Goal: Communication & Community: Connect with others

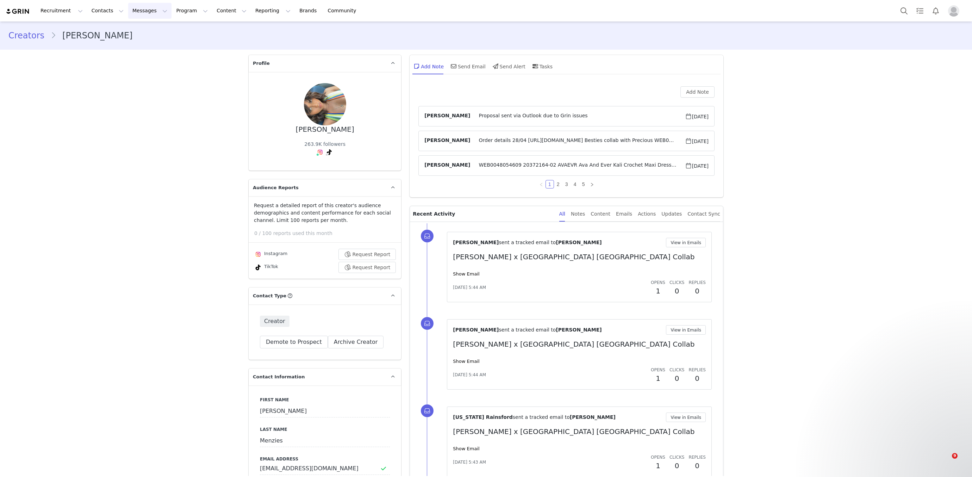
drag, startPoint x: 0, startPoint y: 0, endPoint x: 139, endPoint y: 34, distance: 143.2
click at [140, 7] on button "Messages Messages" at bounding box center [149, 11] width 43 height 16
click at [138, 45] on div "Inbox" at bounding box center [148, 43] width 47 height 7
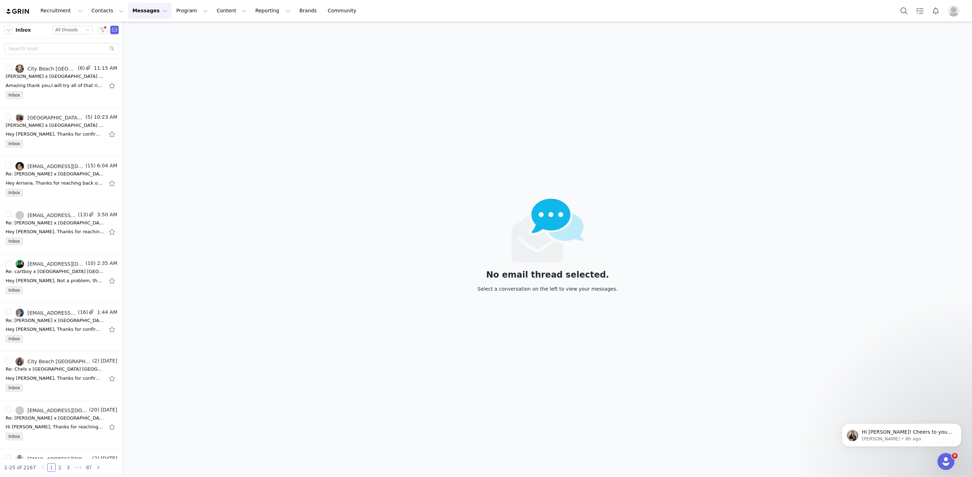
drag, startPoint x: 356, startPoint y: 477, endPoint x: 351, endPoint y: 486, distance: 9.4
click at [351, 476] on html "Recruitment Recruitment Creator Search Curated Lists Landing Pages Web Extensio…" at bounding box center [486, 238] width 972 height 477
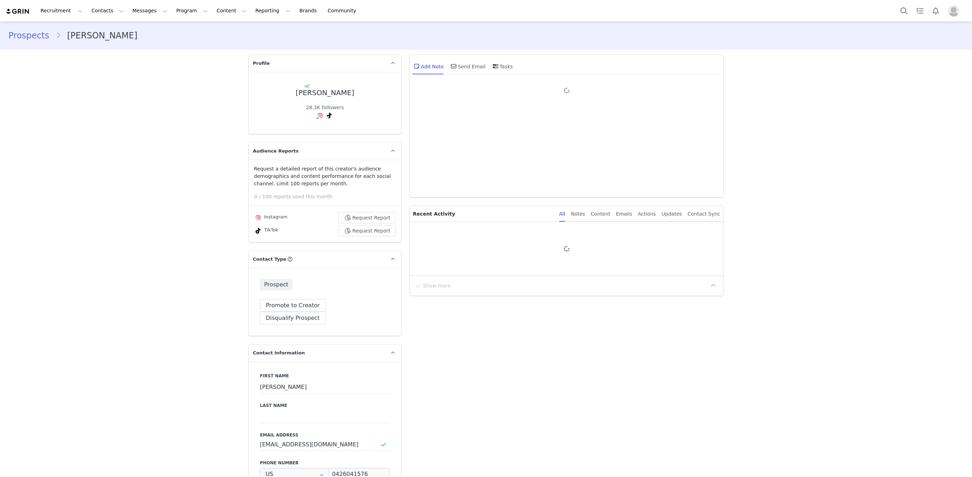
type input "+1 ([GEOGRAPHIC_DATA])"
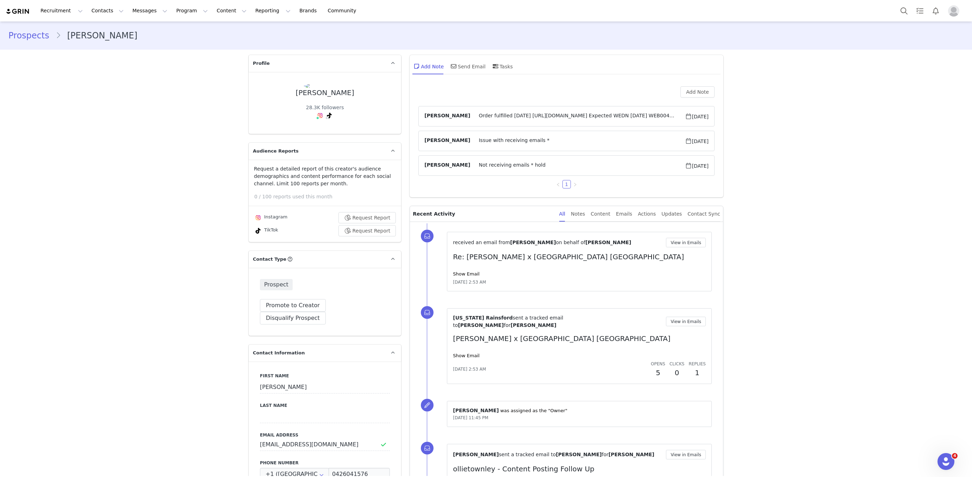
click at [471, 270] on div "Show Email" at bounding box center [579, 273] width 253 height 7
click at [473, 272] on link "Show Email" at bounding box center [466, 273] width 26 height 5
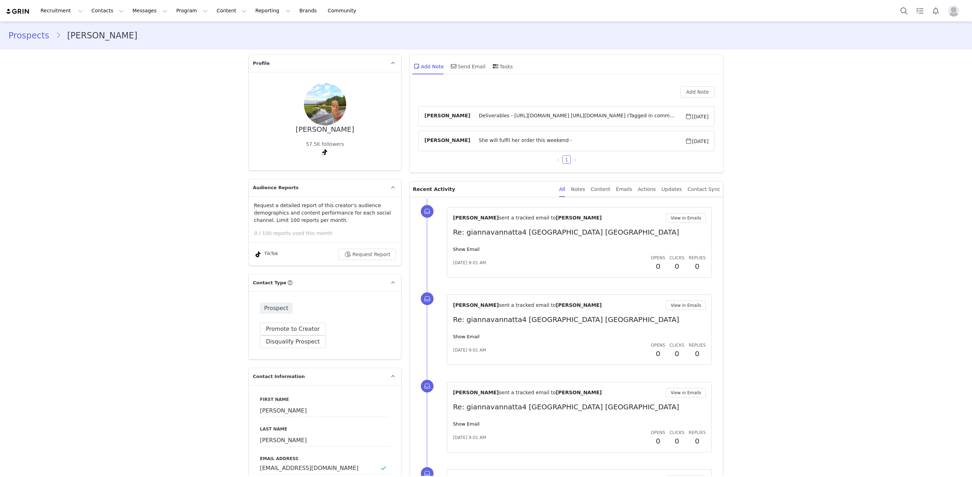
type input "+1 ([GEOGRAPHIC_DATA])"
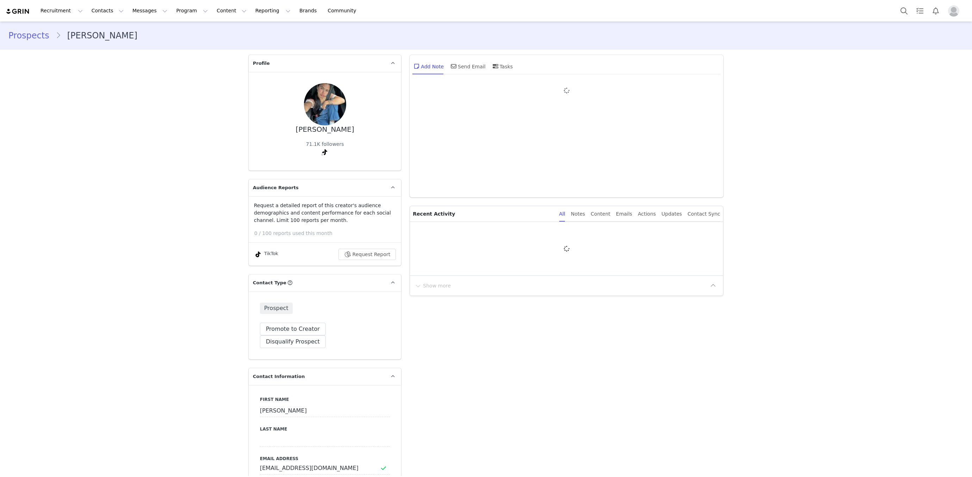
type input "+1 ([GEOGRAPHIC_DATA])"
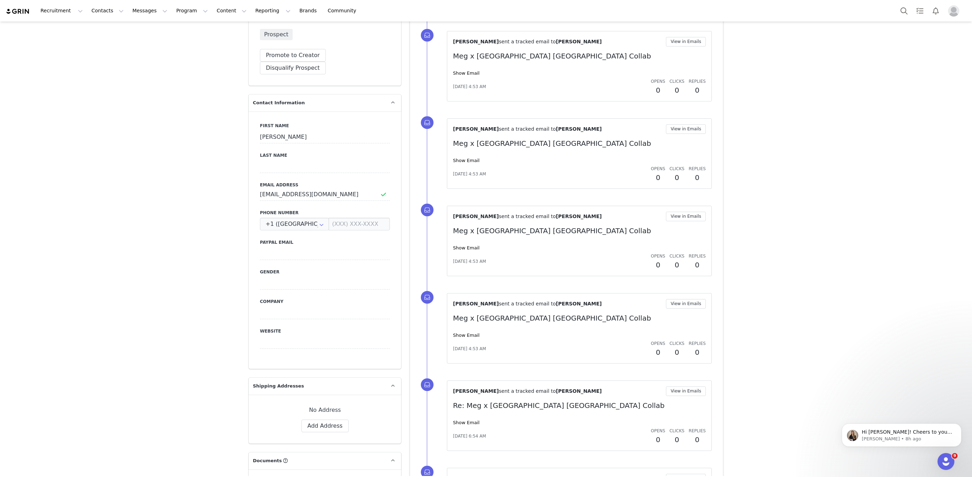
scroll to position [252, 0]
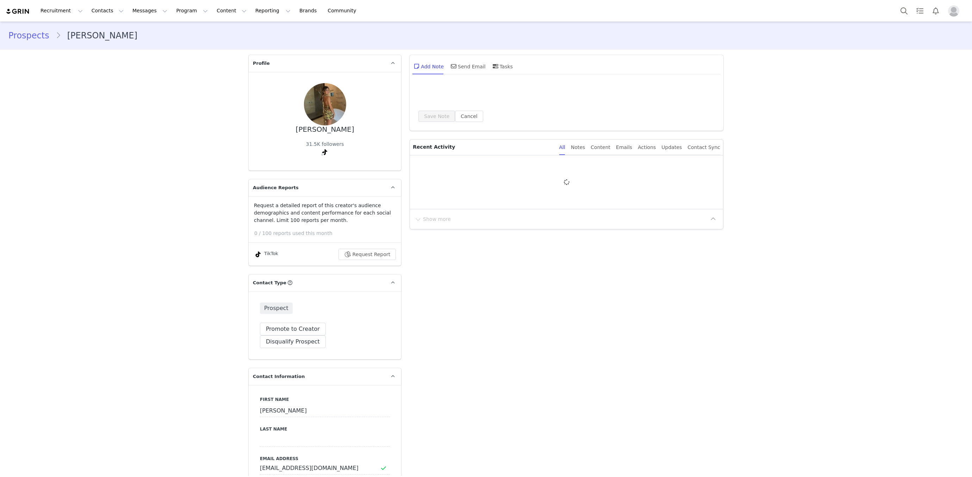
type input "+1 ([GEOGRAPHIC_DATA])"
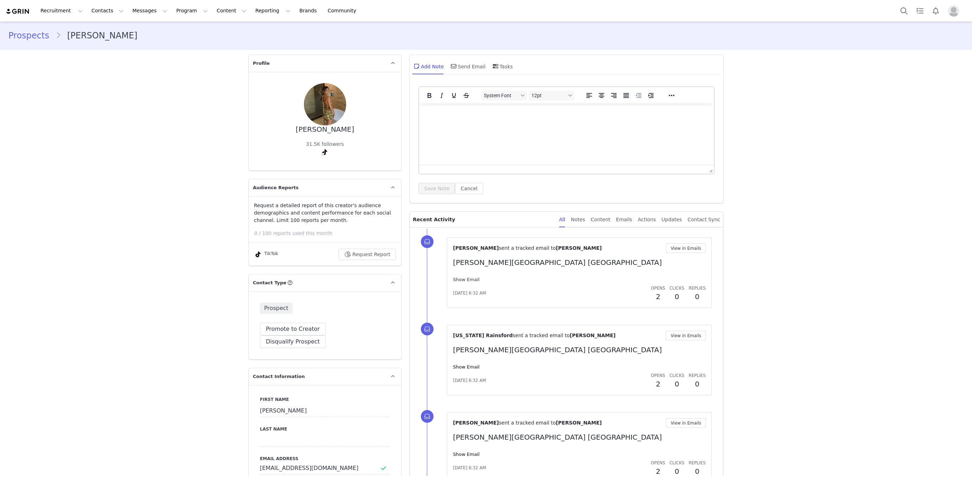
click at [465, 278] on link "Show Email" at bounding box center [466, 279] width 26 height 5
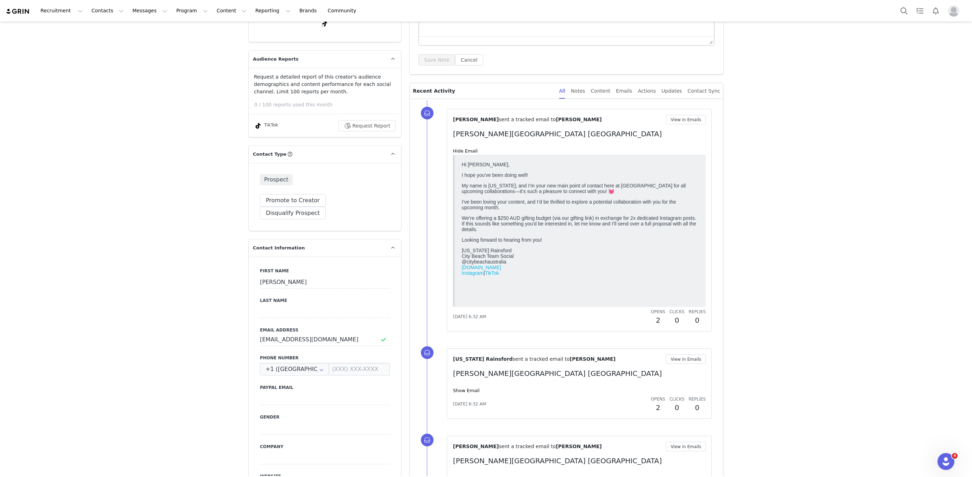
scroll to position [307, 0]
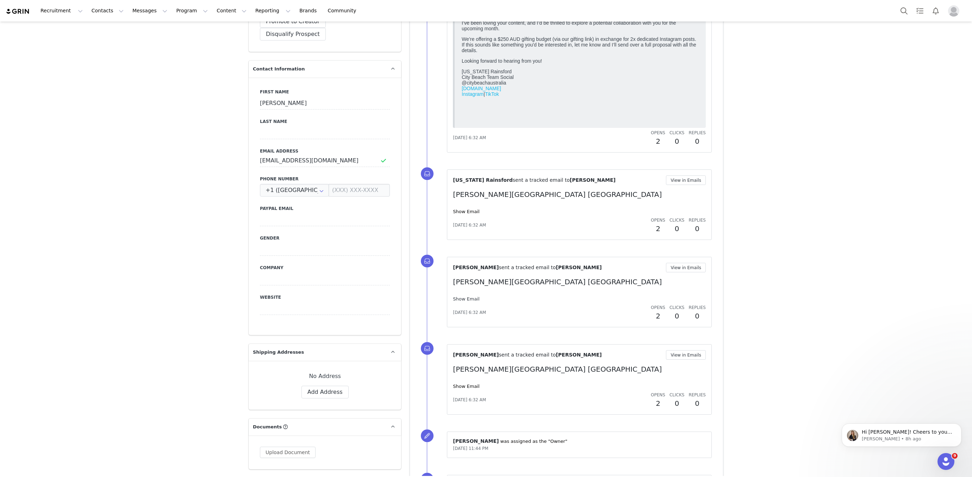
click at [460, 298] on link "Show Email" at bounding box center [466, 298] width 26 height 5
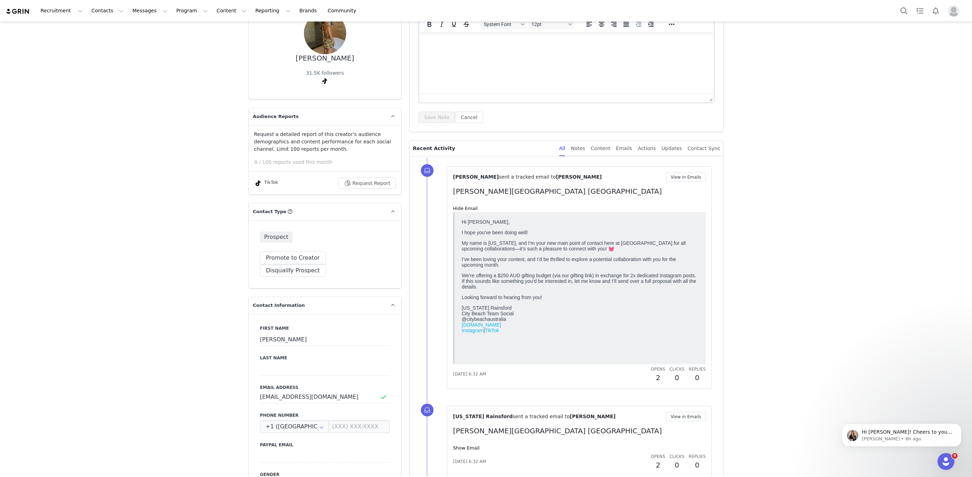
scroll to position [72, 0]
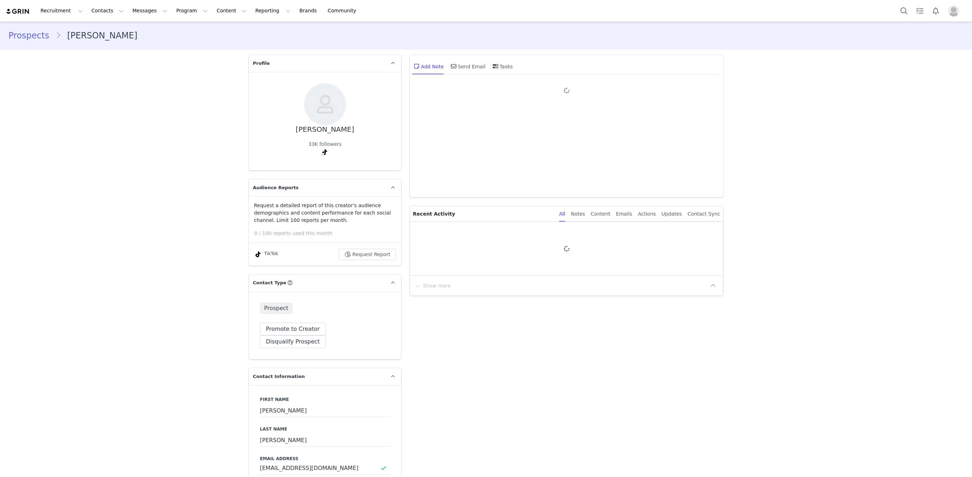
type input "+1 ([GEOGRAPHIC_DATA])"
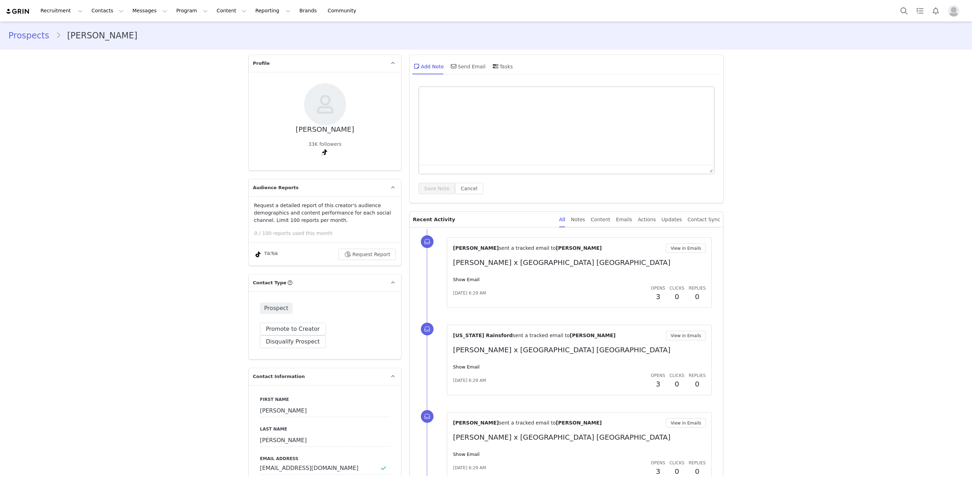
click at [465, 200] on div "Save Note Cancel" at bounding box center [566, 143] width 314 height 120
click at [462, 277] on link "Show Email" at bounding box center [466, 279] width 26 height 5
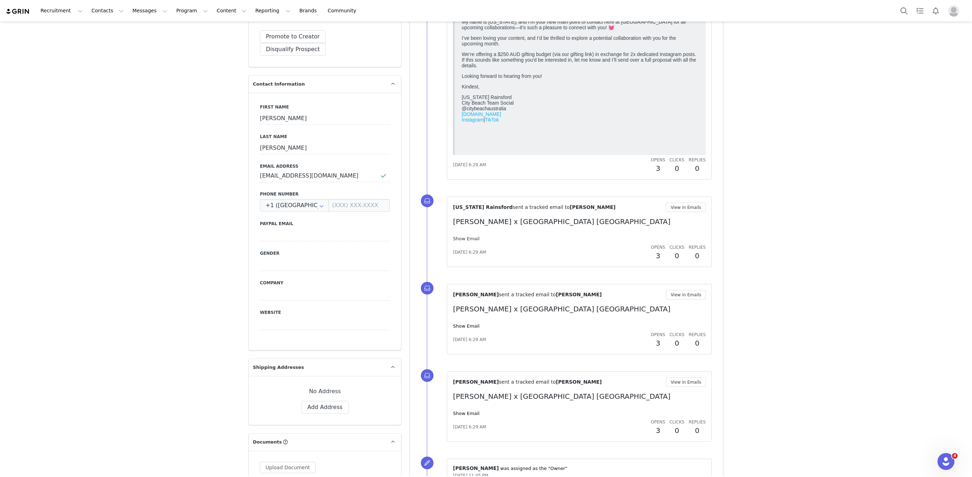
click at [466, 237] on link "Show Email" at bounding box center [466, 238] width 26 height 5
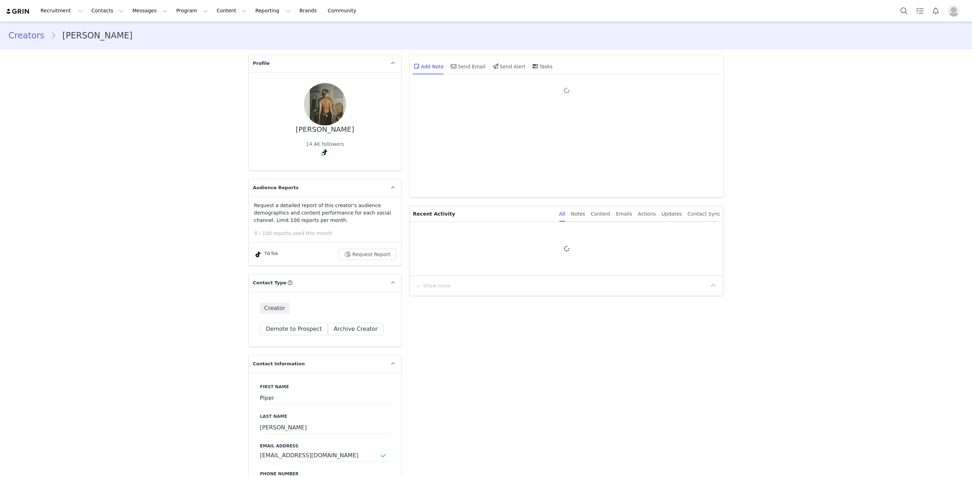
type input "+1 (United States)"
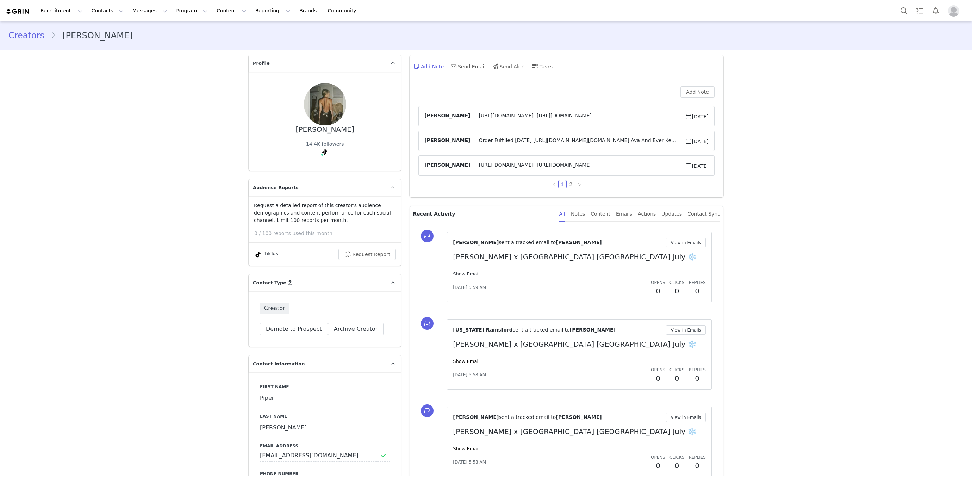
click at [465, 271] on link "Show Email" at bounding box center [466, 273] width 26 height 5
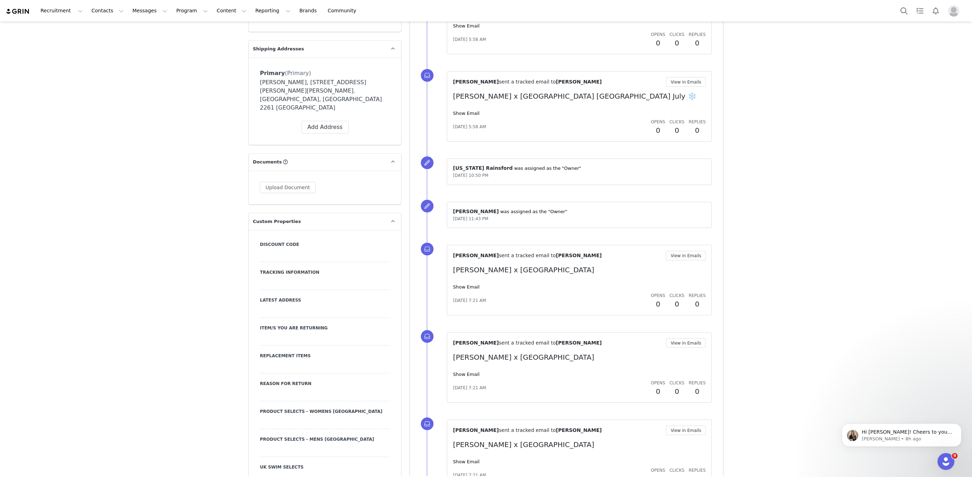
scroll to position [651, 0]
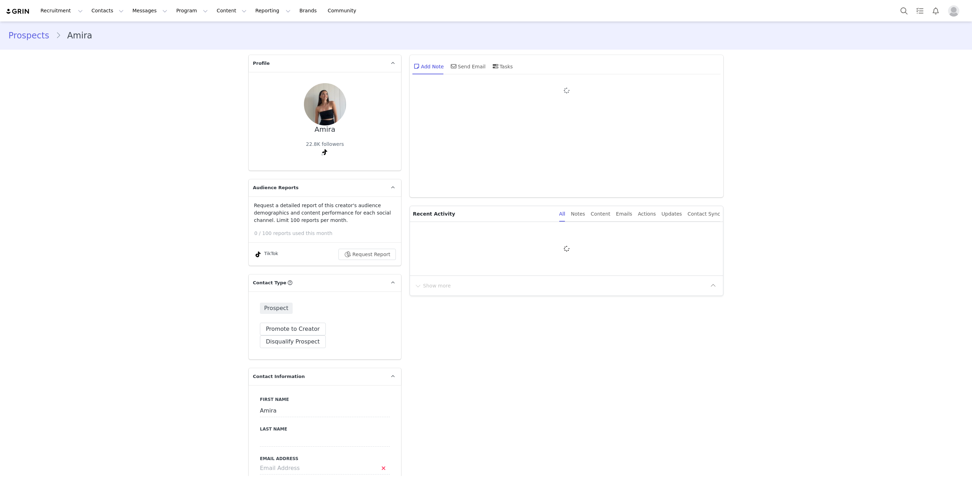
type input "+1 ([GEOGRAPHIC_DATA])"
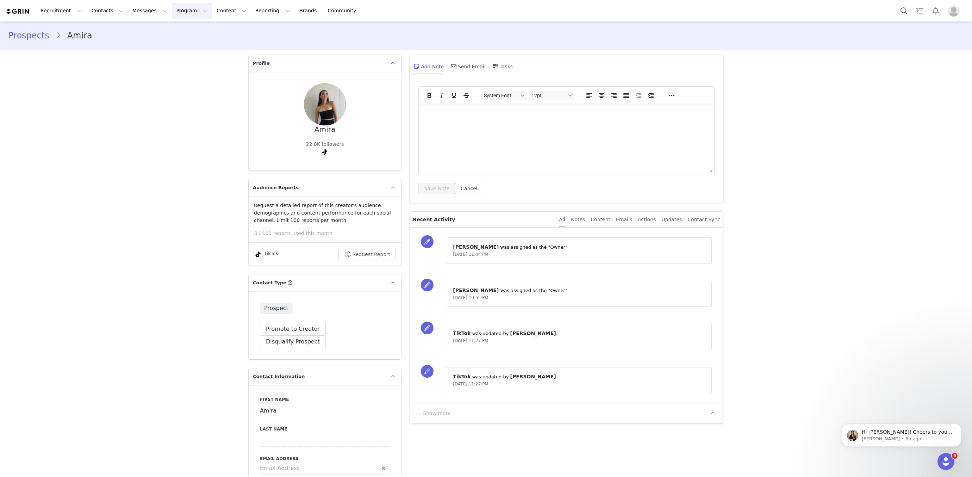
click at [181, 11] on button "Program Program" at bounding box center [192, 11] width 40 height 16
click at [183, 45] on p "Campaigns" at bounding box center [180, 43] width 27 height 7
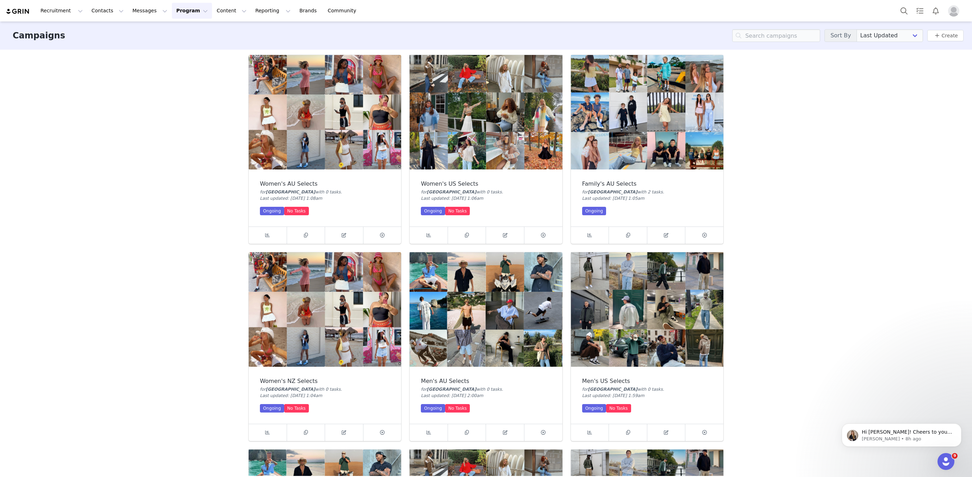
click at [176, 6] on button "Program Program" at bounding box center [192, 11] width 40 height 16
click at [185, 29] on p "Activations" at bounding box center [180, 30] width 27 height 7
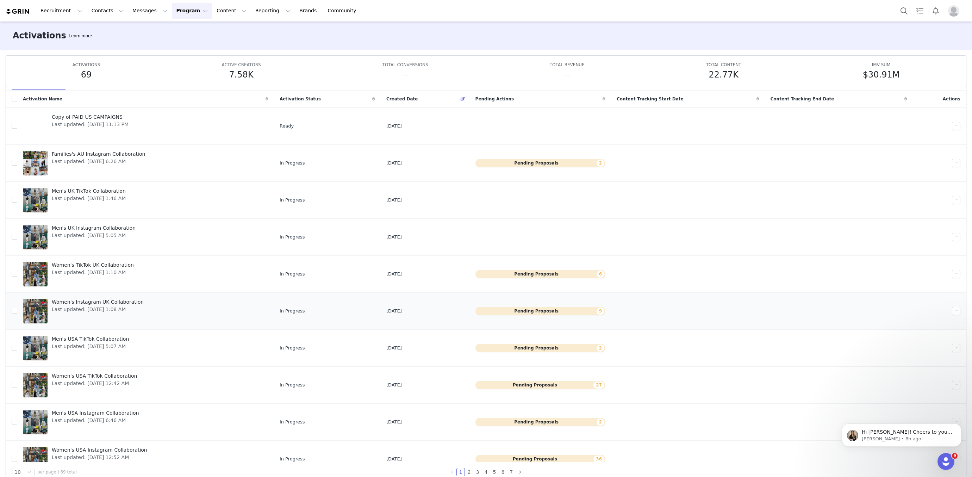
scroll to position [13, 0]
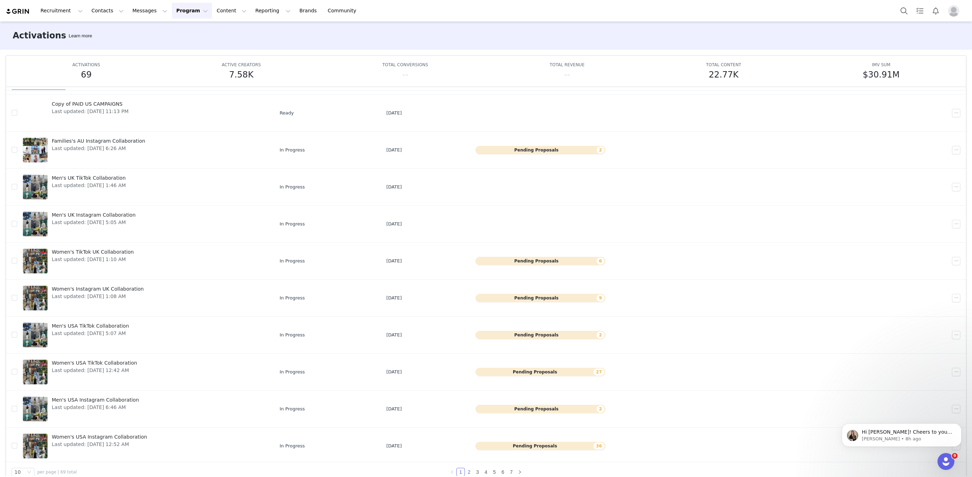
click at [467, 472] on link "2" at bounding box center [469, 472] width 8 height 8
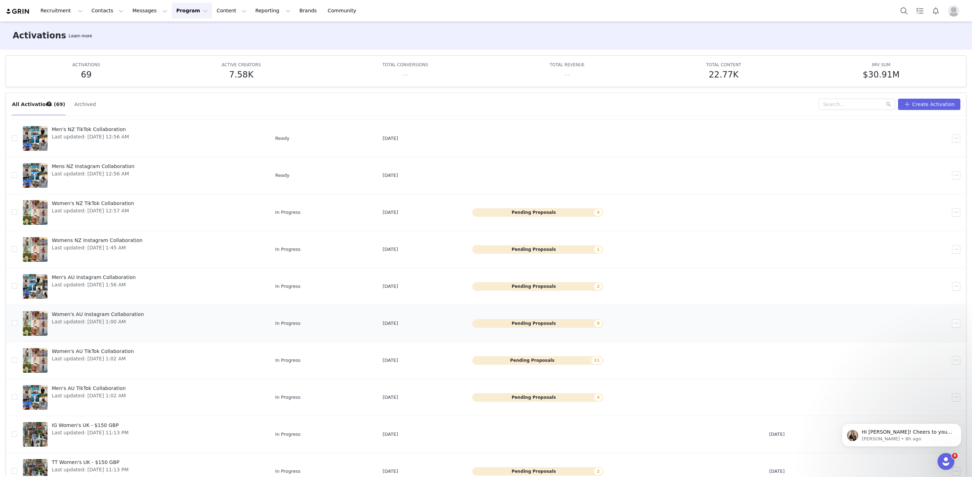
click at [118, 311] on span "Women's AU Instagram Collaboration" at bounding box center [98, 313] width 92 height 7
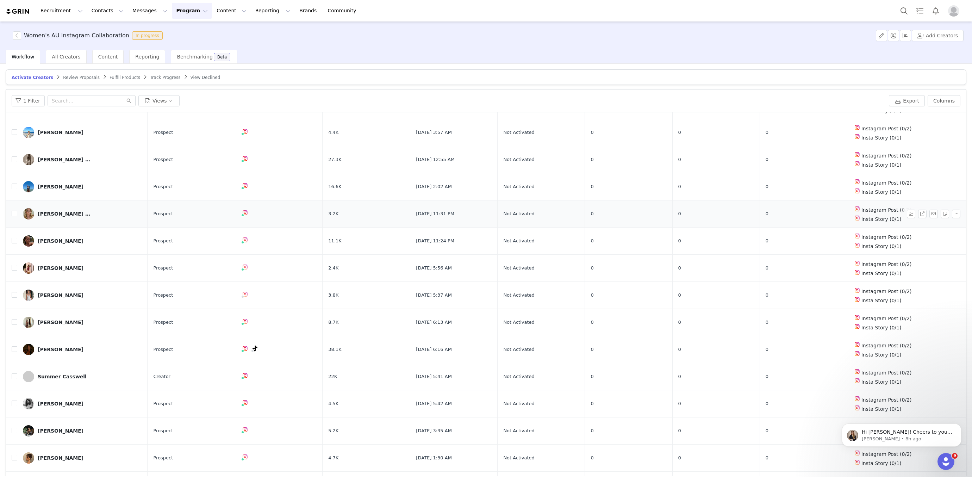
scroll to position [33, 0]
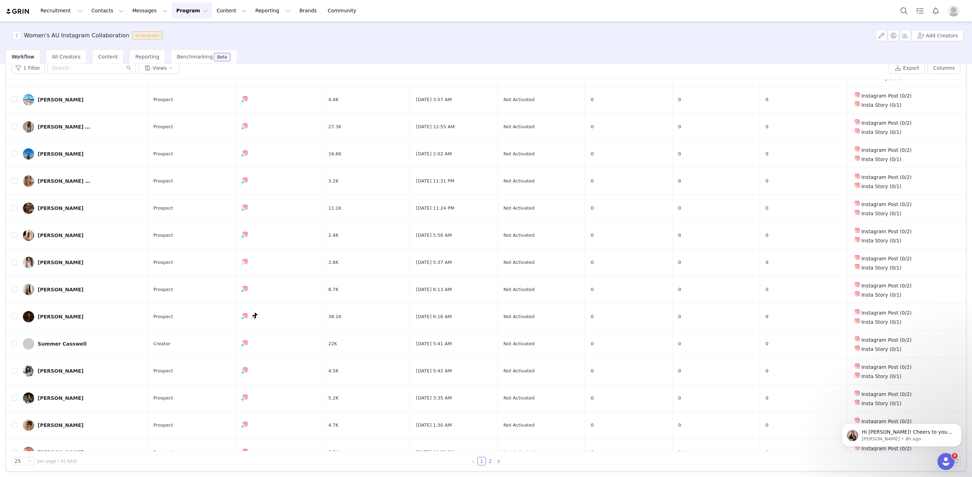
click at [491, 459] on link "2" at bounding box center [490, 461] width 8 height 8
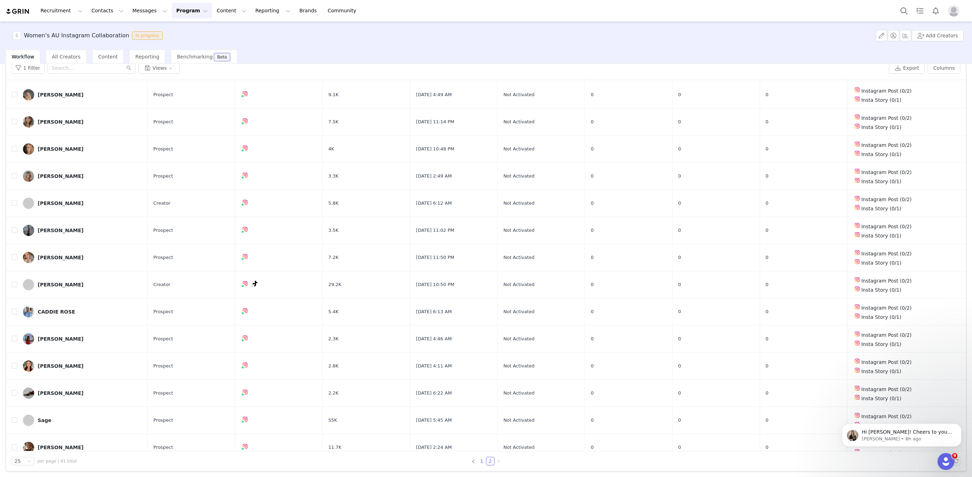
click at [481, 459] on link "1" at bounding box center [482, 461] width 8 height 8
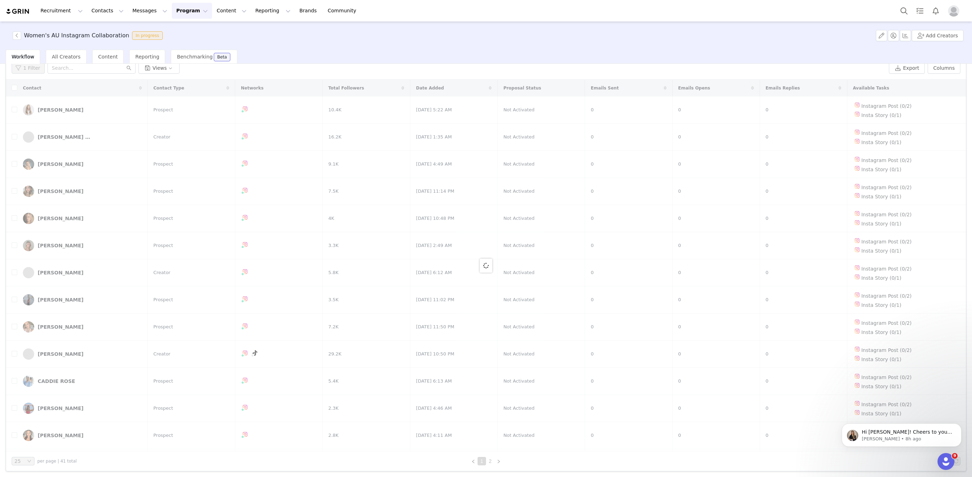
scroll to position [0, 0]
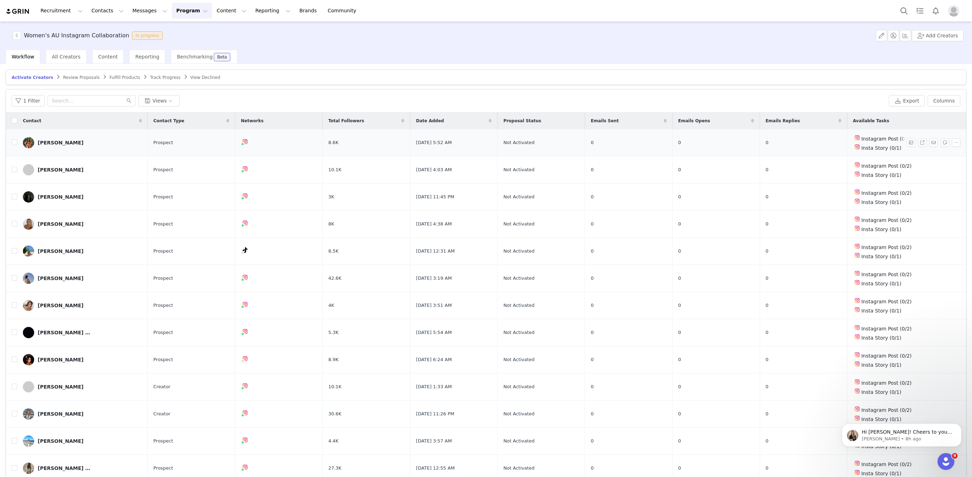
click at [61, 140] on div "Sophia Cragnolini" at bounding box center [61, 143] width 46 height 6
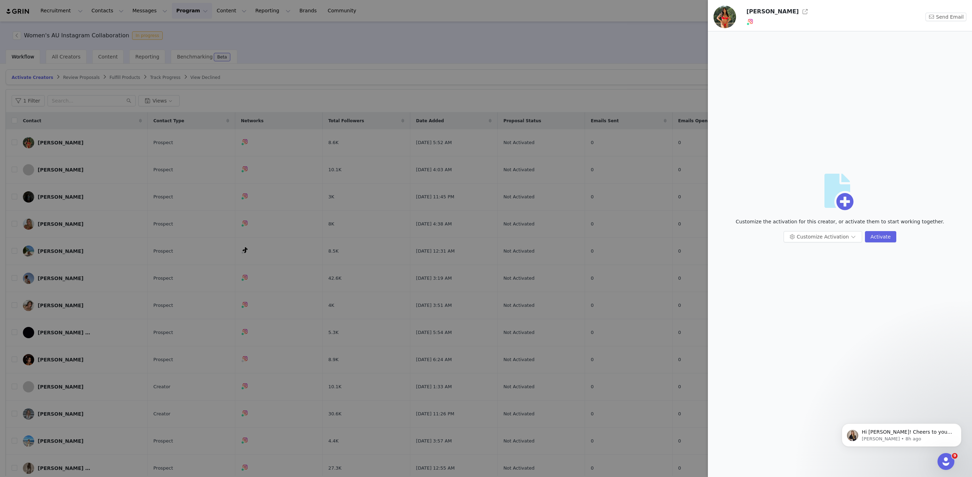
click at [178, 210] on div at bounding box center [486, 238] width 972 height 477
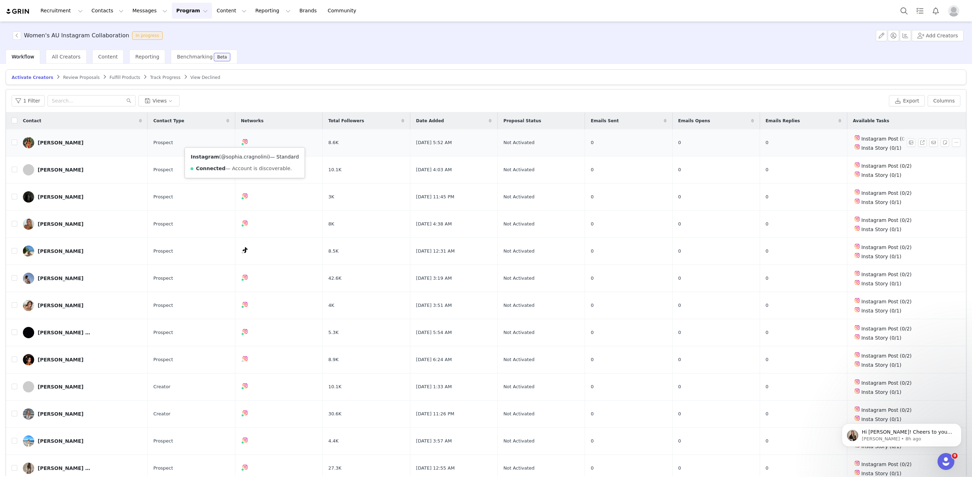
click at [242, 154] on link "@sophia.cragnolini" at bounding box center [244, 157] width 47 height 6
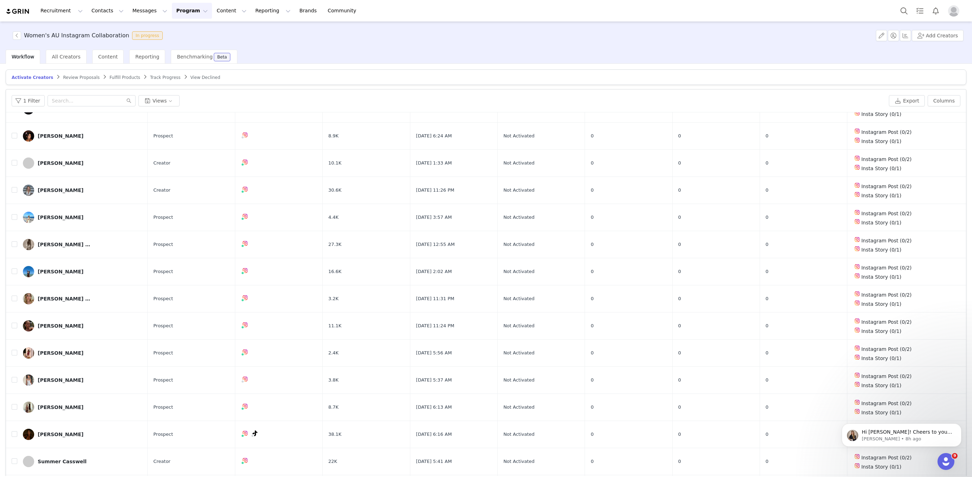
scroll to position [308, 0]
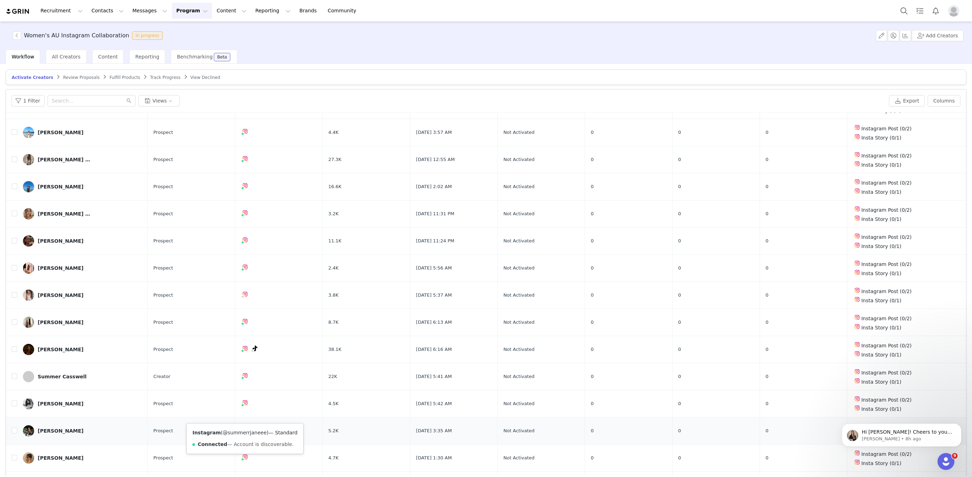
click at [240, 430] on link "@summerrjaneee" at bounding box center [245, 432] width 44 height 6
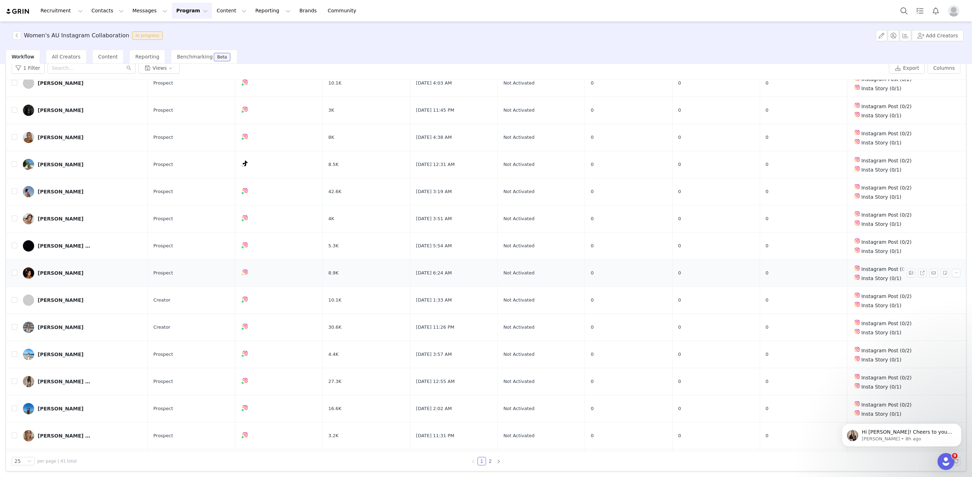
scroll to position [32, 0]
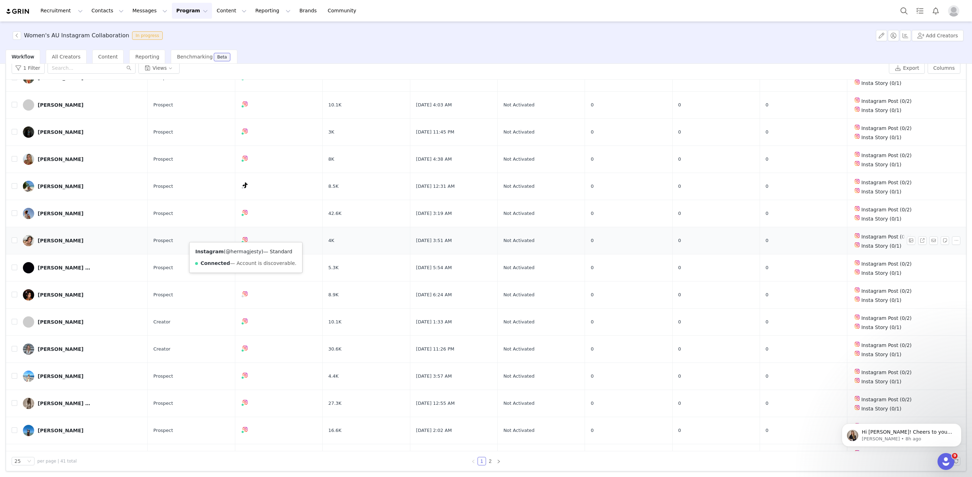
click at [242, 249] on link "@hermagjesty" at bounding box center [244, 252] width 36 height 6
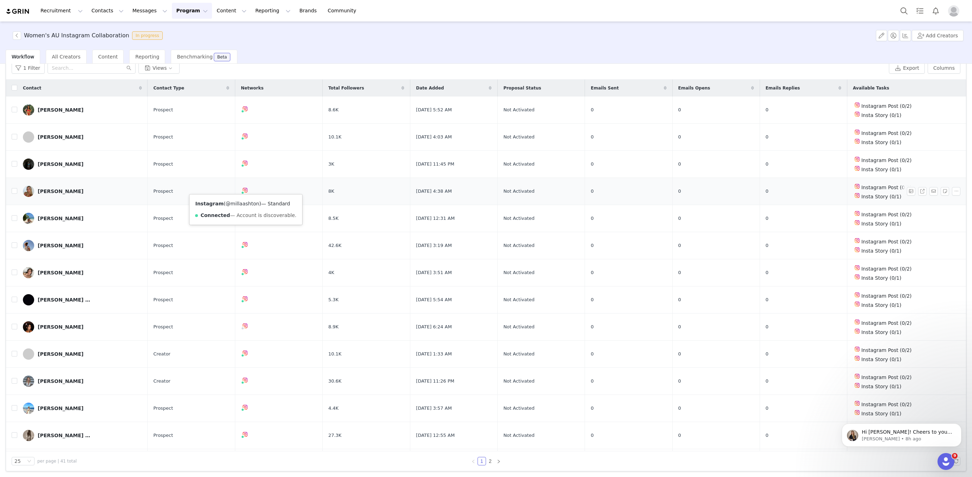
click at [245, 203] on link "@millaashton" at bounding box center [243, 204] width 34 height 6
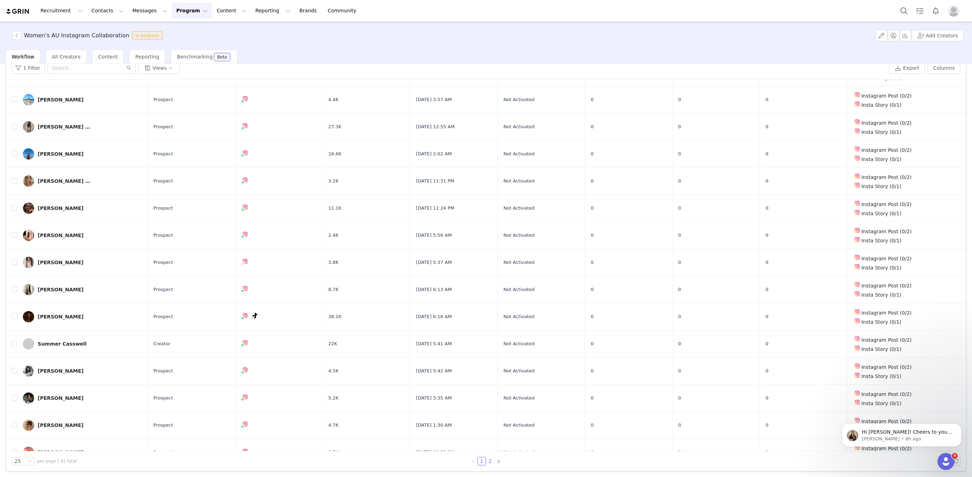
click at [490, 462] on link "2" at bounding box center [490, 461] width 8 height 8
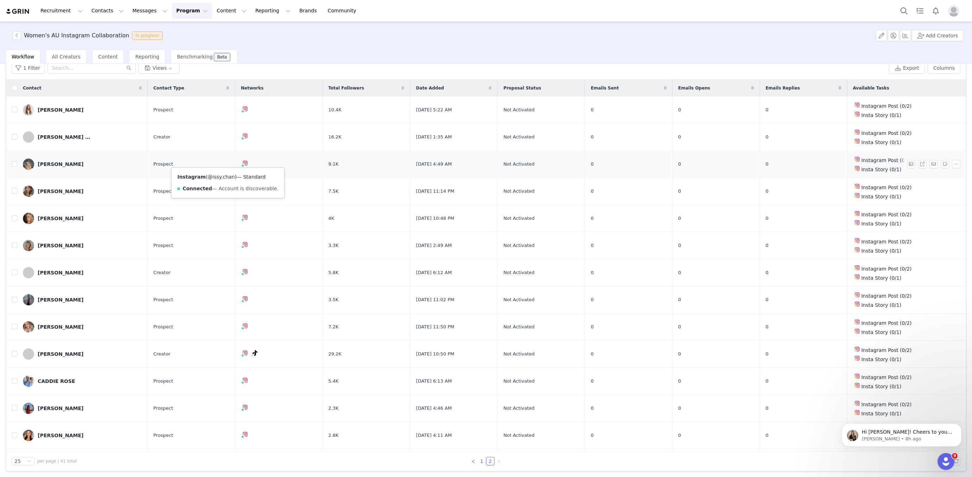
click at [225, 174] on link "@issy.chan" at bounding box center [221, 177] width 27 height 6
click at [224, 201] on link "@charlizediorrebelo" at bounding box center [226, 204] width 49 height 6
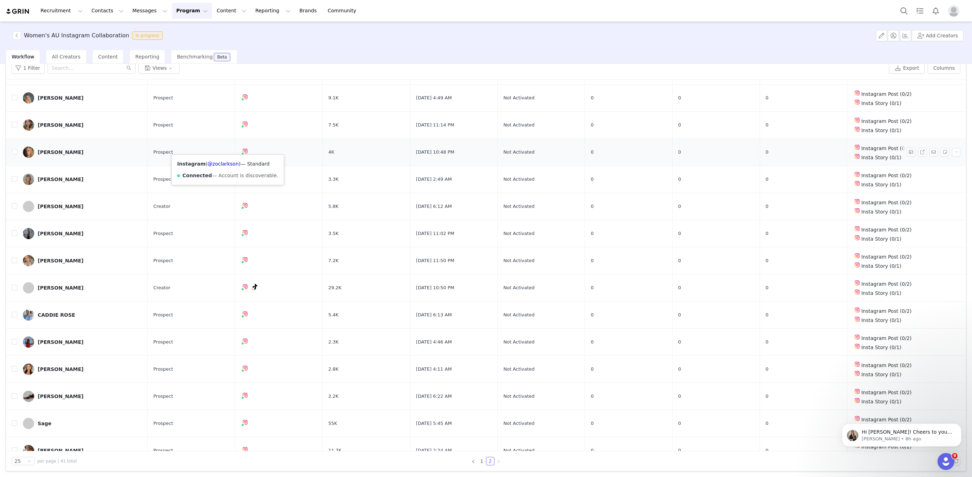
scroll to position [69, 0]
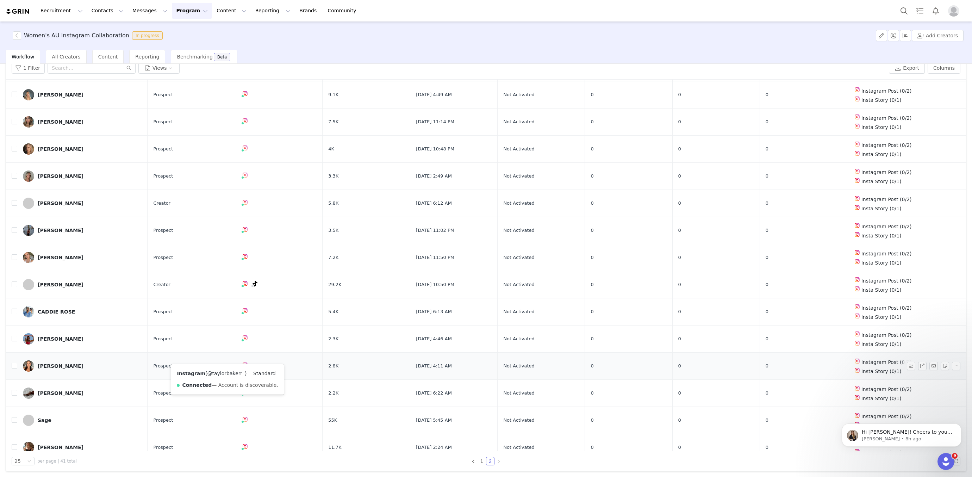
click at [226, 370] on link "@taylorbakerr_" at bounding box center [226, 373] width 38 height 6
click at [225, 344] on link "@macarenabalbis" at bounding box center [227, 347] width 44 height 6
click at [225, 320] on link "@caddielia" at bounding box center [221, 320] width 27 height 6
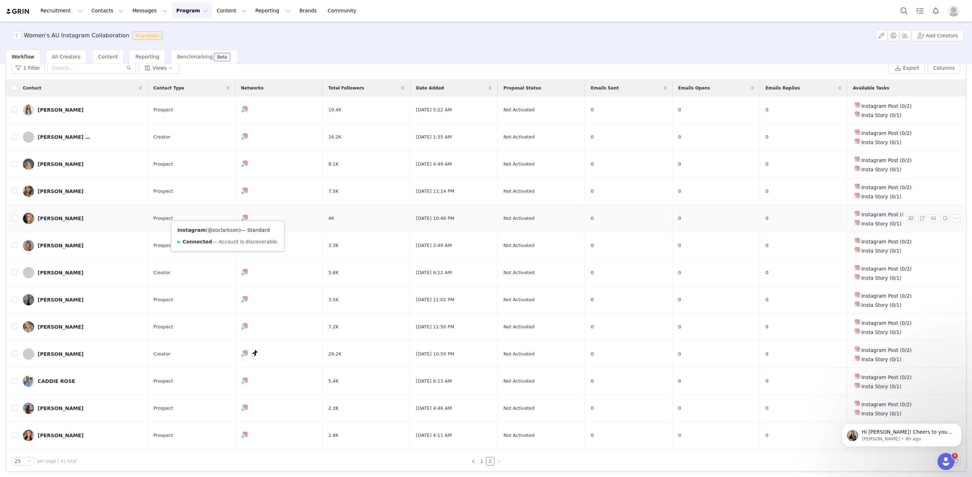
click at [222, 227] on link "@zoclarkson" at bounding box center [223, 230] width 31 height 6
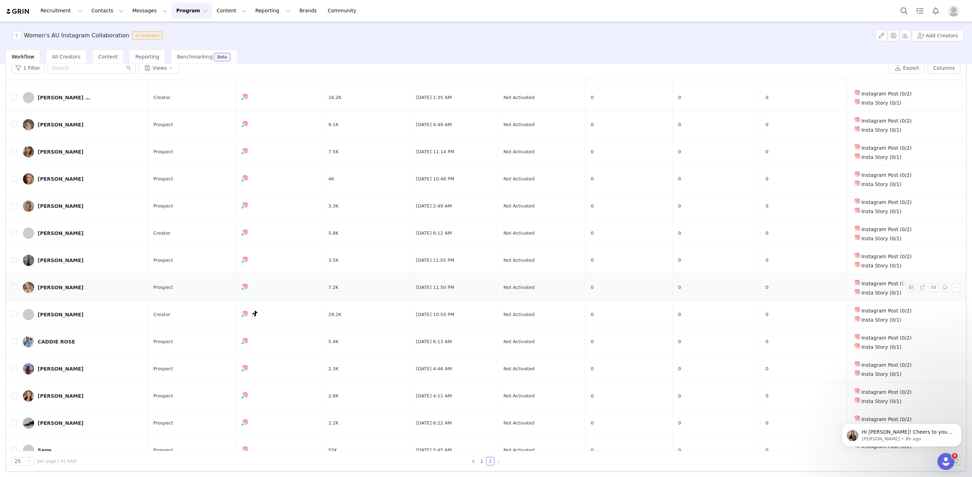
scroll to position [50, 0]
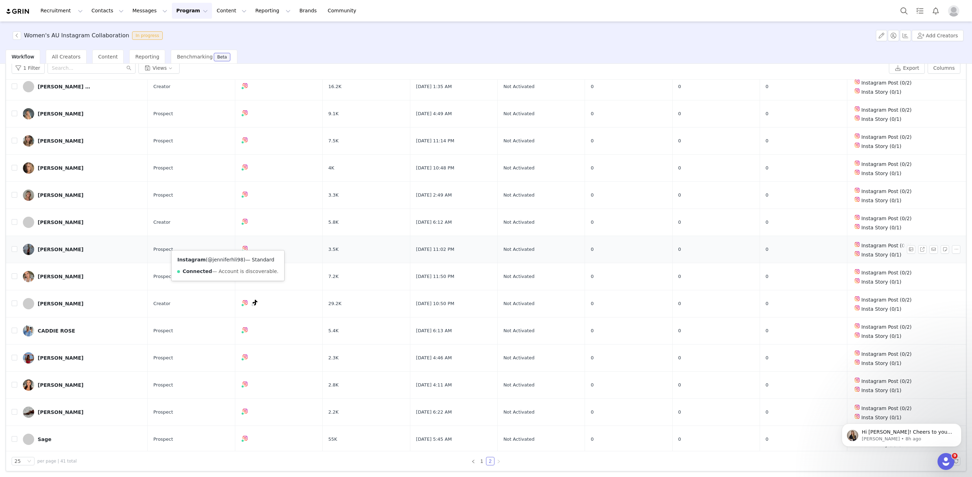
click at [223, 258] on link "@jenniferhli98" at bounding box center [226, 260] width 36 height 6
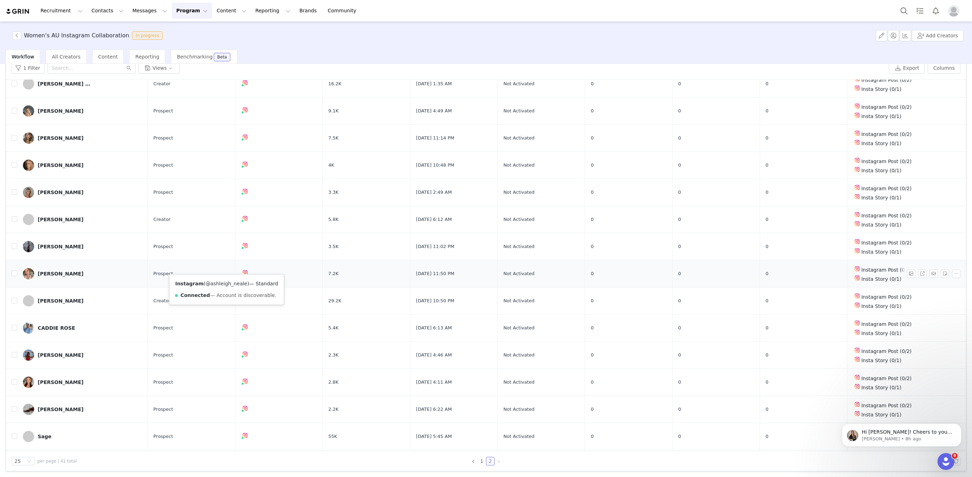
click at [224, 281] on link "@ashleigh_neale" at bounding box center [227, 284] width 42 height 6
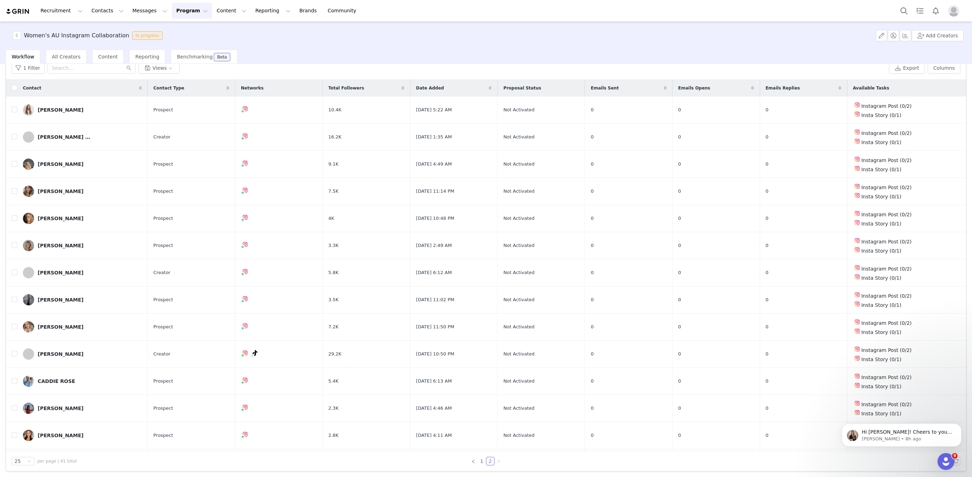
click at [172, 11] on button "Program Program" at bounding box center [192, 11] width 40 height 16
click at [179, 31] on p "Activations" at bounding box center [180, 30] width 27 height 7
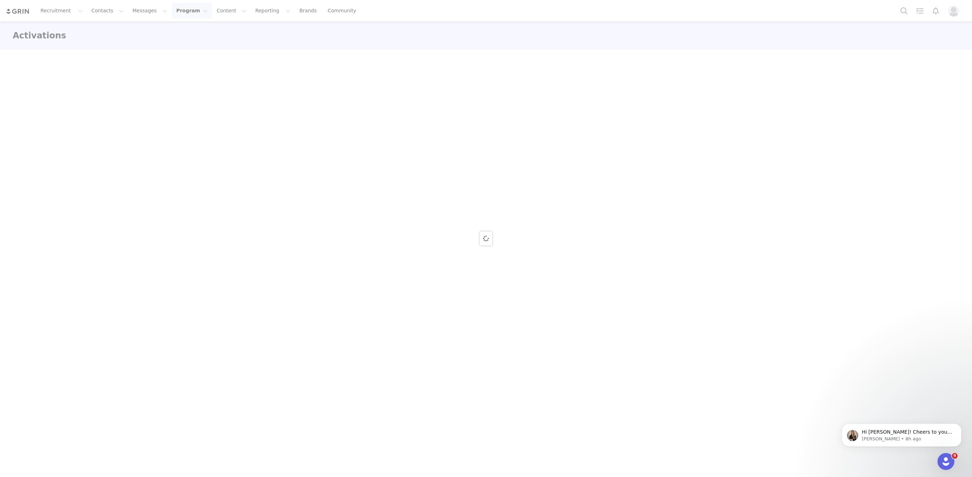
click at [178, 14] on button "Program Program" at bounding box center [192, 11] width 40 height 16
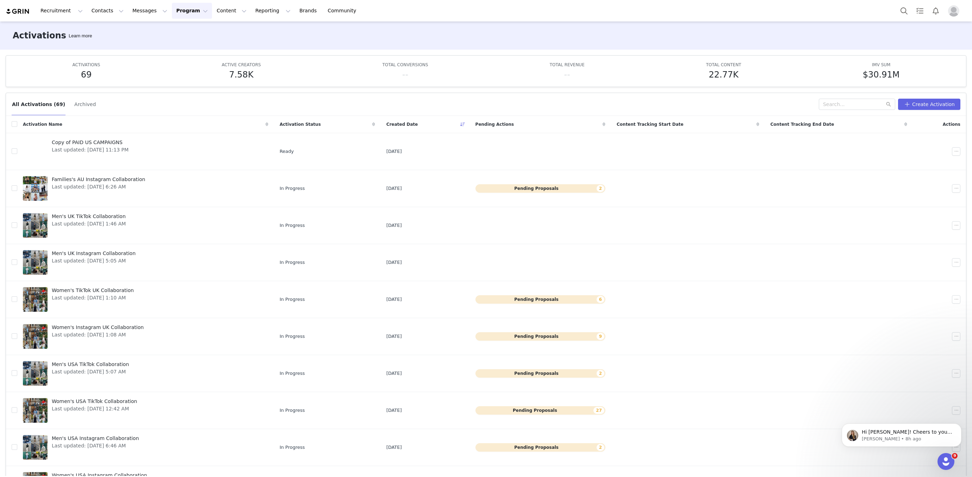
drag, startPoint x: 174, startPoint y: 12, endPoint x: 171, endPoint y: 32, distance: 19.9
click at [174, 12] on button "Program Program" at bounding box center [192, 11] width 40 height 16
click at [178, 42] on p "Campaigns" at bounding box center [180, 43] width 27 height 7
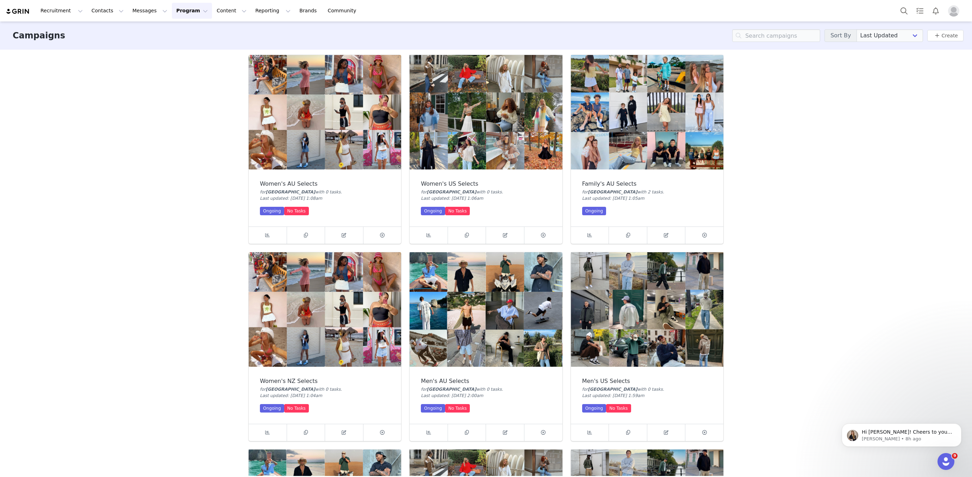
click at [295, 155] on img at bounding box center [325, 112] width 152 height 114
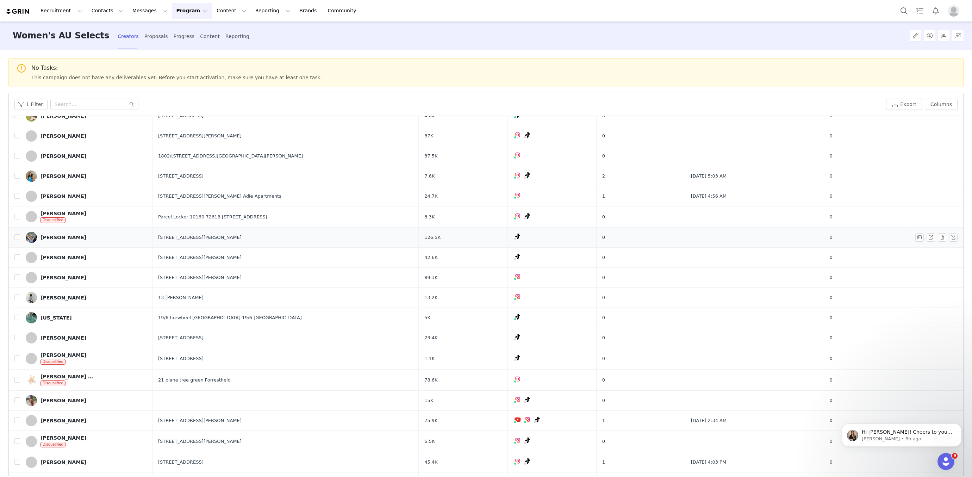
scroll to position [39, 0]
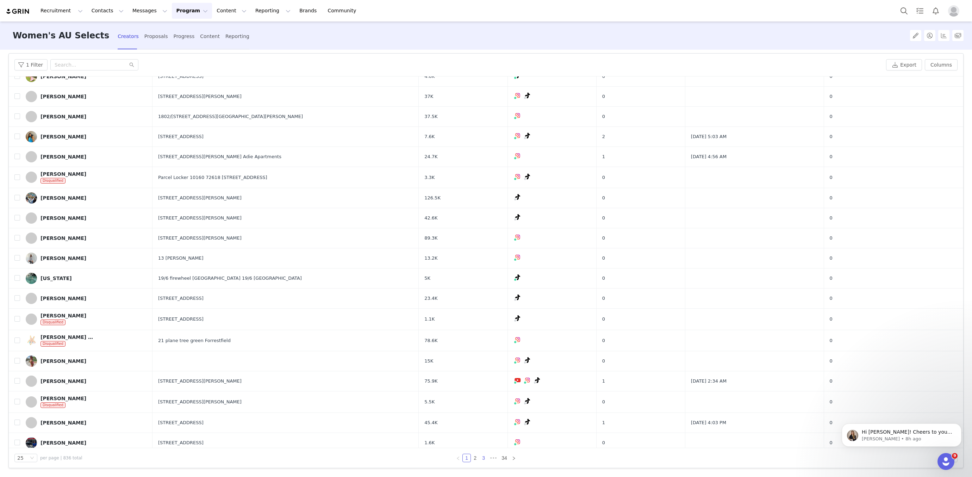
click at [481, 463] on div "25 per page | 836 total 1 2 3 ••• 34" at bounding box center [486, 458] width 954 height 20
click at [482, 459] on link "3" at bounding box center [483, 458] width 8 height 8
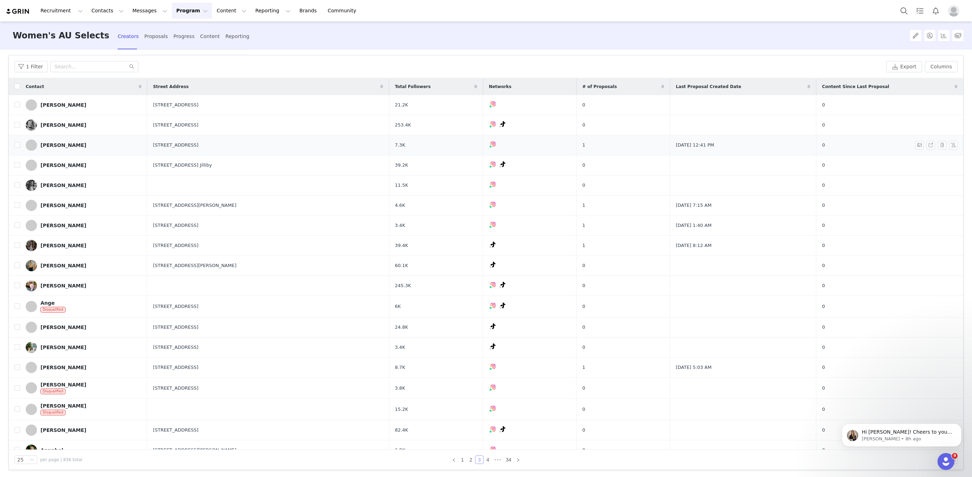
scroll to position [150, 0]
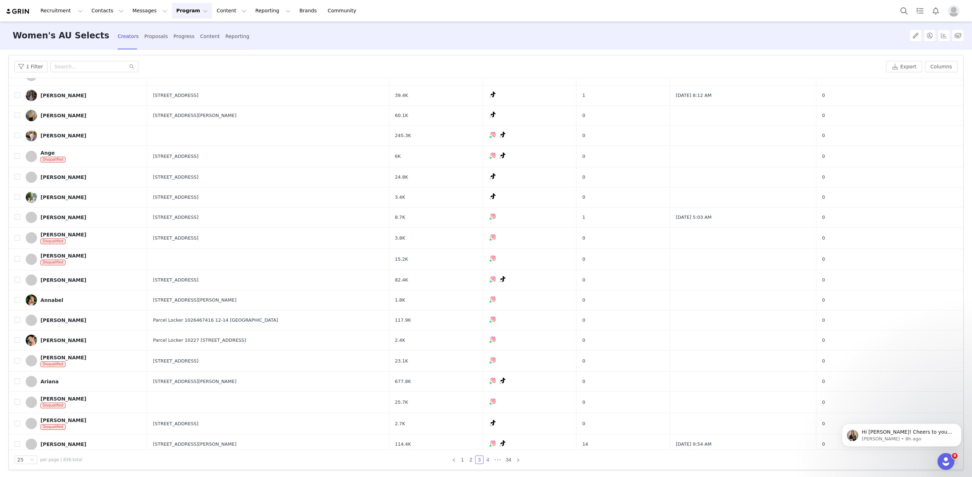
click at [489, 458] on link "4" at bounding box center [488, 460] width 8 height 8
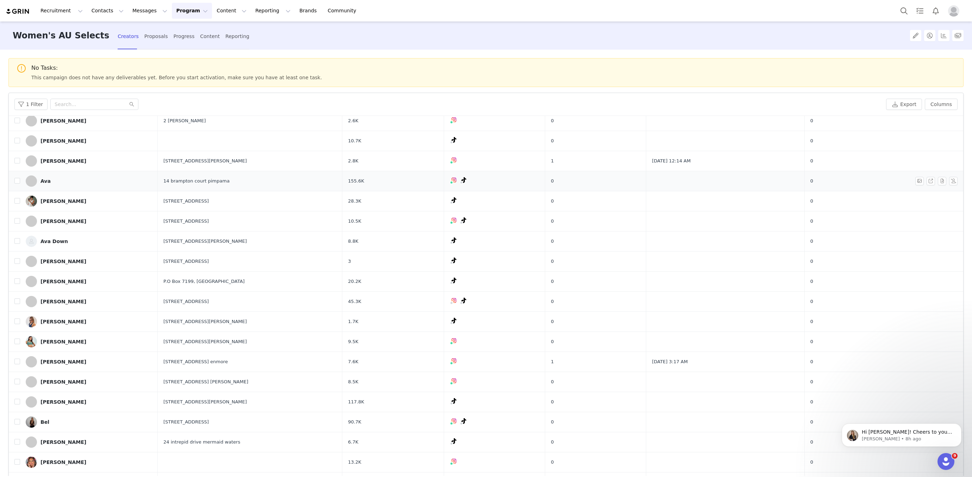
scroll to position [39, 0]
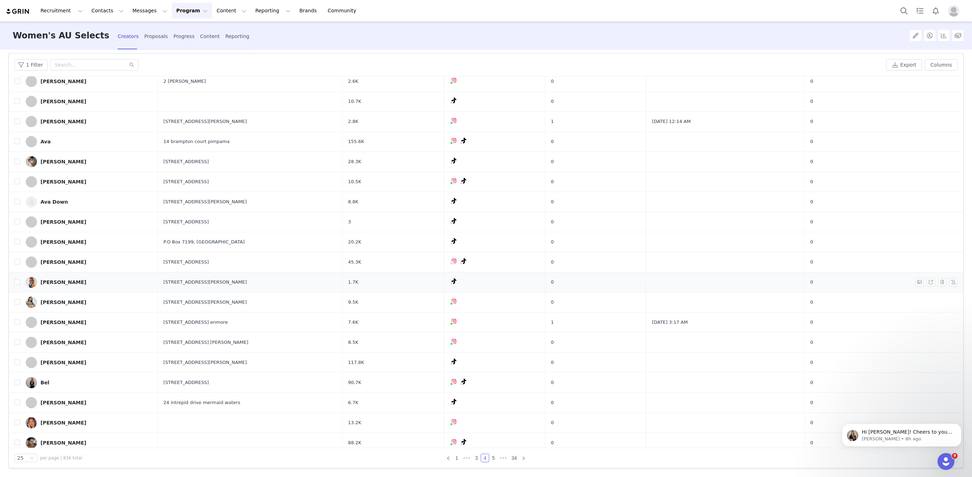
click at [71, 280] on div "Ava Stephenson" at bounding box center [63, 282] width 46 height 6
click at [68, 162] on link "Ava Akbarian" at bounding box center [89, 161] width 126 height 11
click at [69, 437] on link "BELLA O’DONNELL-WARR" at bounding box center [89, 442] width 126 height 11
click at [494, 456] on link "5" at bounding box center [493, 458] width 8 height 8
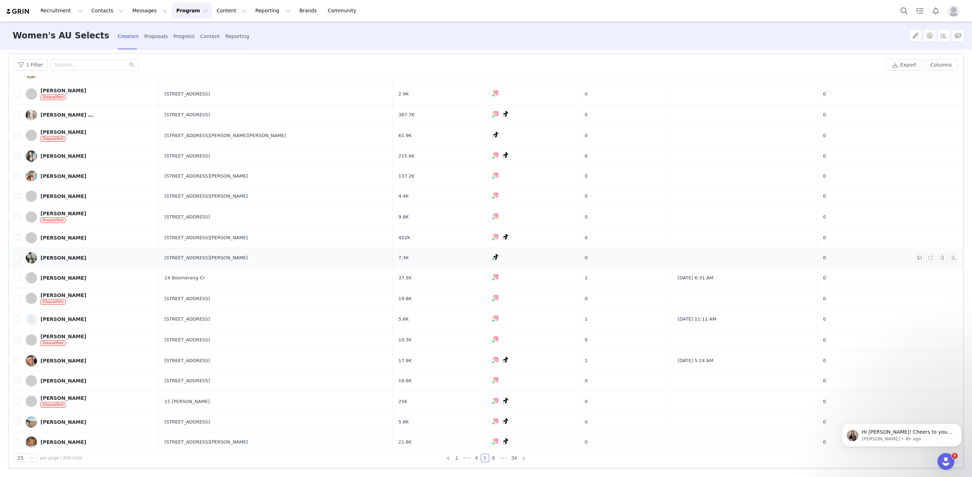
scroll to position [150, 0]
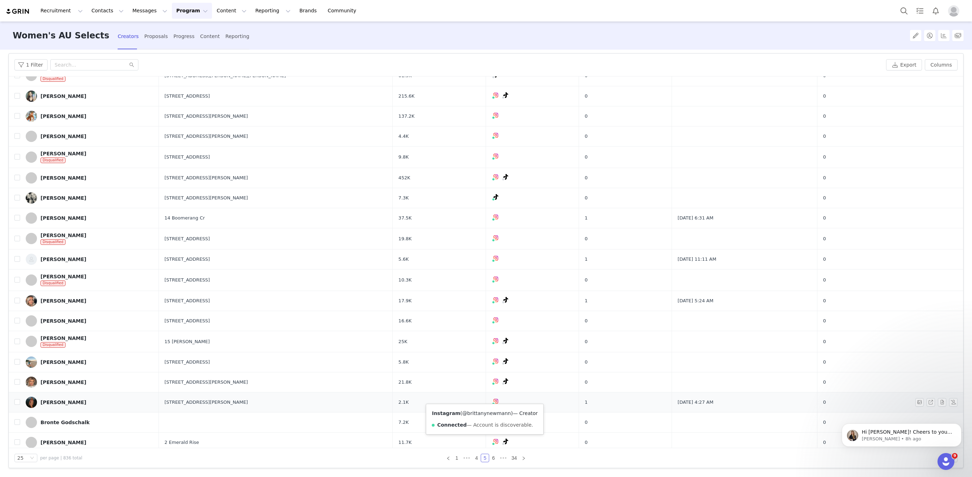
click at [481, 410] on link "@brittanynewmann" at bounding box center [486, 413] width 49 height 6
click at [495, 458] on link "6" at bounding box center [493, 458] width 8 height 8
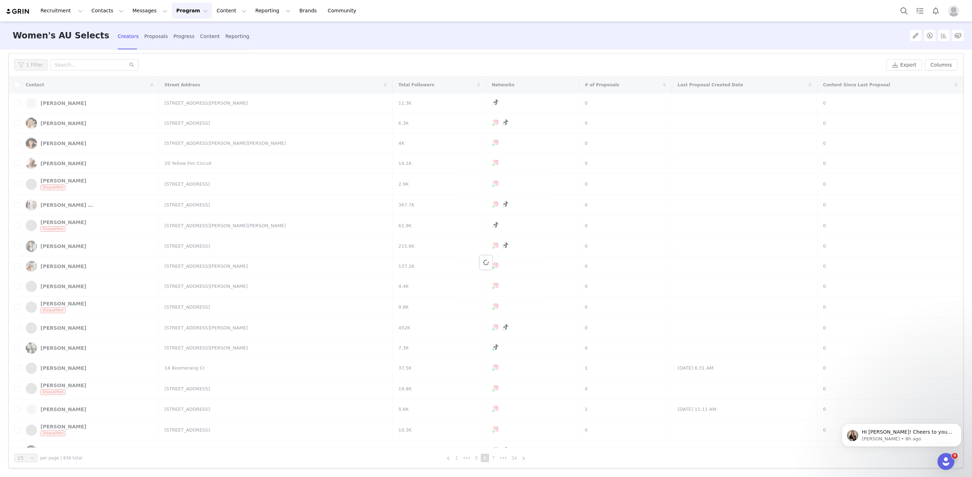
scroll to position [0, 0]
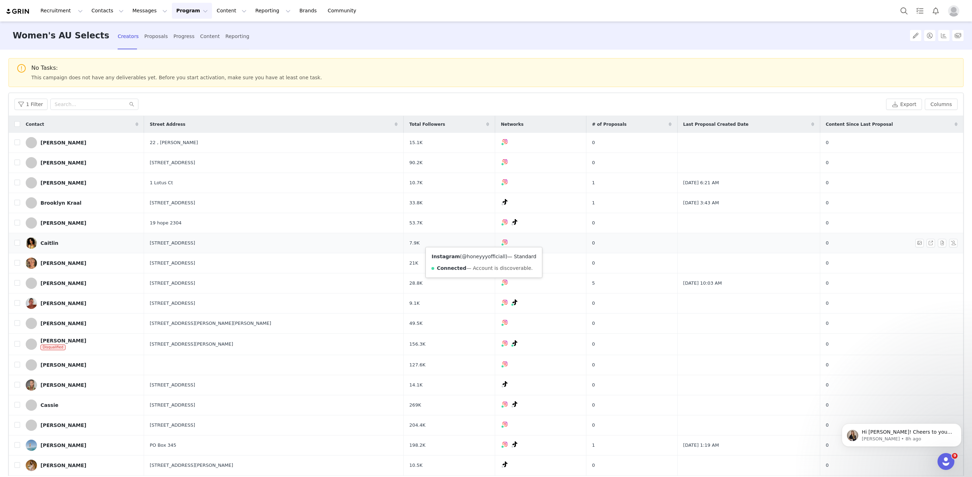
click at [477, 254] on link "@honeyyyofficiall" at bounding box center [484, 256] width 44 height 6
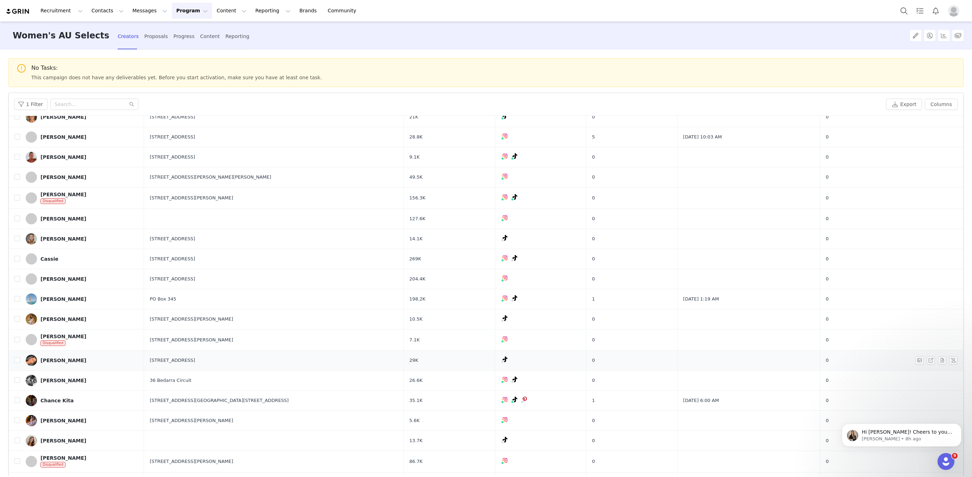
scroll to position [39, 0]
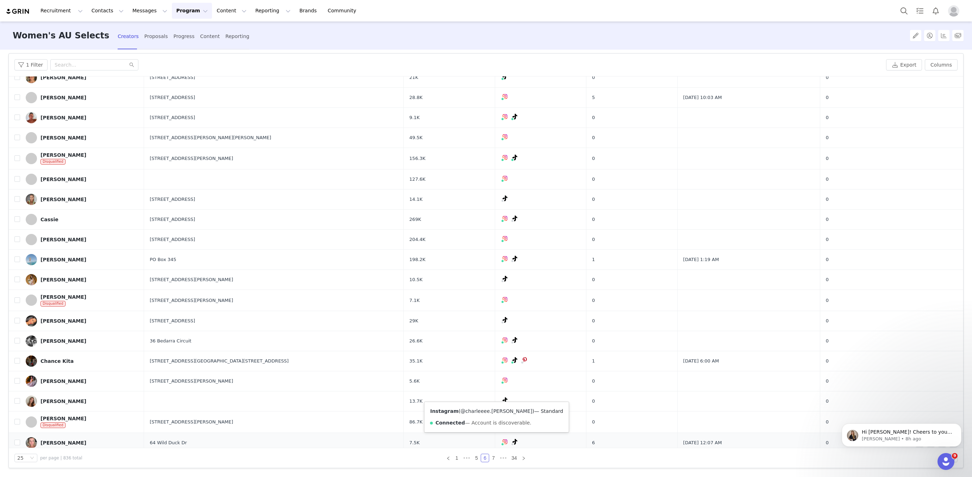
click at [465, 410] on link "@charleeee.davies" at bounding box center [496, 411] width 72 height 6
click at [491, 455] on link "7" at bounding box center [493, 458] width 8 height 8
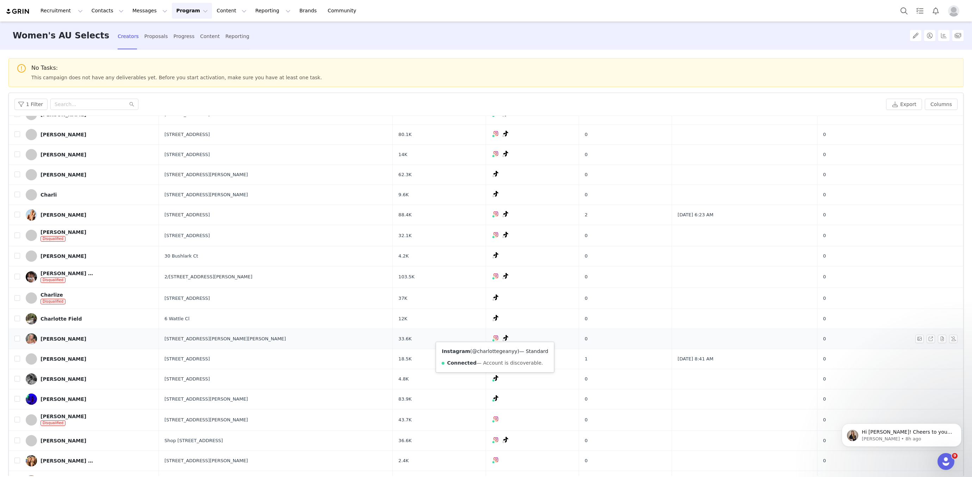
scroll to position [50, 0]
click at [489, 349] on link "@charlottegeanyy" at bounding box center [494, 351] width 45 height 6
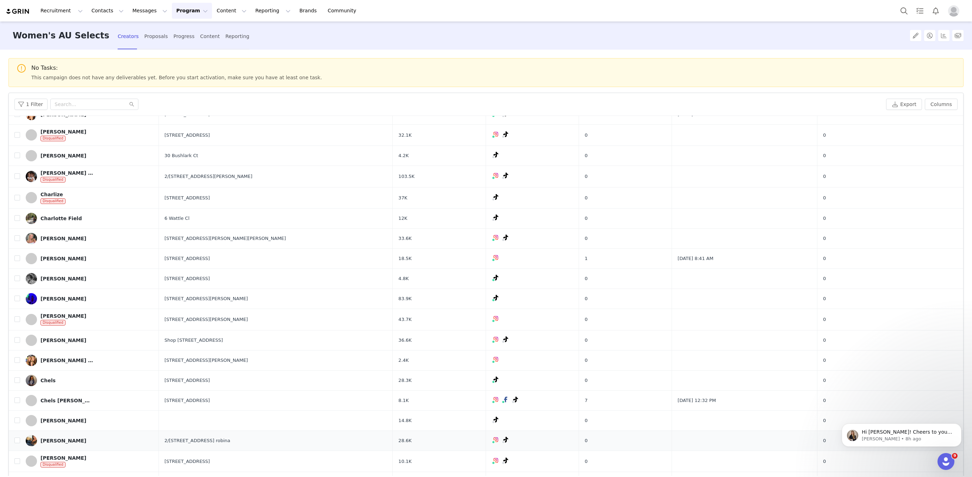
scroll to position [39, 0]
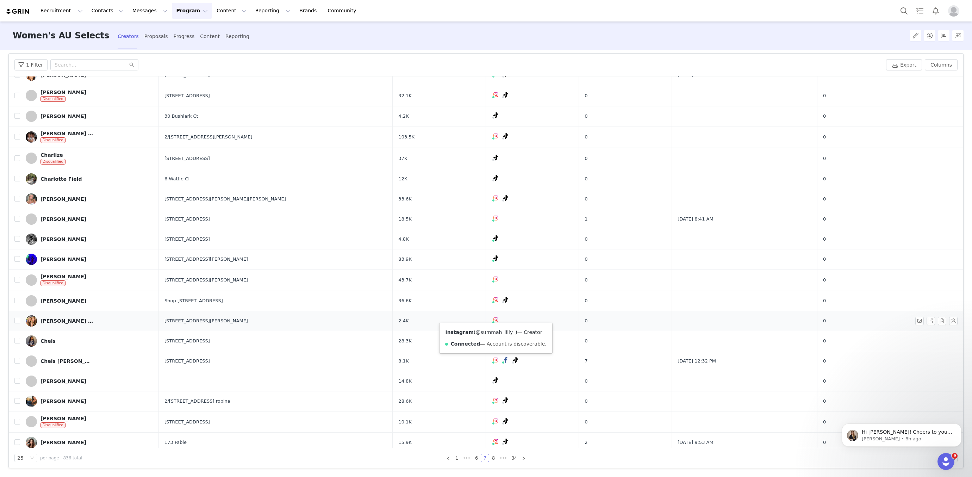
click at [482, 331] on link "@summah_lilly_" at bounding box center [496, 332] width 40 height 6
click at [492, 210] on link "@charlottegeanyy" at bounding box center [494, 211] width 45 height 6
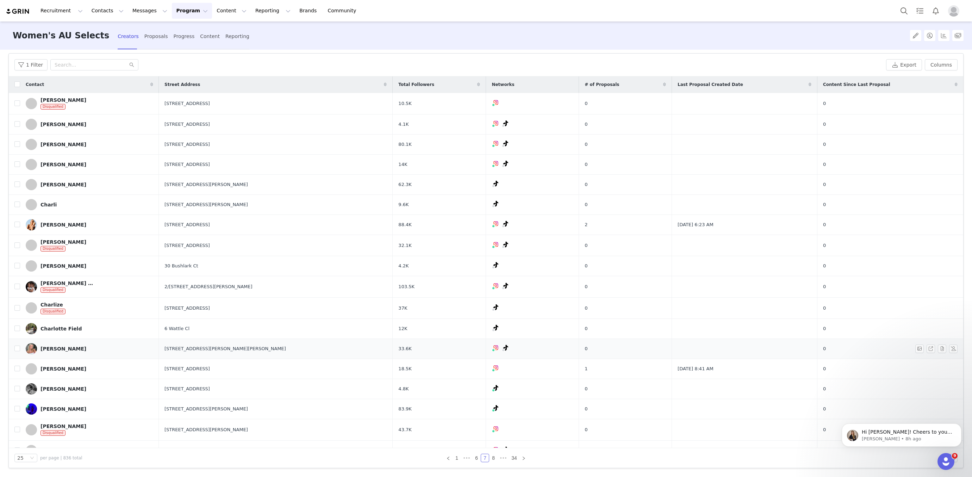
scroll to position [150, 0]
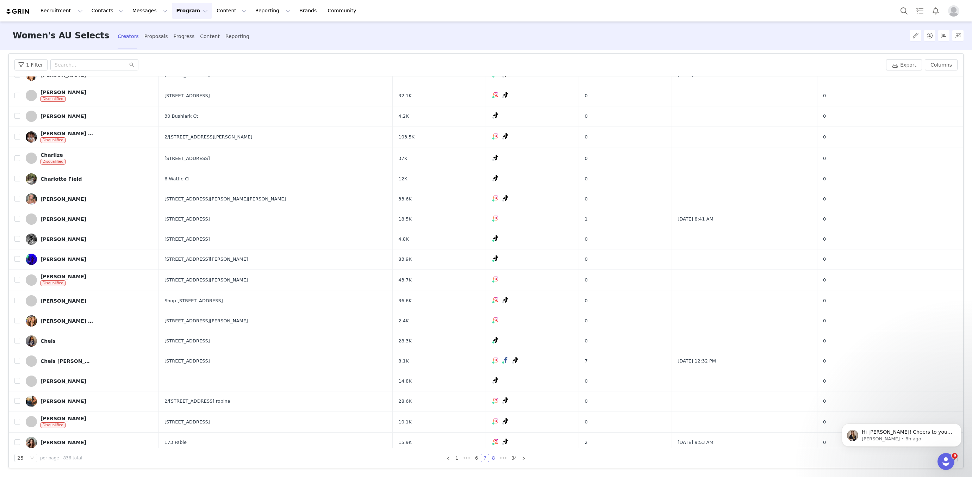
click at [490, 455] on link "8" at bounding box center [493, 458] width 8 height 8
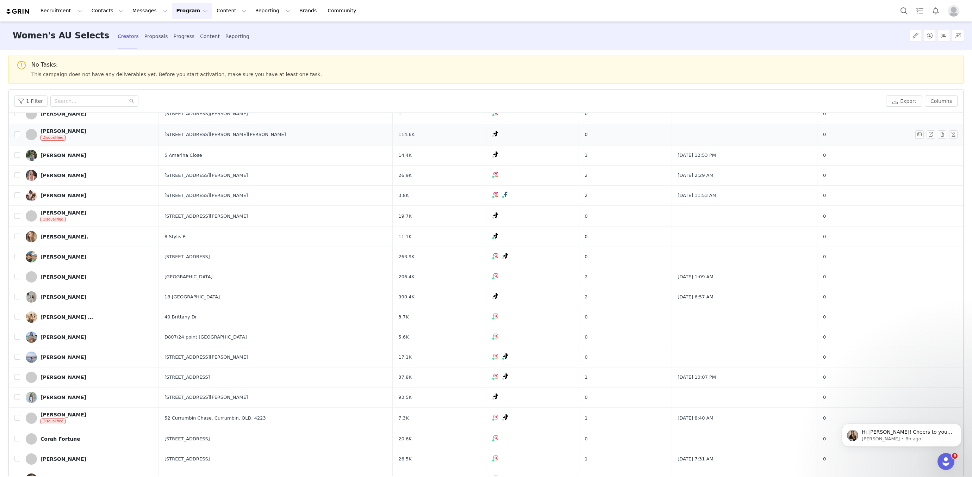
scroll to position [39, 0]
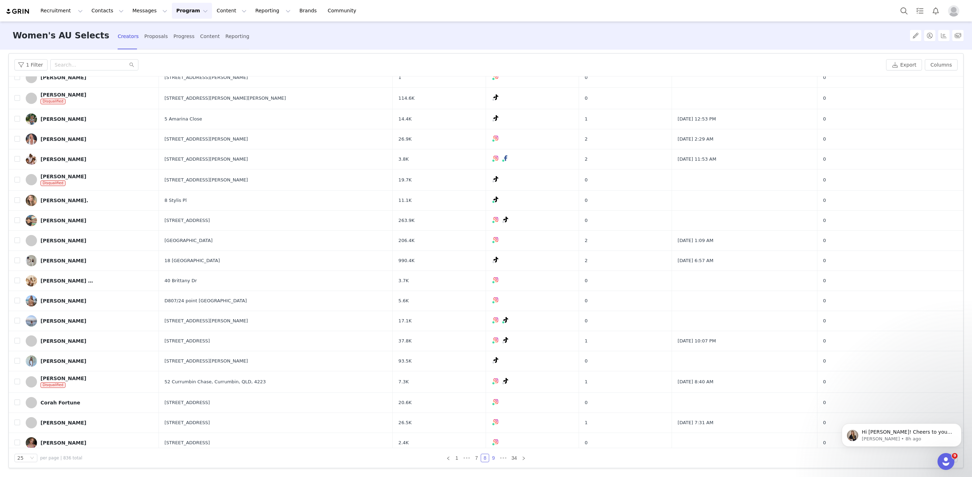
click at [495, 459] on link "9" at bounding box center [493, 458] width 8 height 8
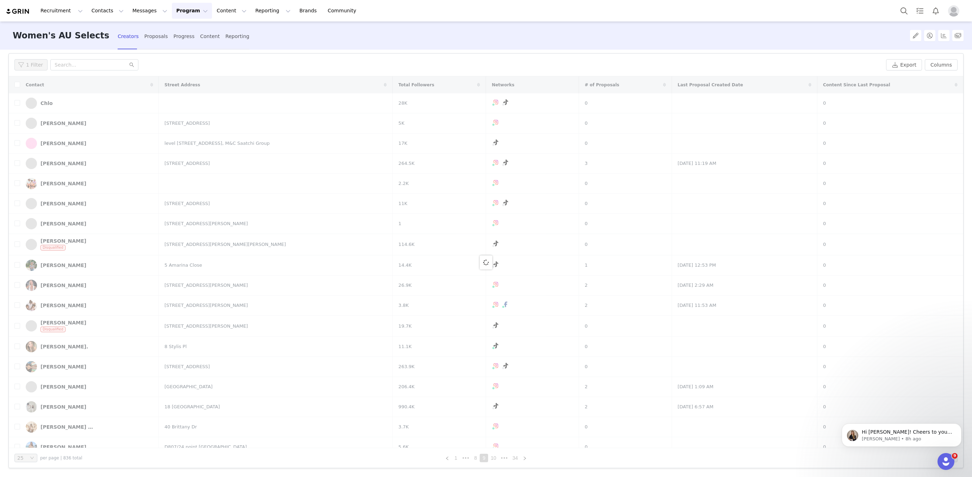
scroll to position [0, 0]
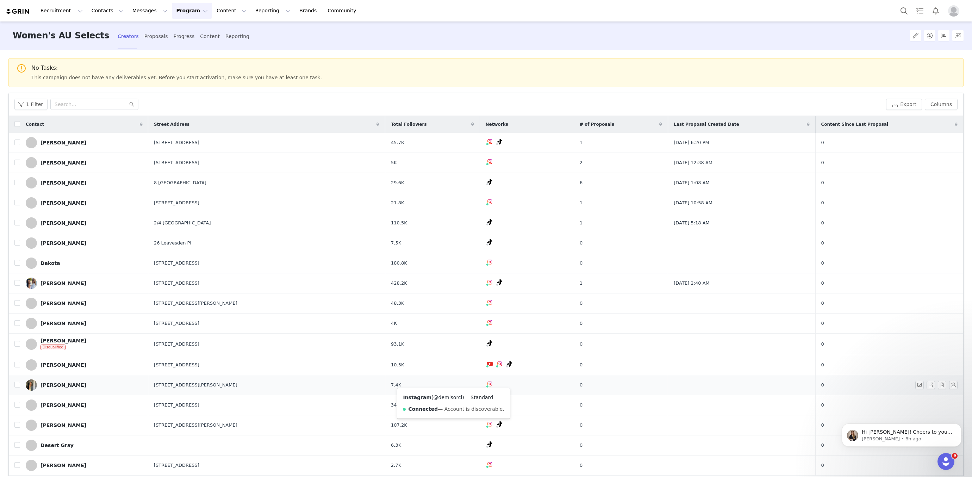
click at [441, 394] on link "@demisorci" at bounding box center [447, 397] width 29 height 6
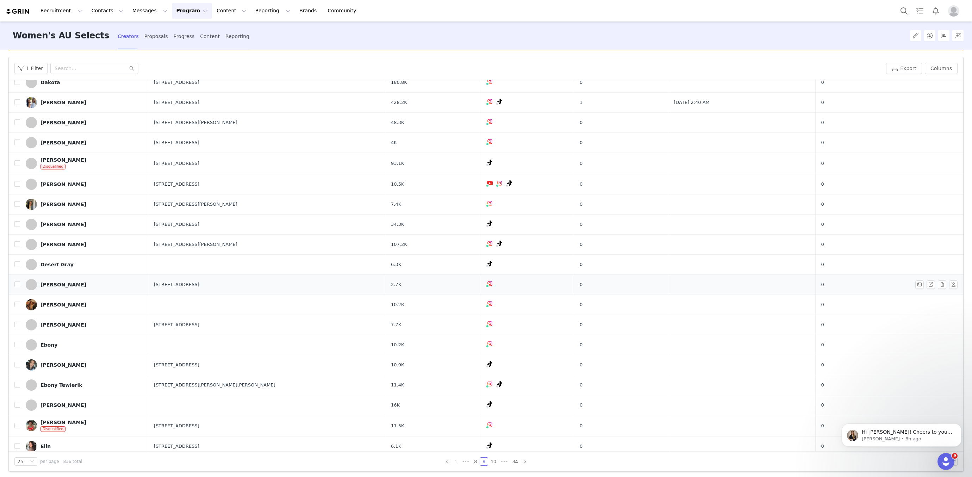
scroll to position [39, 0]
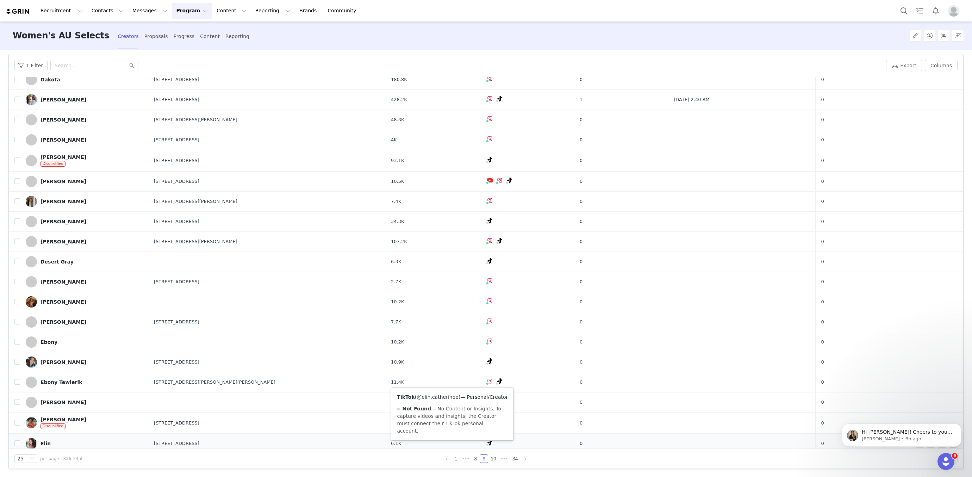
click at [439, 397] on link "@elin.catherinee" at bounding box center [437, 397] width 42 height 6
click at [494, 458] on link "10" at bounding box center [493, 458] width 10 height 8
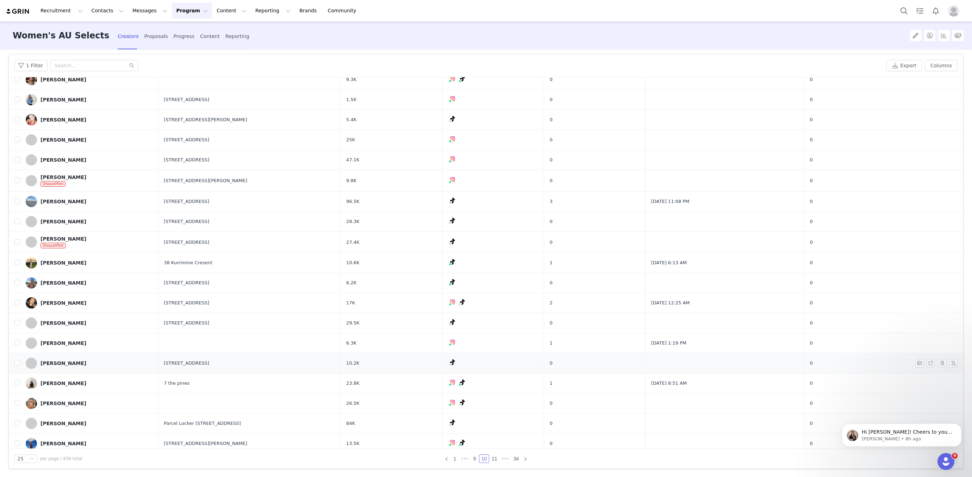
scroll to position [39, 0]
click at [491, 456] on link "11" at bounding box center [494, 458] width 10 height 8
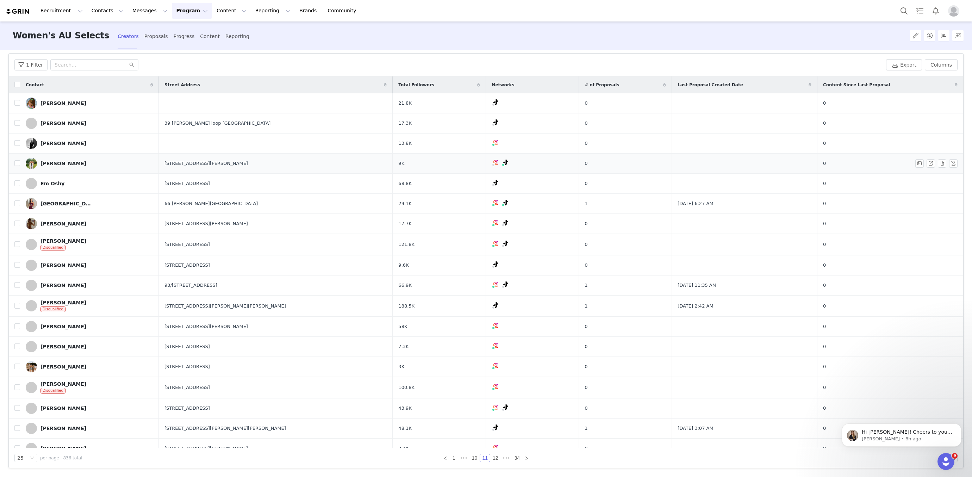
scroll to position [149, 0]
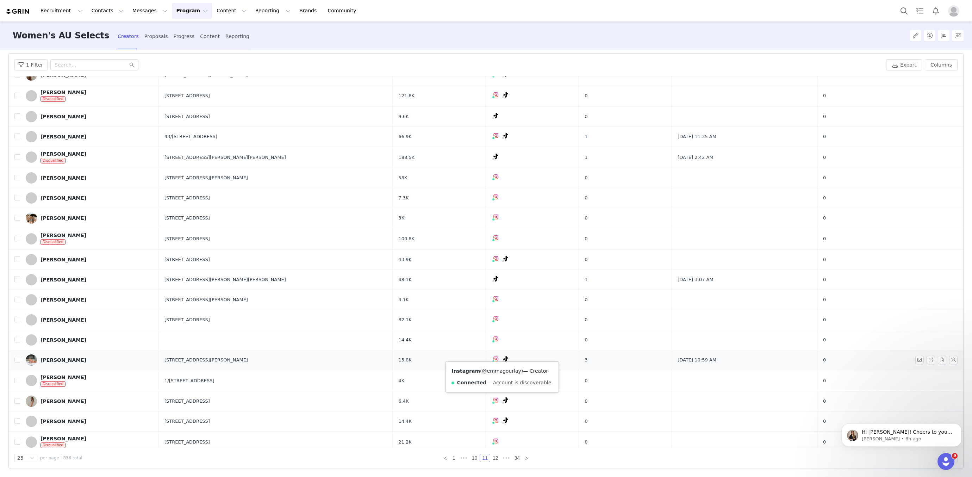
click at [500, 370] on link "@emmagourlay" at bounding box center [501, 371] width 39 height 6
click at [494, 460] on link "12" at bounding box center [495, 458] width 10 height 8
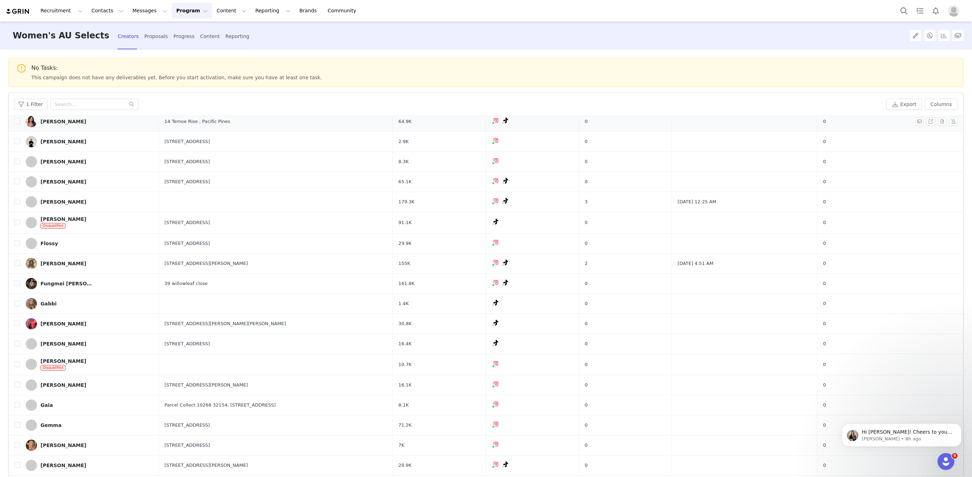
scroll to position [65, 0]
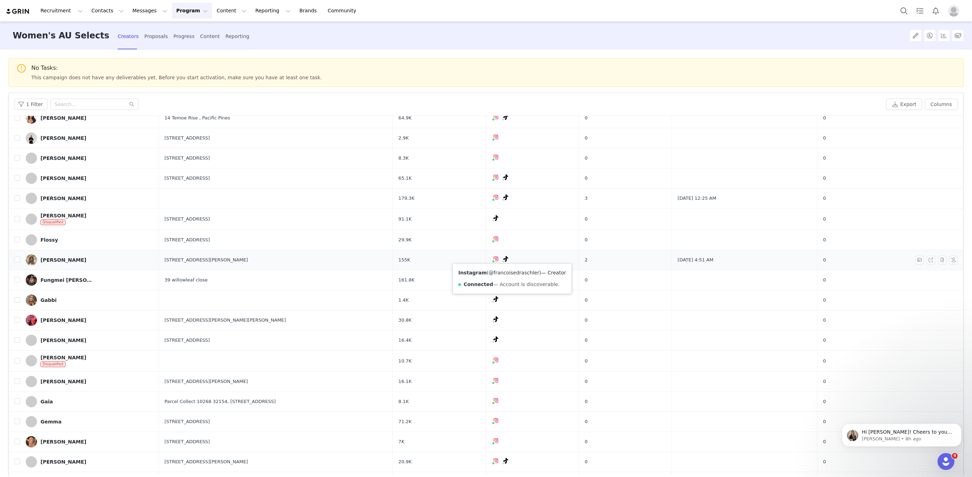
click at [509, 274] on link "@francoisedraschler" at bounding box center [514, 273] width 51 height 6
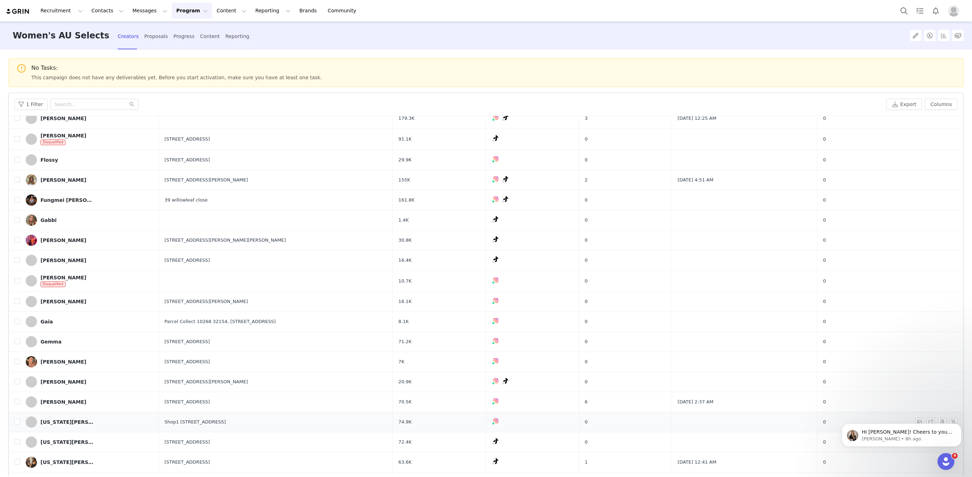
scroll to position [39, 0]
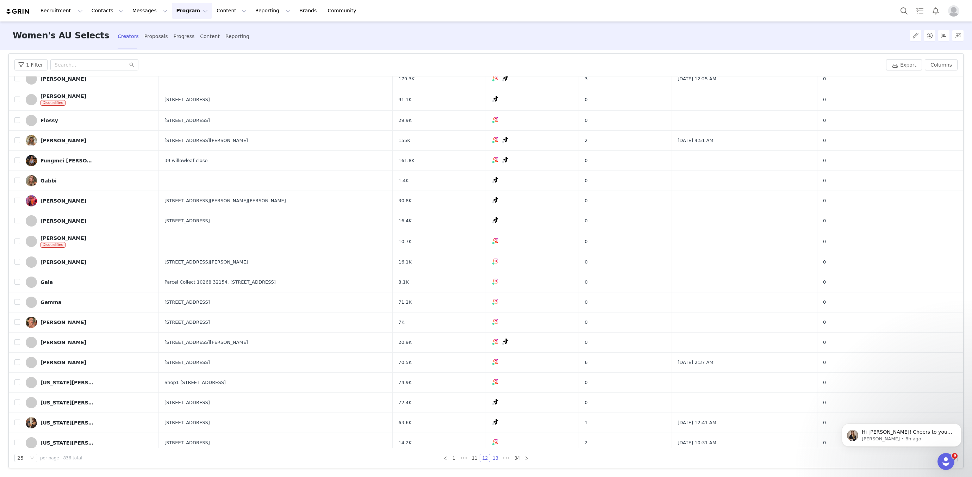
click at [494, 458] on link "13" at bounding box center [495, 458] width 10 height 8
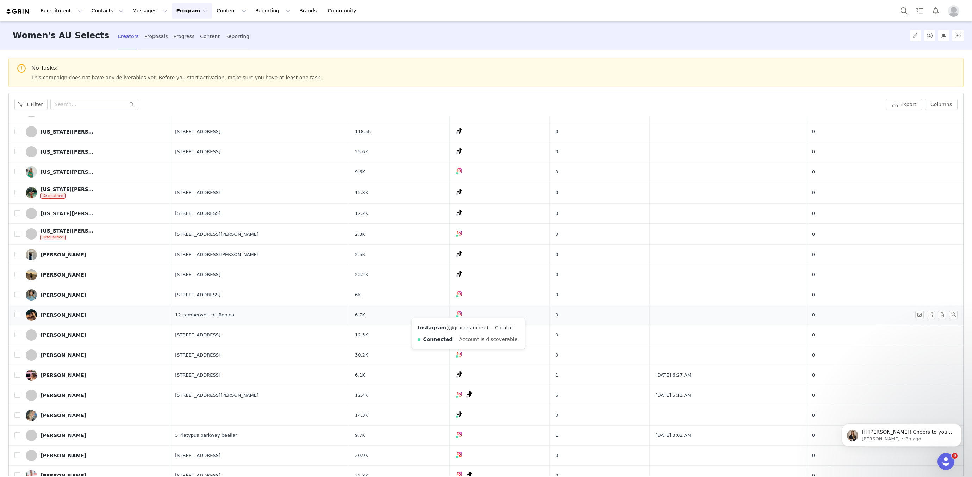
scroll to position [32, 0]
click at [462, 325] on link "@graciejaninee" at bounding box center [467, 327] width 38 height 6
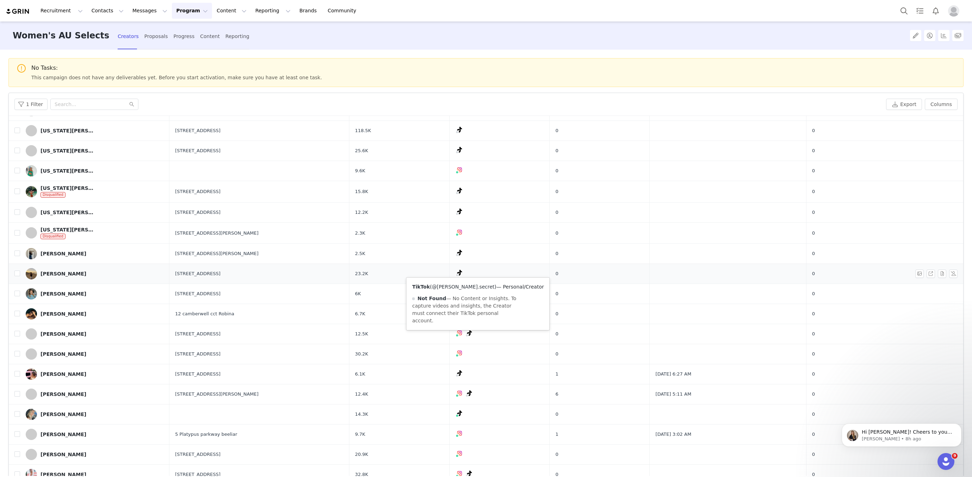
click at [447, 287] on link "@greg.secret" at bounding box center [463, 287] width 63 height 6
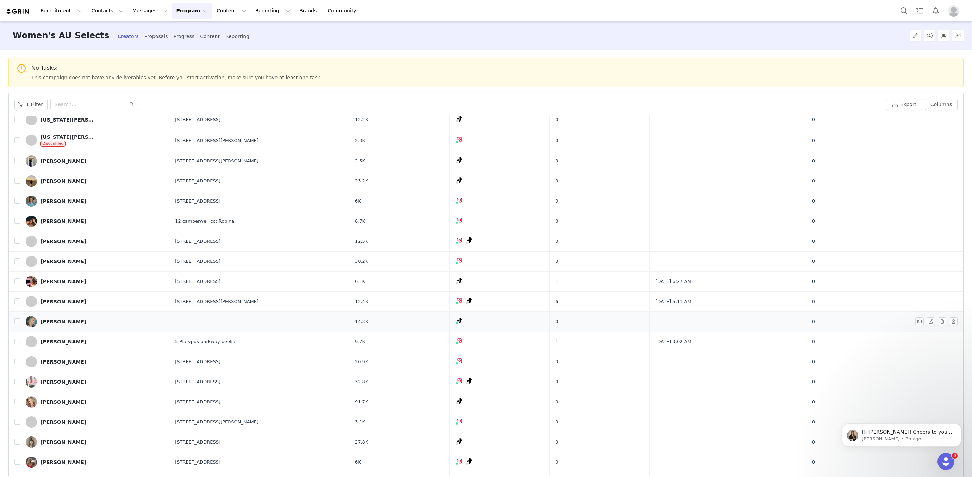
scroll to position [145, 0]
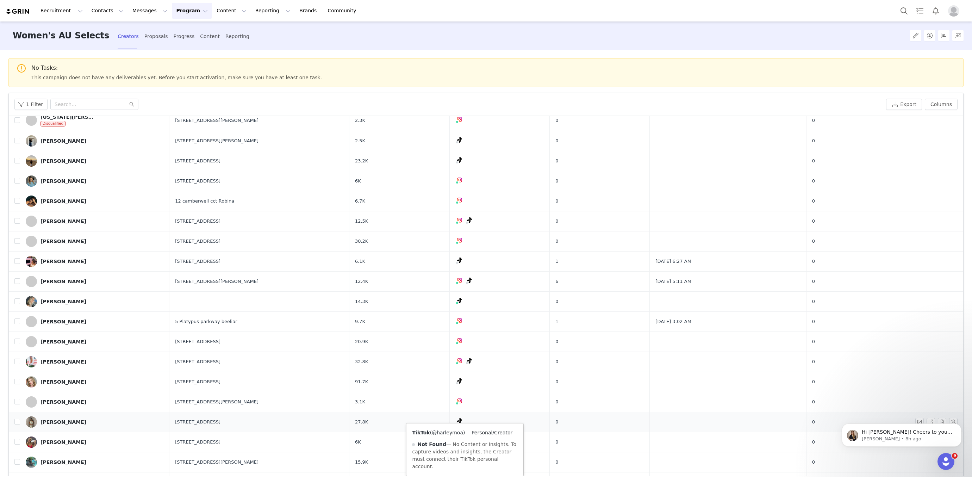
click at [454, 433] on link "@harleymoa" at bounding box center [447, 432] width 31 height 6
click at [457, 450] on link "@hayleekerr.xo" at bounding box center [467, 453] width 38 height 6
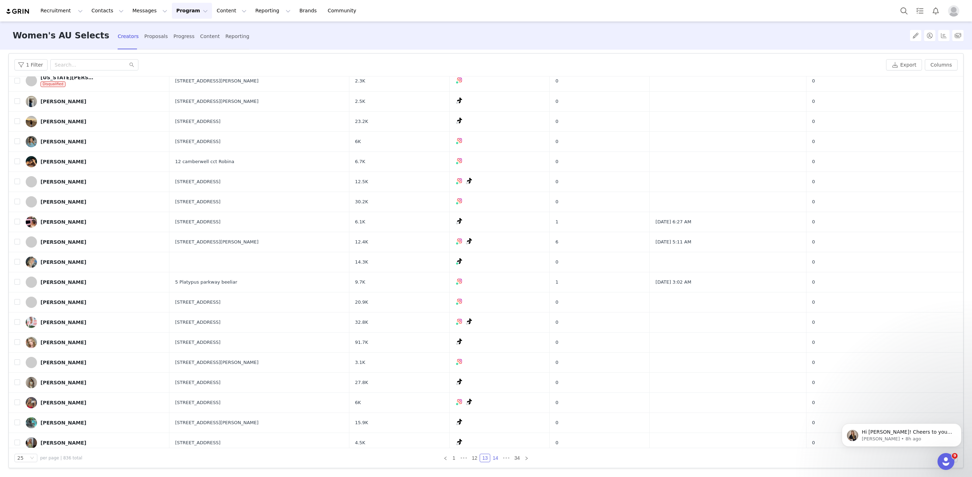
click at [496, 460] on link "14" at bounding box center [495, 458] width 10 height 8
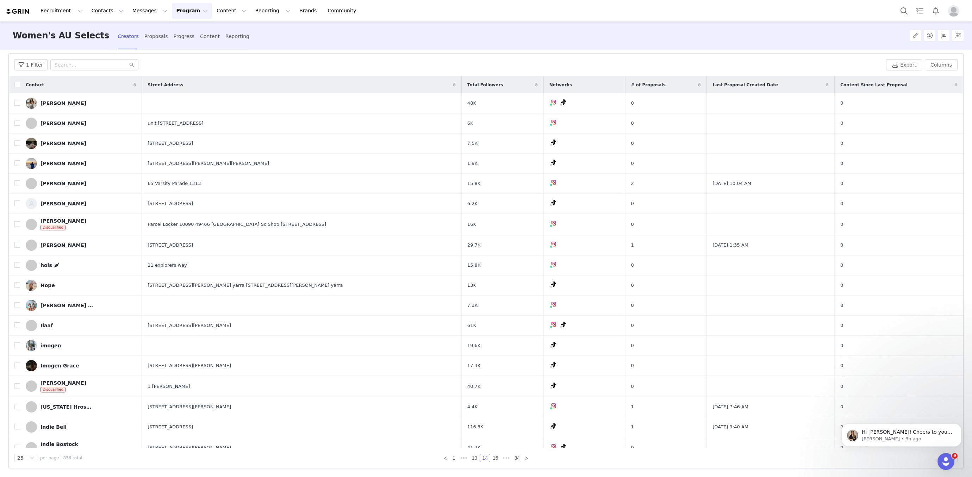
scroll to position [147, 0]
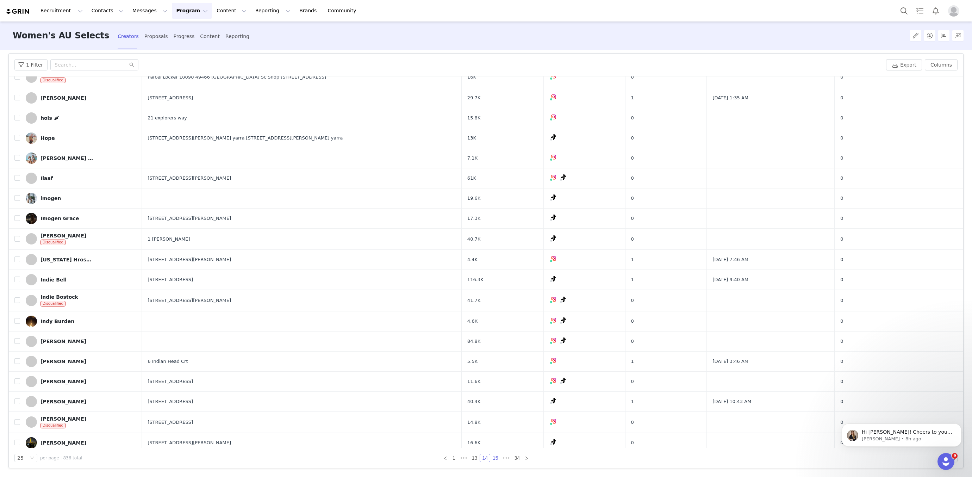
click at [492, 456] on link "15" at bounding box center [495, 458] width 10 height 8
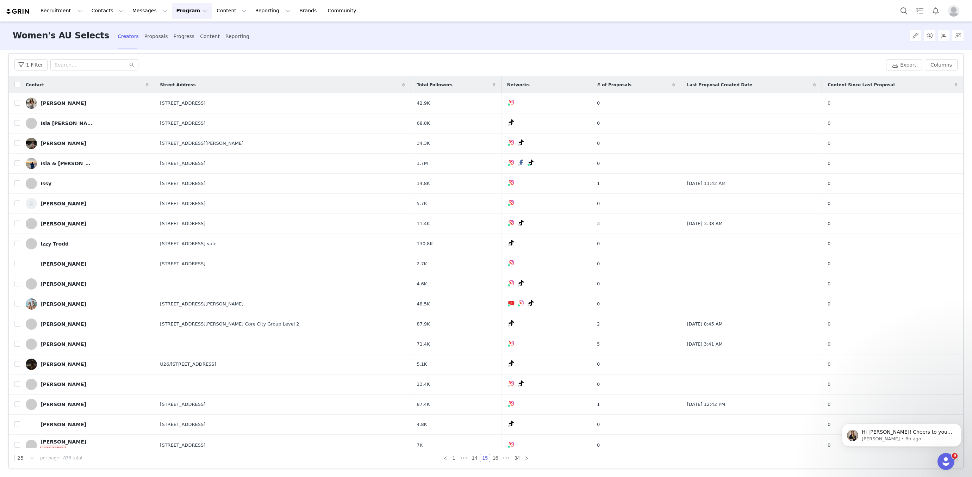
scroll to position [0, 0]
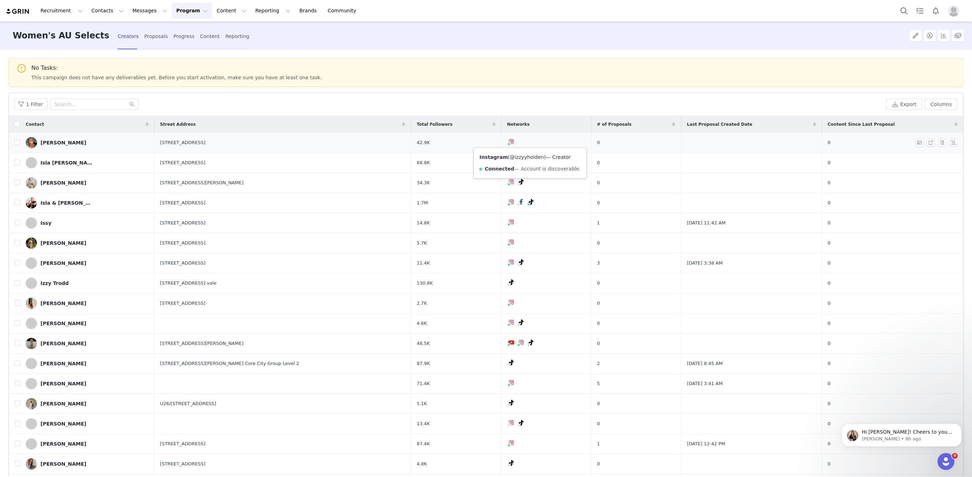
click at [517, 159] on link "@izzyyholden" at bounding box center [527, 157] width 34 height 6
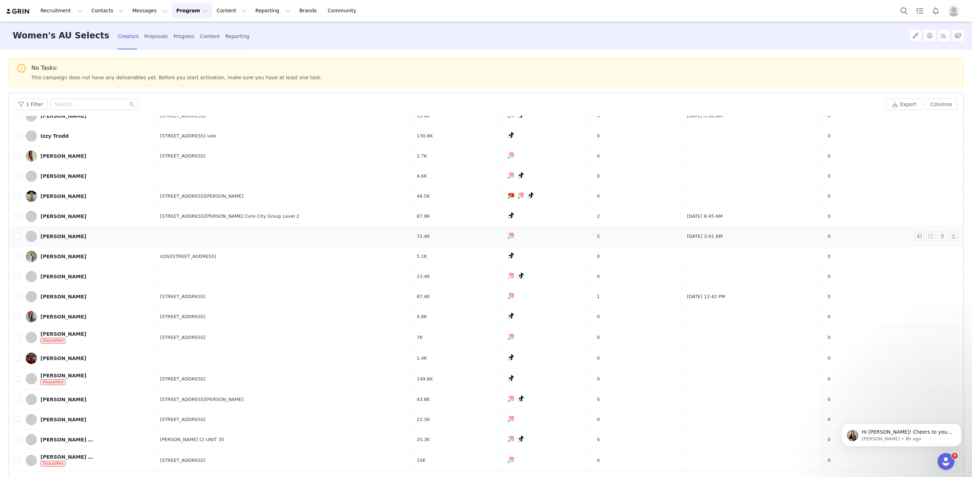
scroll to position [39, 0]
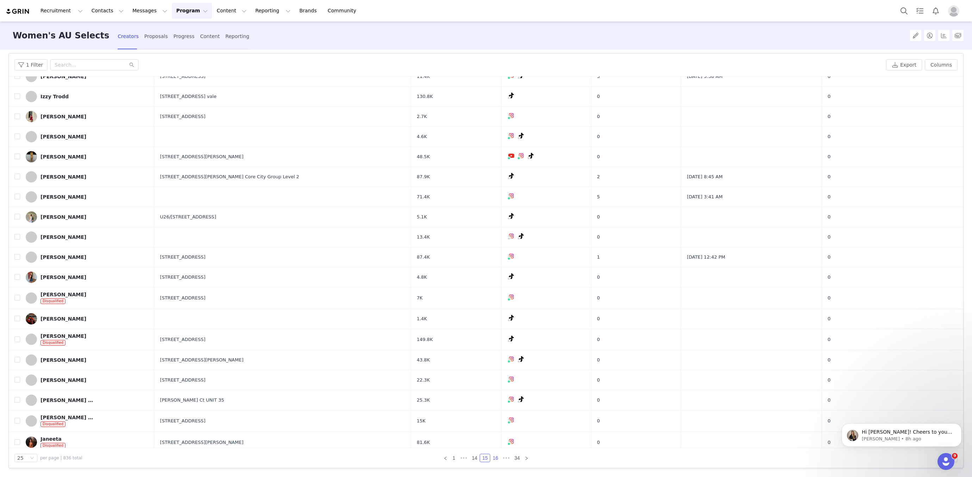
click at [492, 456] on link "16" at bounding box center [495, 458] width 10 height 8
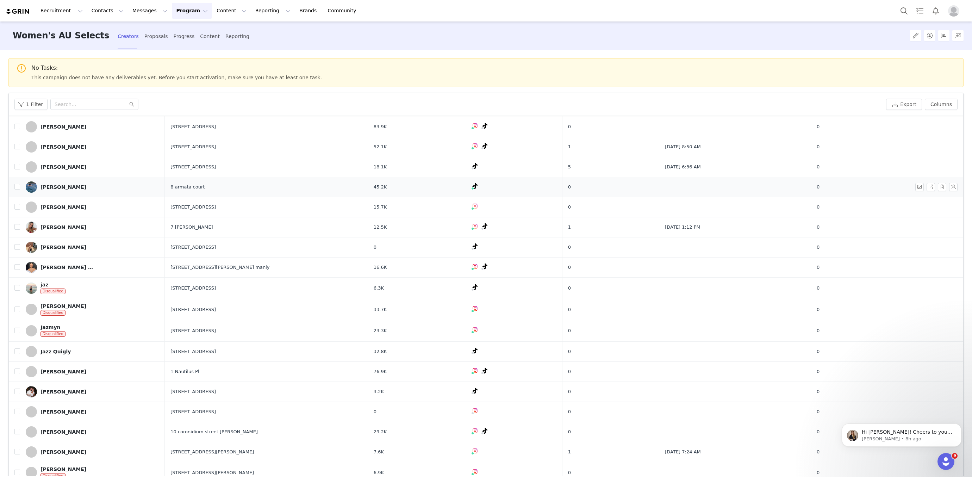
scroll to position [37, 0]
click at [461, 277] on link "@jayde_pollard" at bounding box center [469, 280] width 38 height 6
click at [462, 239] on link "@jaya_samways" at bounding box center [468, 240] width 40 height 6
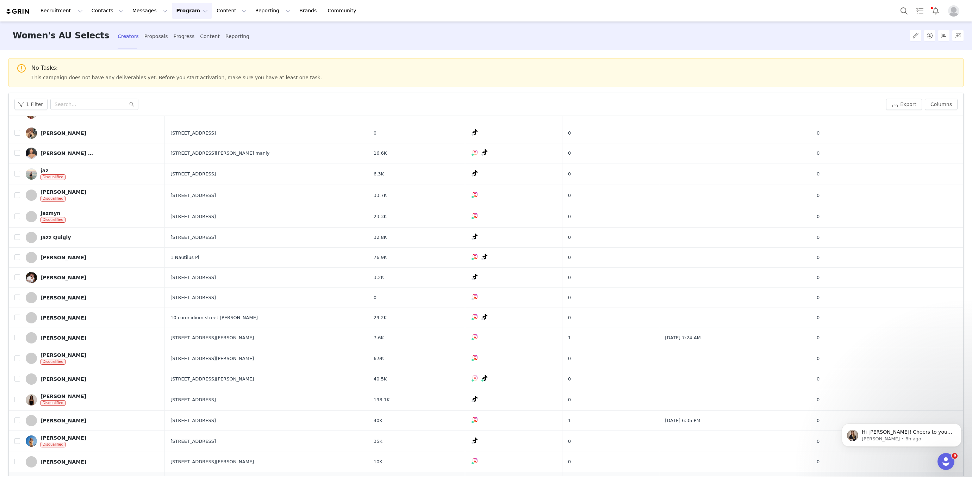
scroll to position [39, 0]
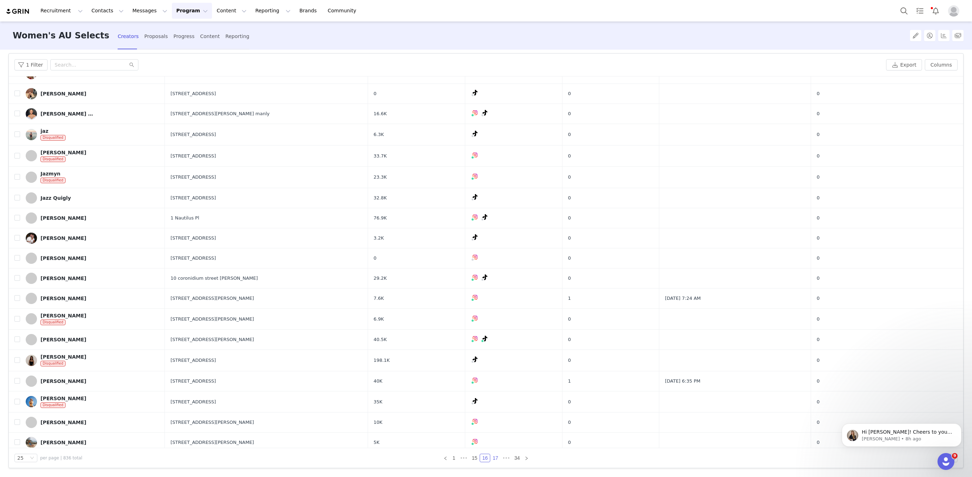
click at [493, 458] on link "17" at bounding box center [495, 458] width 10 height 8
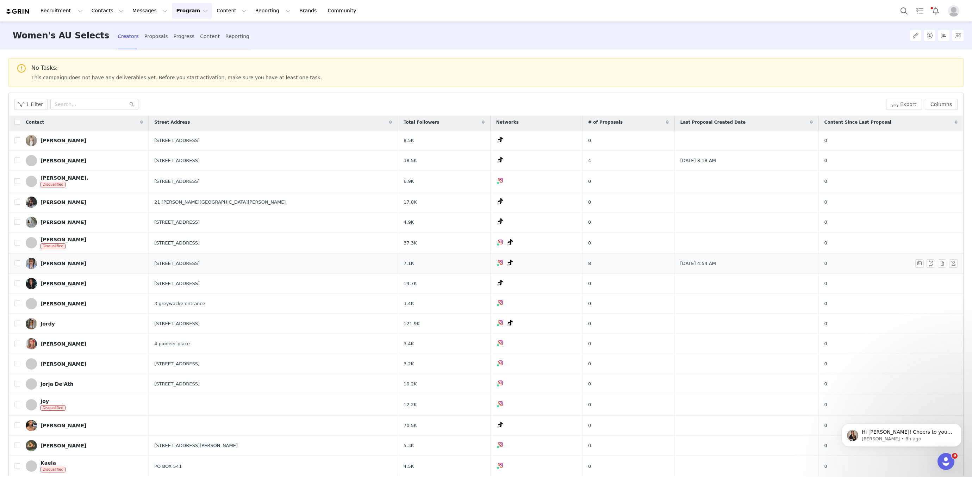
scroll to position [2, 0]
click at [498, 216] on link "@jessicamugabekazi" at bounding box center [494, 216] width 51 height 6
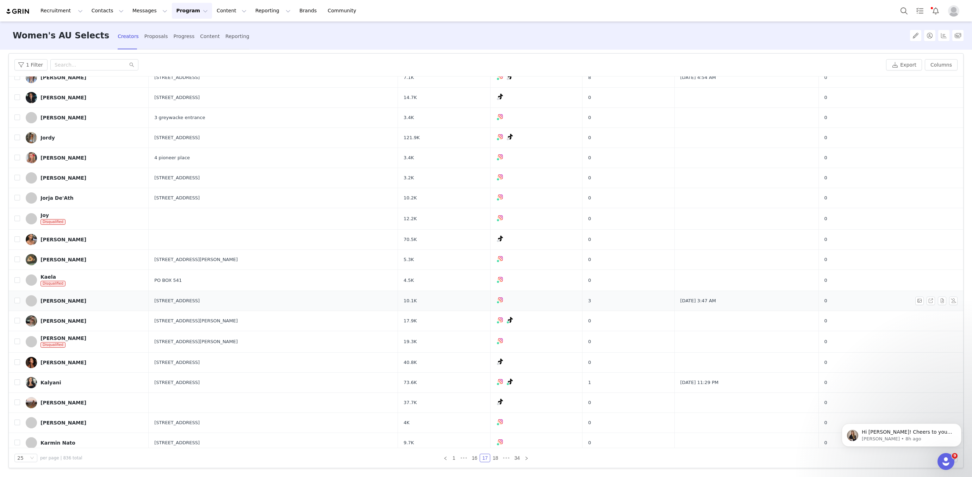
scroll to position [146, 0]
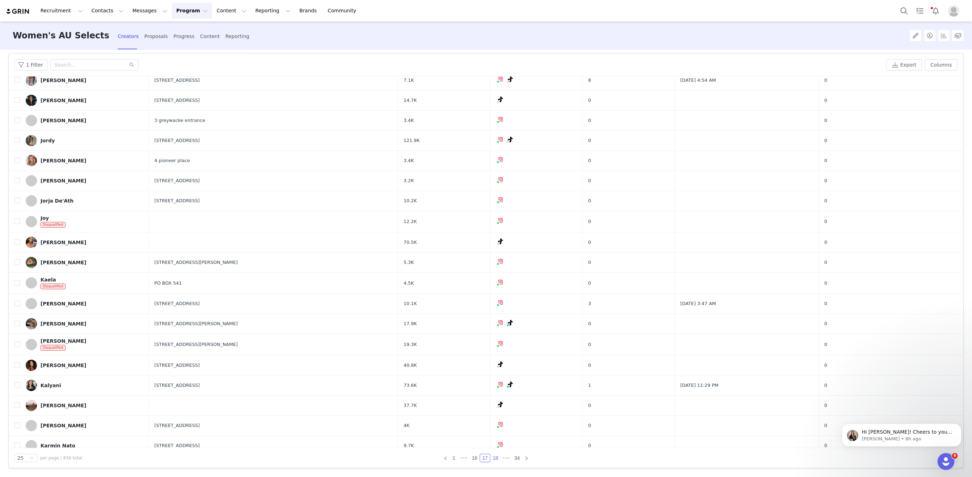
click at [494, 459] on link "18" at bounding box center [495, 458] width 10 height 8
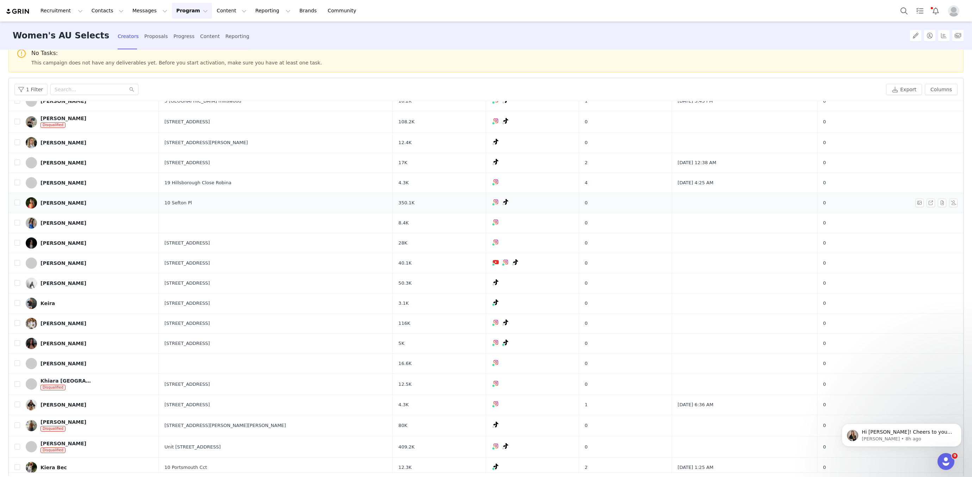
scroll to position [39, 0]
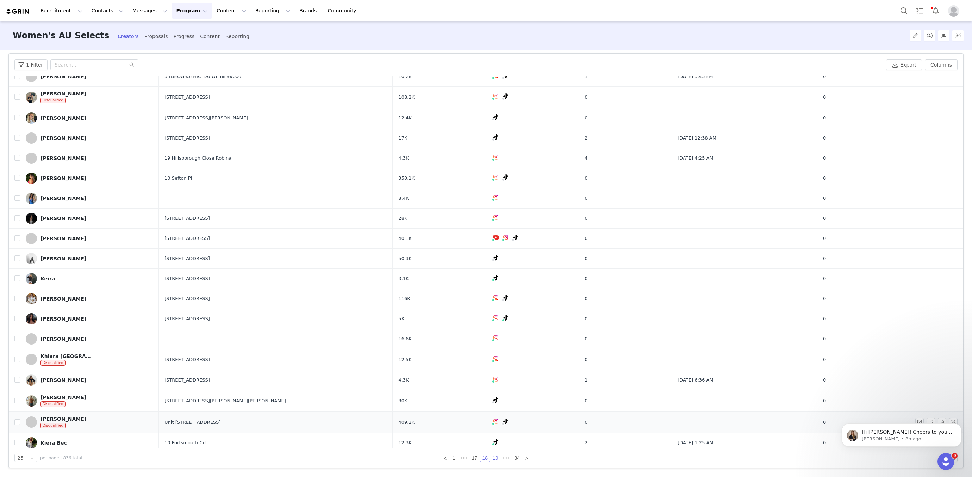
drag, startPoint x: 493, startPoint y: 458, endPoint x: 436, endPoint y: 419, distance: 69.2
click at [493, 458] on link "19" at bounding box center [495, 458] width 10 height 8
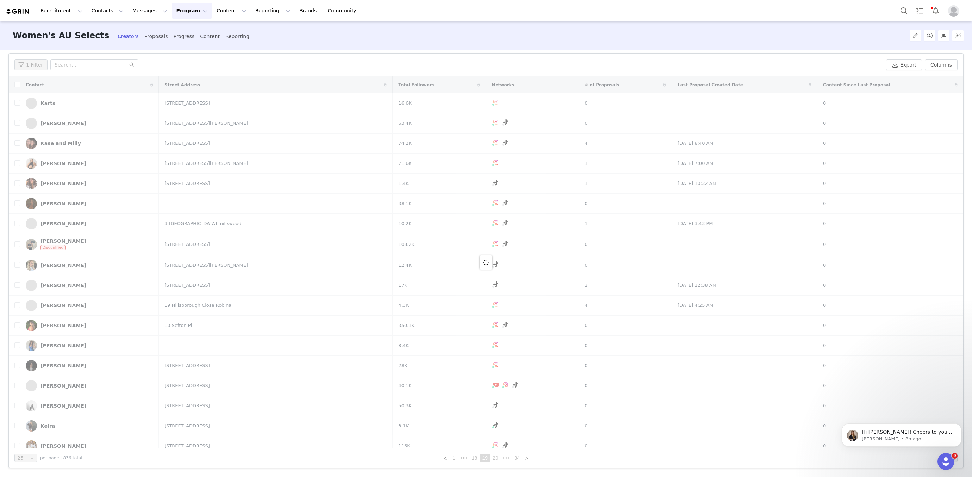
scroll to position [0, 0]
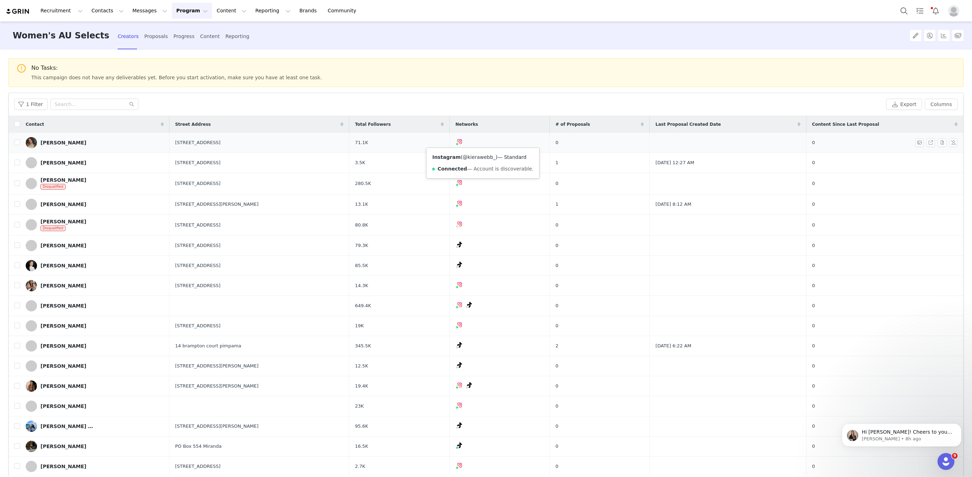
click at [481, 154] on link "@kierawebb_" at bounding box center [479, 157] width 33 height 6
click at [481, 296] on link "@kristyn.schultz" at bounding box center [507, 299] width 88 height 6
click at [480, 395] on link "@laragreening_" at bounding box center [482, 398] width 39 height 6
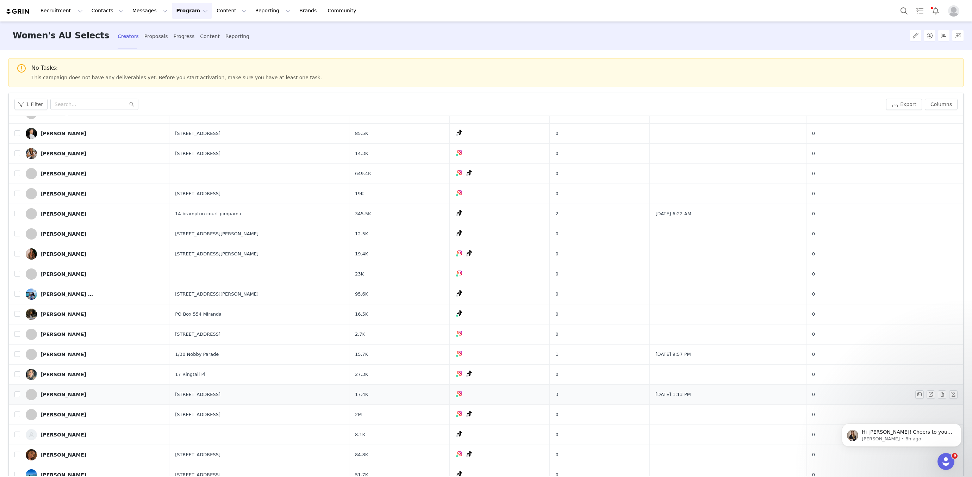
scroll to position [145, 0]
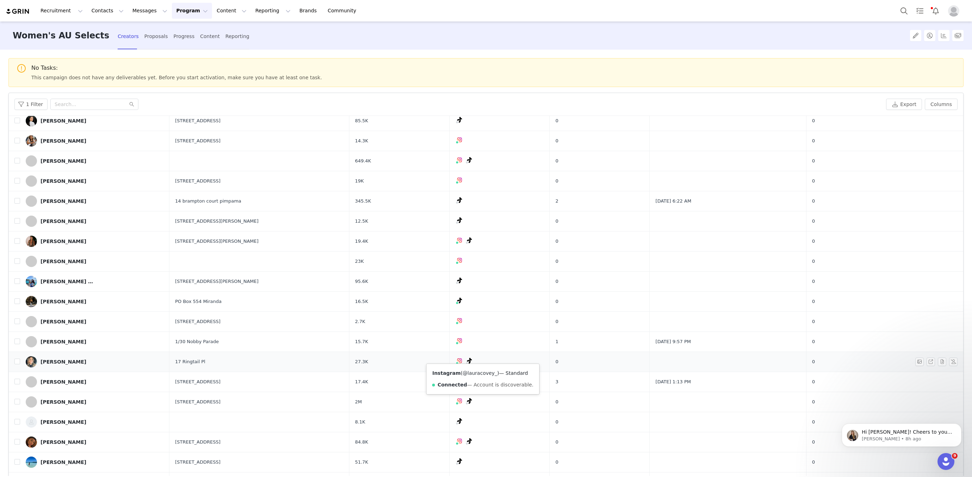
click at [476, 371] on link "@lauracovey_" at bounding box center [480, 373] width 34 height 6
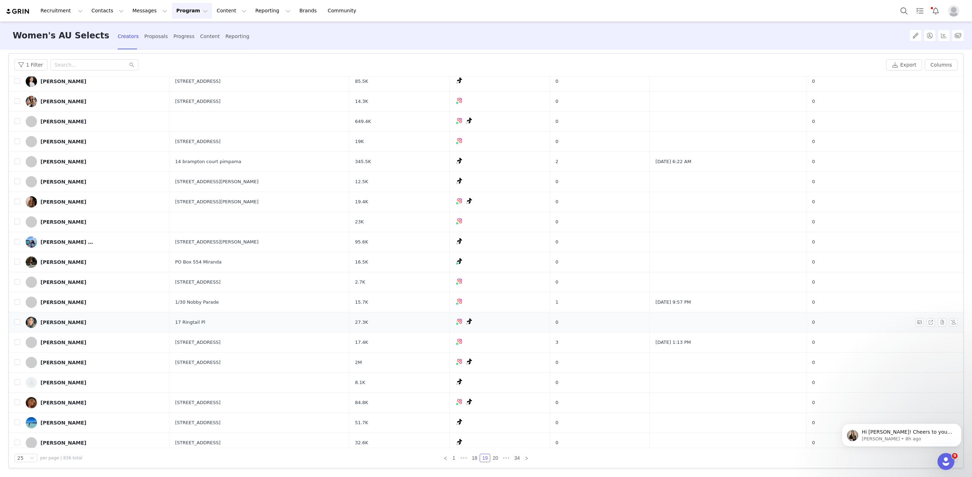
scroll to position [144, 0]
click at [497, 455] on link "20" at bounding box center [495, 458] width 10 height 8
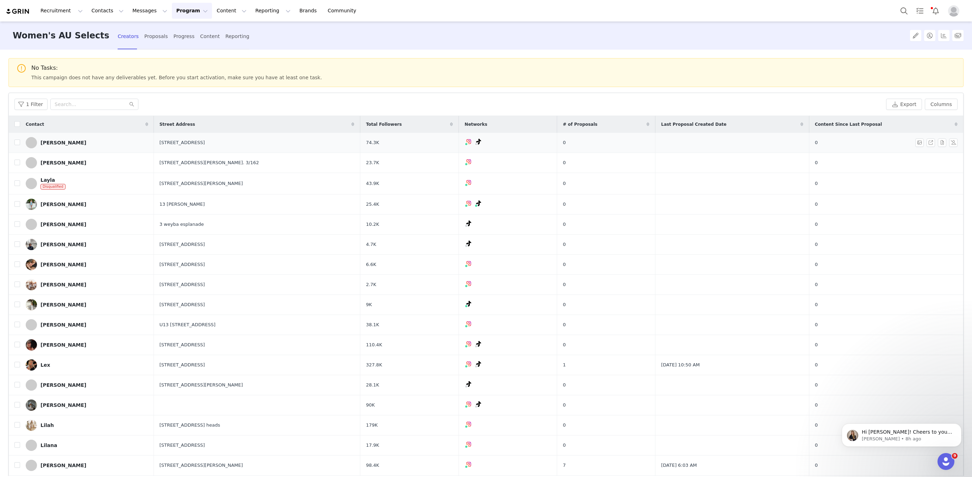
scroll to position [39, 0]
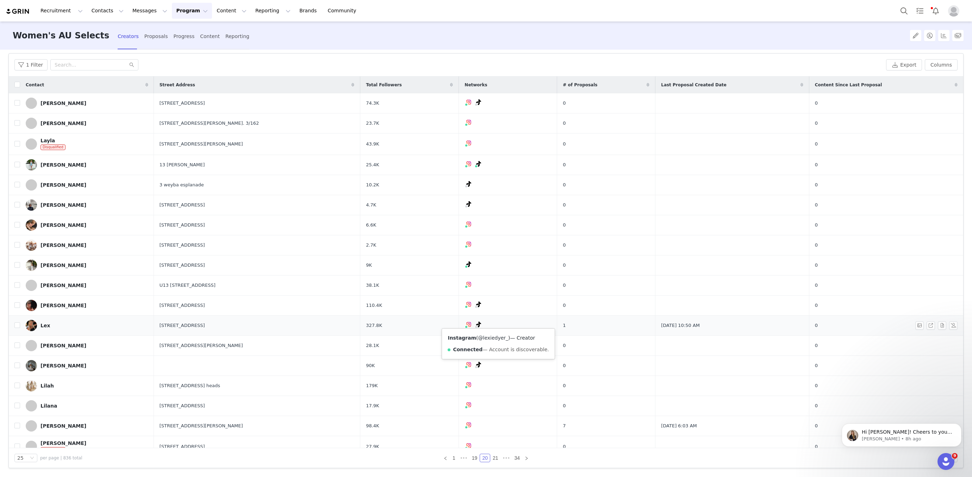
click at [484, 335] on link "@lexiedyer_" at bounding box center [493, 338] width 30 height 6
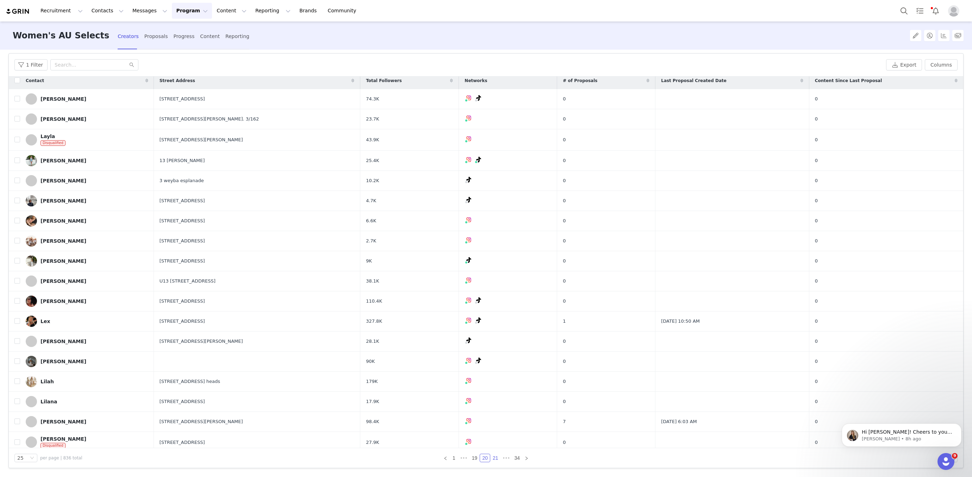
click at [494, 456] on link "21" at bounding box center [495, 458] width 10 height 8
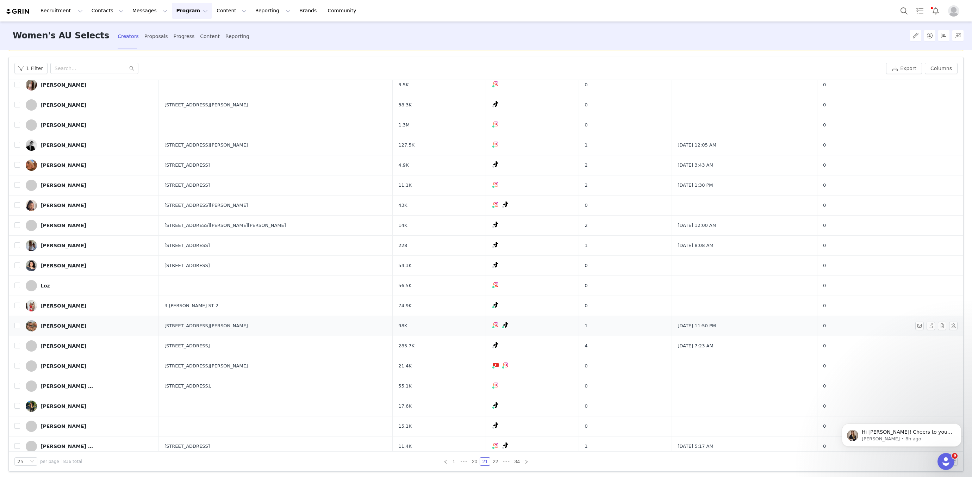
scroll to position [39, 0]
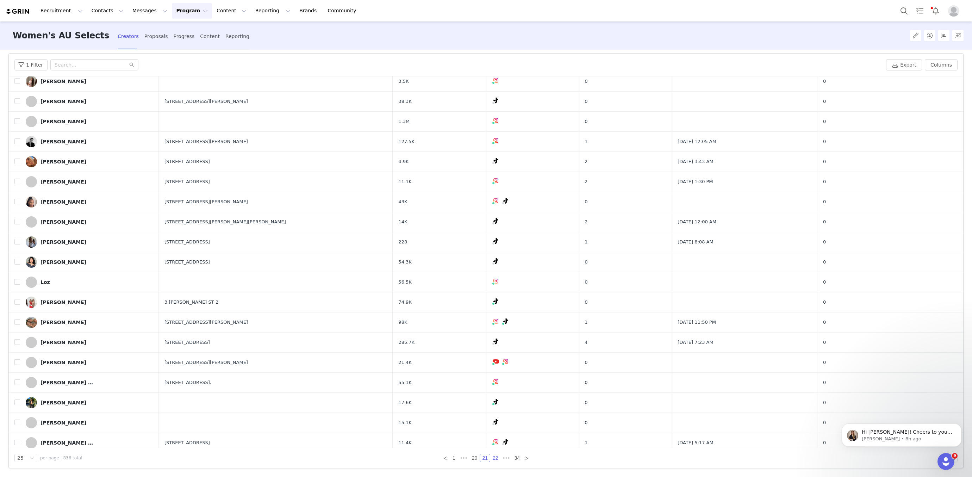
drag, startPoint x: 497, startPoint y: 457, endPoint x: 488, endPoint y: 448, distance: 12.9
click at [497, 457] on link "22" at bounding box center [495, 458] width 10 height 8
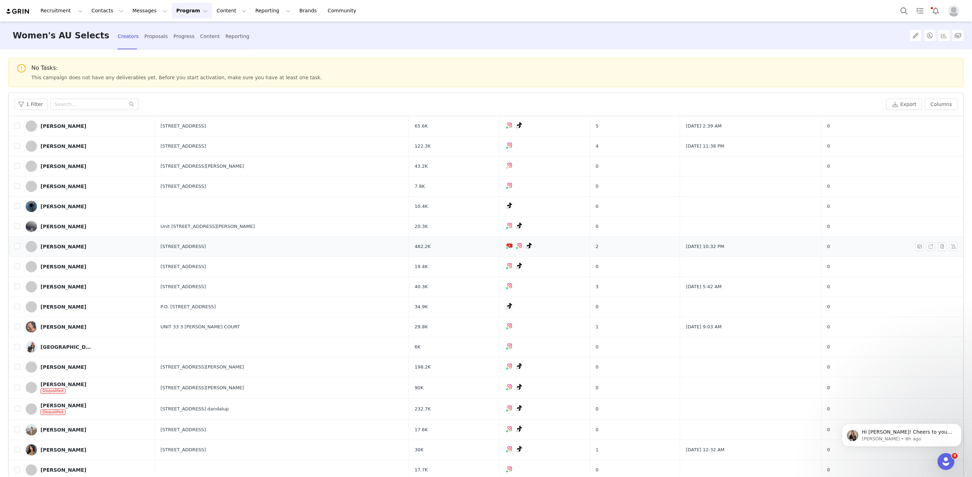
scroll to position [141, 0]
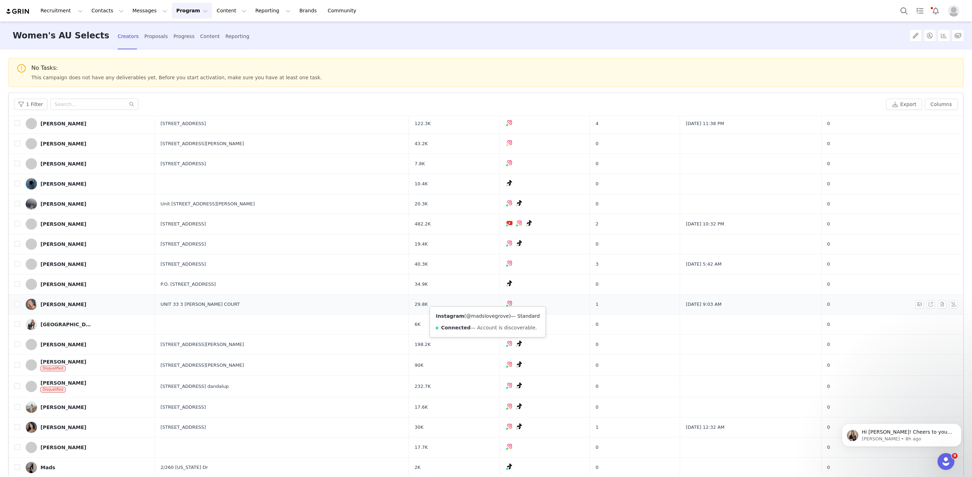
click at [482, 315] on link "@madslovegrove" at bounding box center [487, 316] width 43 height 6
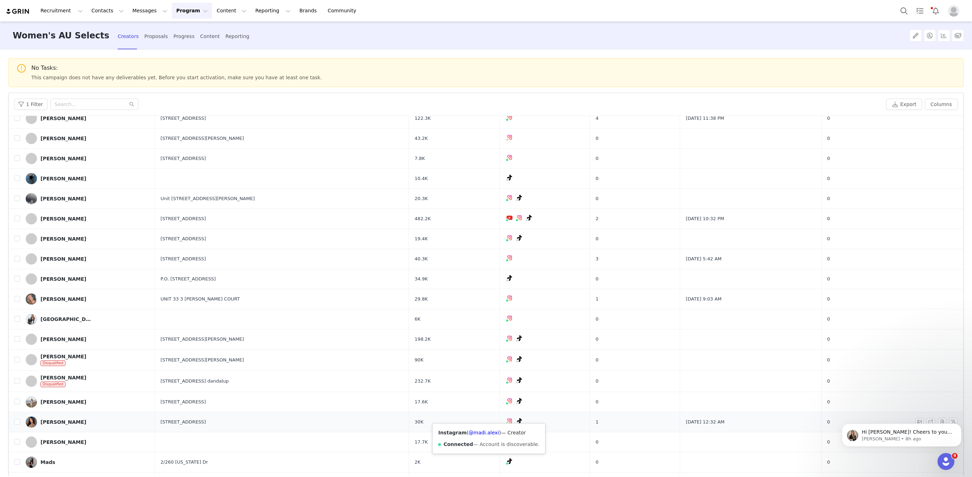
click at [479, 428] on div "Instagram ( @madi.alexi ) — Creator Connected — Account is discoverable." at bounding box center [488, 438] width 112 height 30
click at [479, 431] on link "@madi.alexi" at bounding box center [484, 432] width 30 height 6
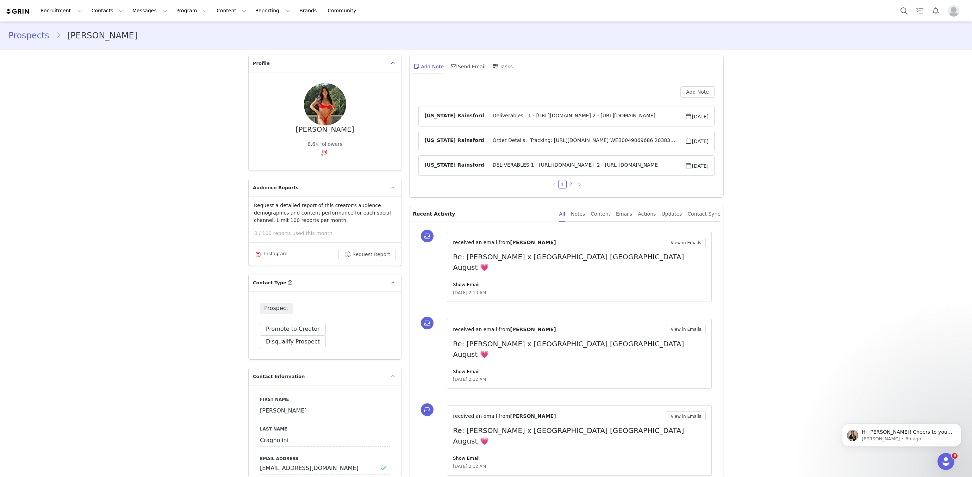
click at [571, 181] on link "2" at bounding box center [571, 184] width 8 height 8
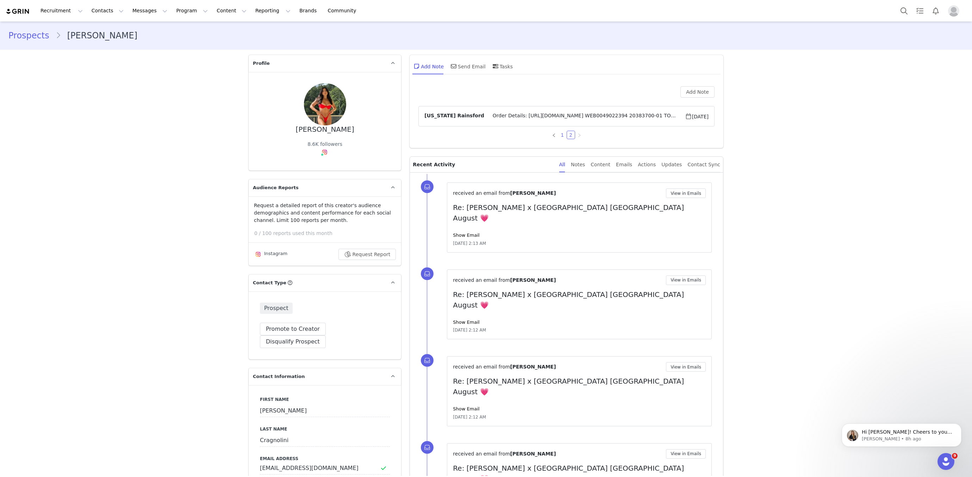
click at [563, 134] on link "1" at bounding box center [562, 135] width 8 height 8
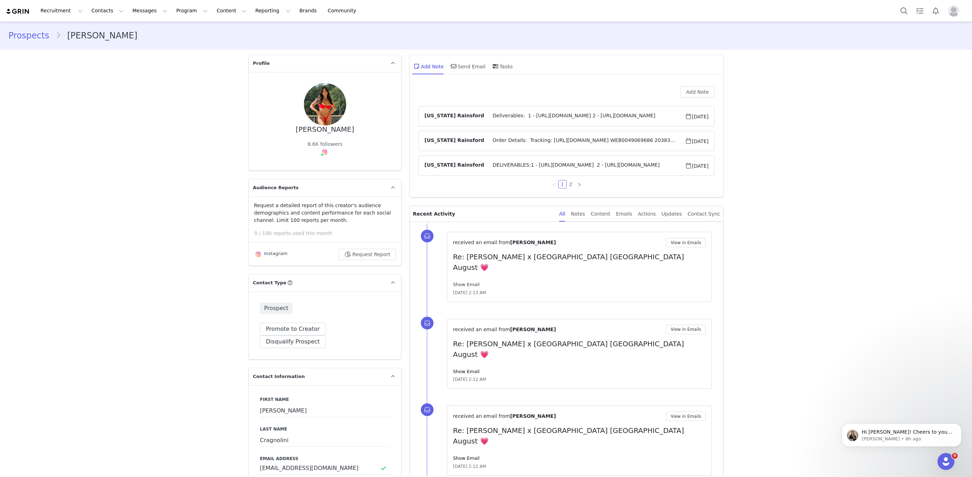
drag, startPoint x: 460, startPoint y: 266, endPoint x: 464, endPoint y: 271, distance: 6.3
click at [461, 266] on div "received an email from [PERSON_NAME] View in Emails Re: [PERSON_NAME] x [GEOGRA…" at bounding box center [579, 267] width 253 height 58
click at [464, 282] on link "Show Email" at bounding box center [466, 284] width 26 height 5
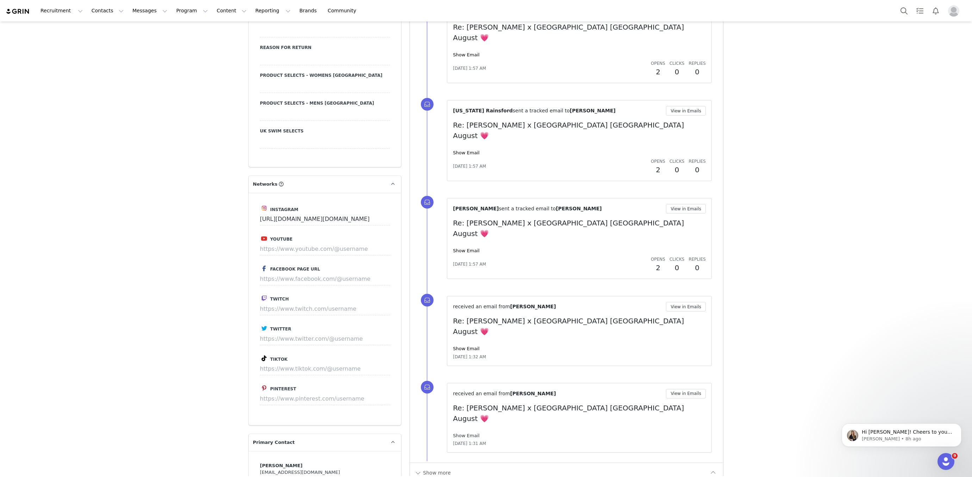
scroll to position [940, 0]
click at [435, 465] on button "Show more" at bounding box center [432, 470] width 37 height 11
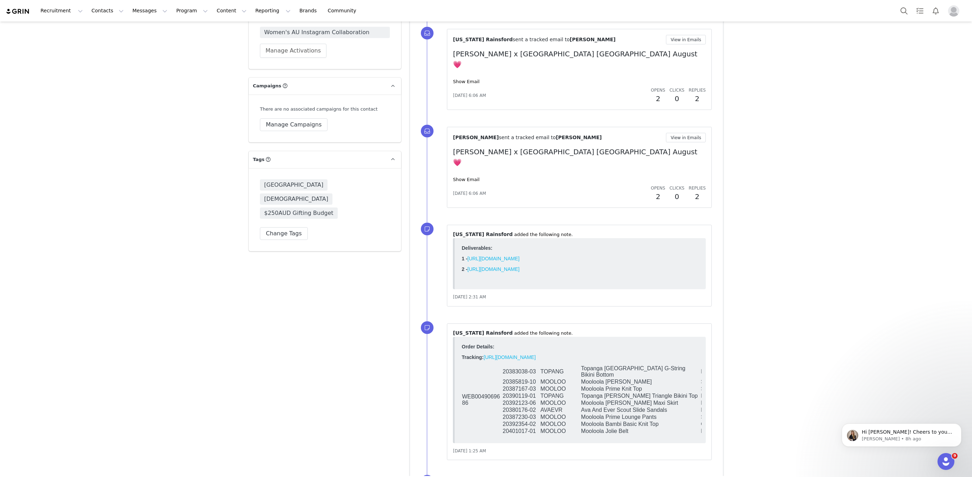
scroll to position [1764, 0]
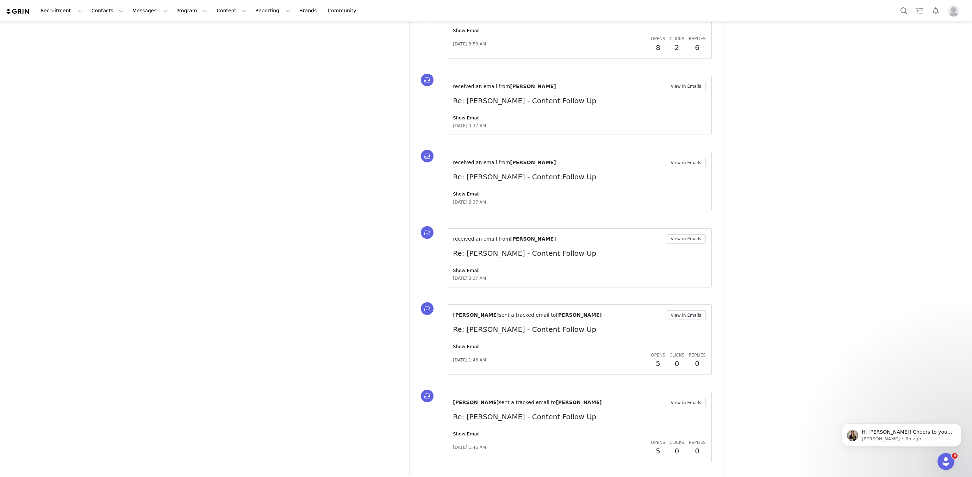
scroll to position [2556, 0]
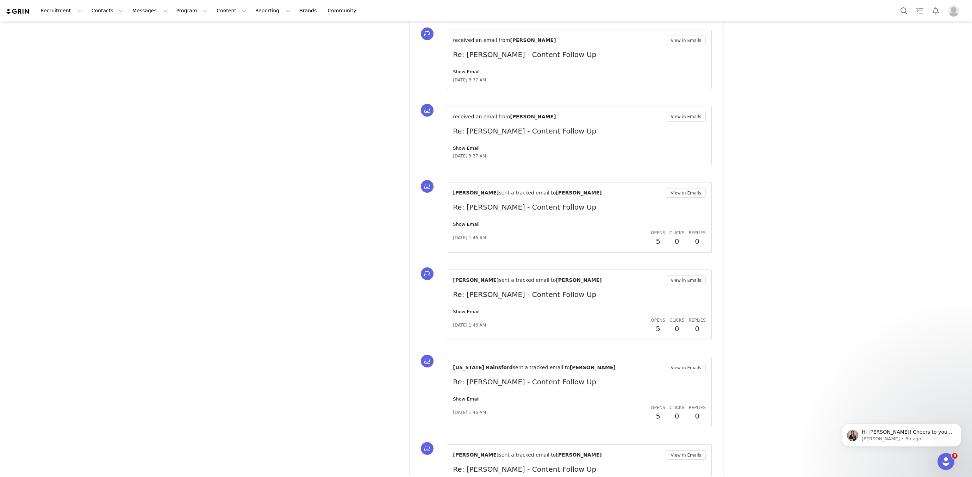
scroll to position [2712, 0]
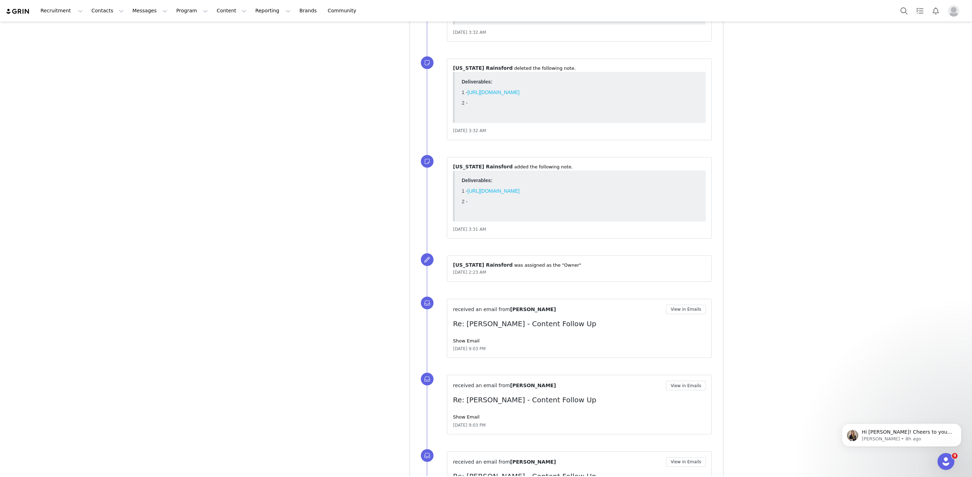
scroll to position [3528, 0]
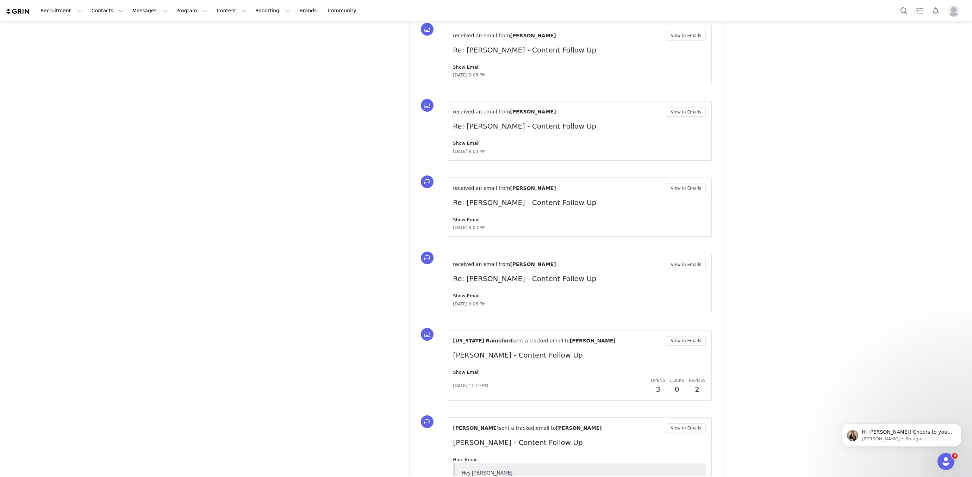
scroll to position [3687, 0]
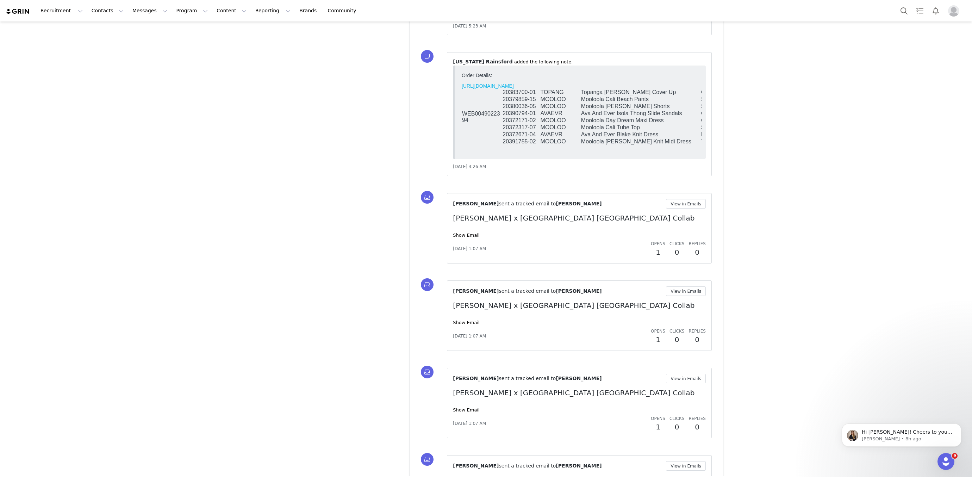
scroll to position [4622, 0]
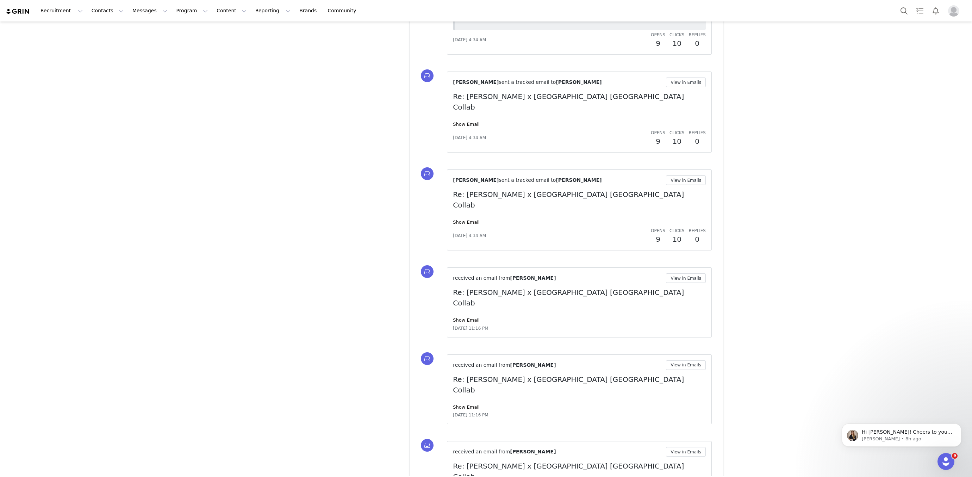
scroll to position [5940, 0]
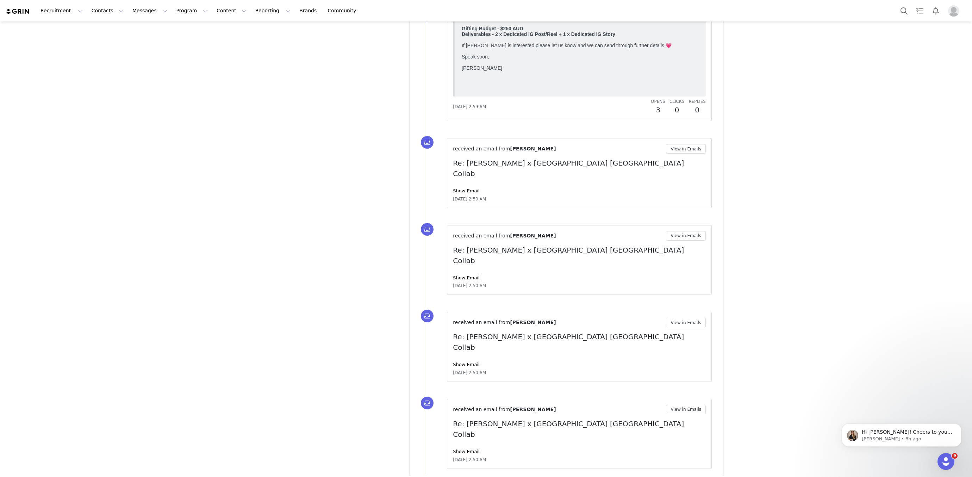
scroll to position [0, 0]
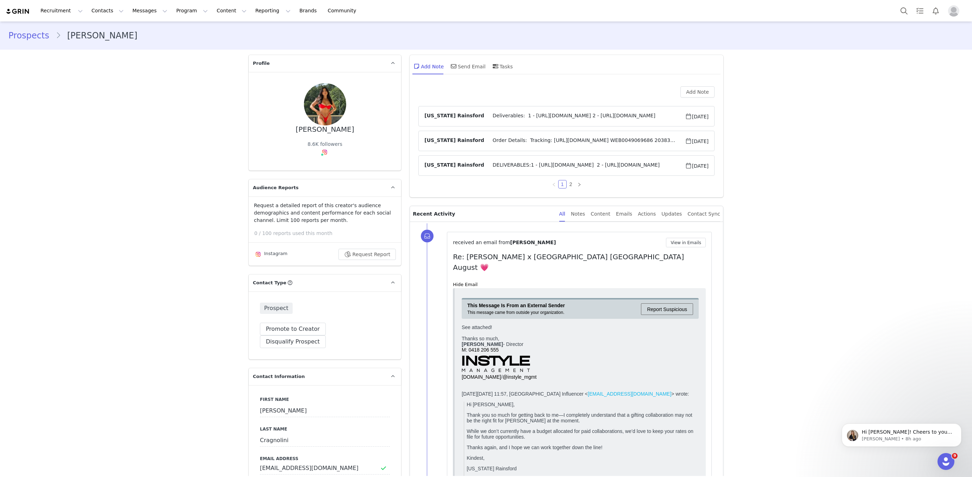
click at [574, 111] on article "Montana Rainsford Deliverables: 1 - https://www.instagram.com/p/DLPFoAcpp6z/?im…" at bounding box center [566, 116] width 296 height 20
click at [573, 115] on span "Deliverables: 1 - https://www.instagram.com/p/DLPFoAcpp6z/?img_index=1 2 - http…" at bounding box center [584, 116] width 201 height 8
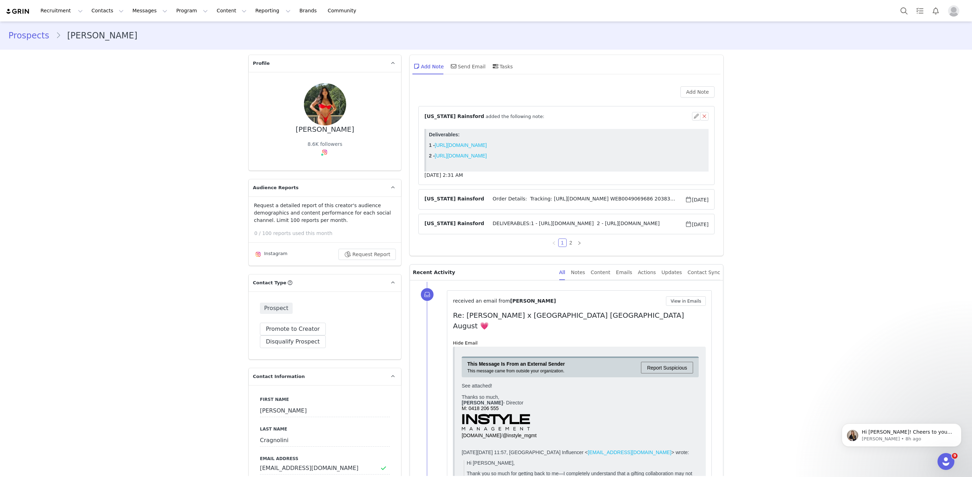
click at [487, 143] on link "https://www.instagram.com/p/DLPFoAcpp6z/?img_index=1" at bounding box center [460, 145] width 52 height 6
click at [487, 157] on link "https://www.instagram.com/p/DLGxKnaJRHv/?img_index=1" at bounding box center [460, 156] width 52 height 6
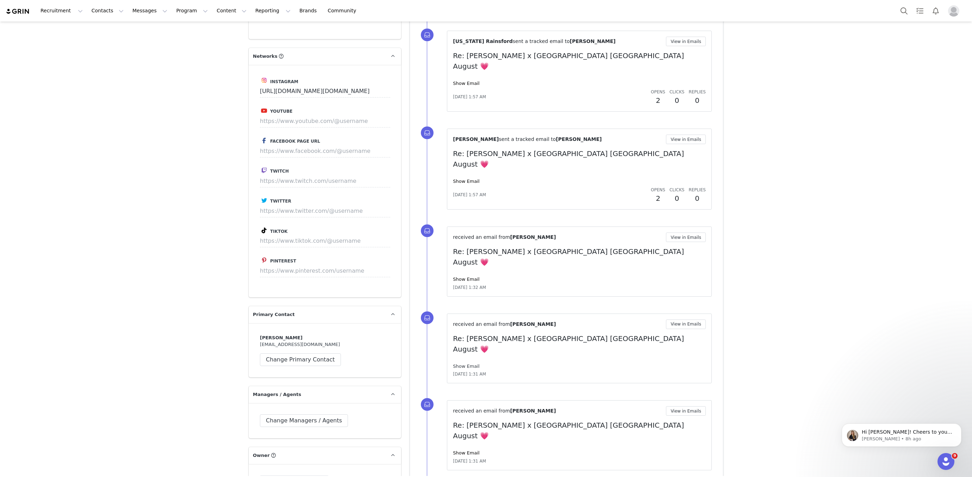
click at [463, 363] on link "Show Email" at bounding box center [466, 365] width 26 height 5
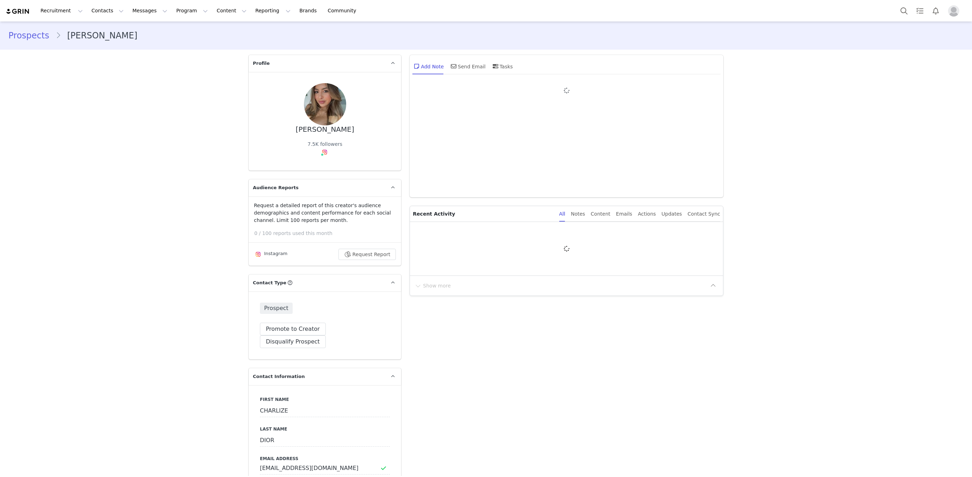
type input "+1 ([GEOGRAPHIC_DATA])"
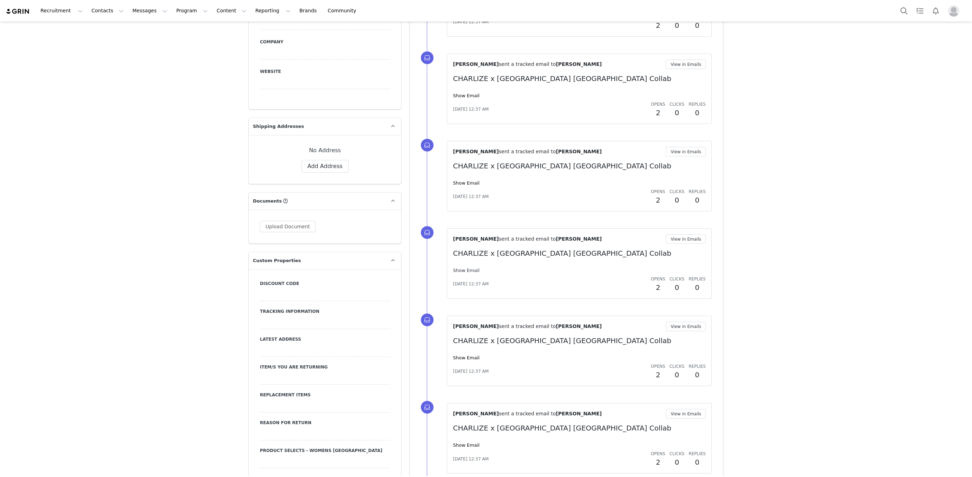
click at [471, 268] on link "Show Email" at bounding box center [466, 270] width 26 height 5
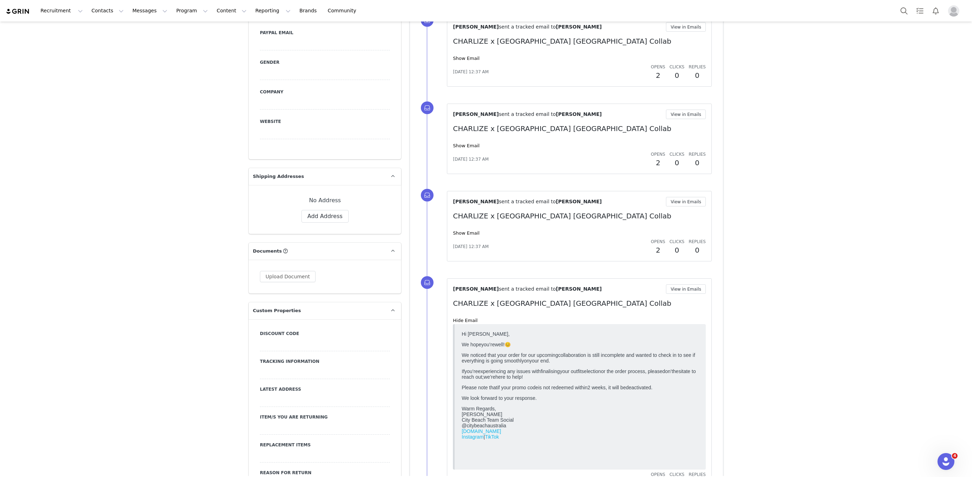
scroll to position [381, 0]
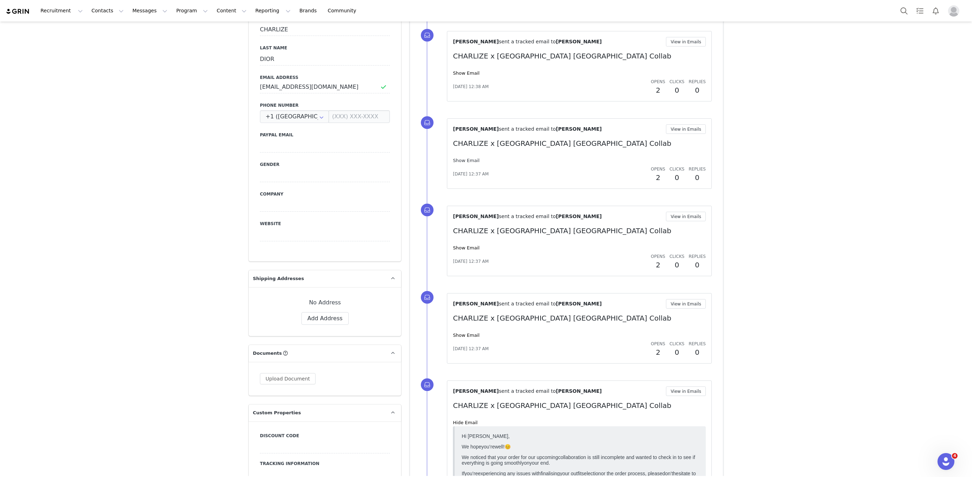
click at [472, 161] on link "Show Email" at bounding box center [466, 160] width 26 height 5
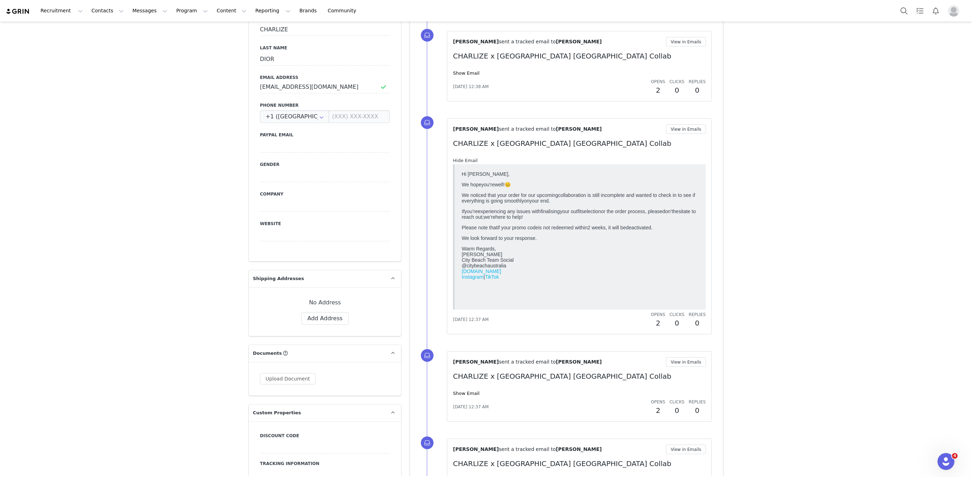
scroll to position [0, 0]
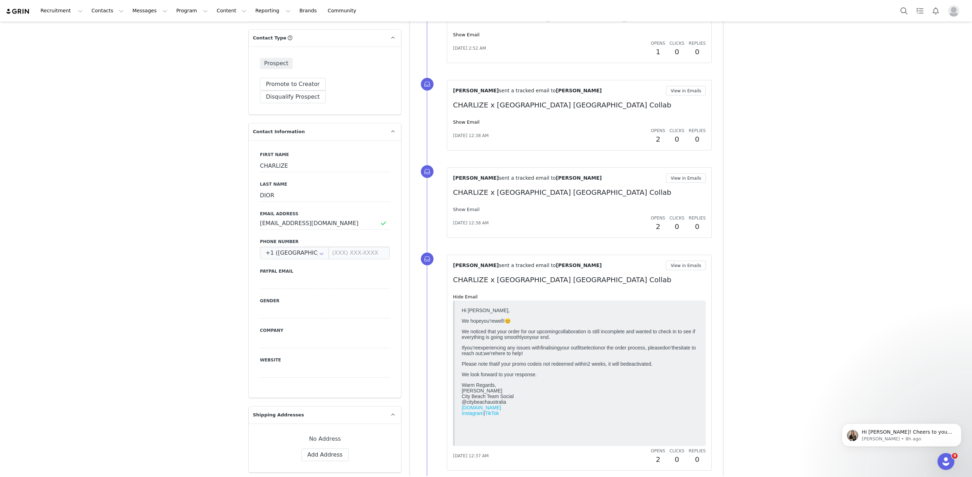
click at [473, 207] on link "Show Email" at bounding box center [466, 209] width 26 height 5
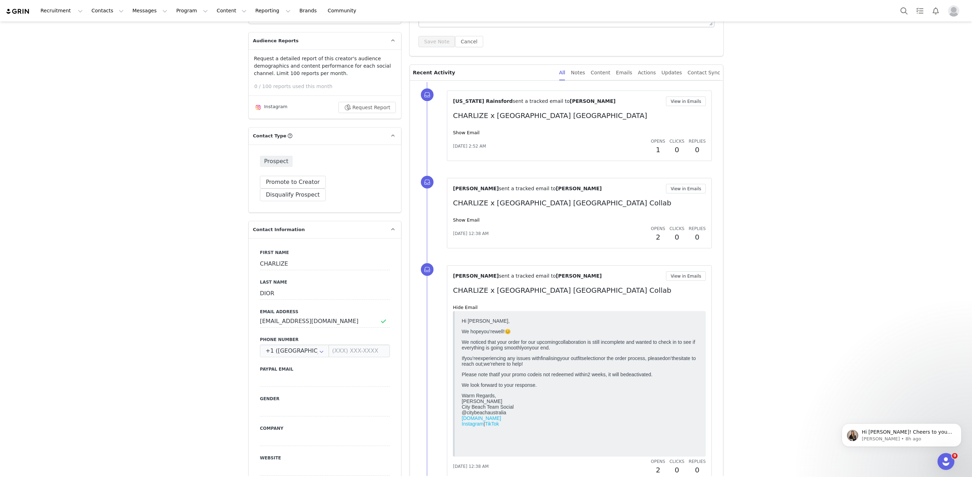
scroll to position [108, 0]
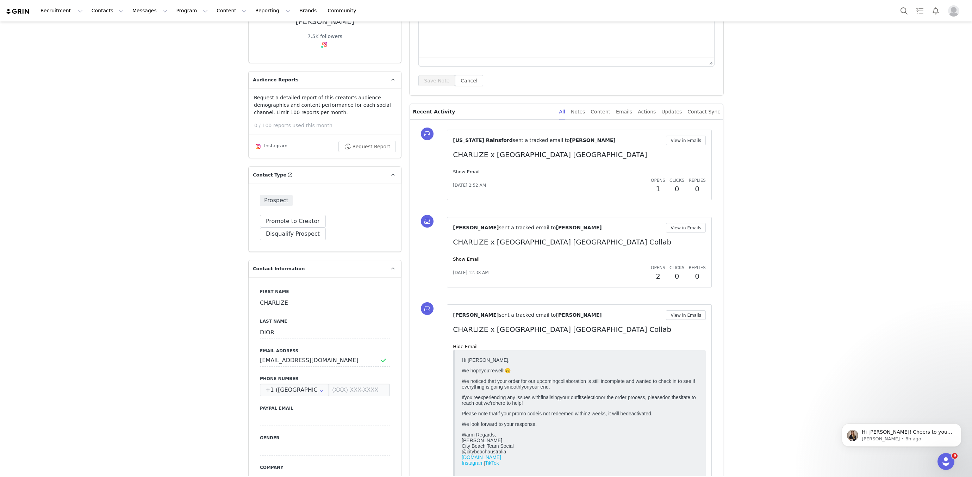
click at [469, 172] on link "Show Email" at bounding box center [466, 171] width 26 height 5
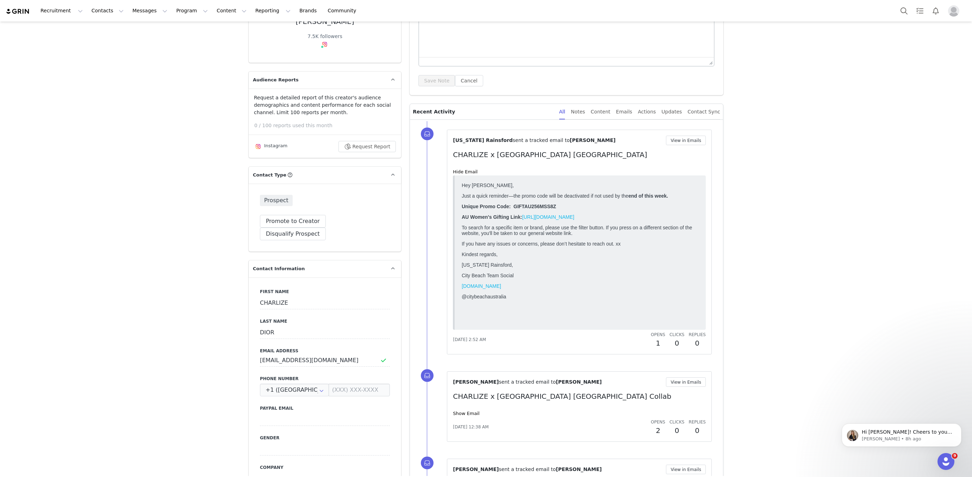
scroll to position [107, 0]
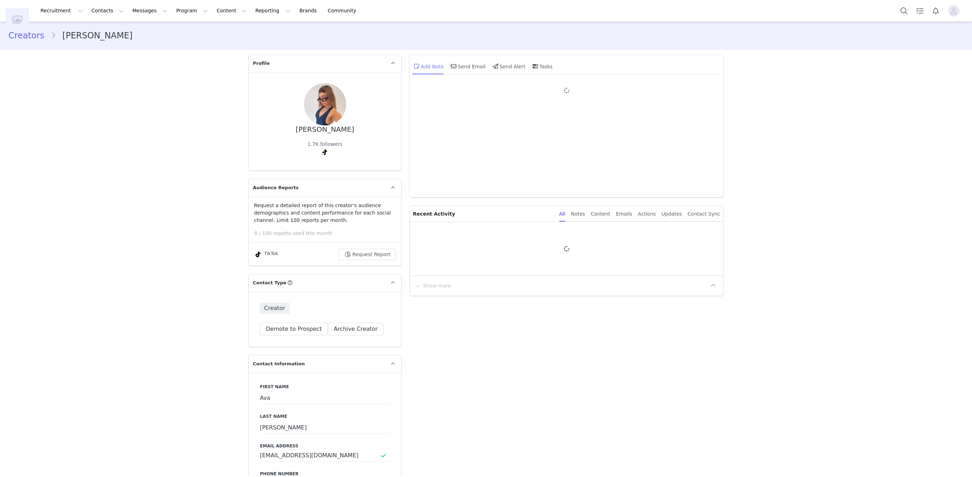
type input "+1 ([GEOGRAPHIC_DATA])"
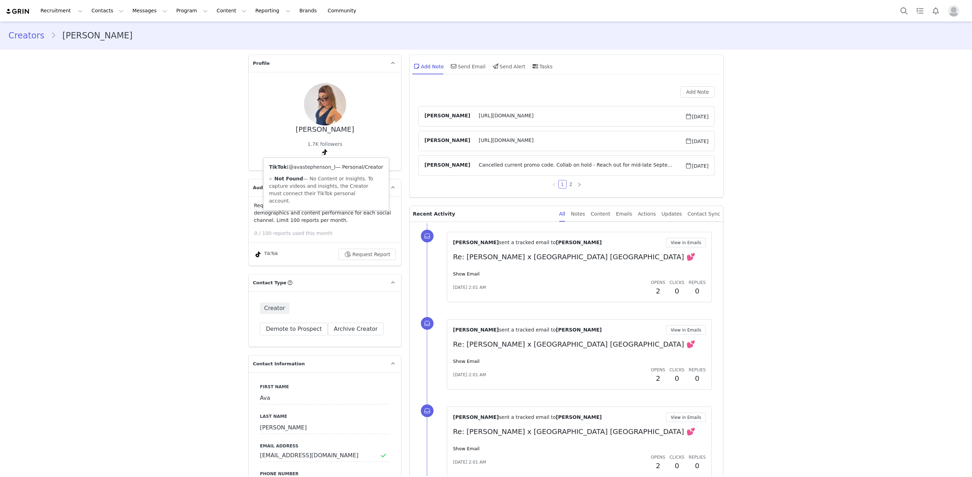
click at [320, 165] on link "@avastephenson_" at bounding box center [311, 167] width 45 height 6
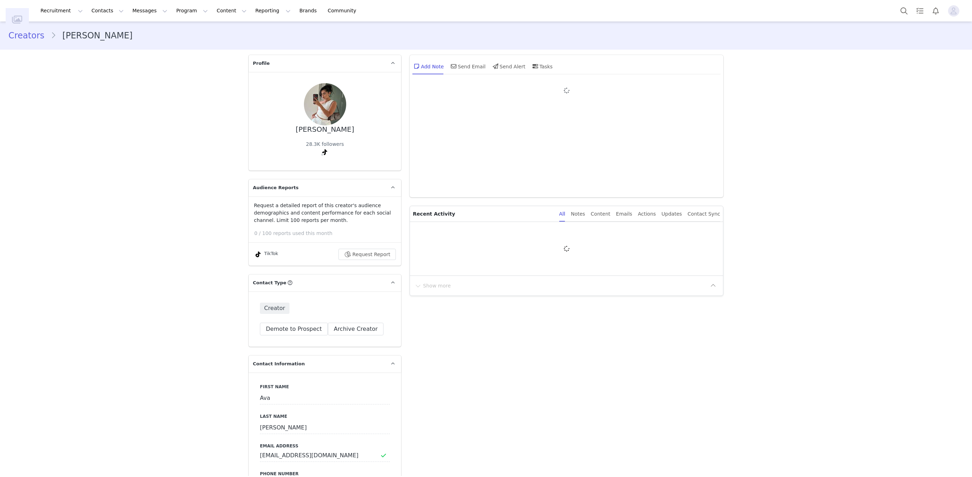
type input "+1 ([GEOGRAPHIC_DATA])"
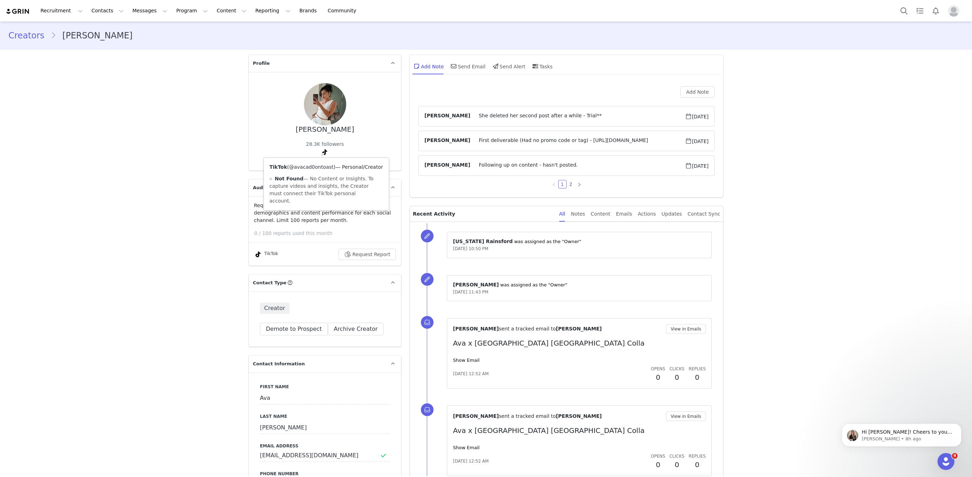
click at [319, 166] on link "@avacad0ontoast" at bounding box center [311, 167] width 44 height 6
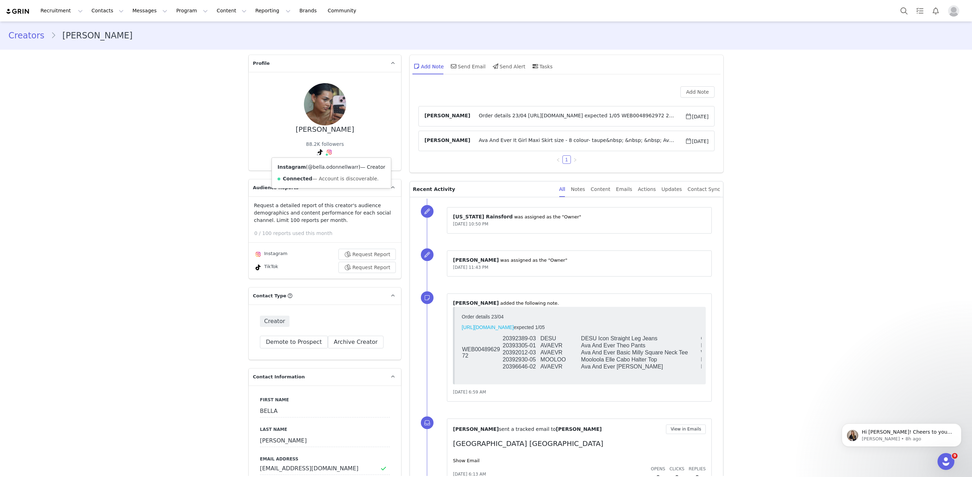
click at [322, 164] on link "@bella.odonnellwarr" at bounding box center [333, 167] width 51 height 6
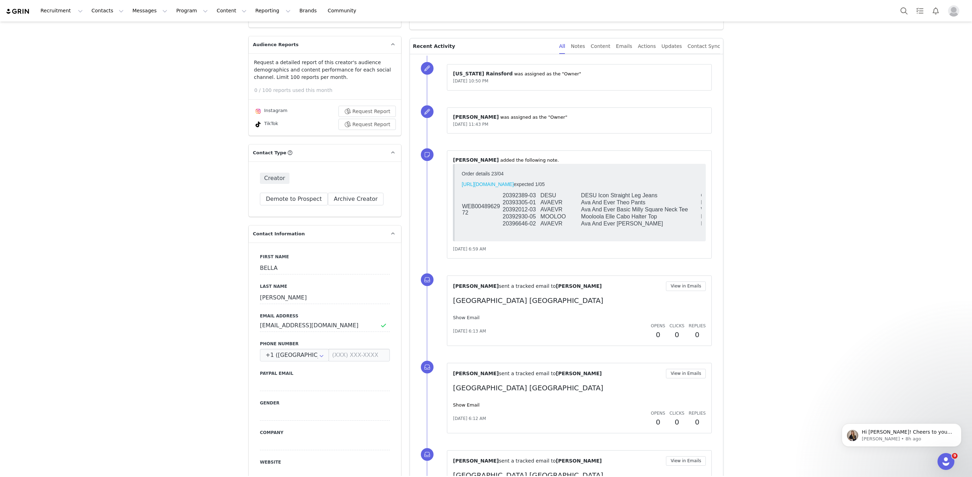
click at [460, 315] on link "Show Email" at bounding box center [466, 317] width 26 height 5
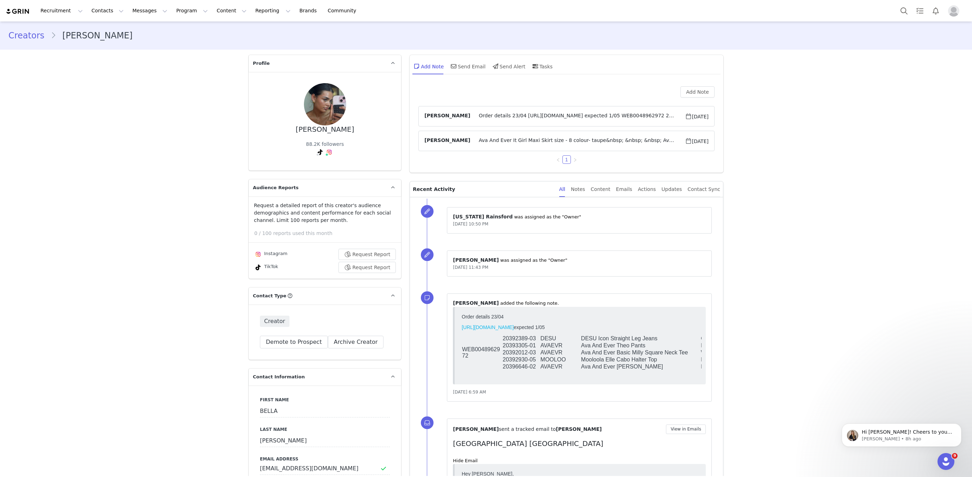
click at [515, 121] on article "Valentina Flores Flores Order details 23/04 https://app.shippit.com/tracking/PP…" at bounding box center [566, 116] width 296 height 20
click at [512, 116] on span "Order details 23/04 https://app.shippit.com/tracking/PP5mYas5GQBqX expected 1/0…" at bounding box center [577, 116] width 214 height 8
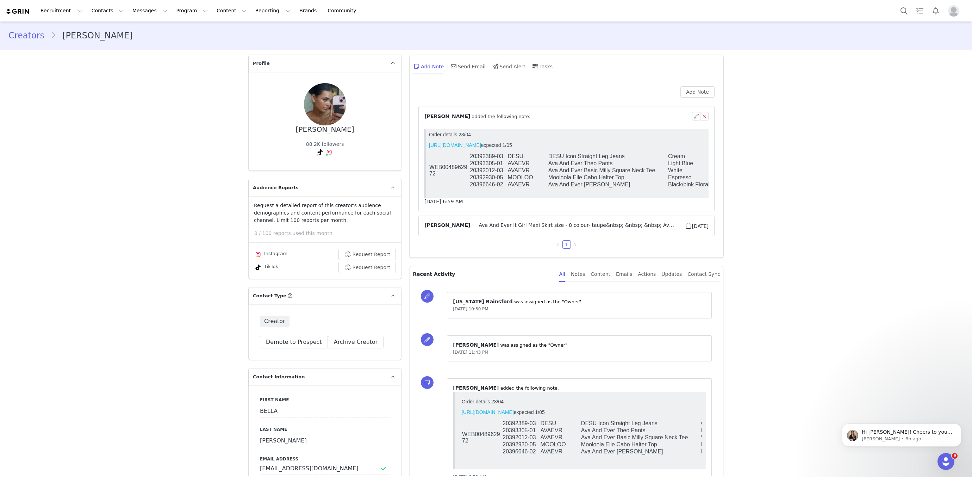
click at [463, 144] on link "https://app.shippit.com/tracking/PP5mYas5GQBqX" at bounding box center [455, 145] width 52 height 6
click at [308, 166] on link "@bellaodow" at bounding box center [301, 167] width 30 height 6
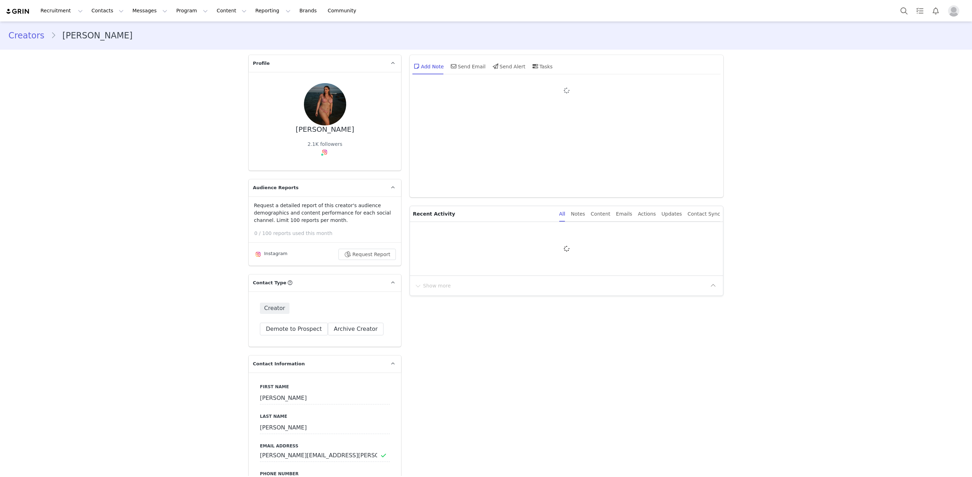
type input "+1 ([GEOGRAPHIC_DATA])"
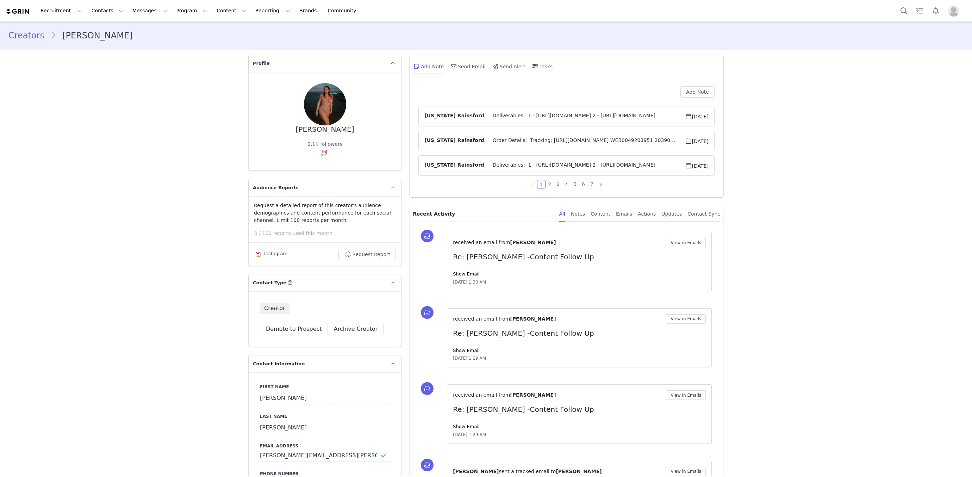
click at [526, 115] on span "Deliverables: 1 - [URL][DOMAIN_NAME] 2 - [URL][DOMAIN_NAME]" at bounding box center [584, 116] width 201 height 8
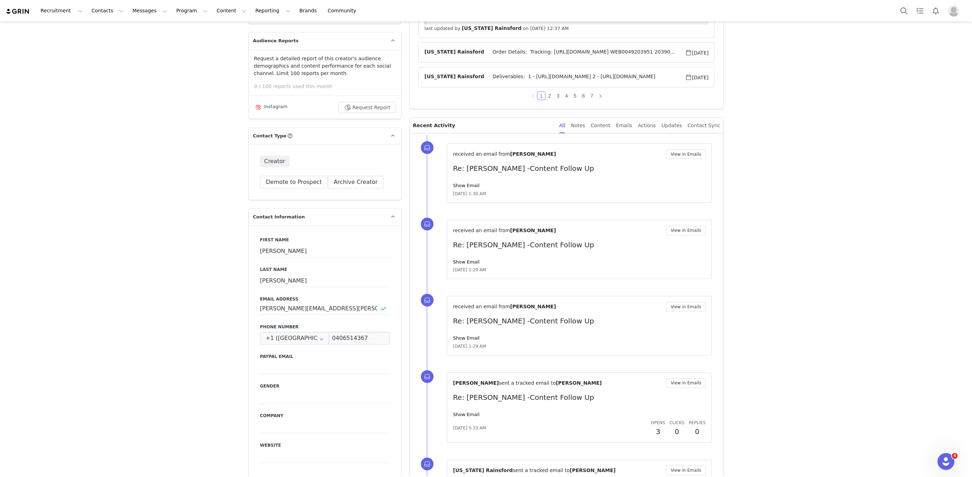
click at [465, 186] on div "Show Email" at bounding box center [579, 185] width 253 height 7
click at [469, 183] on link "Show Email" at bounding box center [466, 185] width 26 height 5
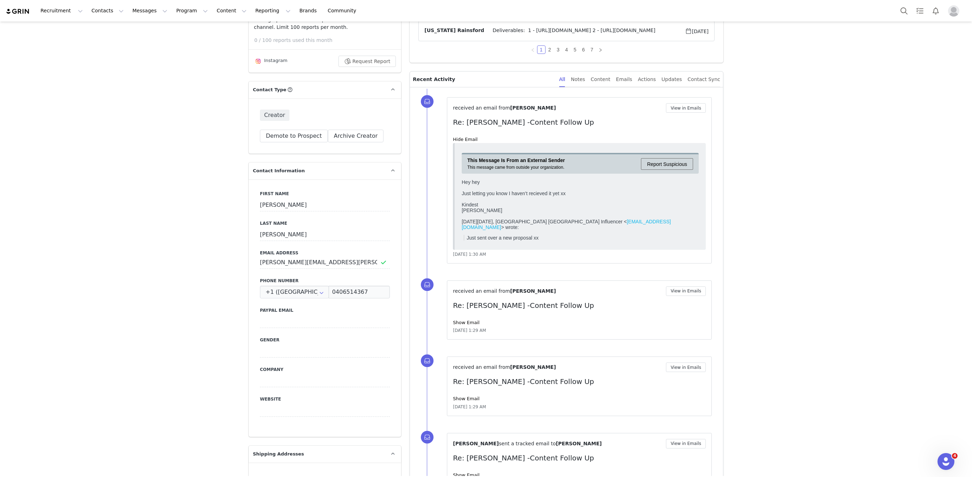
scroll to position [196, 0]
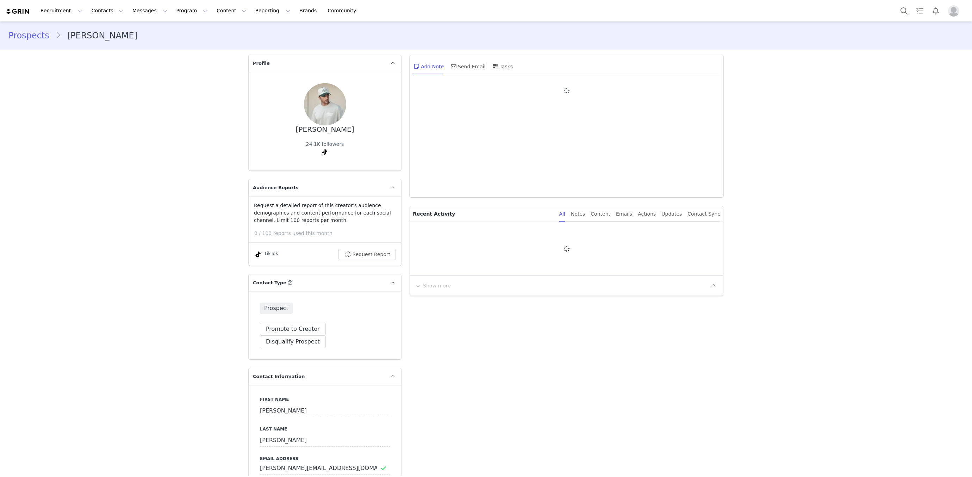
type input "+1 ([GEOGRAPHIC_DATA])"
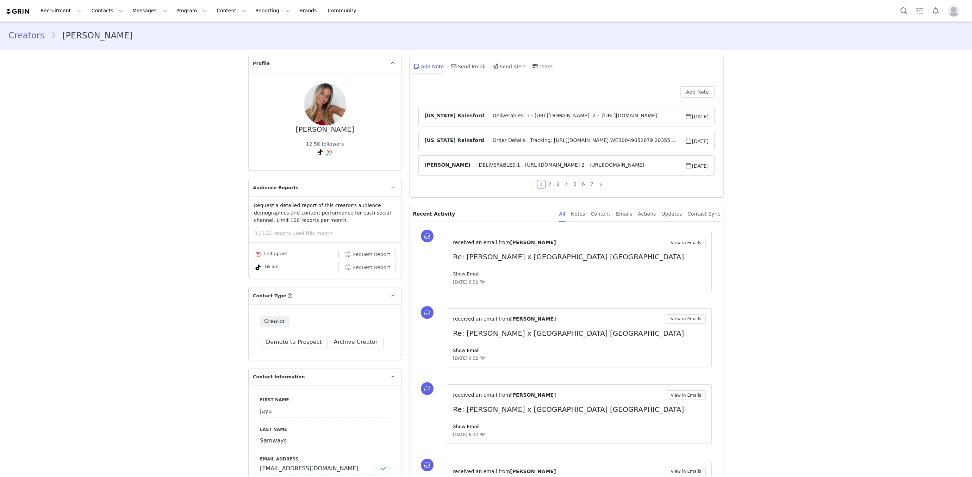
click at [470, 271] on link "Show Email" at bounding box center [466, 273] width 26 height 5
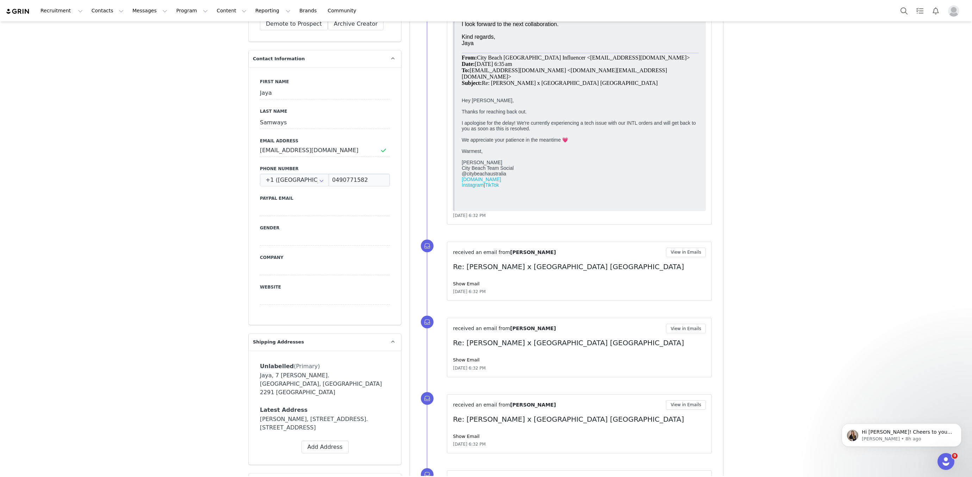
scroll to position [391, 0]
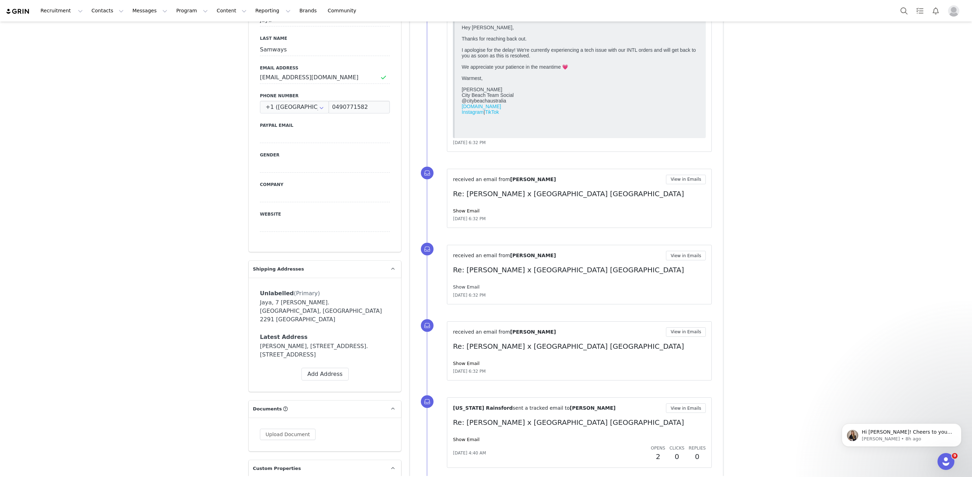
click at [467, 284] on link "Show Email" at bounding box center [466, 286] width 26 height 5
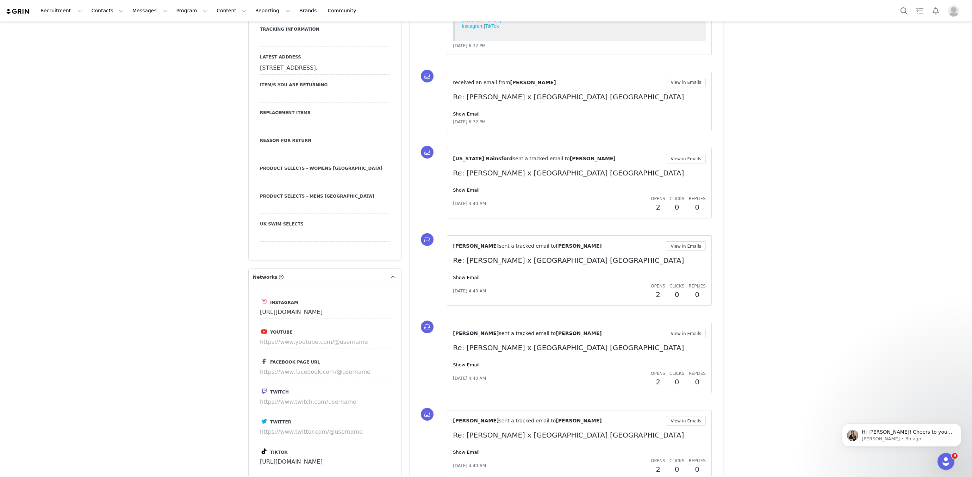
scroll to position [1036, 0]
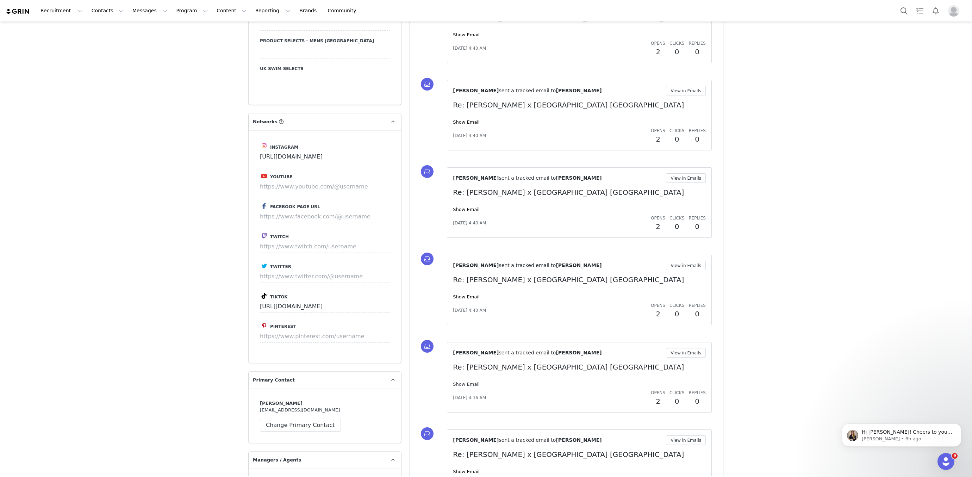
click at [468, 382] on link "Show Email" at bounding box center [466, 383] width 26 height 5
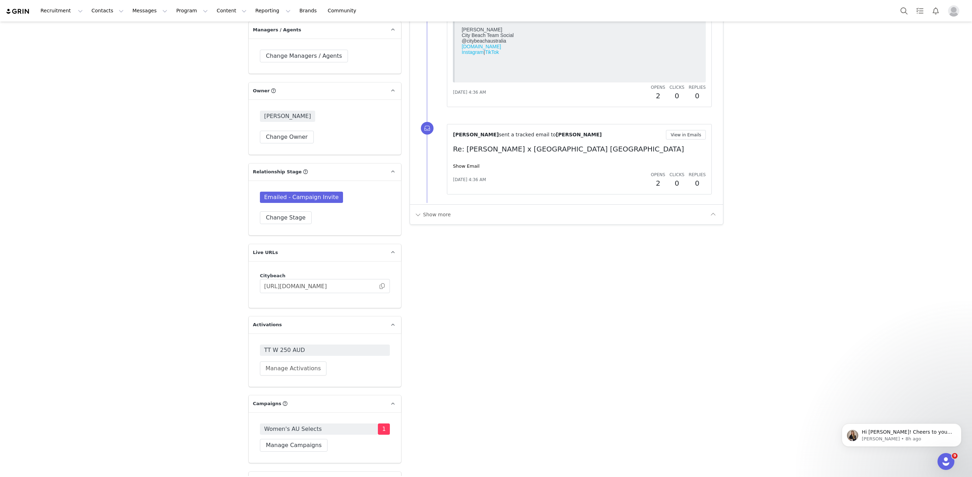
scroll to position [1439, 0]
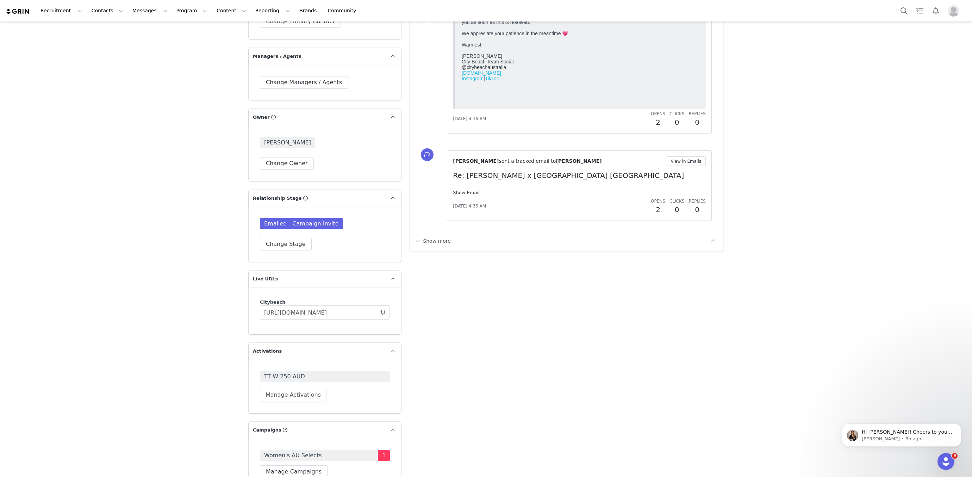
click at [466, 190] on link "Show Email" at bounding box center [466, 192] width 26 height 5
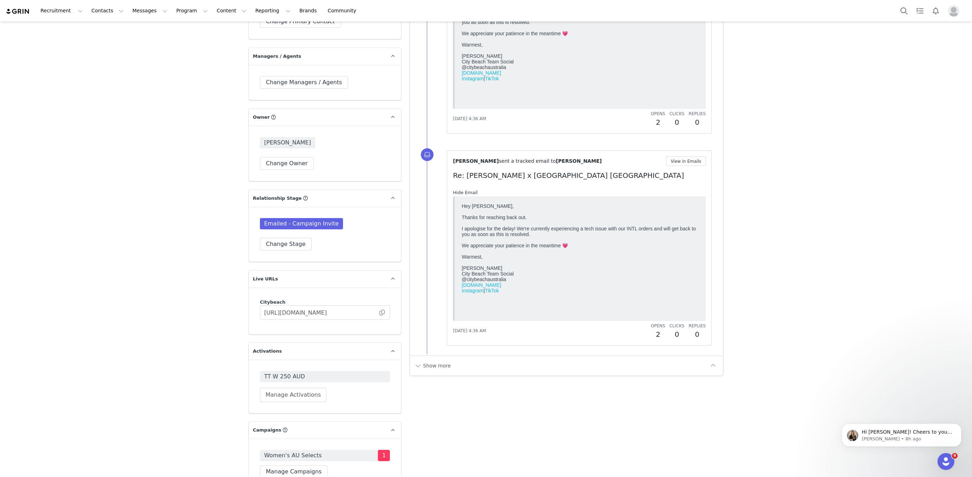
scroll to position [0, 0]
click at [420, 364] on button "Show more" at bounding box center [432, 365] width 37 height 11
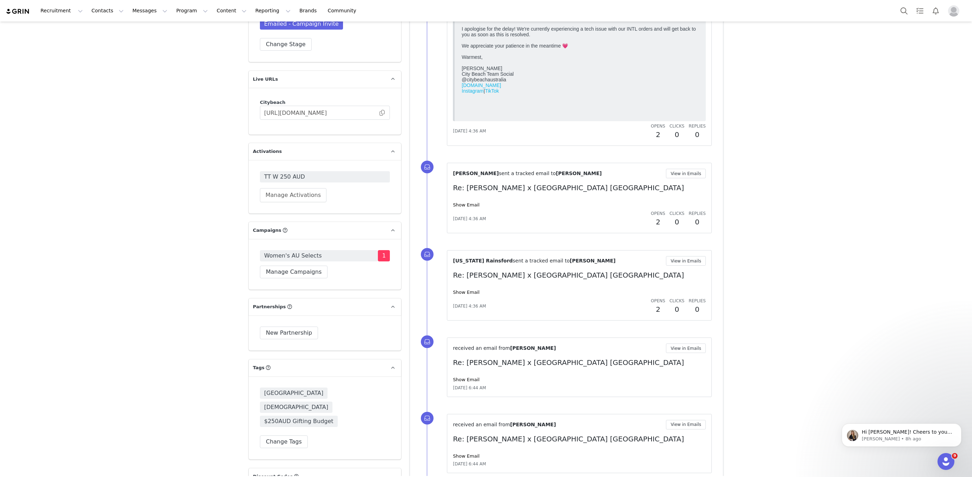
scroll to position [1918, 0]
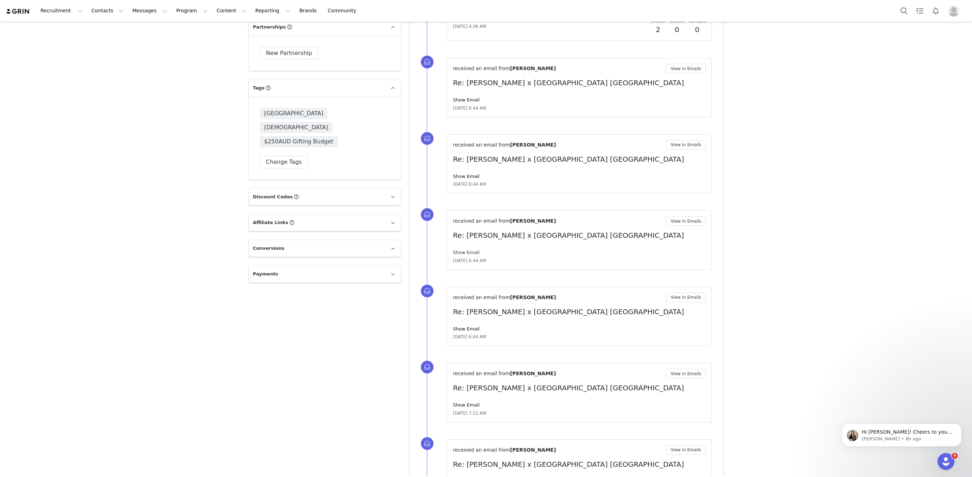
click at [467, 250] on link "Show Email" at bounding box center [466, 252] width 26 height 5
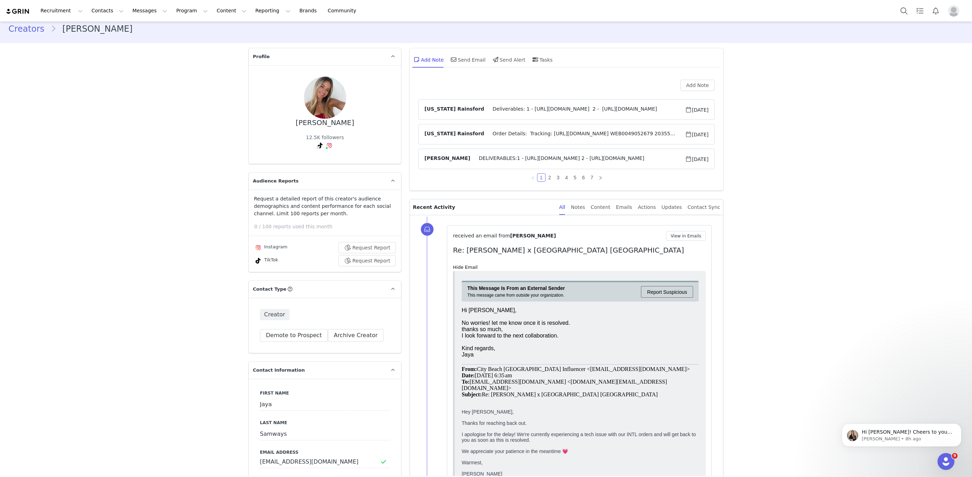
scroll to position [0, 0]
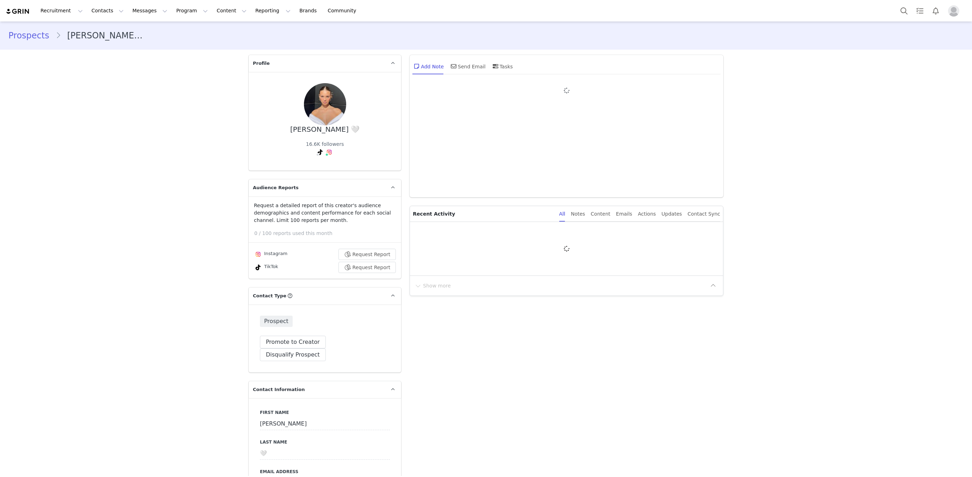
type input "+1 ([GEOGRAPHIC_DATA])"
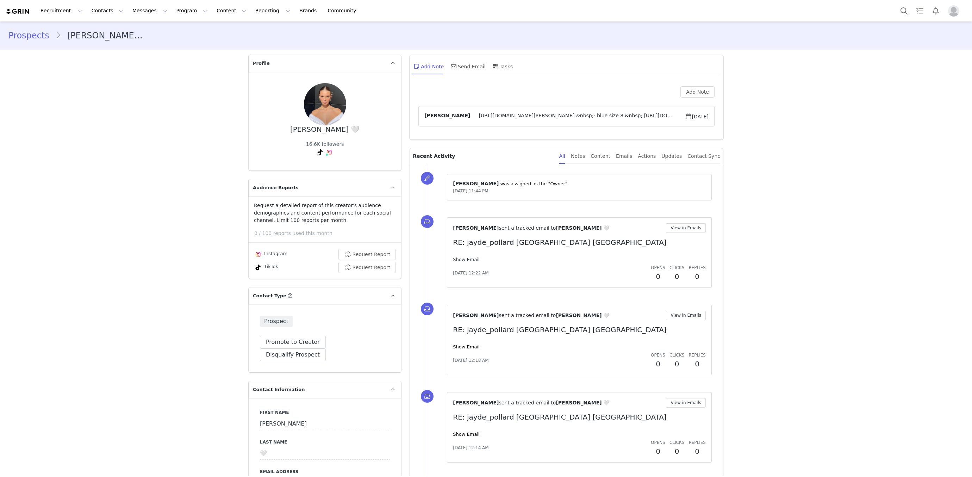
click at [469, 259] on link "Show Email" at bounding box center [466, 259] width 26 height 5
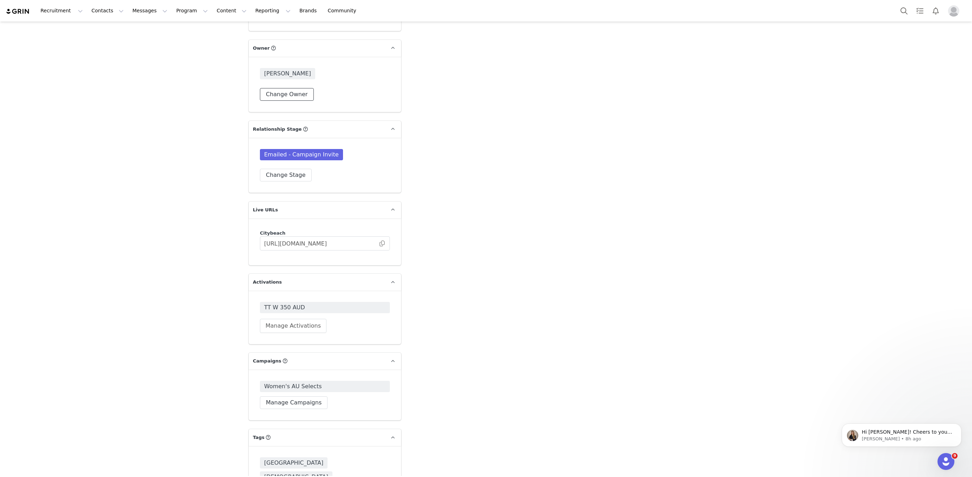
click at [282, 88] on button "Change Owner" at bounding box center [287, 94] width 54 height 13
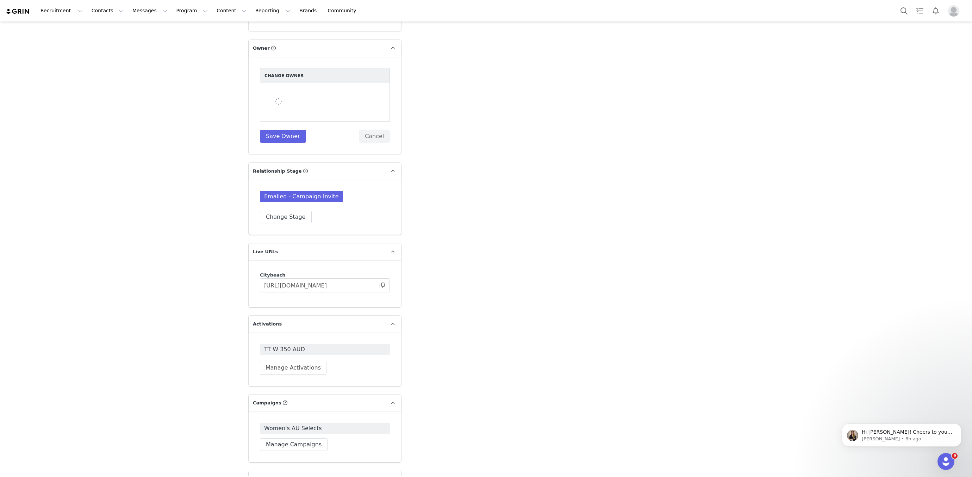
click at [281, 83] on div at bounding box center [325, 102] width 130 height 38
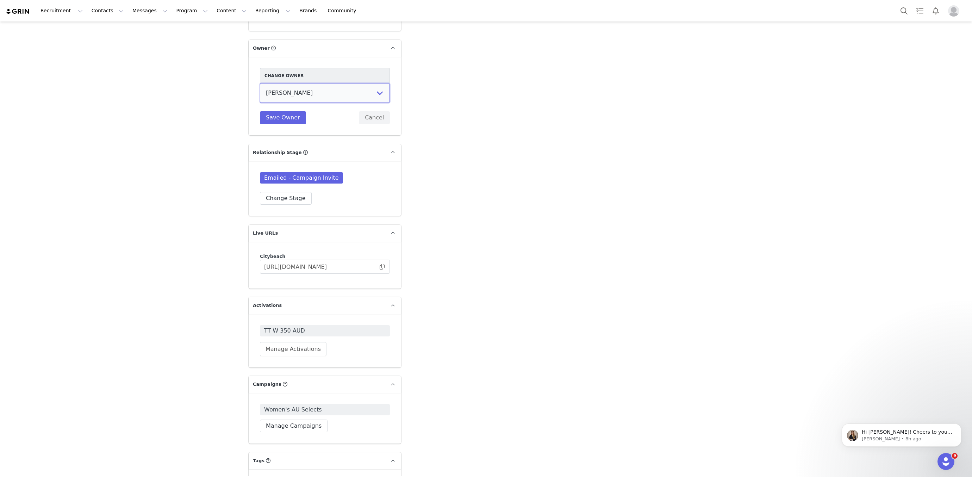
click at [286, 83] on select "[PERSON_NAME] [PERSON_NAME] [PERSON_NAME] [PERSON_NAME][US_STATE] [PERSON_NAME]…" at bounding box center [325, 93] width 130 height 20
select select "47007a2c-6942-448e-8c56-b8dcfdc73bc9"
drag, startPoint x: 282, startPoint y: 83, endPoint x: 324, endPoint y: 55, distance: 50.1
click at [282, 111] on button "Save Owner" at bounding box center [283, 117] width 46 height 13
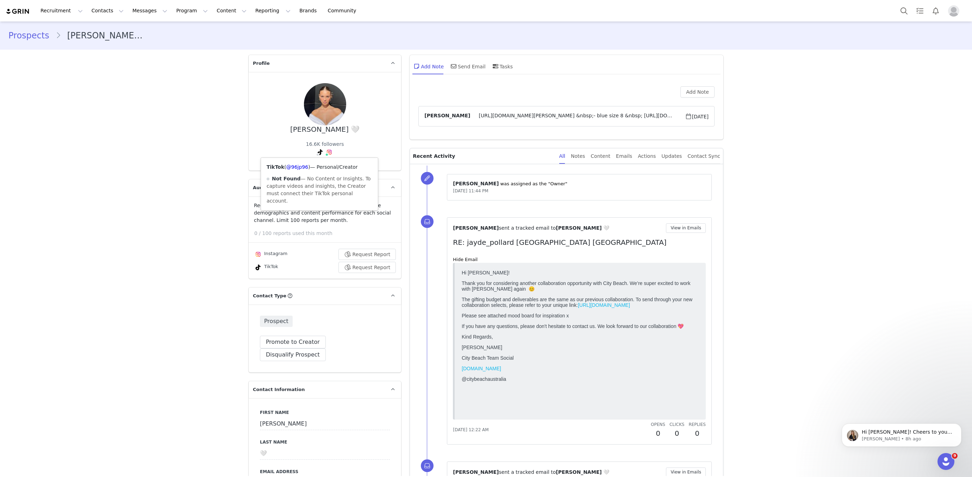
click at [310, 166] on span "( @96jp96 )" at bounding box center [297, 167] width 26 height 6
click at [304, 166] on link "@96jp96" at bounding box center [297, 167] width 22 height 6
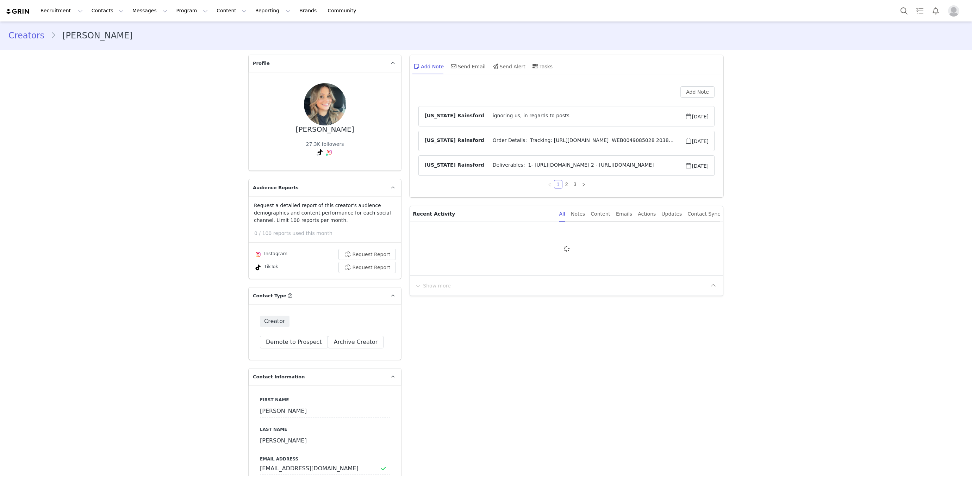
type input "+1 ([GEOGRAPHIC_DATA])"
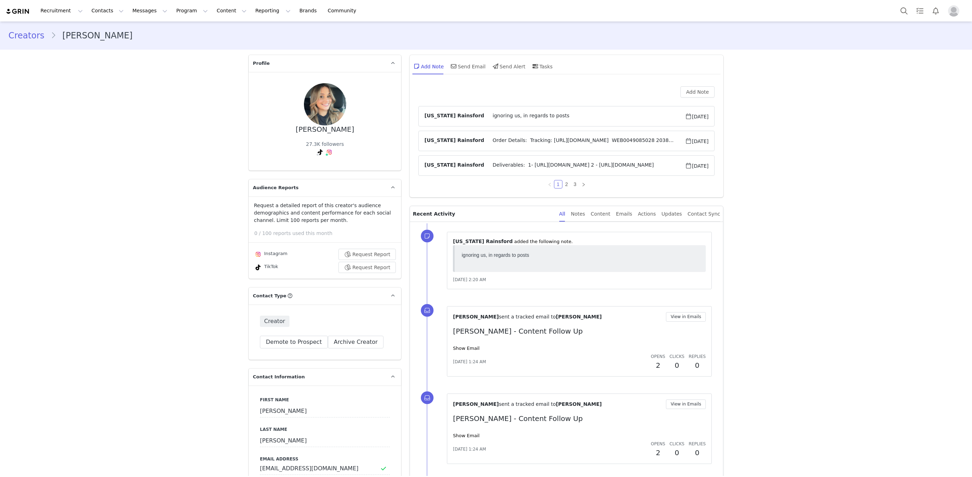
scroll to position [22, 0]
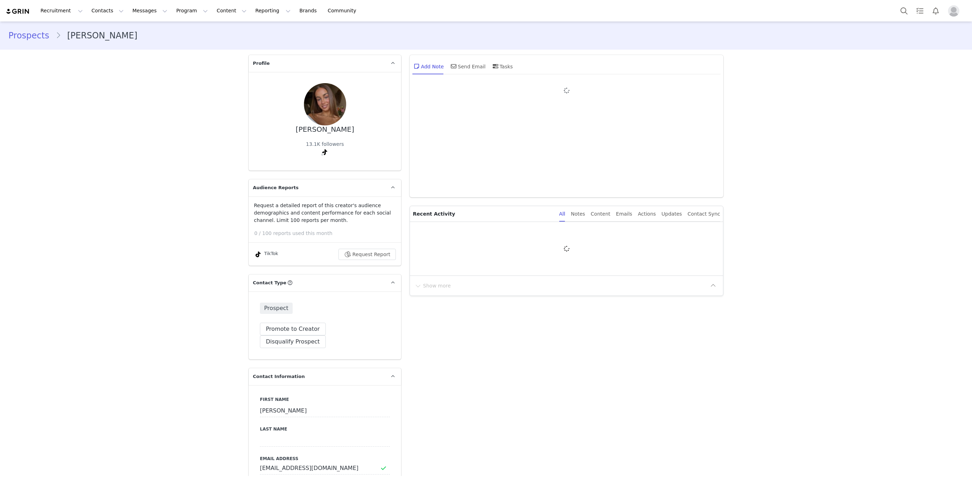
type input "+1 ([GEOGRAPHIC_DATA])"
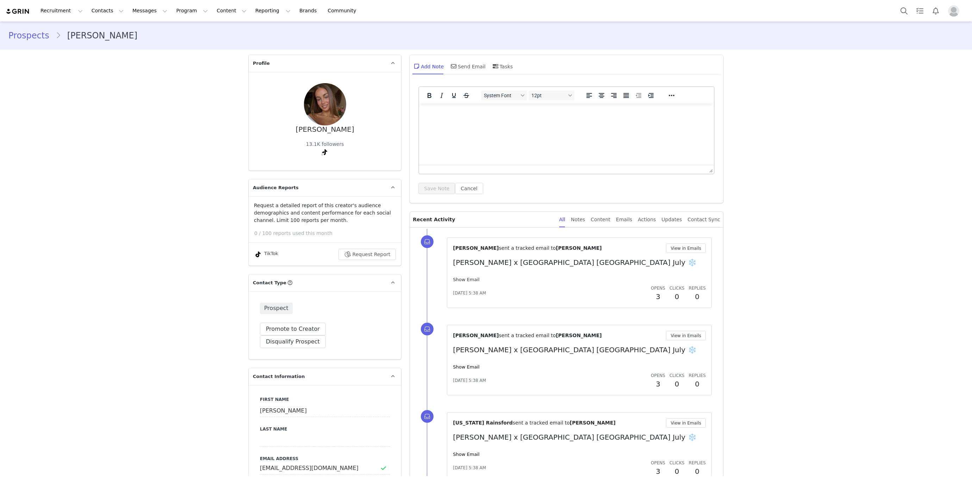
click at [473, 277] on link "Show Email" at bounding box center [466, 279] width 26 height 5
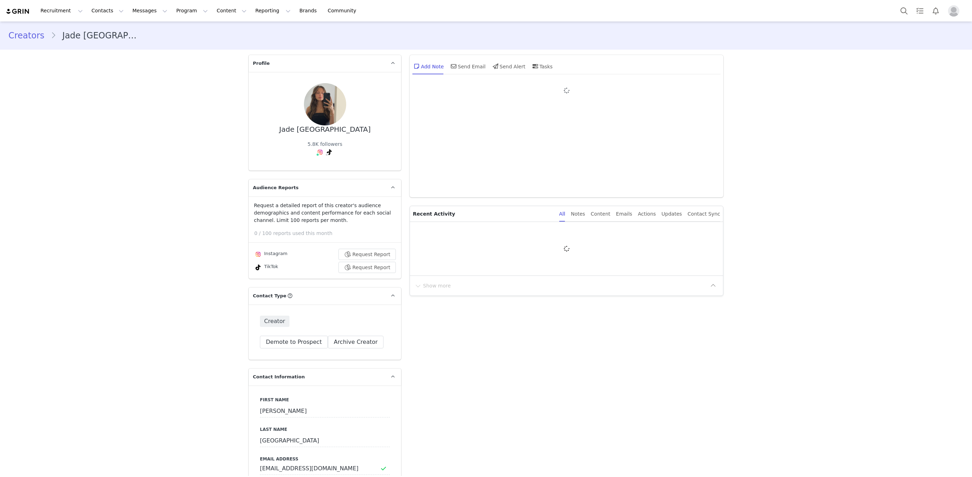
type input "+1 ([GEOGRAPHIC_DATA])"
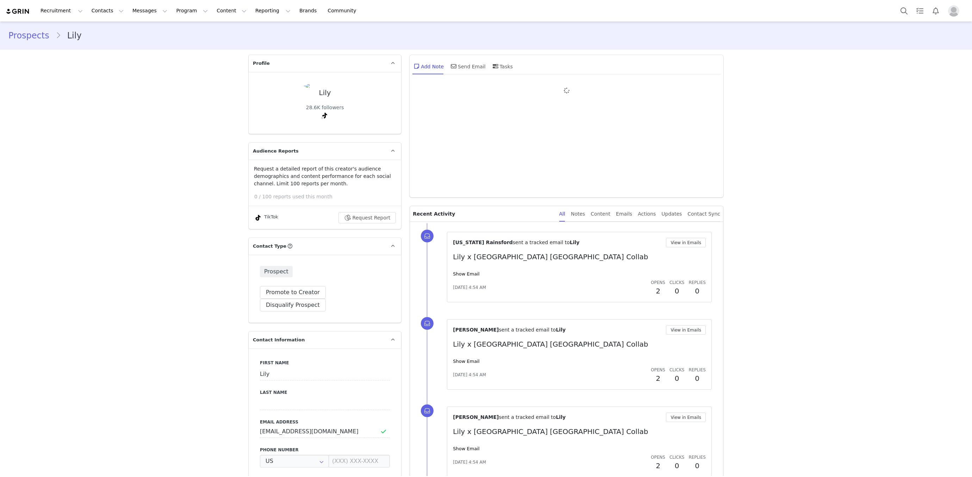
type input "+1 ([GEOGRAPHIC_DATA])"
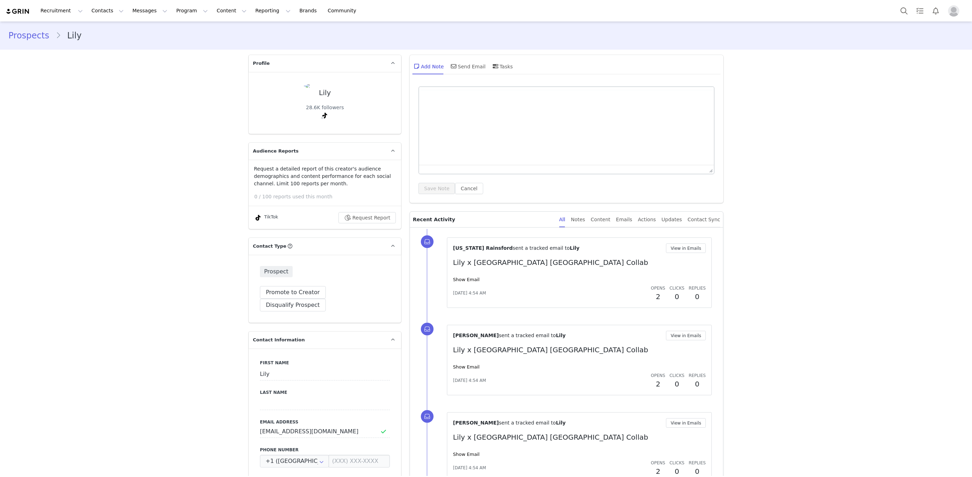
scroll to position [0, 0]
click at [456, 277] on link "Show Email" at bounding box center [466, 278] width 26 height 5
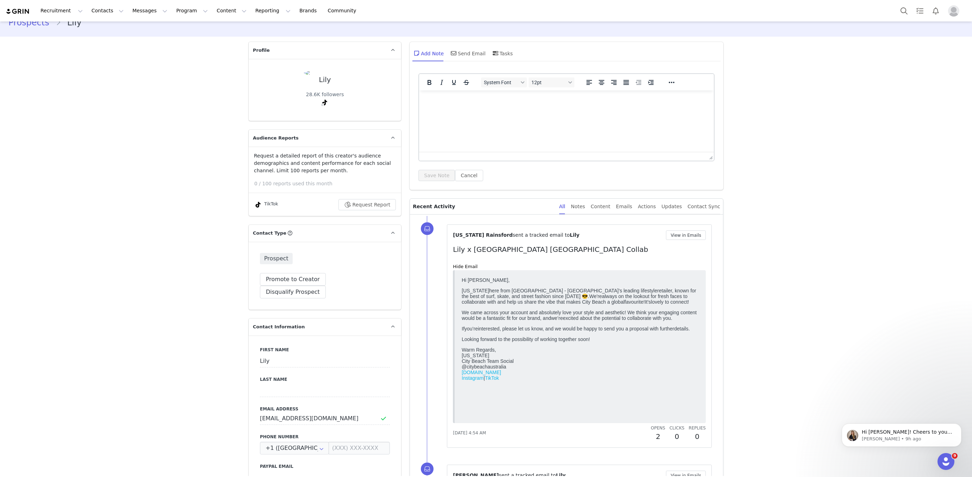
scroll to position [0, 0]
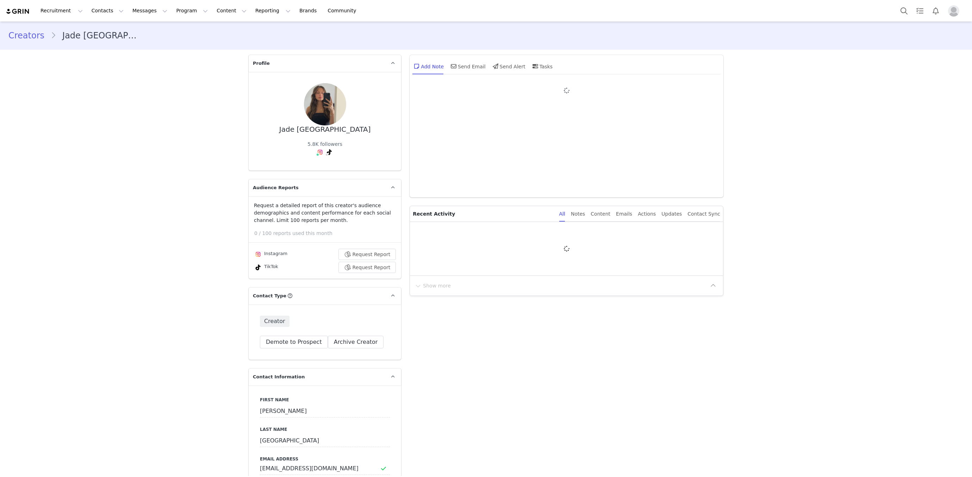
type input "+1 ([GEOGRAPHIC_DATA])"
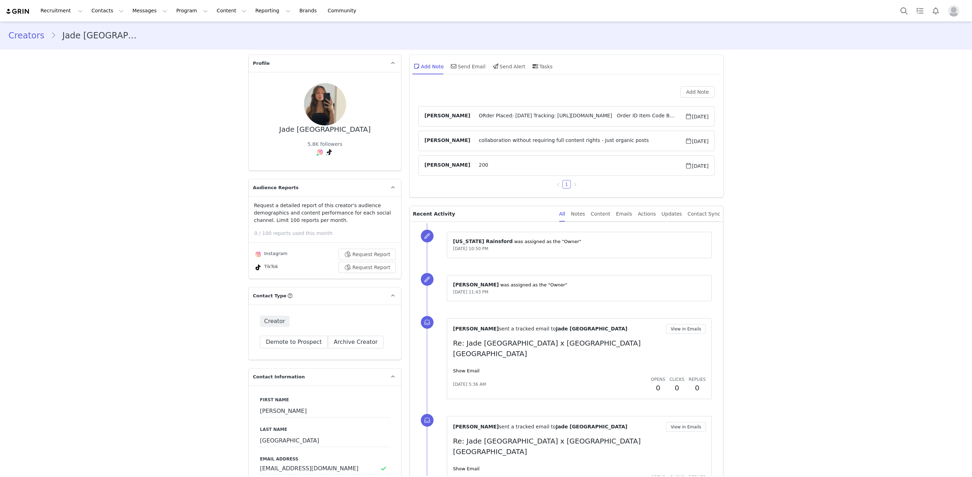
click at [450, 357] on div "[PERSON_NAME] sent a tracked email to [PERSON_NAME][GEOGRAPHIC_DATA] View in Em…" at bounding box center [579, 358] width 265 height 81
click at [456, 368] on link "Show Email" at bounding box center [466, 370] width 26 height 5
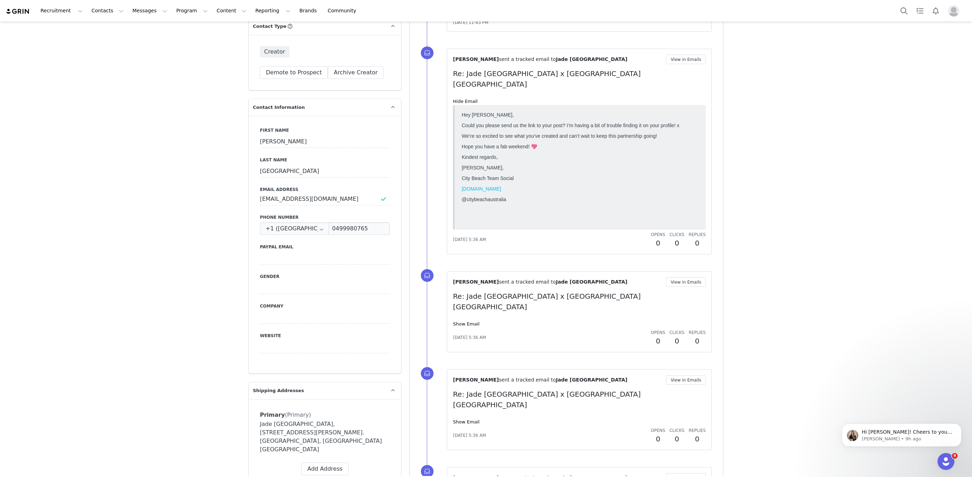
scroll to position [270, 0]
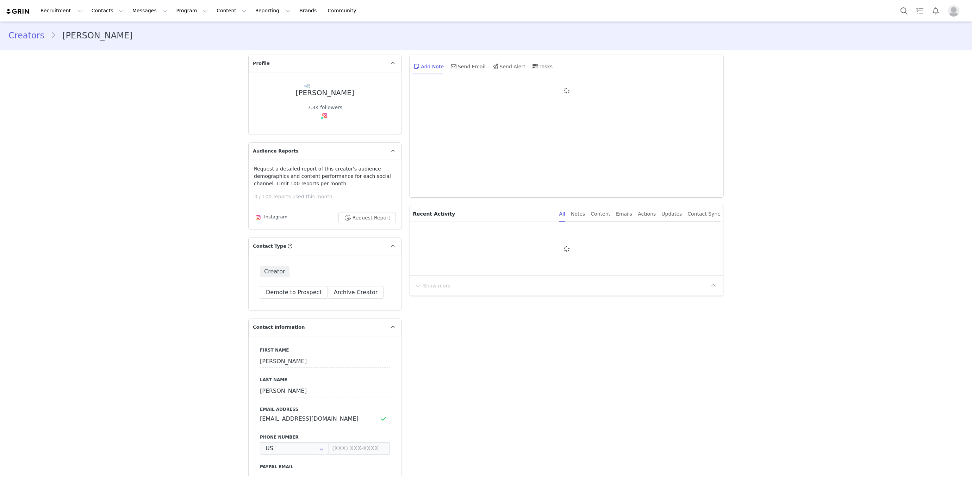
type input "+1 ([GEOGRAPHIC_DATA])"
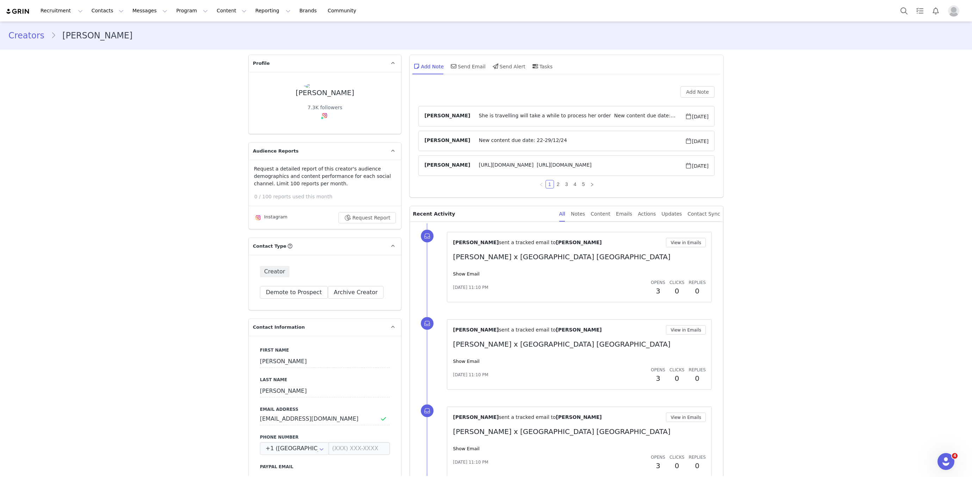
click at [529, 118] on span "She is travelling will take a while to process her order New content due date: …" at bounding box center [577, 116] width 214 height 8
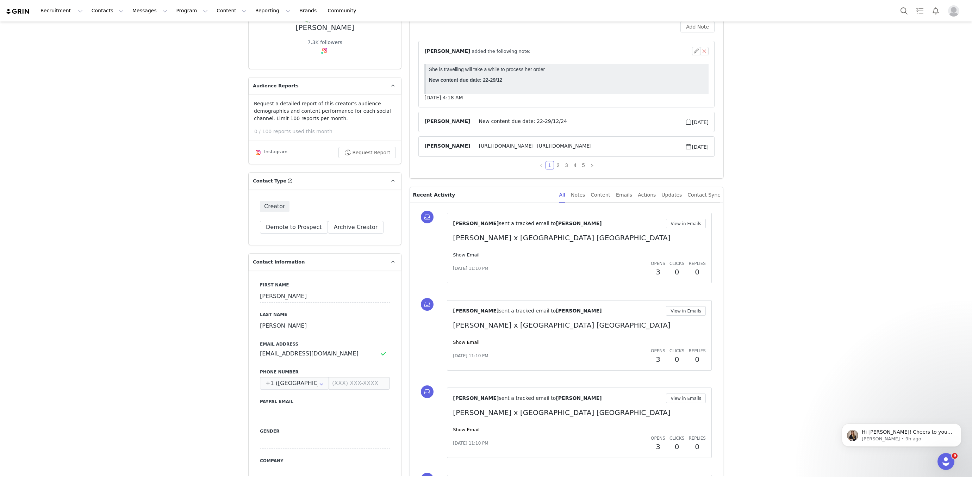
click at [463, 252] on link "Show Email" at bounding box center [466, 254] width 26 height 5
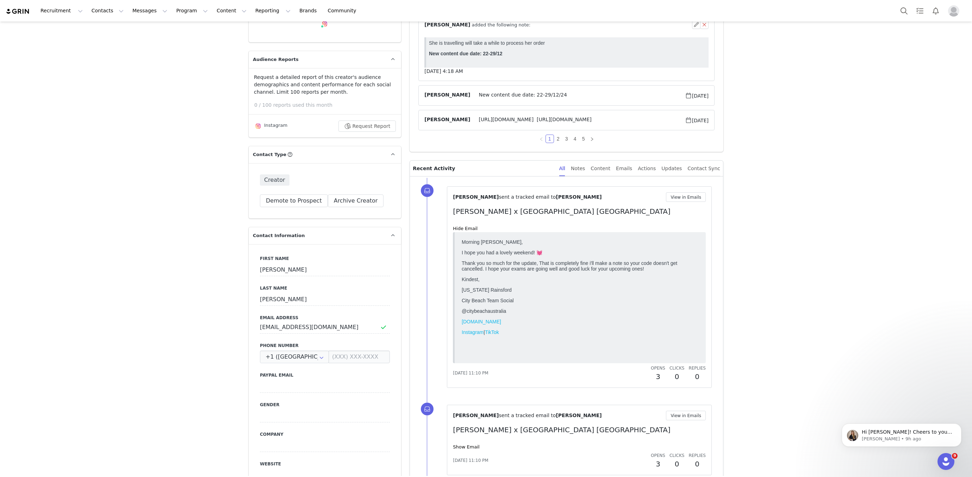
scroll to position [447, 0]
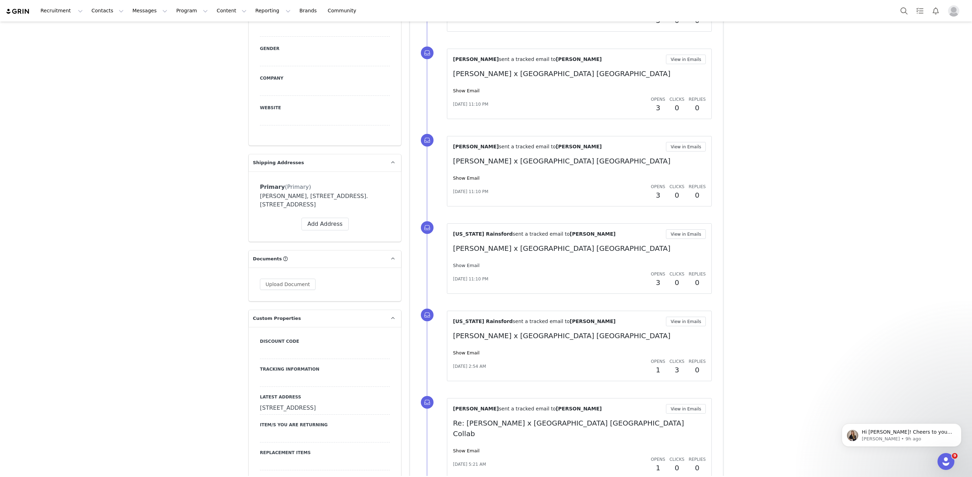
click at [462, 263] on link "Show Email" at bounding box center [466, 265] width 26 height 5
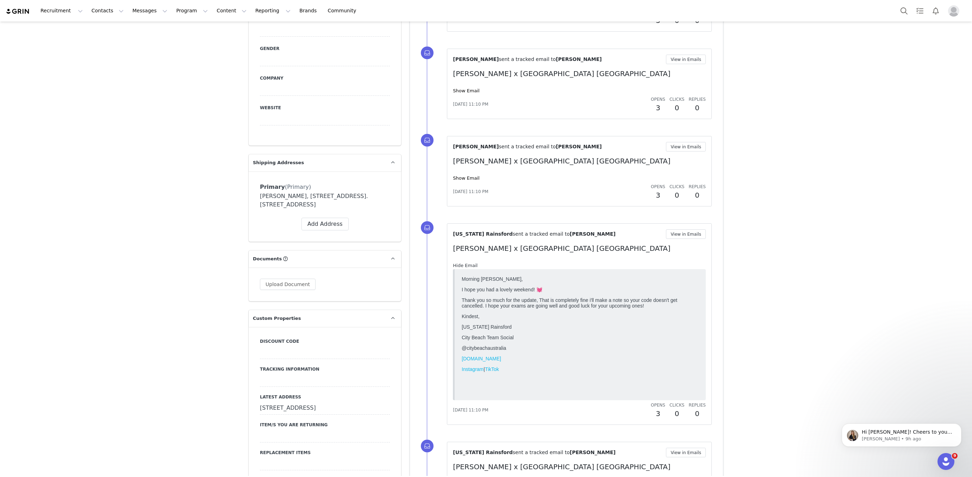
scroll to position [1038, 0]
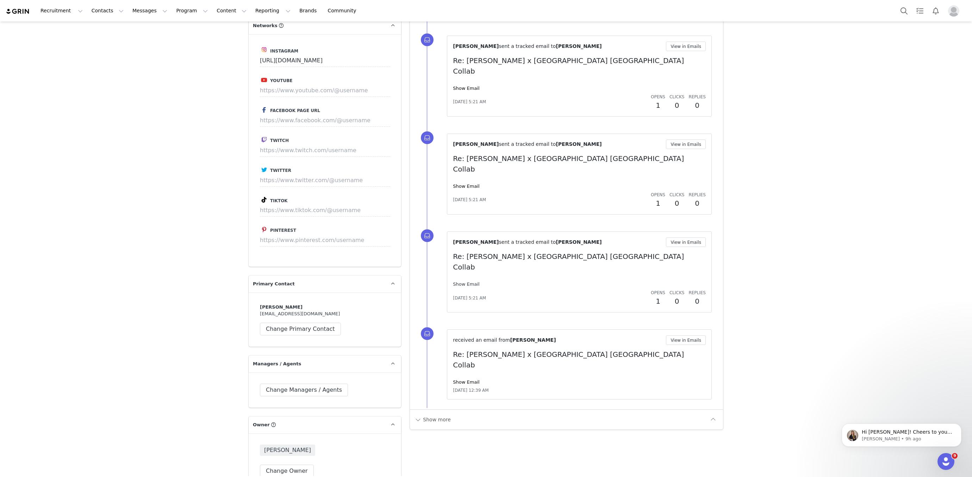
click at [465, 281] on link "Show Email" at bounding box center [466, 283] width 26 height 5
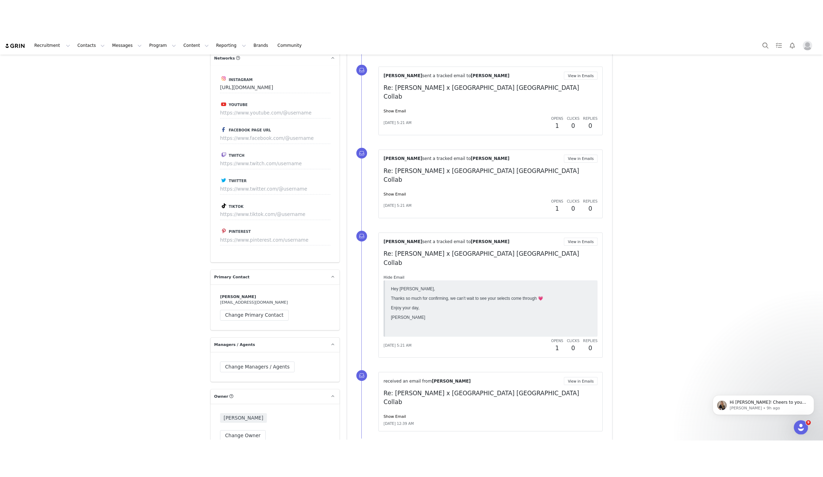
scroll to position [0, 0]
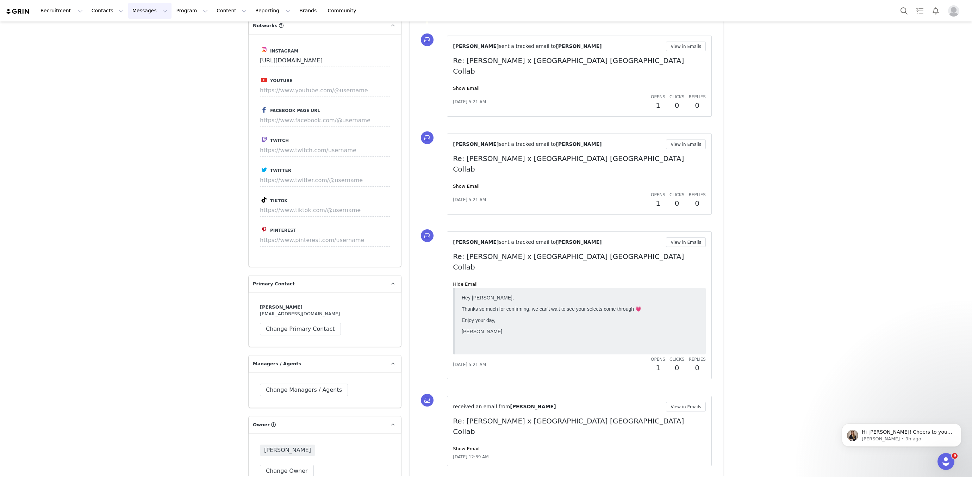
click at [132, 12] on button "Messages Messages" at bounding box center [149, 11] width 43 height 16
click at [141, 40] on div "Inbox" at bounding box center [148, 43] width 47 height 7
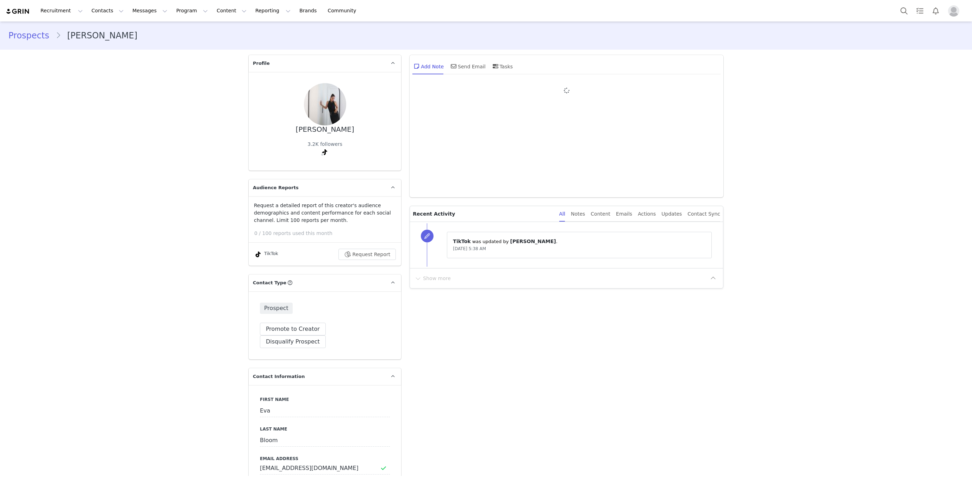
type input "+1 ([GEOGRAPHIC_DATA])"
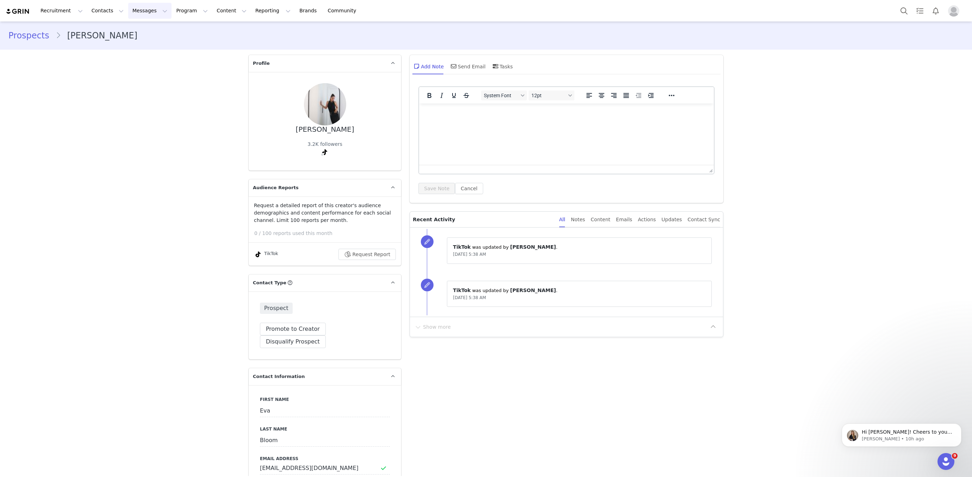
drag, startPoint x: 126, startPoint y: 12, endPoint x: 134, endPoint y: 22, distance: 13.3
click at [128, 12] on button "Messages Messages" at bounding box center [149, 11] width 43 height 16
drag, startPoint x: 154, startPoint y: 50, endPoint x: 155, endPoint y: 46, distance: 4.4
click at [155, 46] on div "Inbox" at bounding box center [148, 43] width 47 height 7
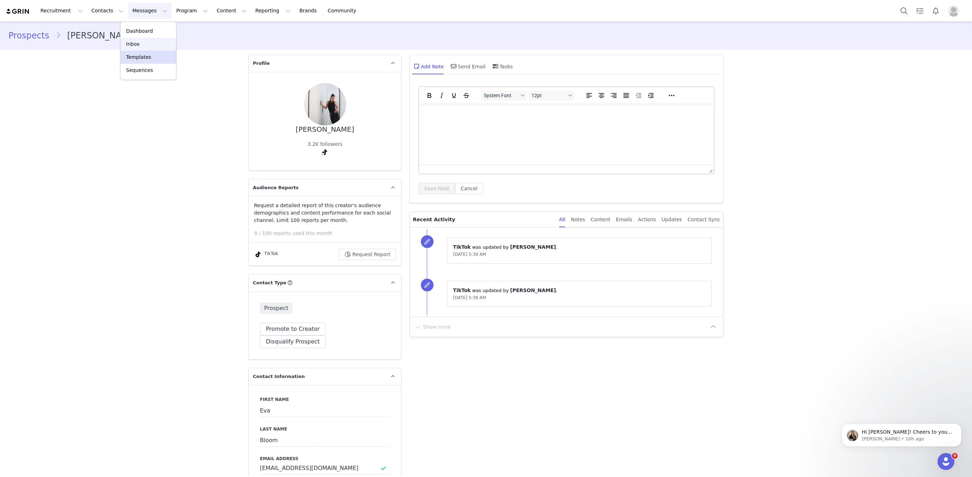
click at [155, 46] on div "Inbox" at bounding box center [148, 43] width 47 height 7
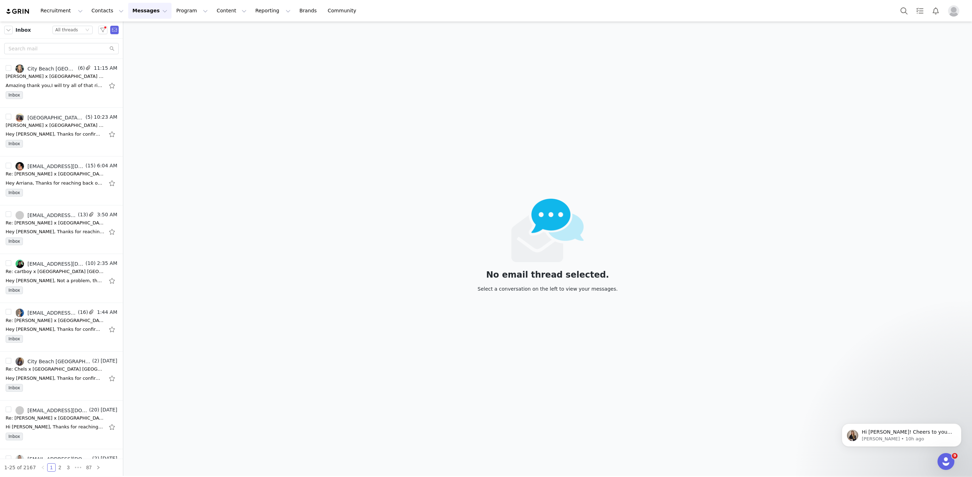
click at [20, 30] on span "Inbox" at bounding box center [22, 29] width 15 height 7
click at [11, 31] on button "button" at bounding box center [8, 30] width 8 height 8
click at [30, 101] on li "Sent" at bounding box center [34, 98] width 60 height 11
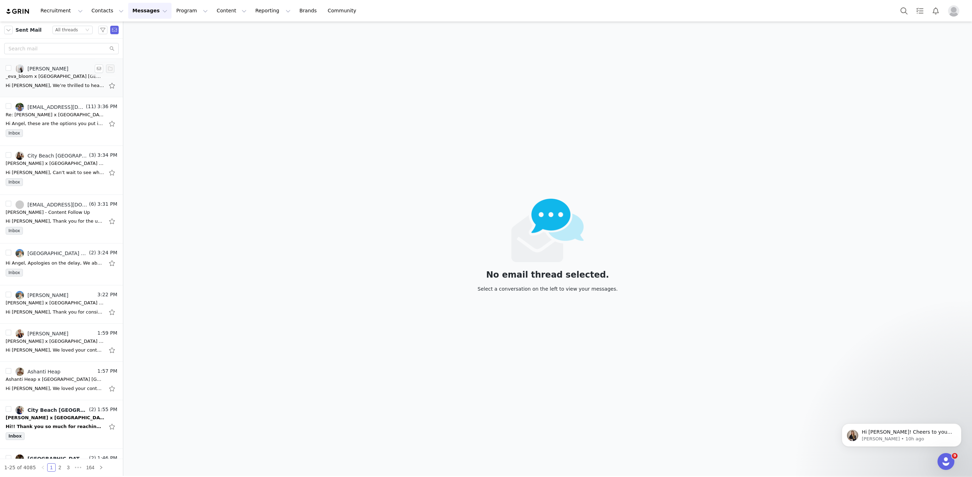
click at [32, 75] on div "_eva_bloom x [GEOGRAPHIC_DATA] [GEOGRAPHIC_DATA] Collab" at bounding box center [55, 76] width 99 height 7
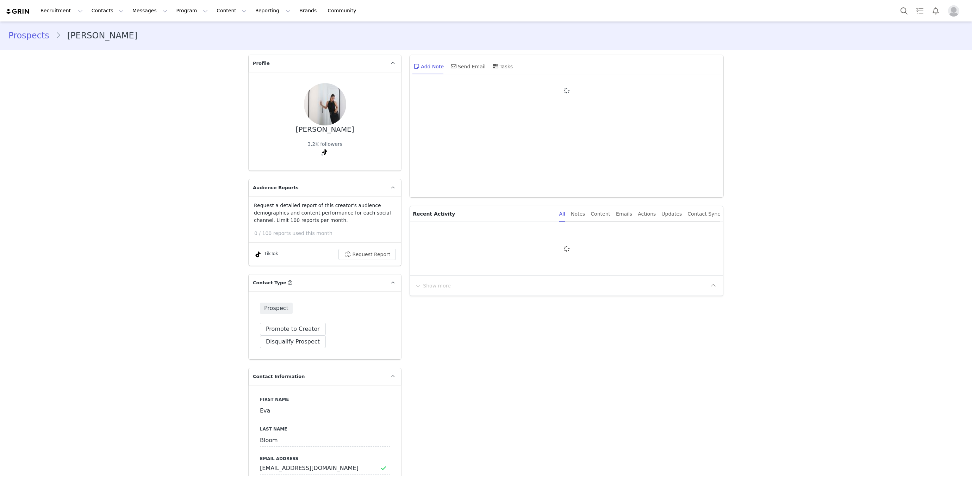
type input "+1 ([GEOGRAPHIC_DATA])"
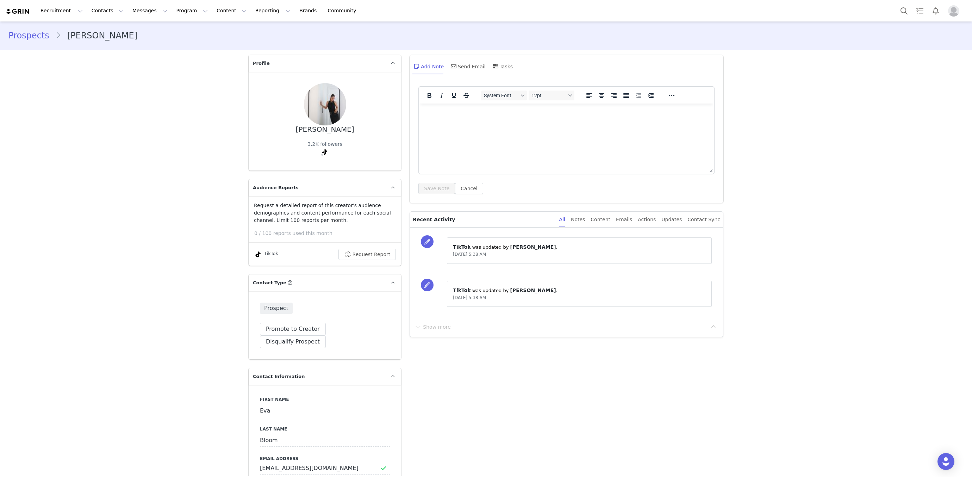
click at [322, 128] on div "Eva Bloom" at bounding box center [325, 129] width 58 height 8
copy div "[PERSON_NAME]"
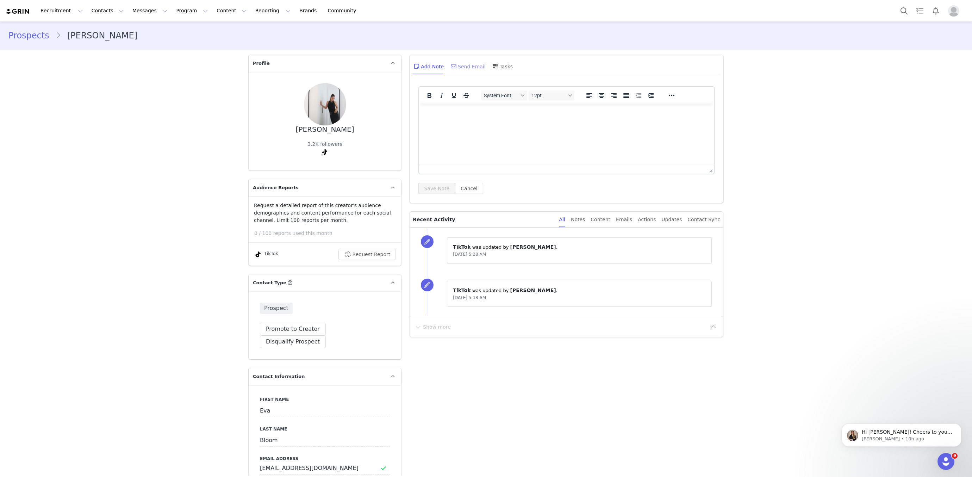
click at [466, 71] on div "Send Email" at bounding box center [467, 66] width 36 height 17
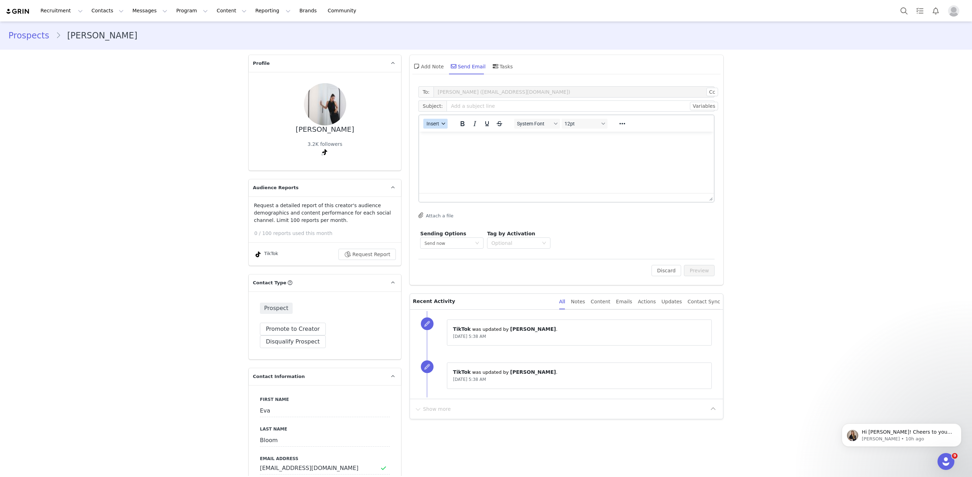
click at [438, 122] on span "Insert" at bounding box center [432, 124] width 13 height 6
click at [438, 140] on div "Insert Template" at bounding box center [460, 135] width 70 height 11
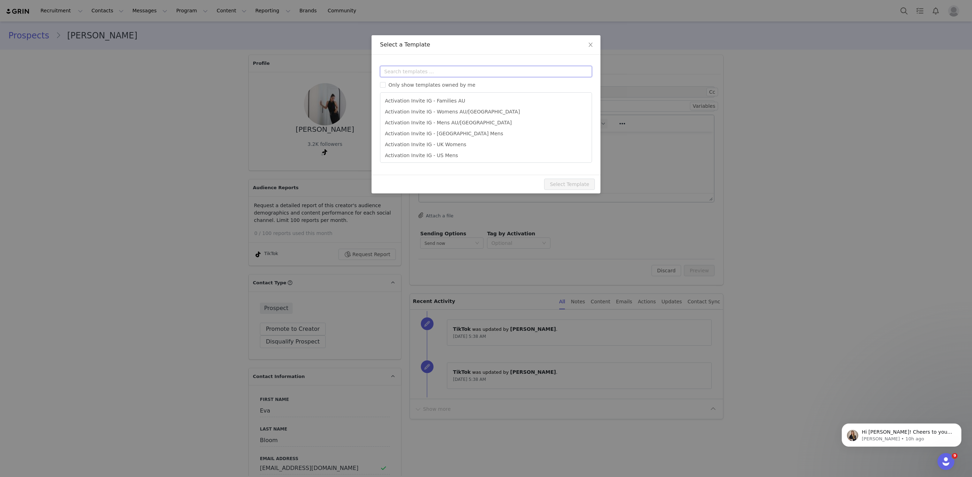
click at [423, 69] on input "text" at bounding box center [486, 71] width 212 height 11
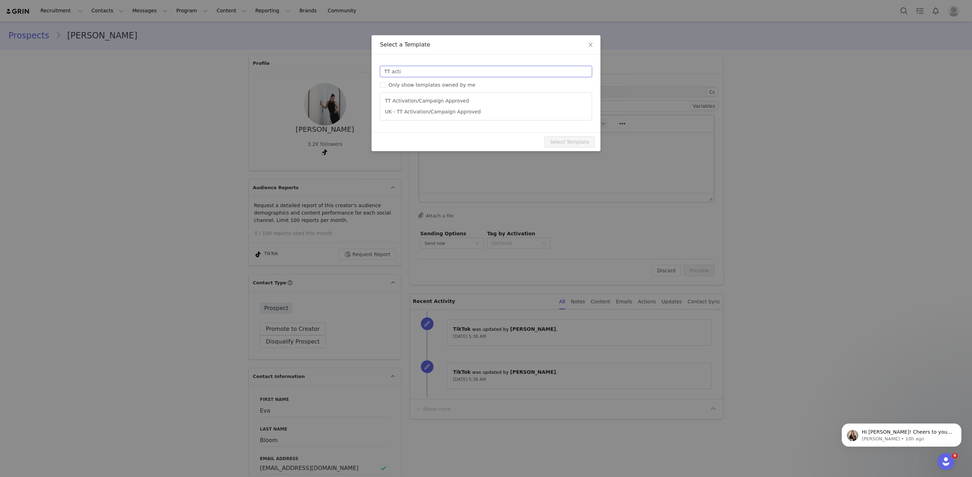
click at [422, 69] on input "TT acti" at bounding box center [486, 71] width 212 height 11
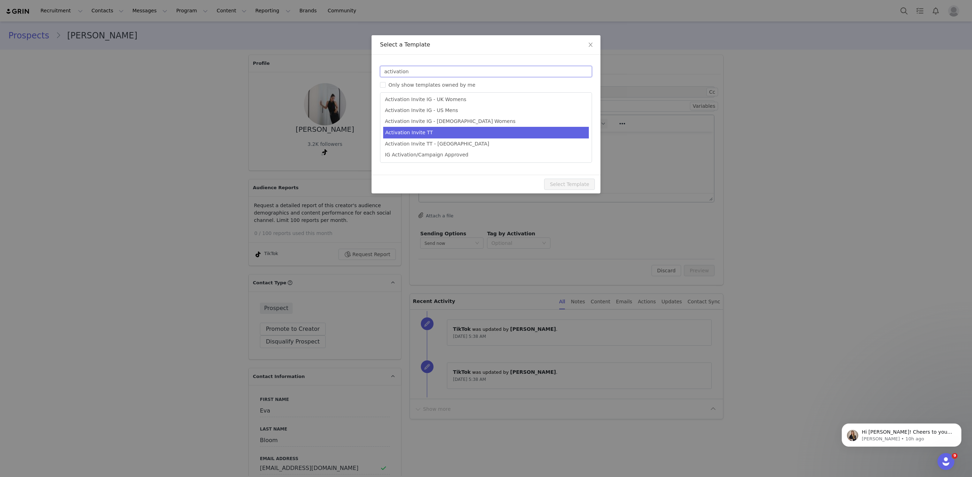
type input "activation"
drag, startPoint x: 439, startPoint y: 132, endPoint x: 445, endPoint y: 142, distance: 11.2
click at [439, 132] on li "Activation Invite TT" at bounding box center [486, 132] width 206 height 11
type input "[tiktok_username] x City Beach Australia Collab"
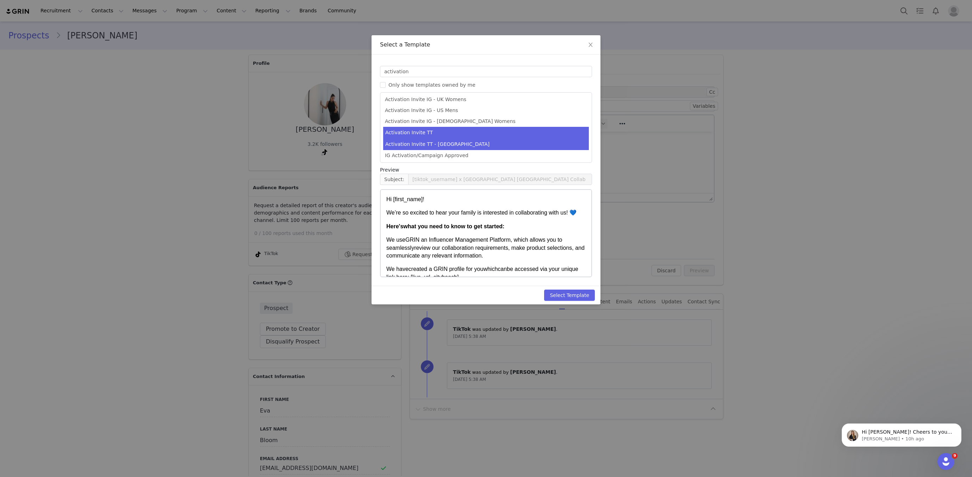
scroll to position [45, 0]
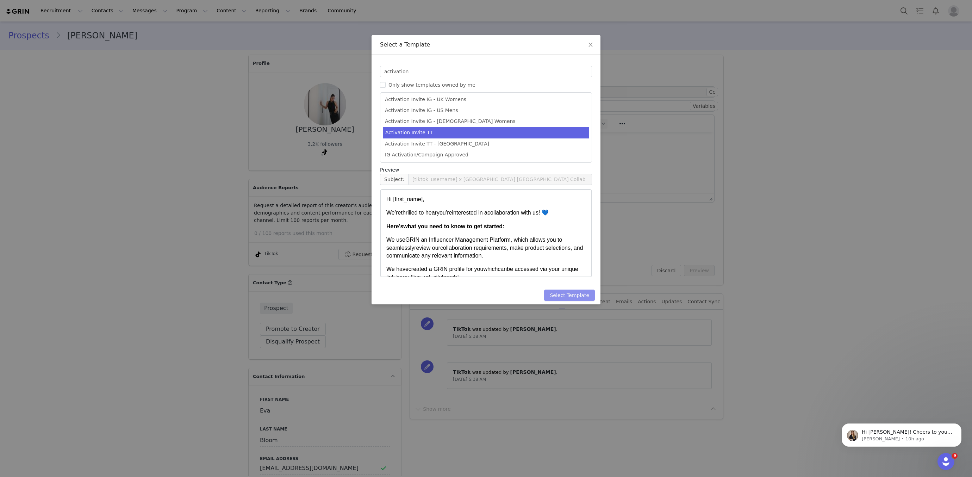
drag, startPoint x: 565, startPoint y: 290, endPoint x: 649, endPoint y: 286, distance: 84.6
click at [565, 290] on button "Select Template" at bounding box center [569, 294] width 51 height 11
type input "[tiktok_username] x City Beach Australia Collab"
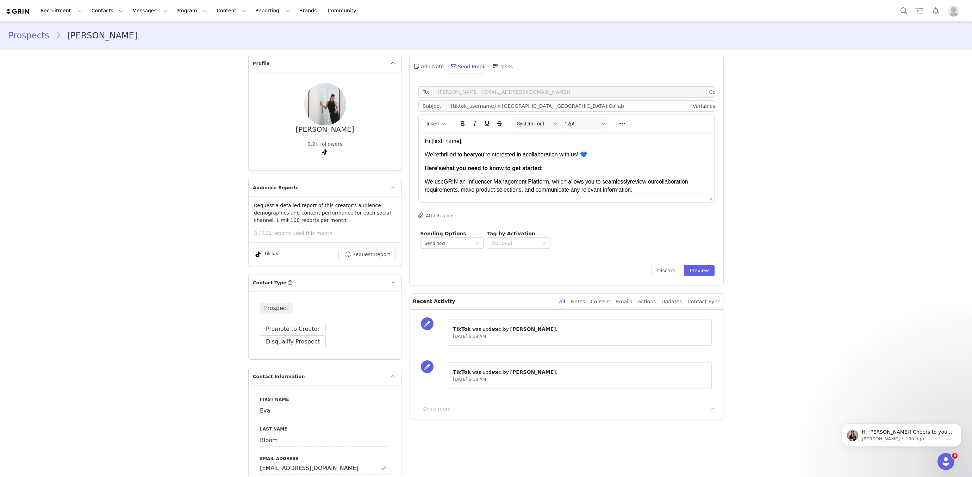
scroll to position [0, 0]
click at [698, 268] on button "Preview" at bounding box center [699, 270] width 31 height 11
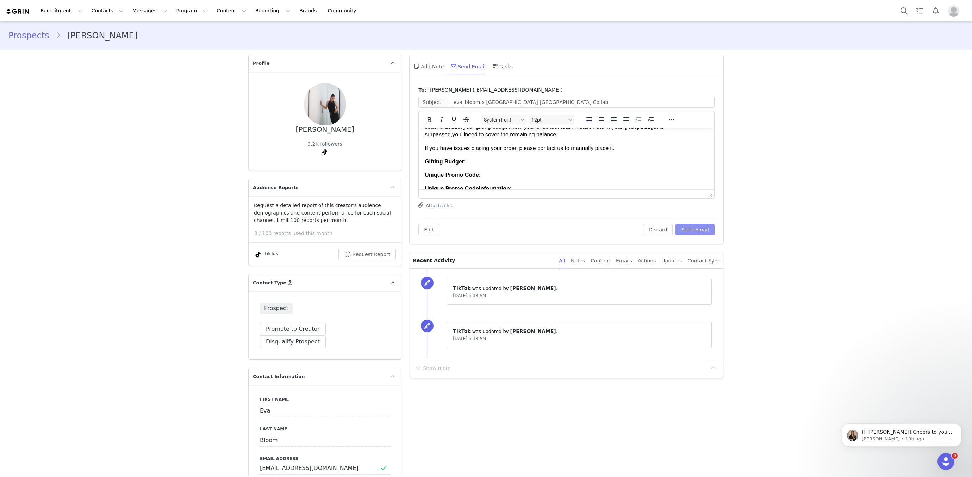
scroll to position [108, 0]
click at [485, 151] on p "Gifting Budget:" at bounding box center [566, 147] width 283 height 8
click at [488, 164] on p "Unique Promo Co de :" at bounding box center [566, 161] width 283 height 8
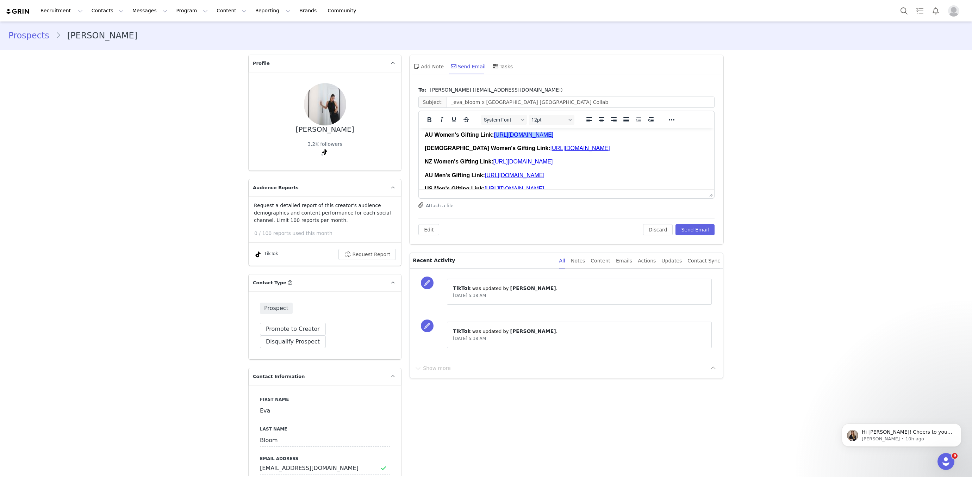
scroll to position [259, 0]
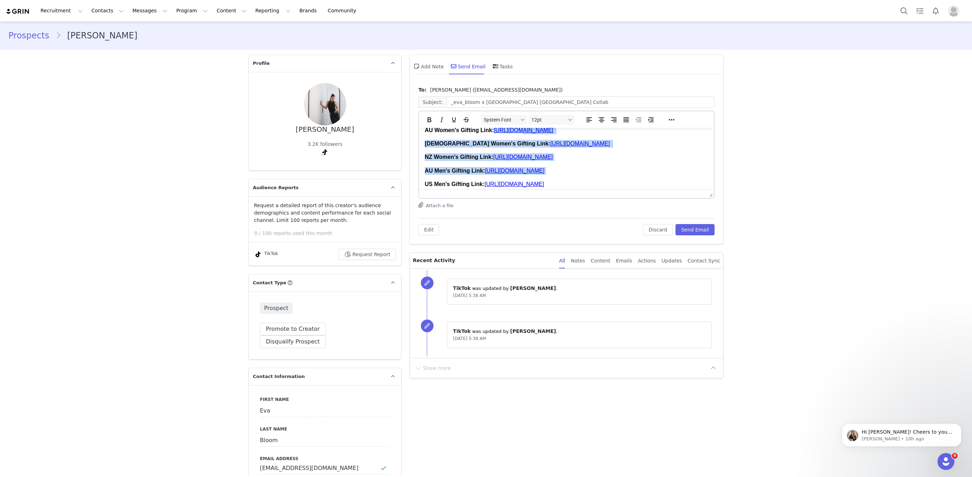
drag, startPoint x: 425, startPoint y: 150, endPoint x: 597, endPoint y: 180, distance: 174.4
click at [609, 185] on body "Hi Eva, We ’re thrilled to hear you ’re interested in a col lab oration with us…" at bounding box center [566, 177] width 283 height 607
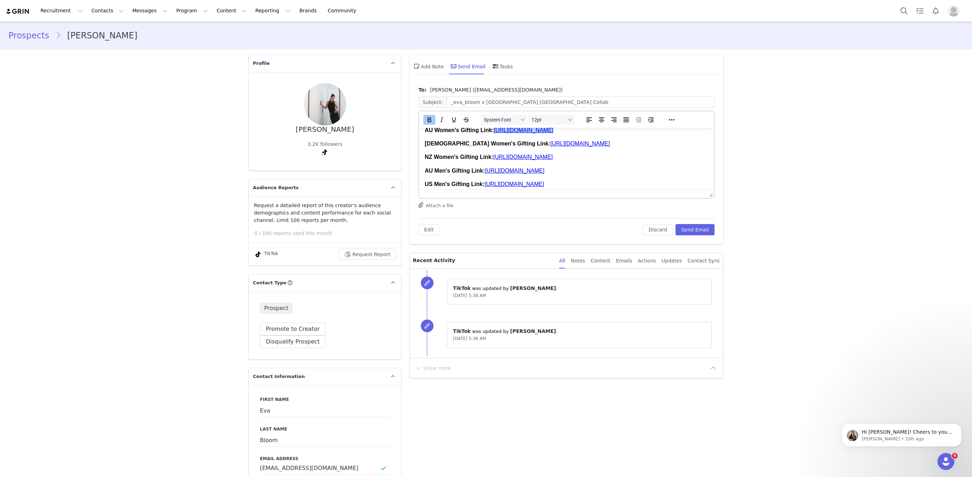
click at [450, 133] on strong "AU Women's Gifting Link:" at bounding box center [459, 130] width 69 height 6
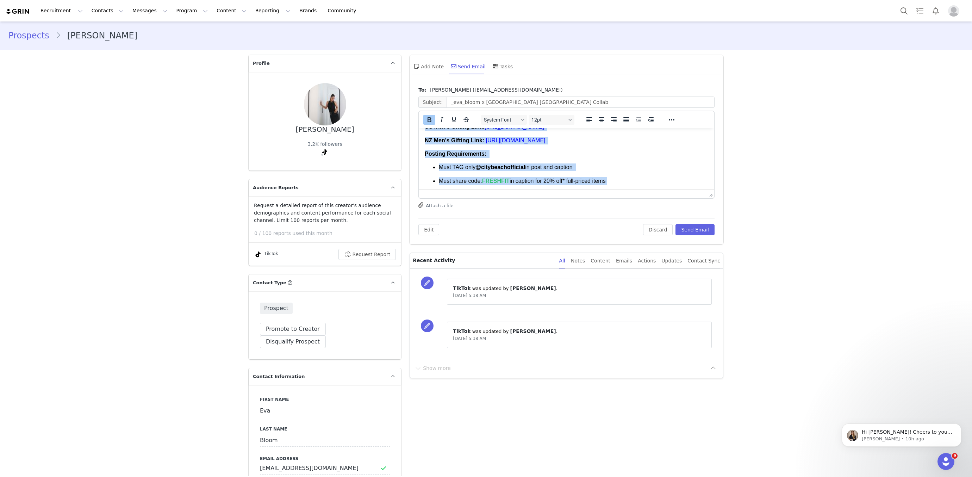
scroll to position [317, 0]
drag, startPoint x: 425, startPoint y: 151, endPoint x: 649, endPoint y: 151, distance: 224.2
click at [649, 151] on body "Hi Eva, We ’re thrilled to hear you ’re interested in a col lab oration with us…" at bounding box center [566, 120] width 283 height 607
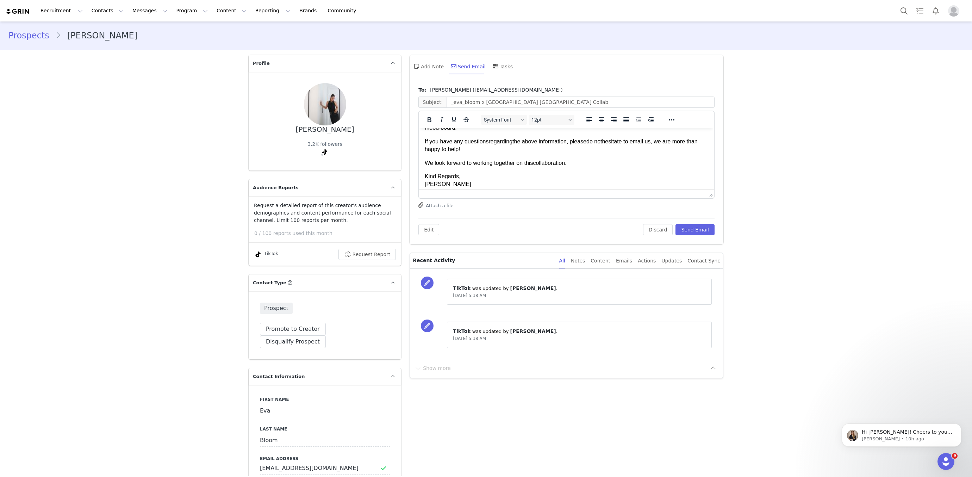
scroll to position [497, 0]
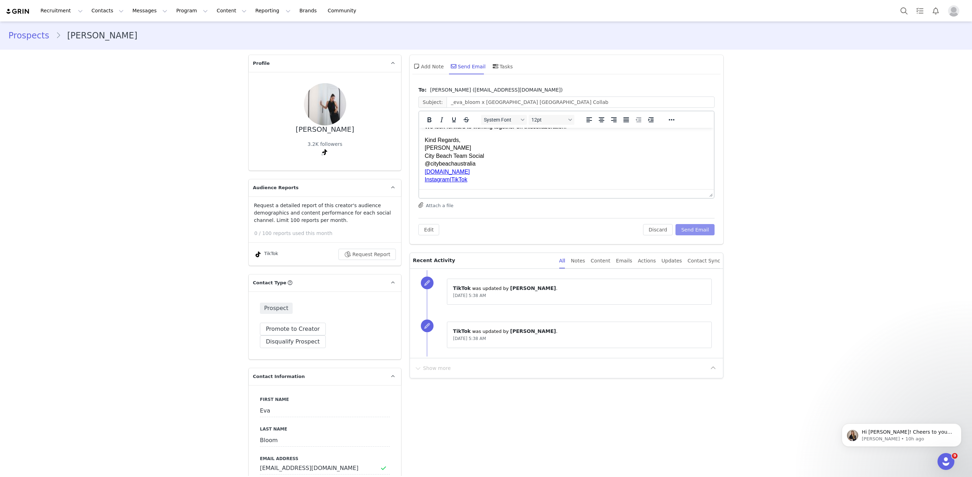
drag, startPoint x: 688, startPoint y: 226, endPoint x: 610, endPoint y: 215, distance: 79.3
click at [688, 226] on button "Send Email" at bounding box center [694, 229] width 39 height 11
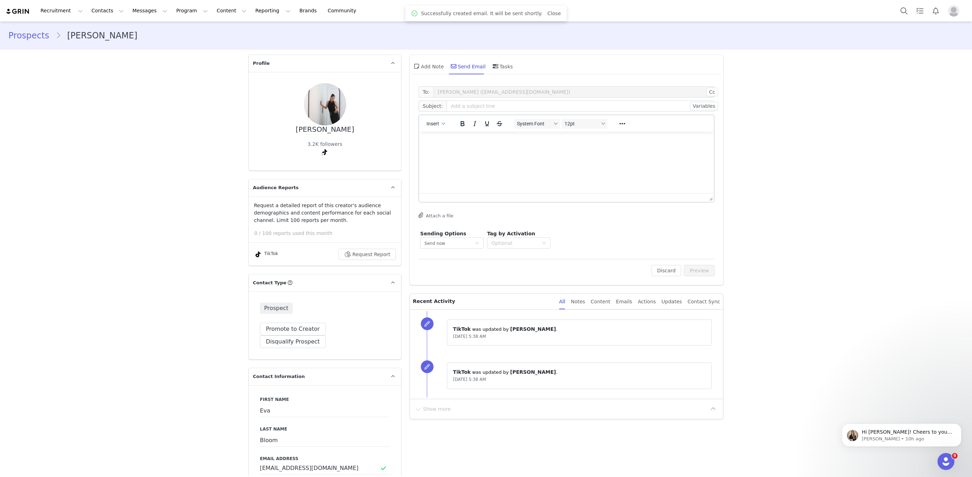
scroll to position [0, 0]
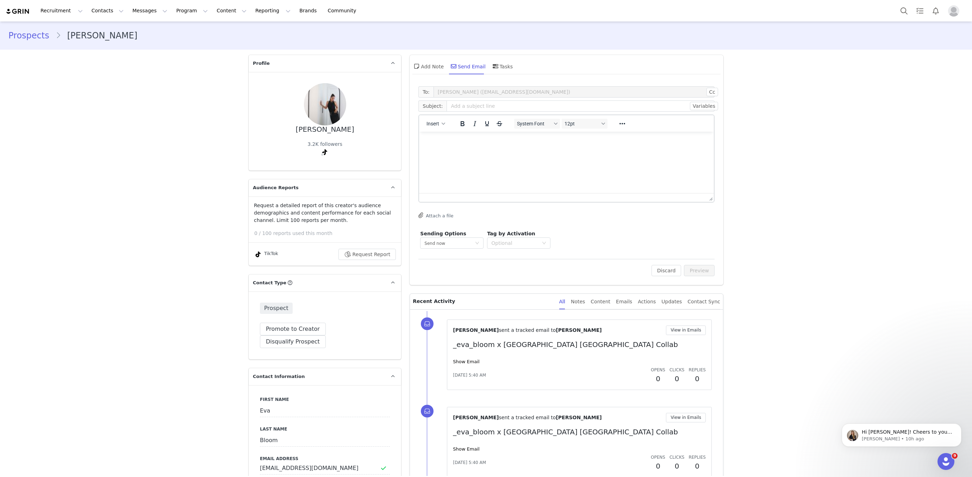
click at [307, 131] on div "Eva Bloom 3.2K followers TikTok ( @_eva_bloom ) — Personal/Creator Not Connecte…" at bounding box center [325, 121] width 130 height 76
copy div "Eva Bloom"
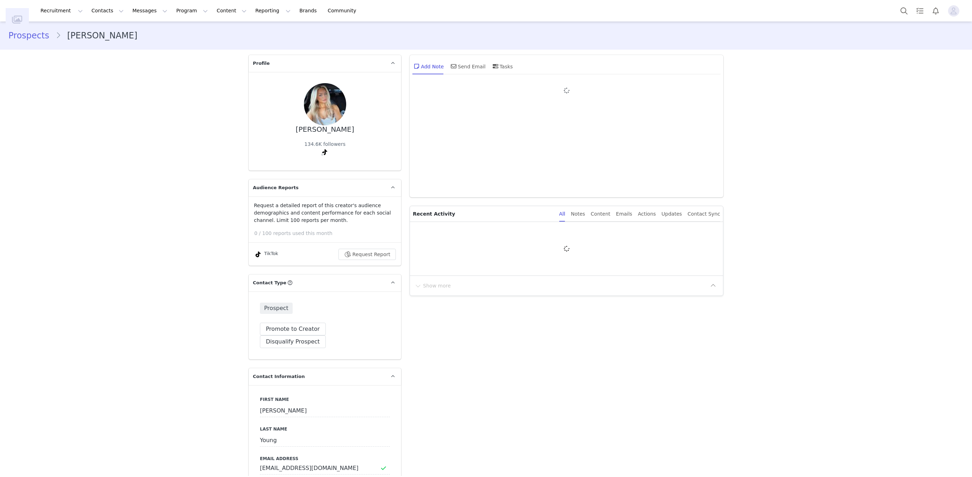
type input "+1 ([GEOGRAPHIC_DATA])"
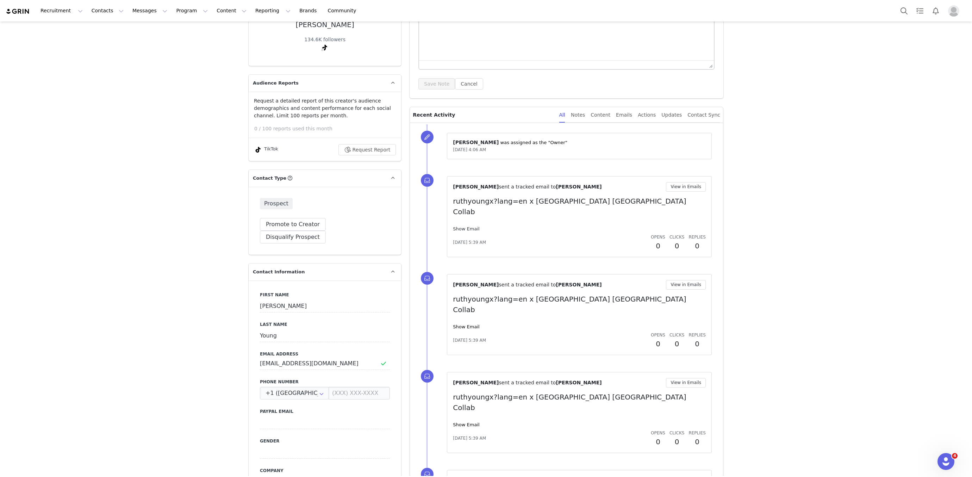
click at [465, 226] on link "Show Email" at bounding box center [466, 228] width 26 height 5
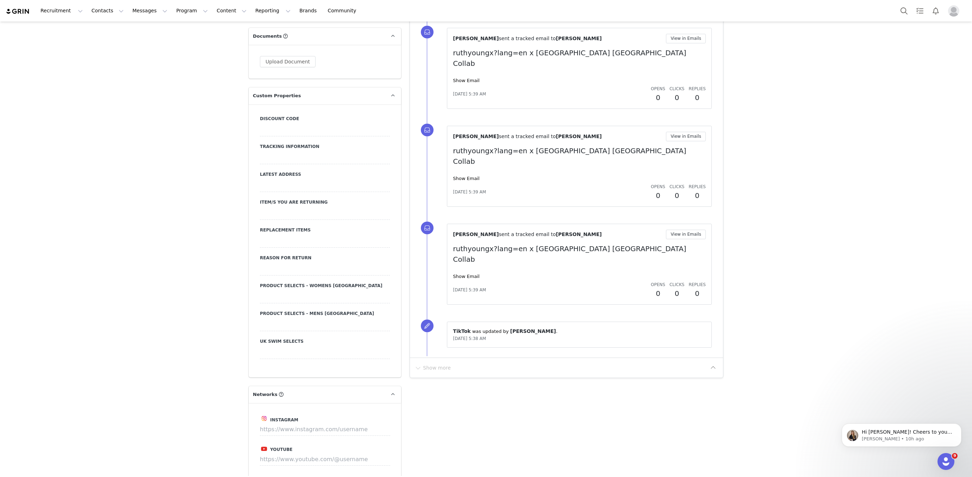
scroll to position [1090, 0]
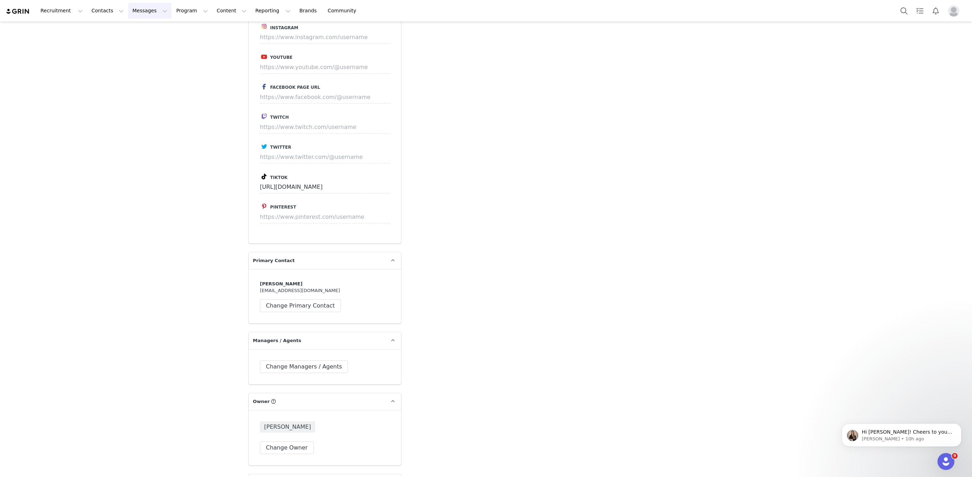
click at [130, 17] on button "Messages Messages" at bounding box center [149, 11] width 43 height 16
click at [139, 39] on link "Inbox" at bounding box center [148, 44] width 56 height 13
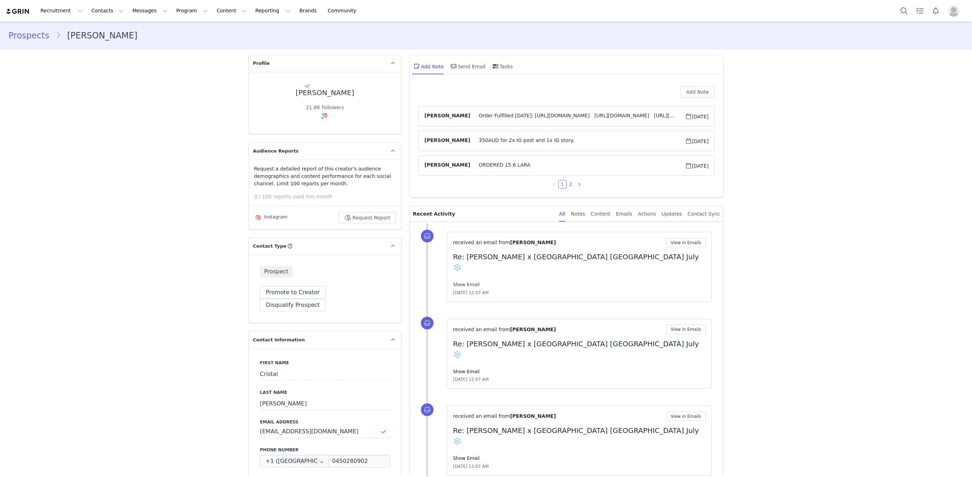
click at [467, 282] on link "Show Email" at bounding box center [466, 284] width 26 height 5
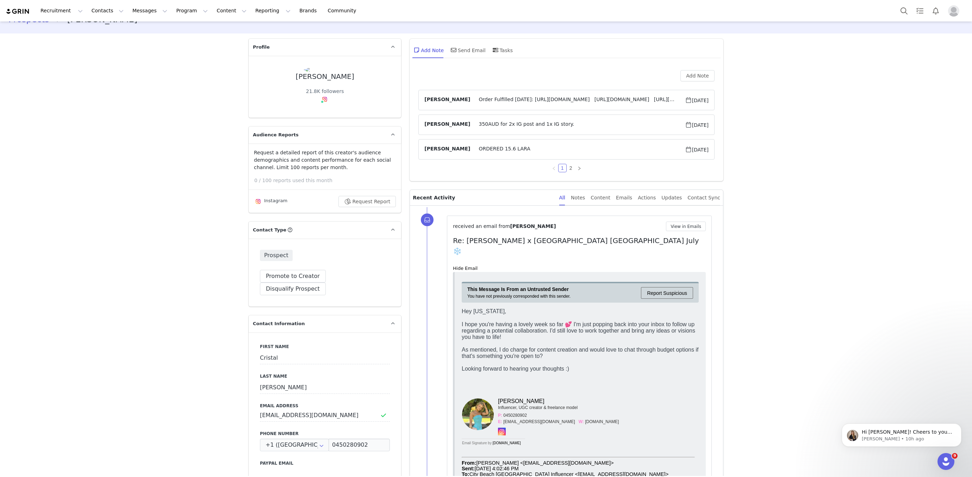
scroll to position [18, 0]
click at [457, 50] on span at bounding box center [453, 48] width 8 height 8
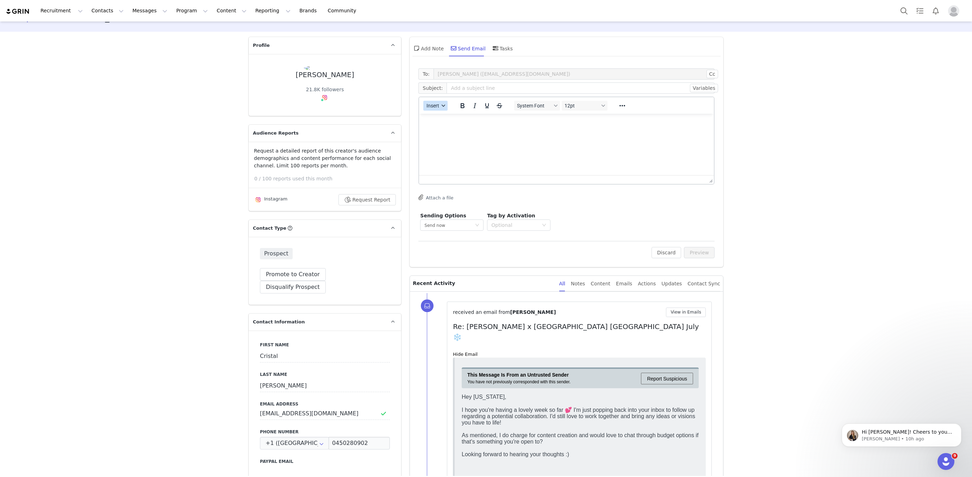
scroll to position [0, 0]
drag, startPoint x: 439, startPoint y: 105, endPoint x: 440, endPoint y: 109, distance: 4.3
click at [439, 105] on button "Insert" at bounding box center [435, 106] width 24 height 10
click at [442, 113] on div "Insert Template" at bounding box center [460, 117] width 63 height 8
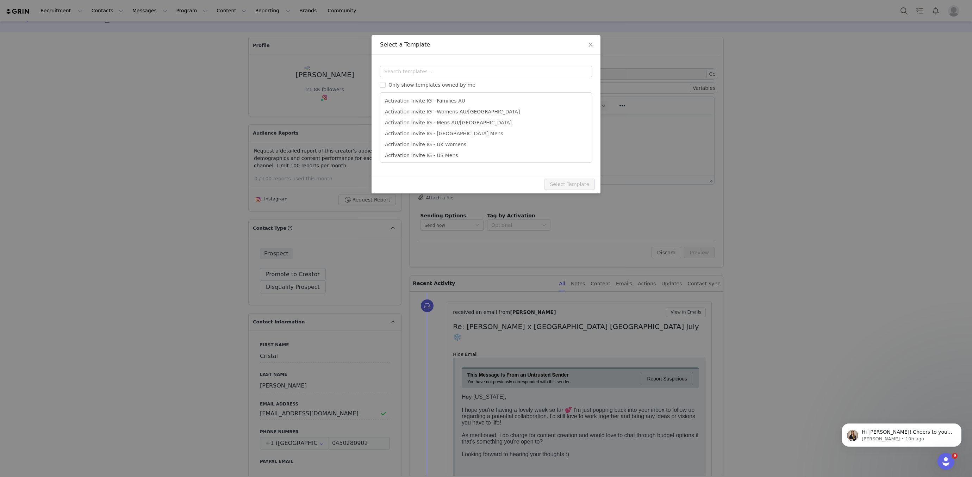
click at [439, 63] on div "Templates Only show templates owned by me Activation Invite IG - Families AU Ac…" at bounding box center [485, 115] width 229 height 120
click at [439, 69] on input "text" at bounding box center [486, 71] width 212 height 11
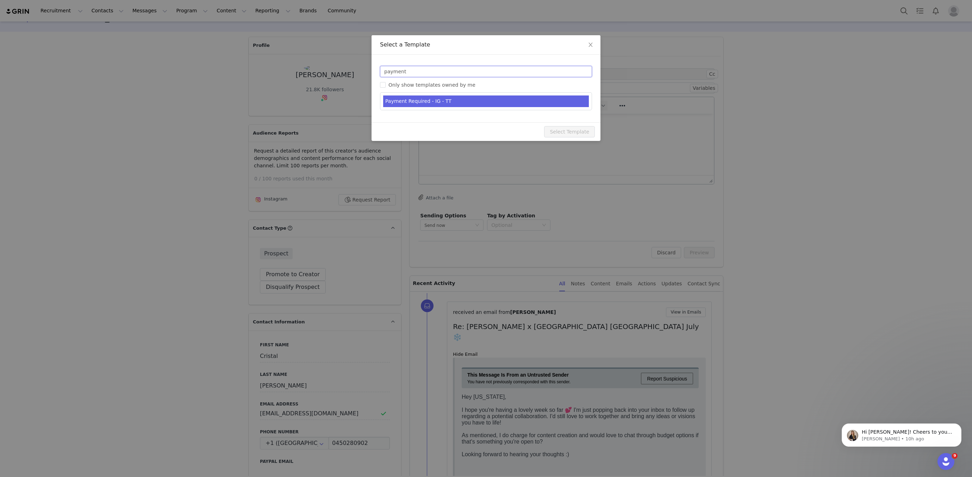
type input "payment"
type input "[instagram_username] x City Beach Australia Collab"
click at [439, 101] on li "Payment Required - IG - TT" at bounding box center [486, 101] width 206 height 12
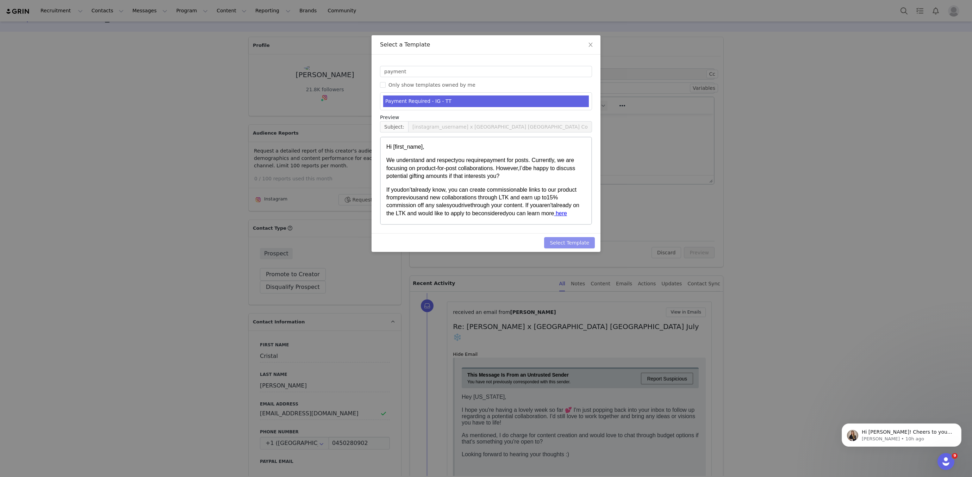
drag, startPoint x: 571, startPoint y: 250, endPoint x: 571, endPoint y: 244, distance: 6.3
click at [571, 250] on div "Select Template" at bounding box center [485, 242] width 229 height 19
click at [571, 241] on button "Select Template" at bounding box center [569, 242] width 51 height 11
type input "[instagram_username] x City Beach Australia Collab"
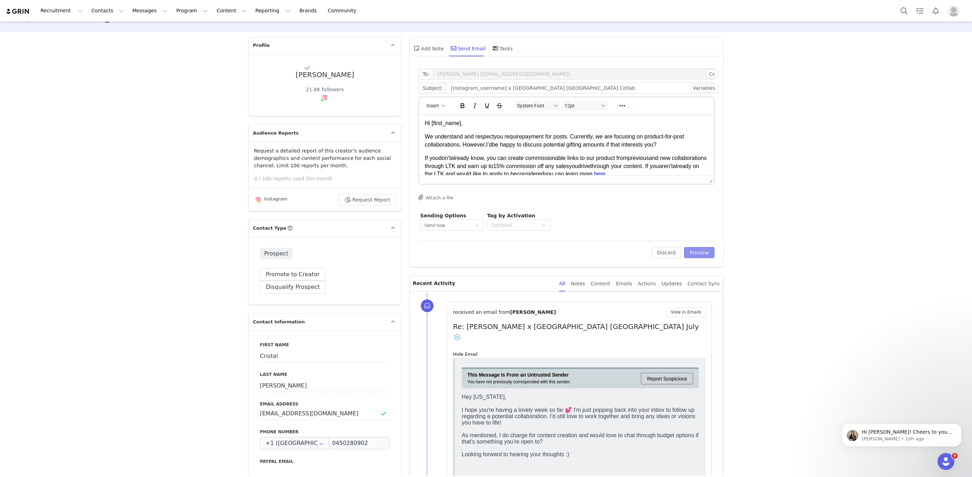
drag, startPoint x: 691, startPoint y: 249, endPoint x: 671, endPoint y: 239, distance: 22.1
click at [690, 249] on button "Preview" at bounding box center [699, 252] width 31 height 11
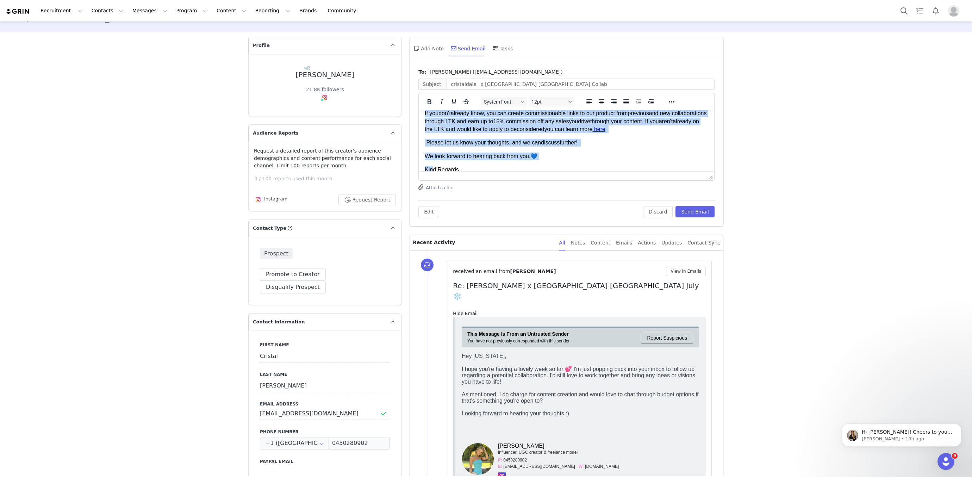
scroll to position [88, 0]
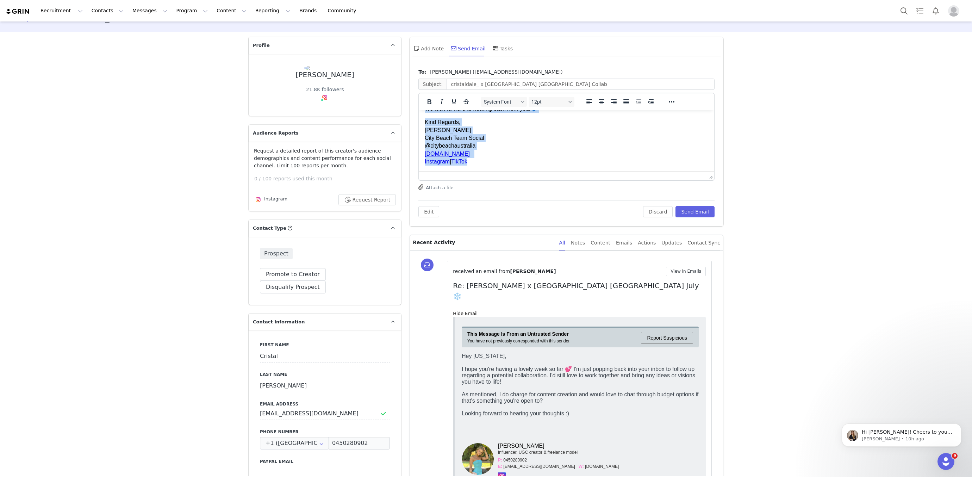
drag, startPoint x: 426, startPoint y: 135, endPoint x: 848, endPoint y: 344, distance: 471.0
click at [428, 171] on html "Hi Cristal, We understand and respect you require payment for posts. Currently,…" at bounding box center [566, 96] width 295 height 150
copy body "We understand and respect you require payment for posts. Currently, we are focu…"
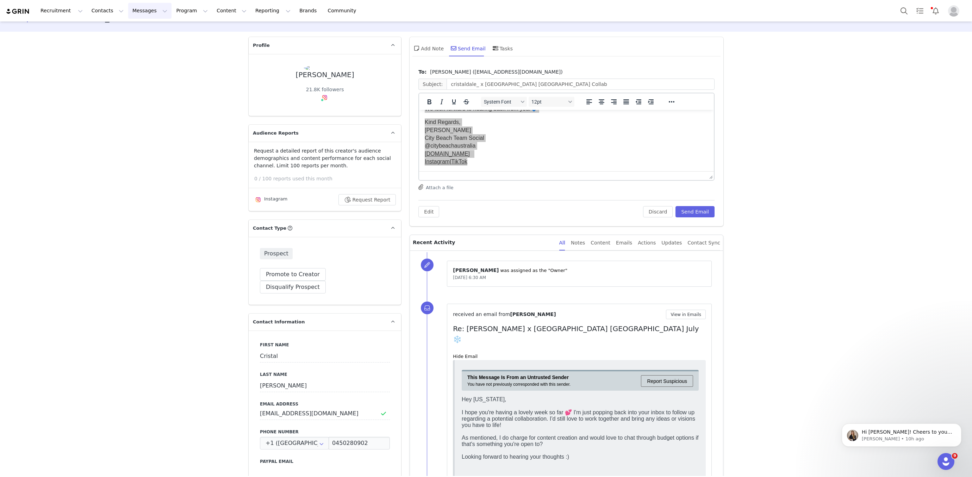
click at [153, 12] on button "Messages Messages" at bounding box center [149, 11] width 43 height 16
drag, startPoint x: 139, startPoint y: 43, endPoint x: 356, endPoint y: 9, distance: 218.7
click at [139, 43] on div "Inbox" at bounding box center [148, 43] width 47 height 7
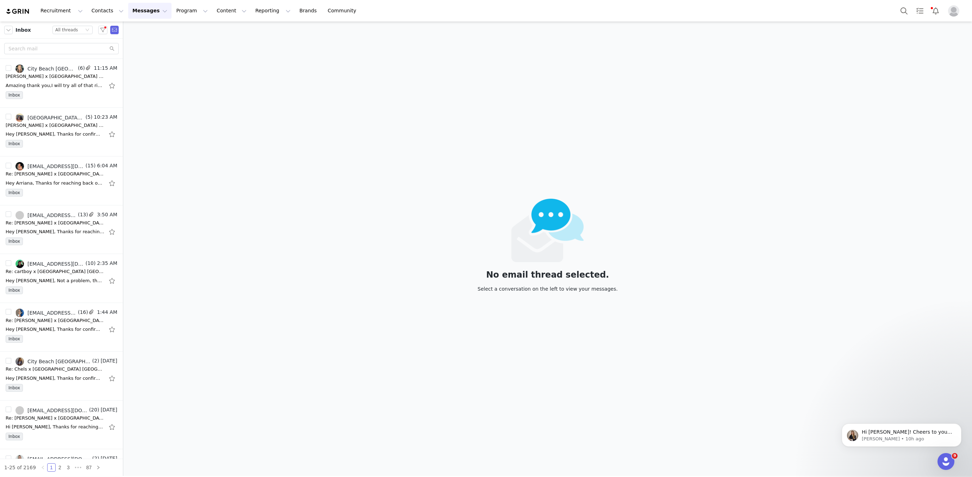
click at [24, 29] on span "Inbox" at bounding box center [22, 29] width 15 height 7
click at [0, 30] on div "Inbox Status All threads" at bounding box center [61, 29] width 123 height 17
click at [7, 30] on button "button" at bounding box center [8, 30] width 8 height 8
drag, startPoint x: 37, startPoint y: 99, endPoint x: 39, endPoint y: 94, distance: 5.7
click at [37, 99] on li "Sent" at bounding box center [34, 98] width 60 height 11
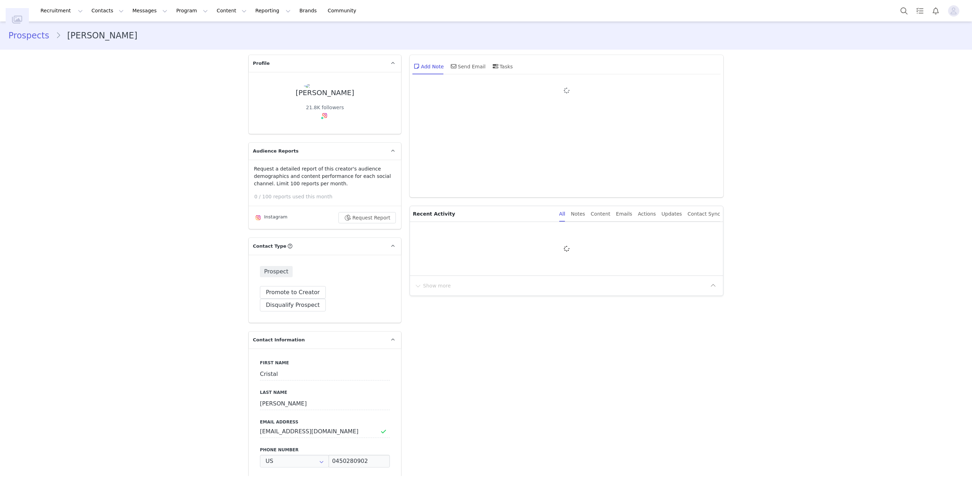
type input "+1 ([GEOGRAPHIC_DATA])"
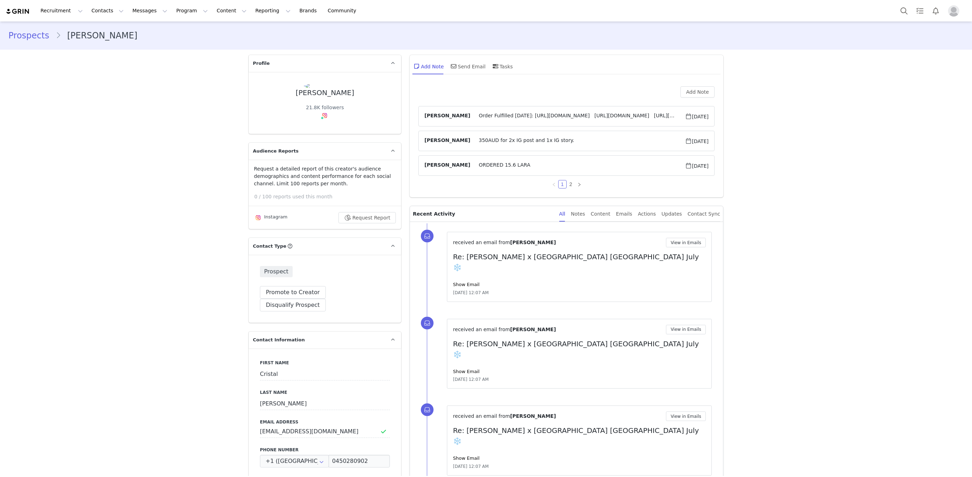
click at [328, 95] on div "[PERSON_NAME]" at bounding box center [325, 93] width 58 height 8
click at [329, 95] on div "[PERSON_NAME]" at bounding box center [325, 93] width 58 height 8
click at [328, 95] on div "[PERSON_NAME]" at bounding box center [325, 93] width 58 height 8
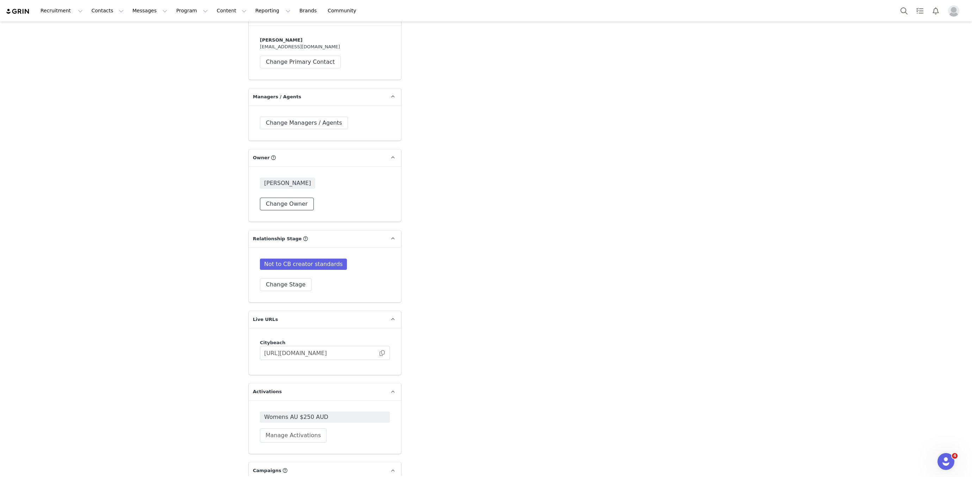
click at [272, 197] on button "Change Owner" at bounding box center [287, 203] width 54 height 13
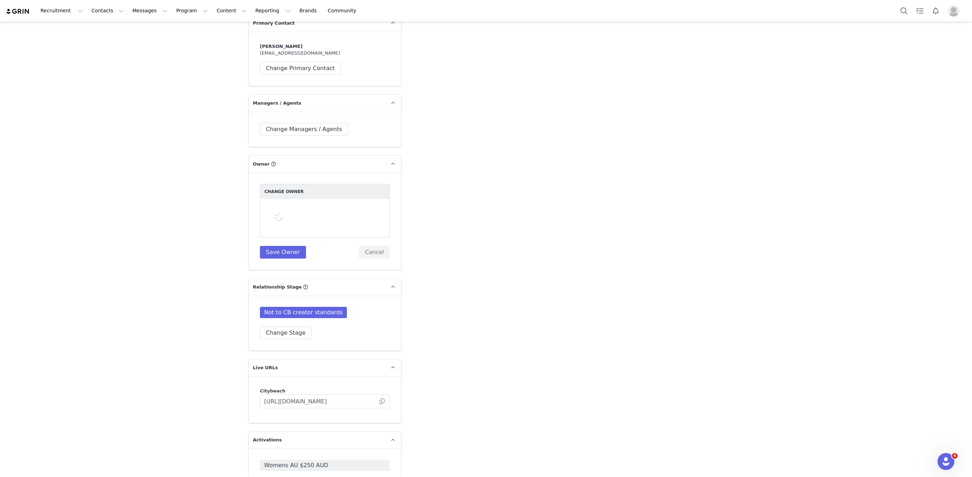
scroll to position [1319, 0]
click at [309, 200] on div at bounding box center [325, 219] width 130 height 38
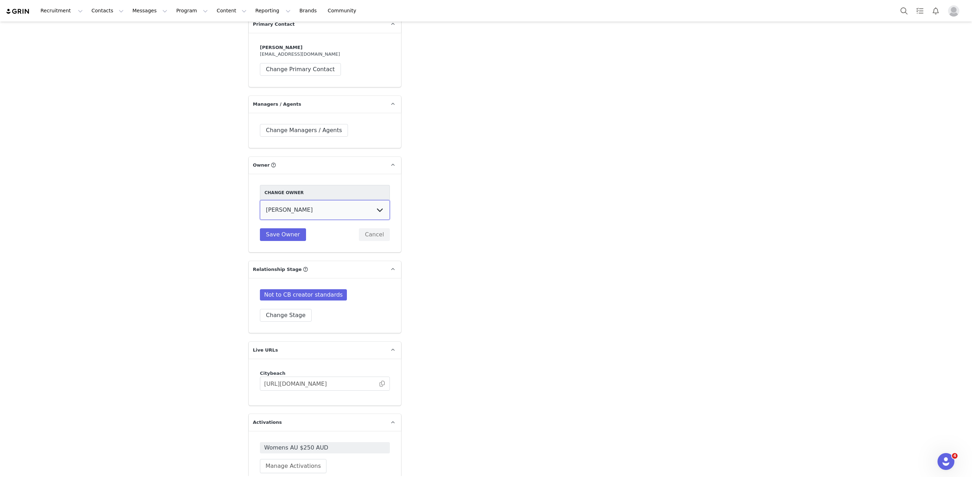
click at [307, 200] on select "[PERSON_NAME] [PERSON_NAME] [PERSON_NAME] [PERSON_NAME][US_STATE] [PERSON_NAME]…" at bounding box center [325, 210] width 130 height 20
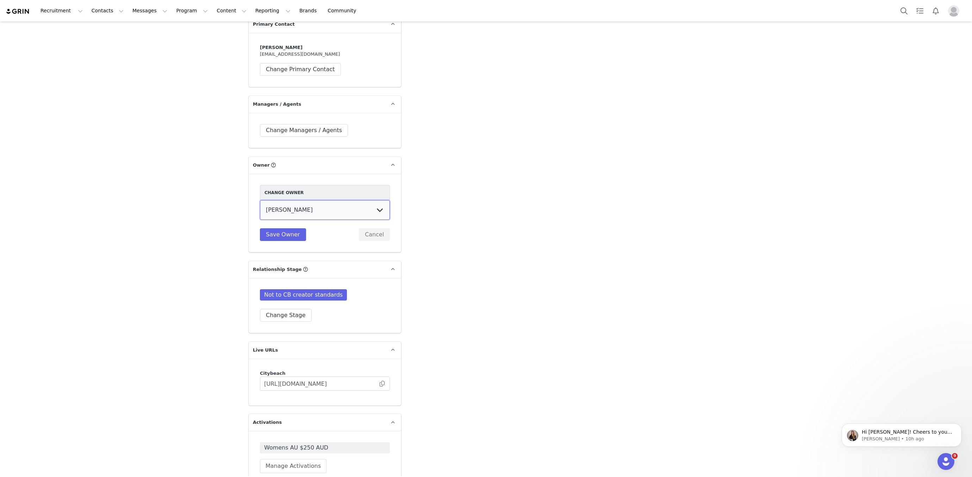
scroll to position [0, 0]
select select "47007a2c-6942-448e-8c56-b8dcfdc73bc9"
drag, startPoint x: 307, startPoint y: 191, endPoint x: 281, endPoint y: 213, distance: 34.3
click at [281, 228] on button "Save Owner" at bounding box center [283, 234] width 46 height 13
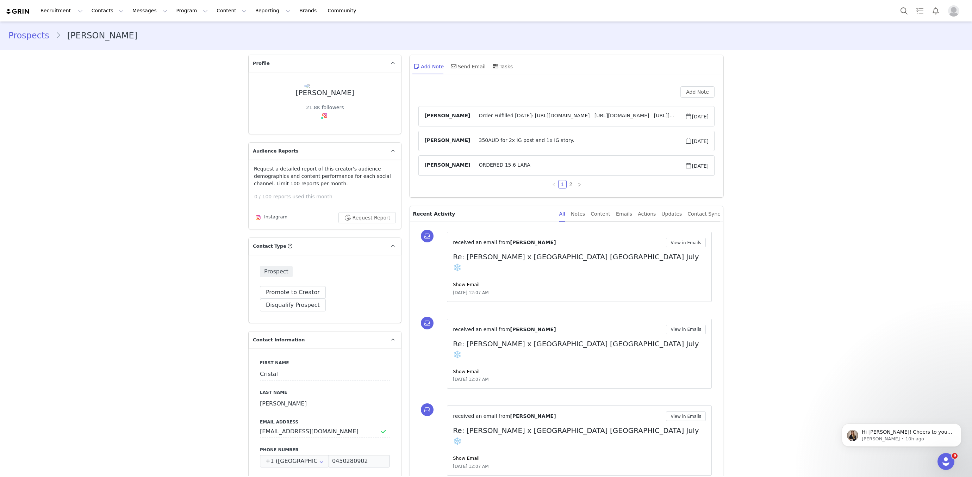
click at [315, 93] on div "[PERSON_NAME]" at bounding box center [325, 93] width 58 height 8
copy div "[PERSON_NAME]"
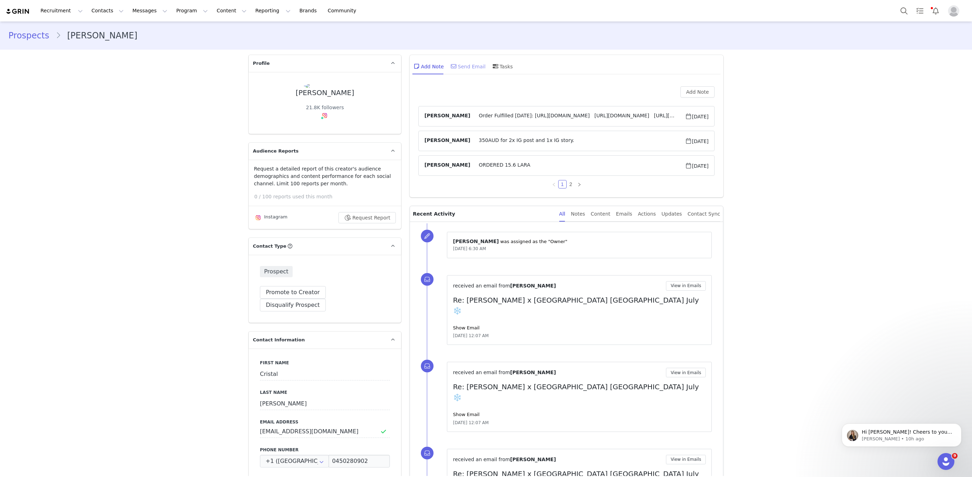
click at [464, 64] on div "Send Email" at bounding box center [467, 66] width 36 height 17
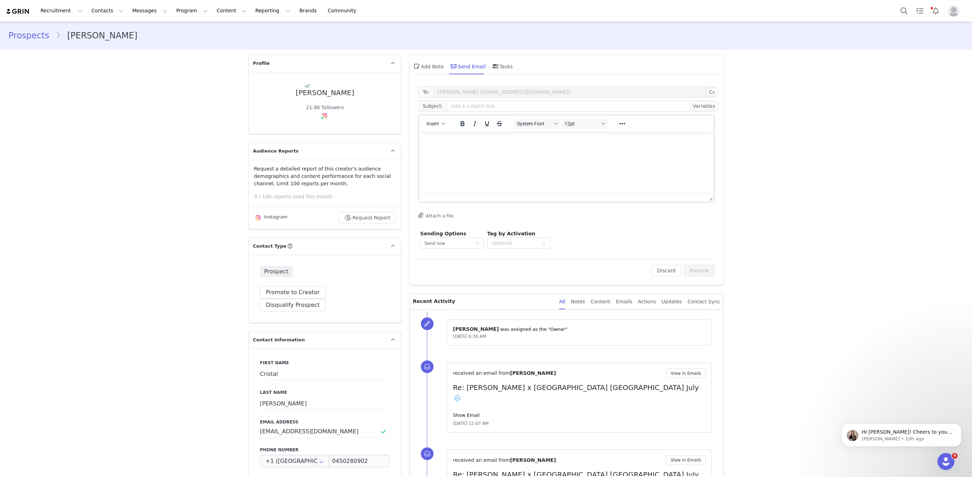
click at [435, 133] on html at bounding box center [566, 141] width 295 height 19
click at [437, 125] on span "Insert" at bounding box center [432, 124] width 13 height 6
click at [443, 137] on div "Insert Template" at bounding box center [460, 135] width 63 height 8
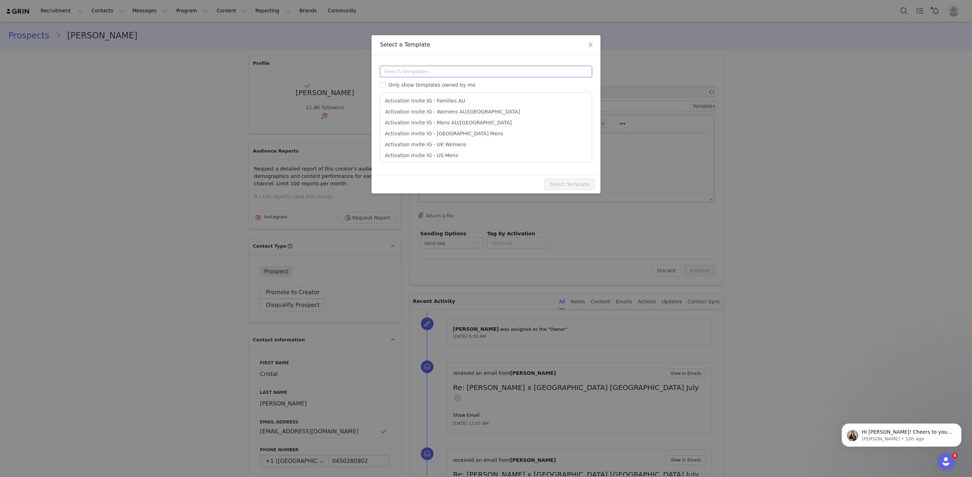
drag, startPoint x: 430, startPoint y: 75, endPoint x: 466, endPoint y: 73, distance: 36.3
click at [430, 75] on input "text" at bounding box center [486, 71] width 212 height 11
drag, startPoint x: 592, startPoint y: 51, endPoint x: 553, endPoint y: 73, distance: 44.6
click at [592, 51] on span "Close" at bounding box center [590, 45] width 20 height 20
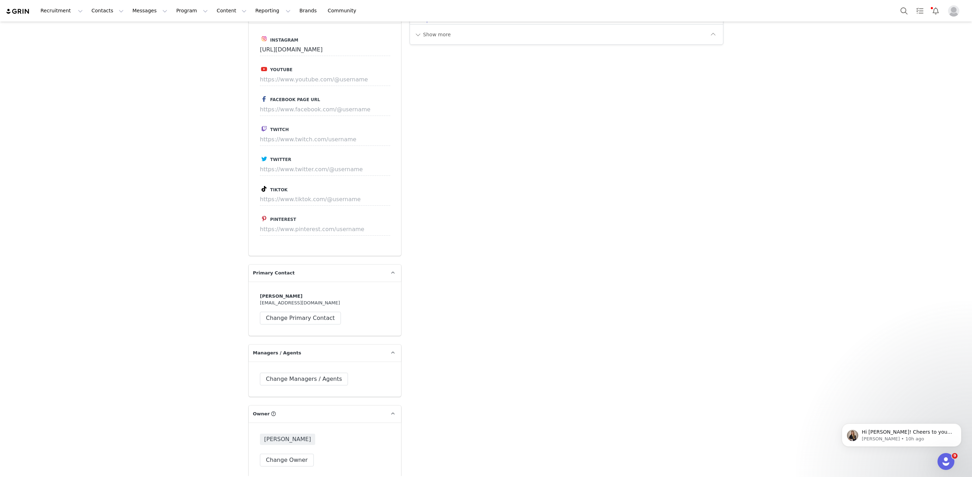
scroll to position [1444, 0]
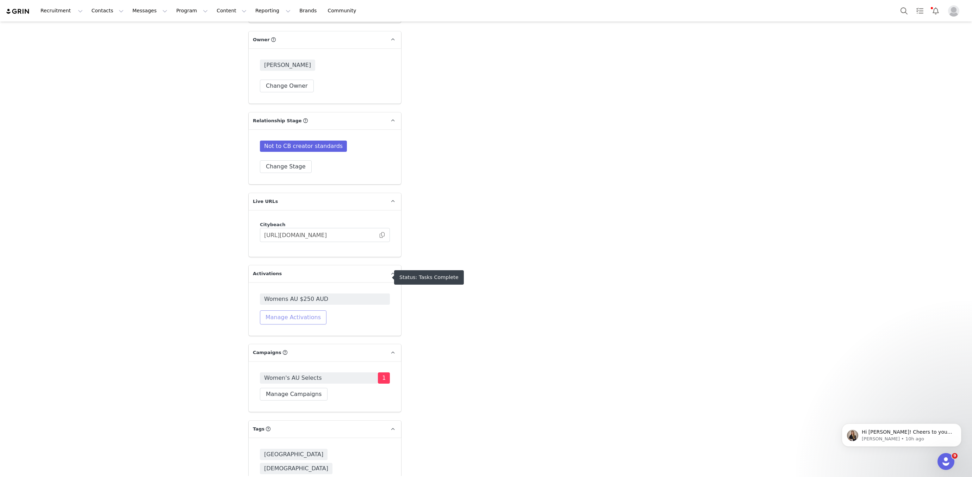
click at [302, 310] on button "Manage Activations" at bounding box center [293, 317] width 67 height 14
click at [294, 313] on div "Activations" at bounding box center [267, 310] width 62 height 7
click at [292, 317] on div "Activations Manage Select Activation" at bounding box center [276, 317] width 87 height 21
click at [291, 321] on div "Select Activation" at bounding box center [274, 323] width 69 height 11
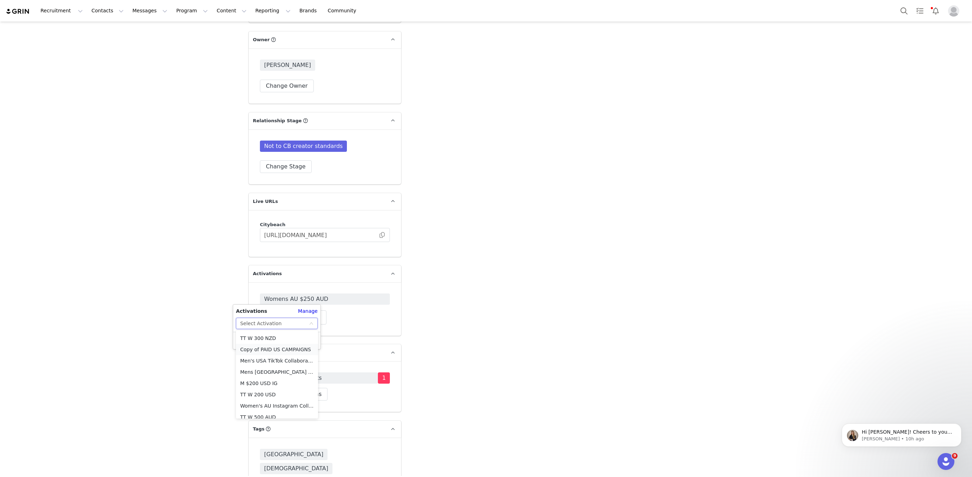
scroll to position [635, 0]
click at [281, 353] on li "Women's AU Instagram Collaboration" at bounding box center [277, 355] width 82 height 11
click at [250, 338] on button "Apply" at bounding box center [248, 340] width 25 height 11
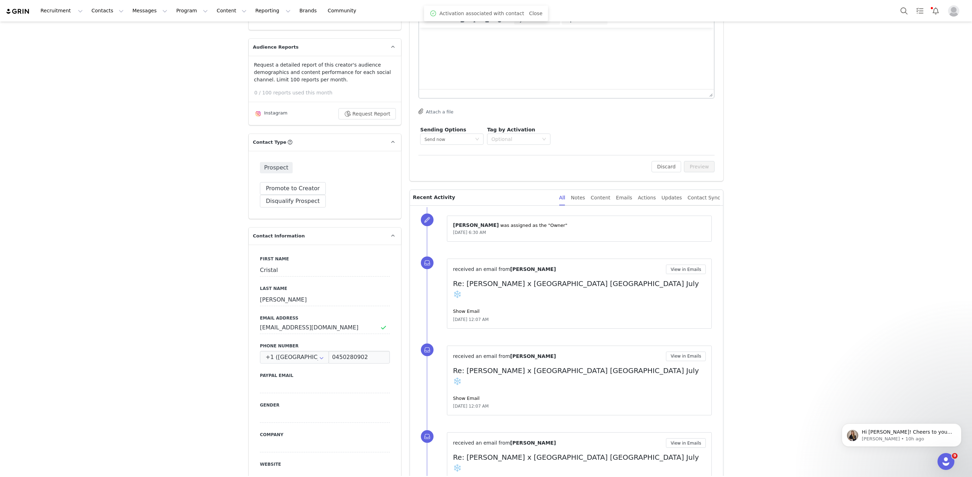
scroll to position [0, 0]
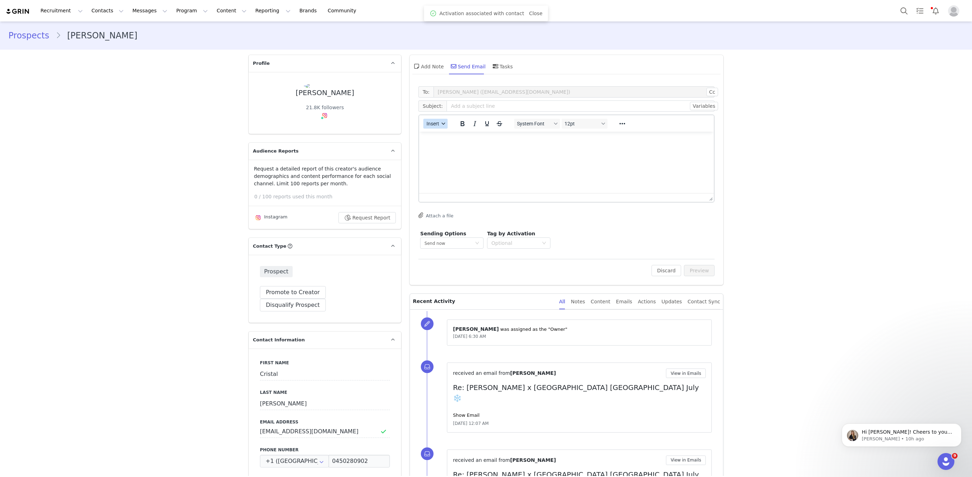
click at [435, 125] on span "Insert" at bounding box center [432, 124] width 13 height 6
click at [442, 134] on div "Insert Template" at bounding box center [460, 135] width 63 height 8
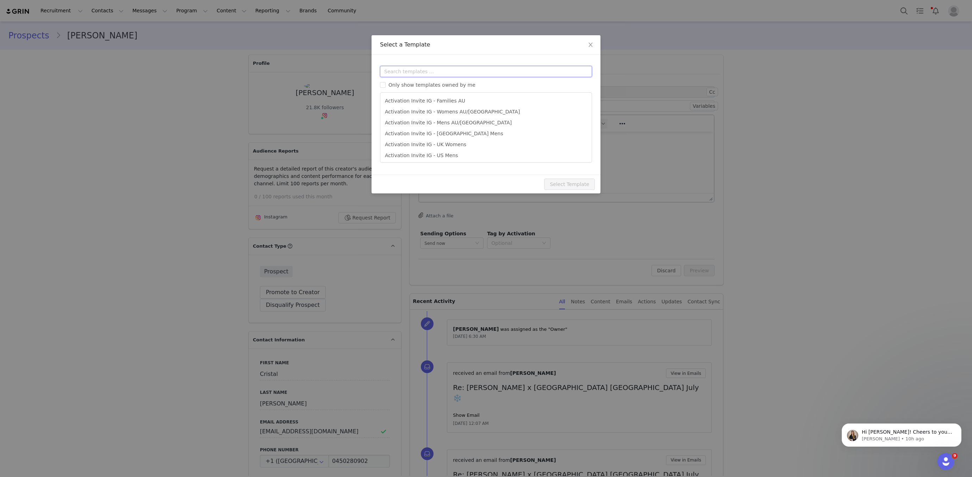
click at [447, 72] on input "text" at bounding box center [486, 71] width 212 height 11
type input "womens"
type input "[instagram_username] X City Beach Australia"
click at [428, 103] on li "Activation Invite IG - Womens AU/NZ" at bounding box center [486, 101] width 206 height 12
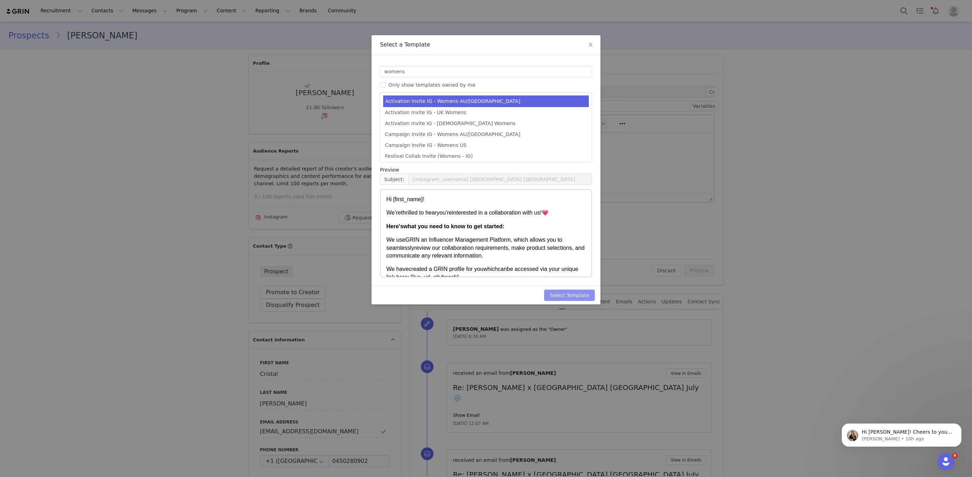
click at [574, 296] on button "Select Template" at bounding box center [569, 294] width 51 height 11
type input "[instagram_username] X City Beach Australia"
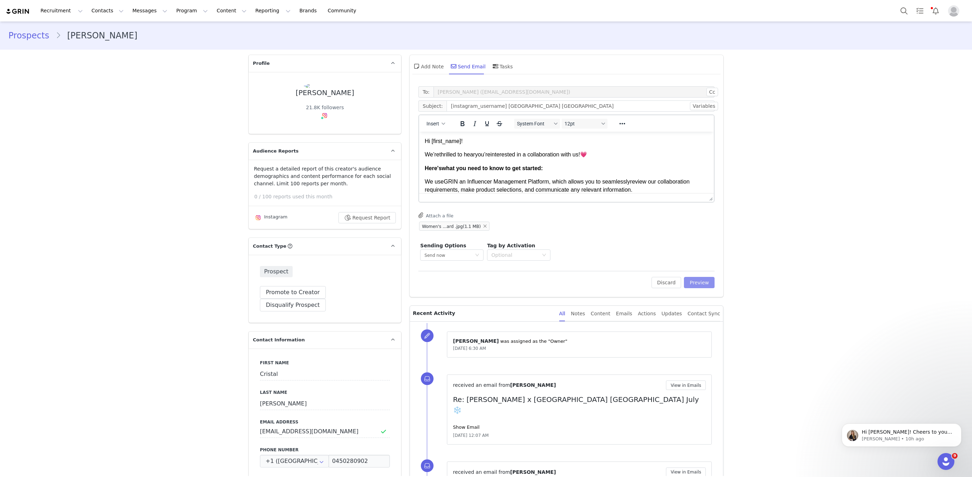
click at [708, 281] on button "Preview" at bounding box center [699, 282] width 31 height 11
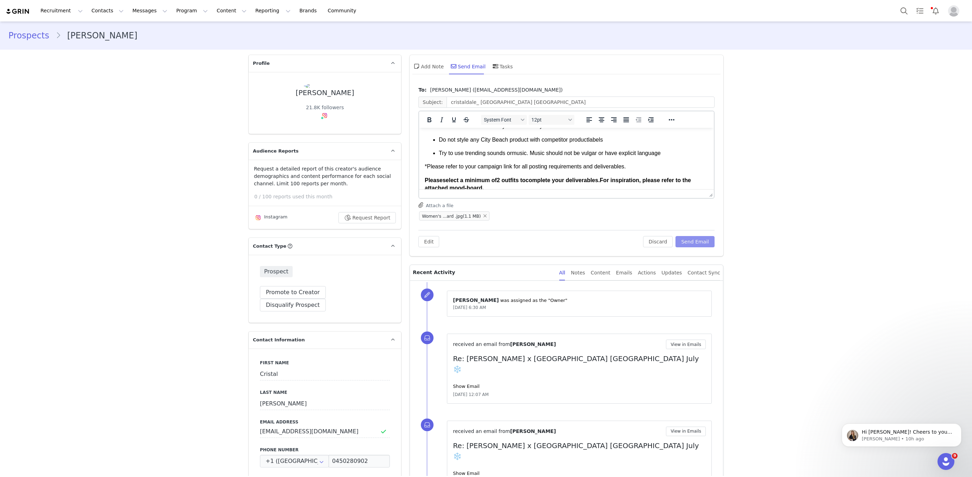
scroll to position [509, 0]
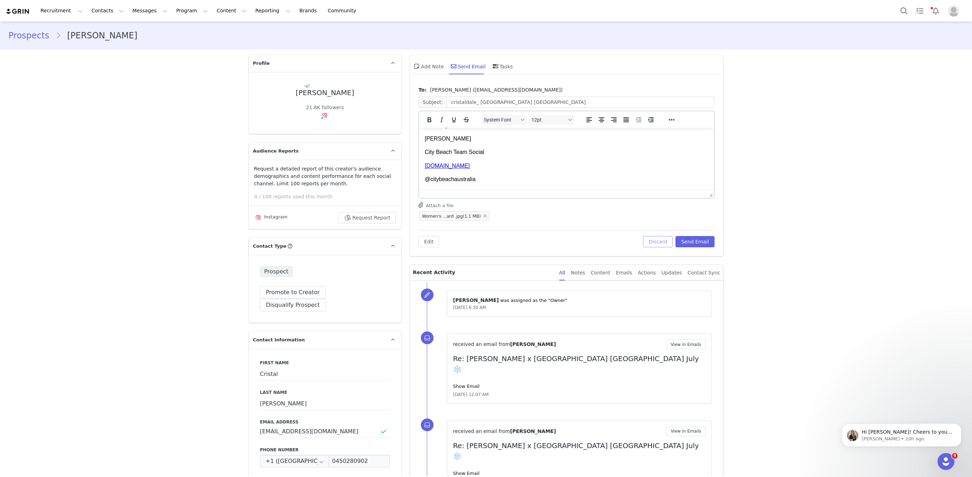
click at [661, 241] on button "Discard" at bounding box center [658, 241] width 30 height 11
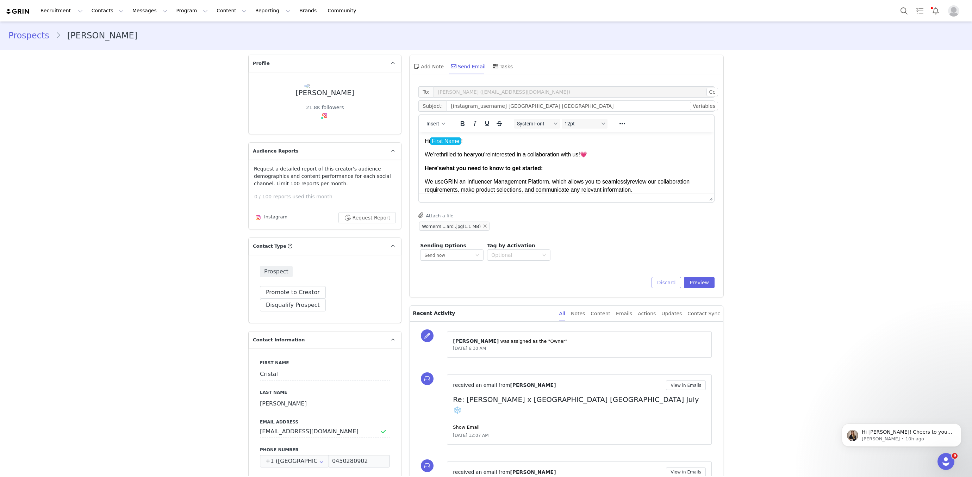
scroll to position [0, 0]
drag, startPoint x: 671, startPoint y: 280, endPoint x: 660, endPoint y: 274, distance: 12.4
click at [671, 280] on button "Discard" at bounding box center [666, 282] width 30 height 11
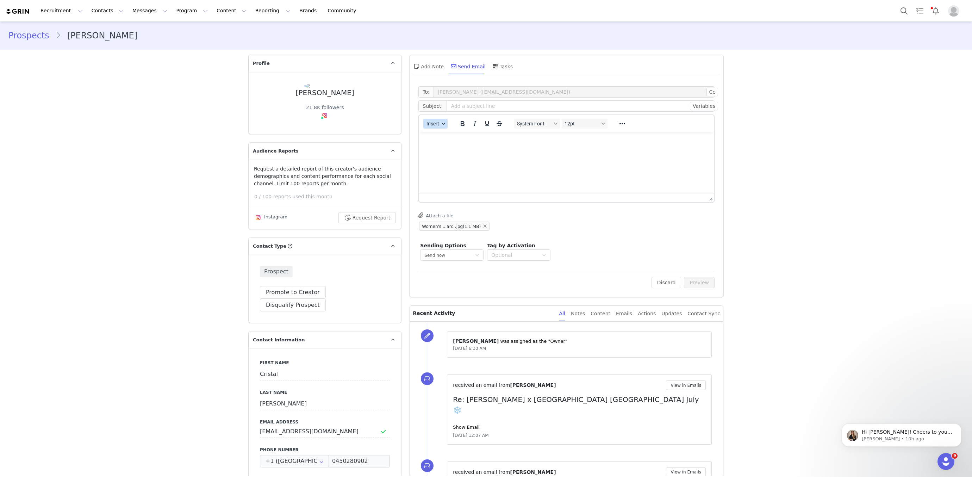
click at [434, 121] on span "Insert" at bounding box center [432, 124] width 13 height 6
click at [438, 132] on div "Insert Template" at bounding box center [460, 135] width 63 height 8
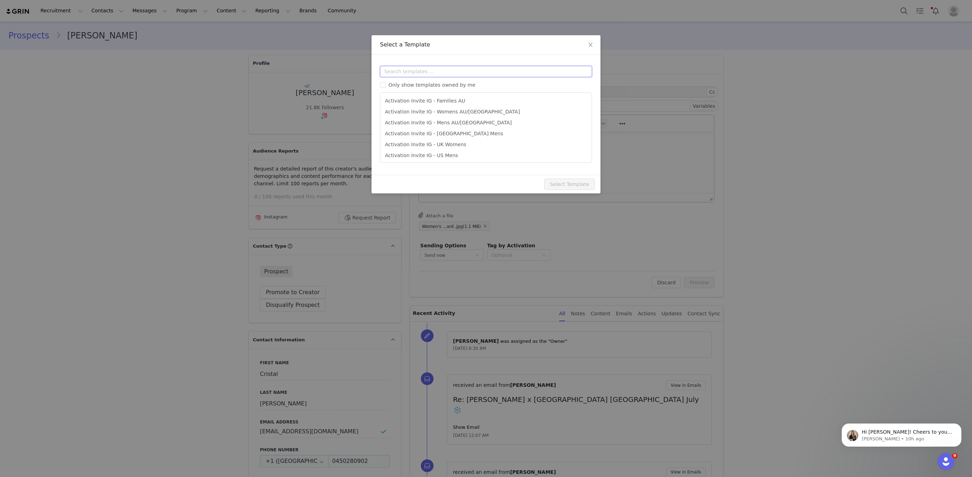
click at [450, 69] on input "text" at bounding box center [486, 71] width 212 height 11
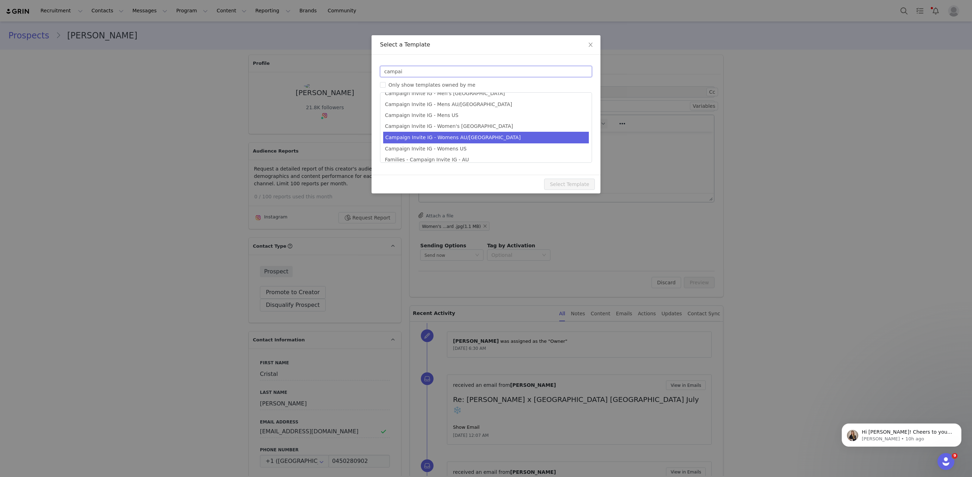
type input "campai"
click at [479, 142] on li "Campaign Invite IG - Womens AU/NZ" at bounding box center [486, 138] width 206 height 12
type input "[instagram_username] X City Beach Australia"
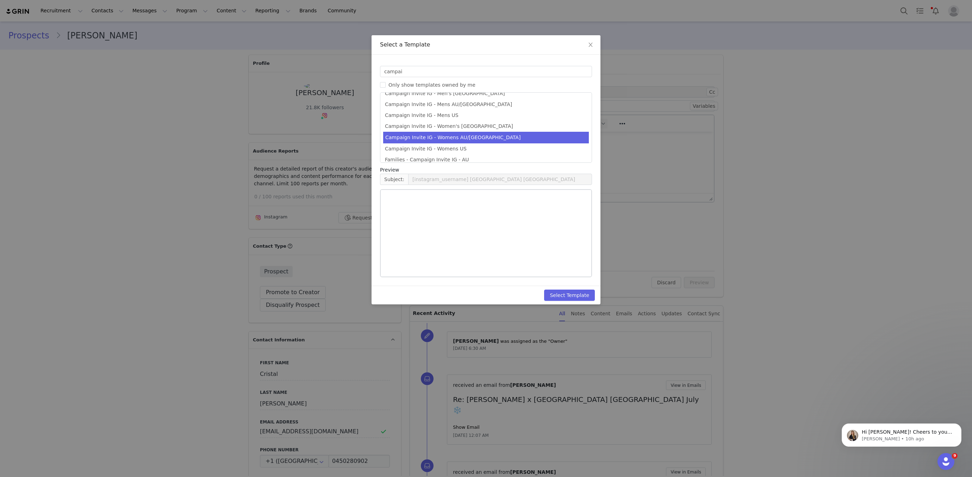
scroll to position [29, 0]
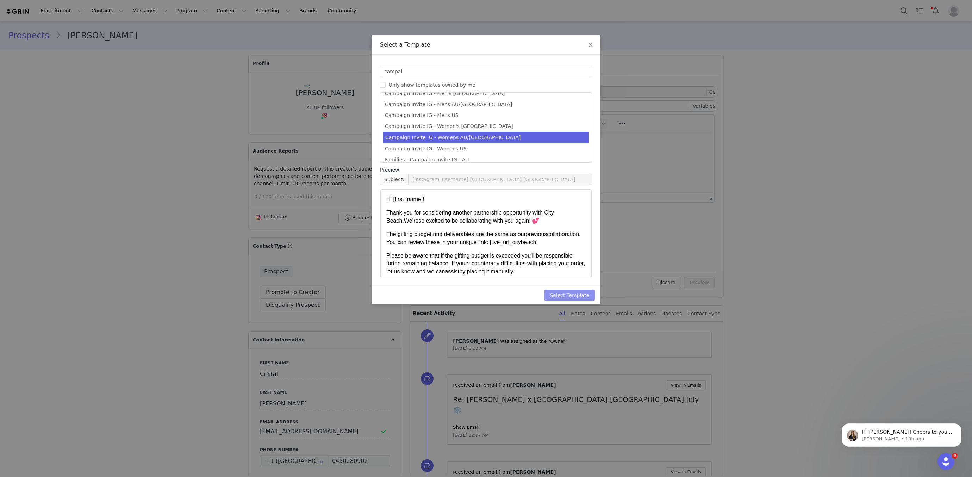
drag, startPoint x: 580, startPoint y: 297, endPoint x: 662, endPoint y: 295, distance: 82.4
click at [580, 297] on button "Select Template" at bounding box center [569, 294] width 51 height 11
type input "[instagram_username] X City Beach Australia"
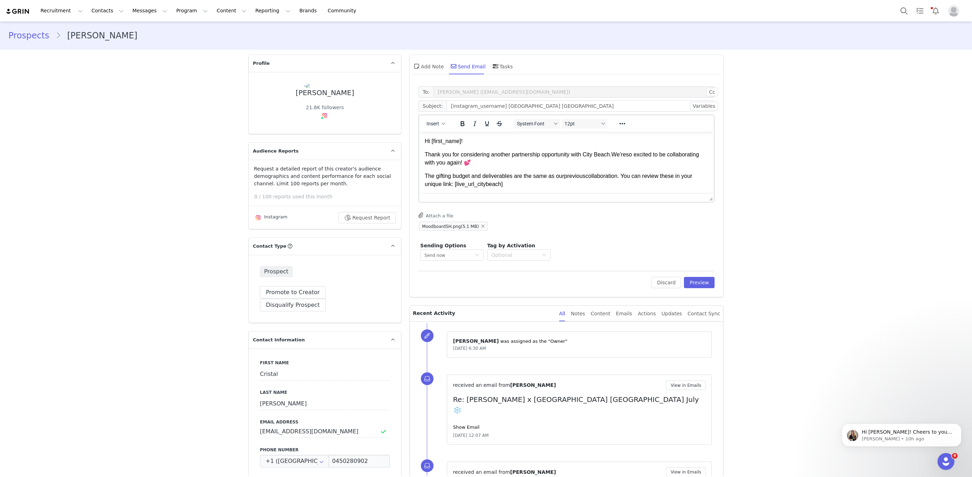
scroll to position [0, 0]
drag, startPoint x: 705, startPoint y: 280, endPoint x: 583, endPoint y: 225, distance: 134.4
click at [705, 280] on button "Preview" at bounding box center [699, 282] width 31 height 11
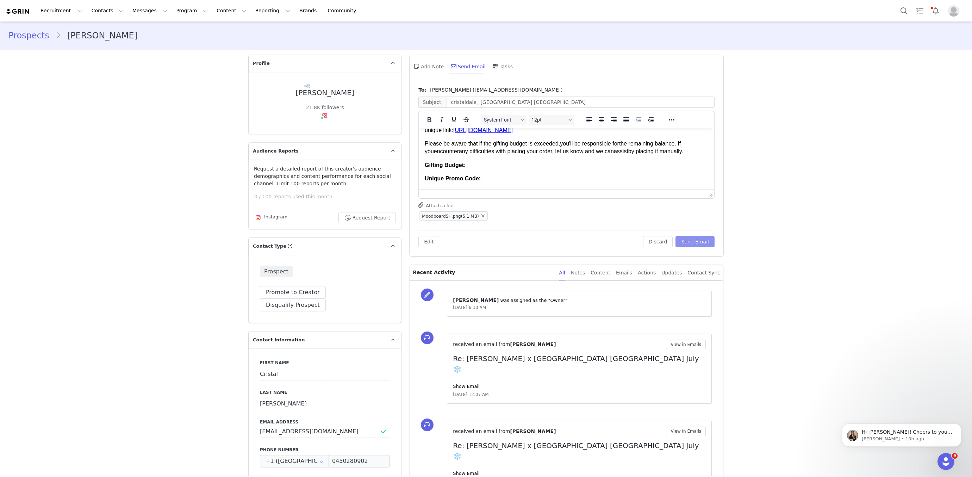
scroll to position [51, 0]
click at [487, 165] on p "Gifting Budget:" at bounding box center [566, 165] width 283 height 8
click at [491, 176] on p "Unique Promo Code:" at bounding box center [566, 178] width 283 height 8
drag, startPoint x: 483, startPoint y: 177, endPoint x: 710, endPoint y: 180, distance: 226.7
click at [710, 180] on html "Hi Cristal! Thank you for considering another partnership opportunity with City…" at bounding box center [566, 338] width 295 height 522
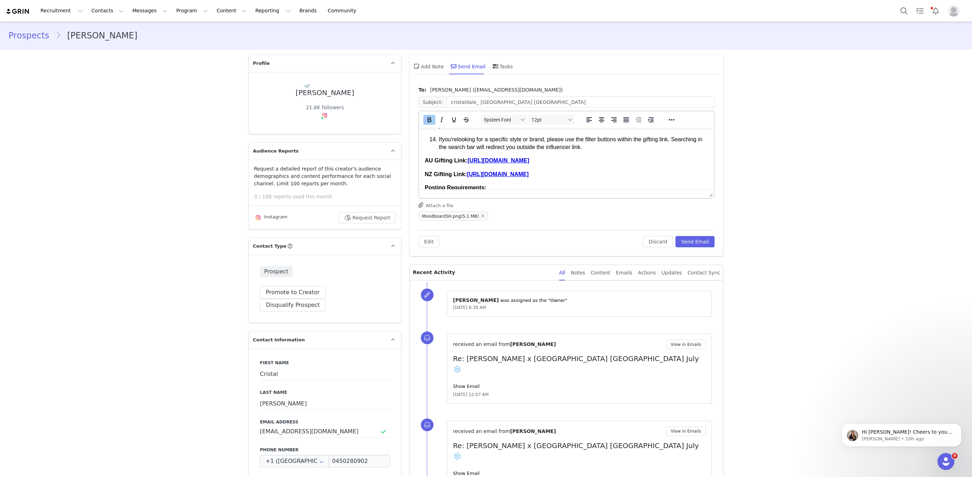
scroll to position [201, 0]
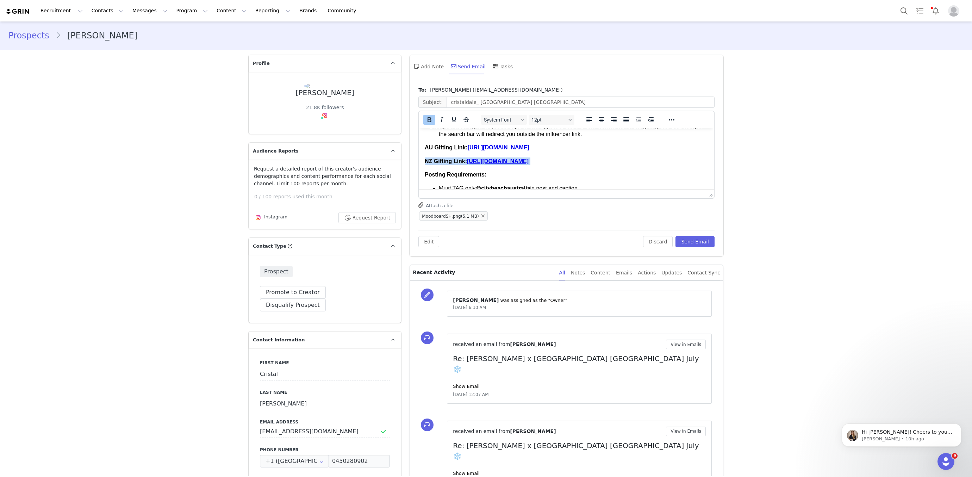
drag, startPoint x: 648, startPoint y: 157, endPoint x: 672, endPoint y: 162, distance: 24.0
click at [672, 162] on p "NZ Gifting Link: https://www.citybeach.com/nz/womens-influencer-gifting/" at bounding box center [566, 161] width 283 height 8
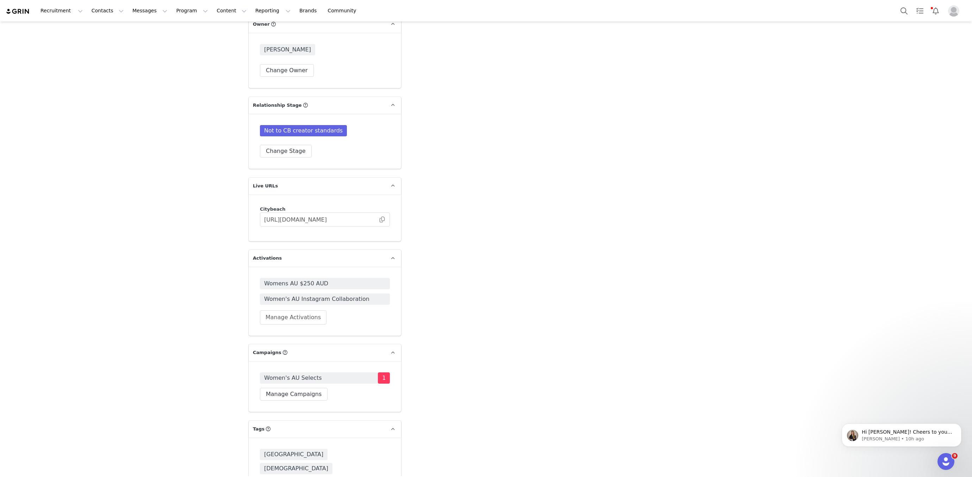
scroll to position [1454, 0]
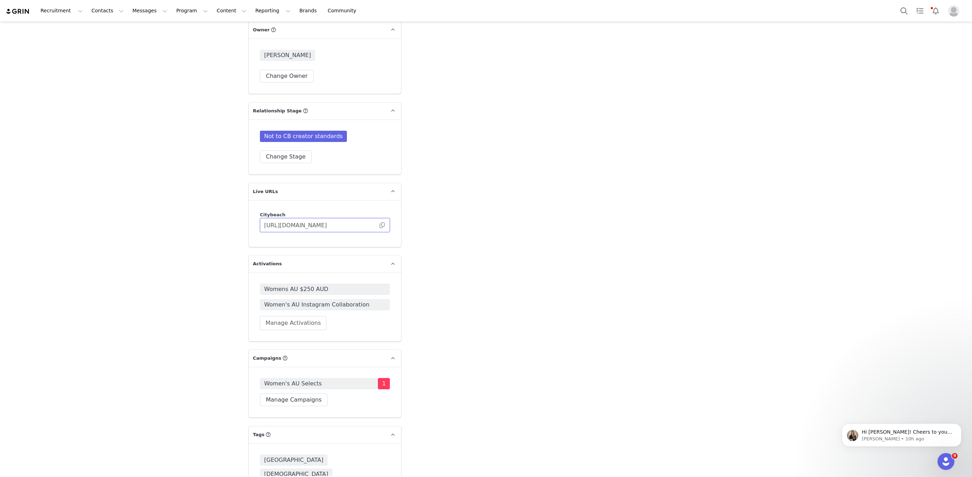
click at [331, 218] on input "https://citybeach.grin.live/1c3fdc97-45e0-409d-8255-4ff057fb8ca0" at bounding box center [325, 225] width 130 height 14
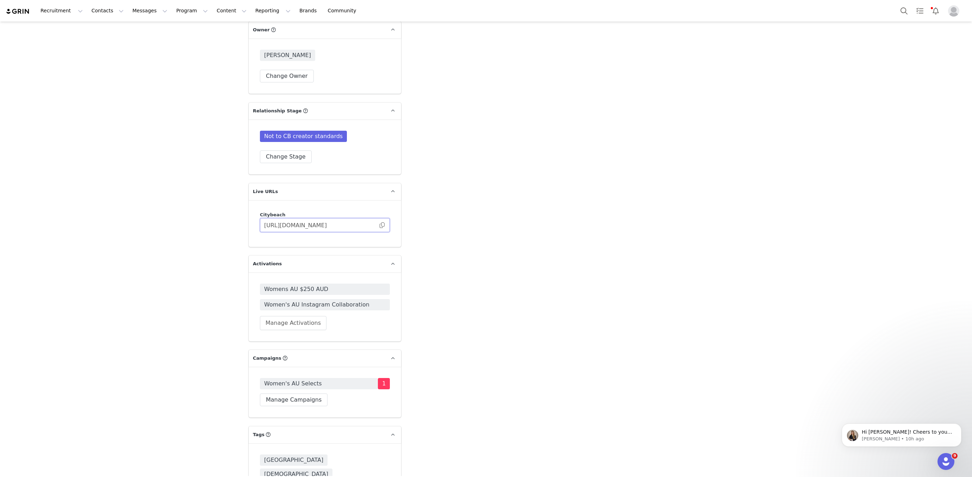
click at [331, 218] on input "https://citybeach.grin.live/1c3fdc97-45e0-409d-8255-4ff057fb8ca0" at bounding box center [325, 225] width 130 height 14
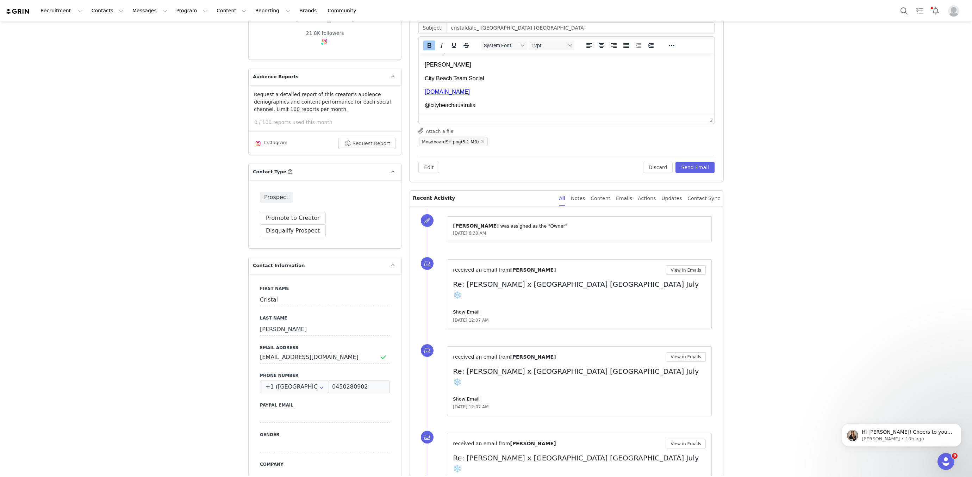
scroll to position [0, 0]
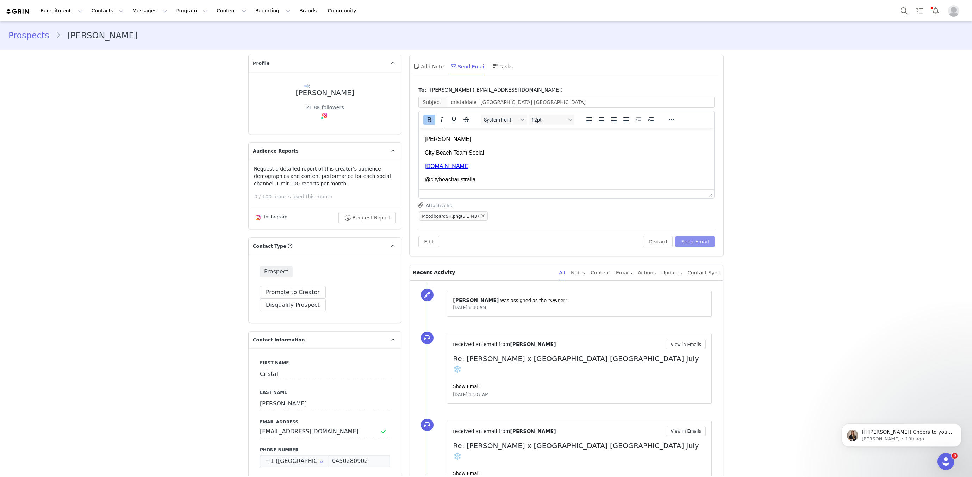
click at [691, 236] on button "Send Email" at bounding box center [694, 241] width 39 height 11
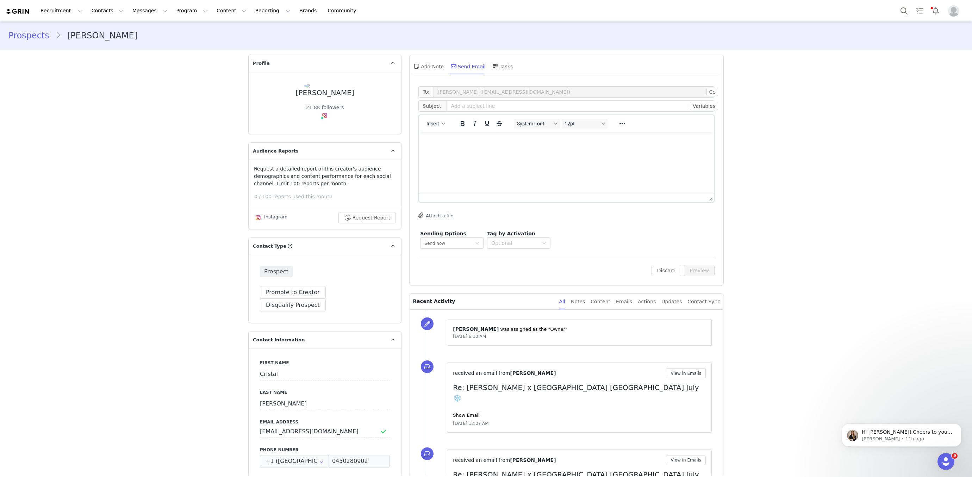
click at [327, 92] on div "Cristal Dale" at bounding box center [325, 93] width 58 height 8
copy div "Cristal Dale"
click at [437, 73] on div "Add Note" at bounding box center [427, 66] width 31 height 17
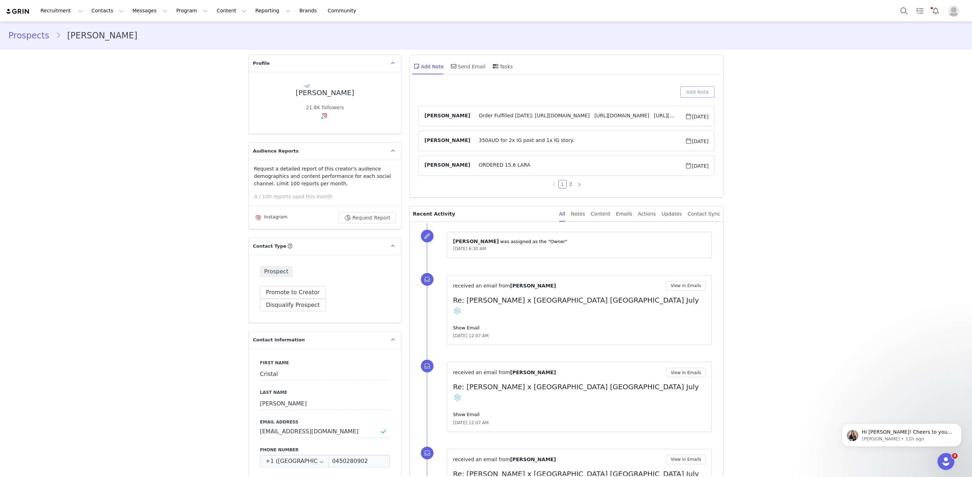
click at [695, 91] on button "Add Note" at bounding box center [697, 91] width 34 height 11
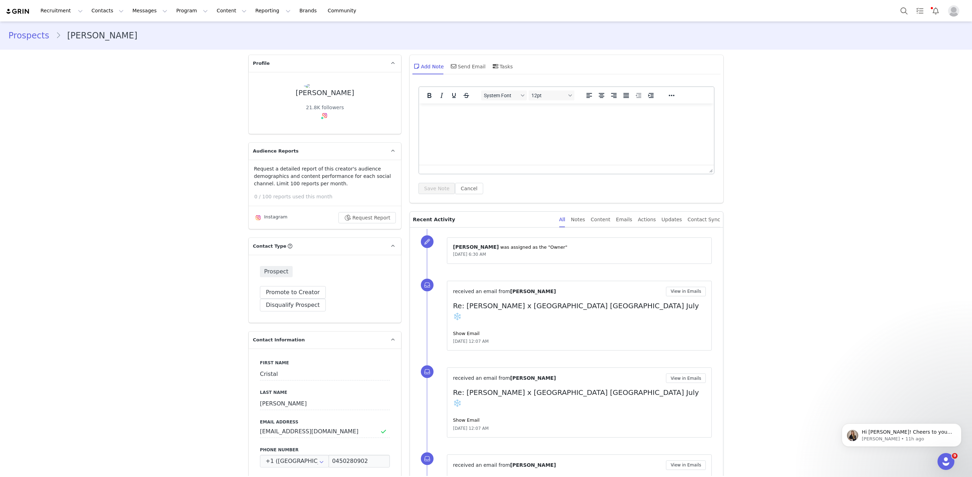
click at [494, 120] on html at bounding box center [566, 112] width 295 height 19
click at [448, 188] on button "Save Note" at bounding box center [436, 188] width 37 height 11
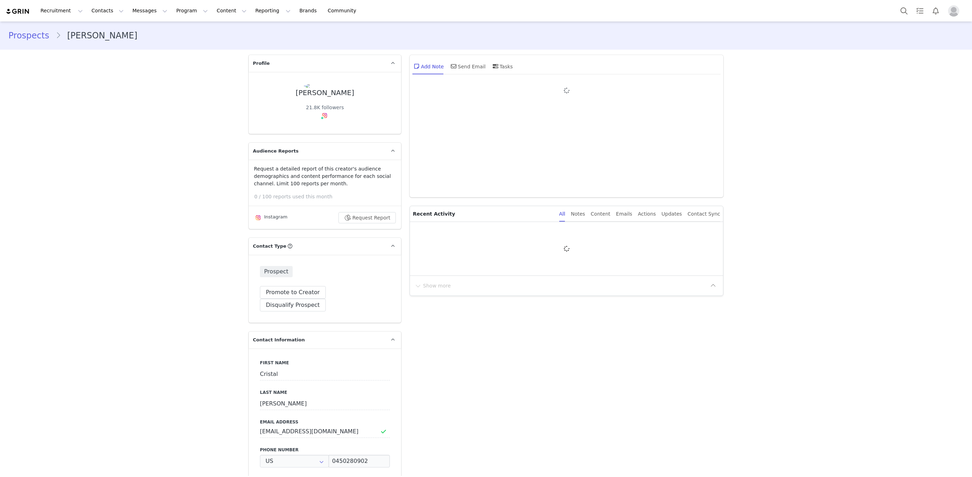
type input "+1 ([GEOGRAPHIC_DATA])"
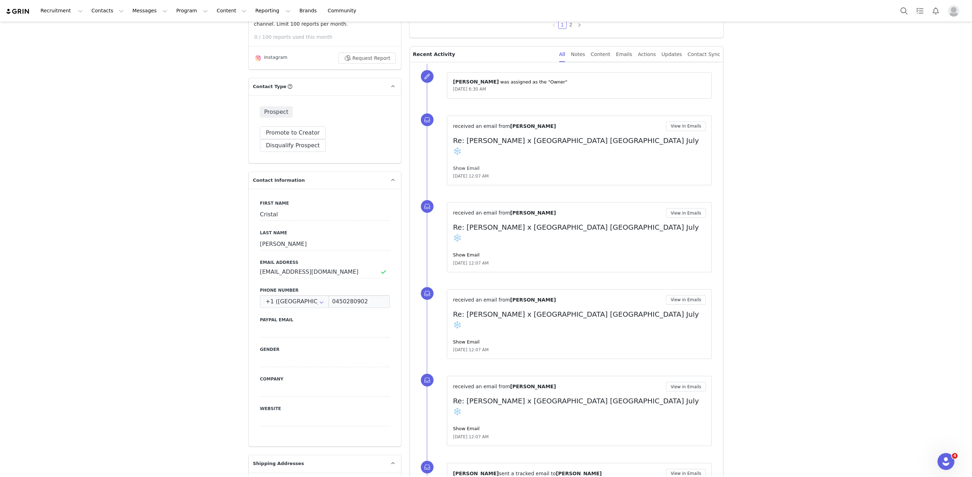
click at [465, 165] on link "Show Email" at bounding box center [466, 167] width 26 height 5
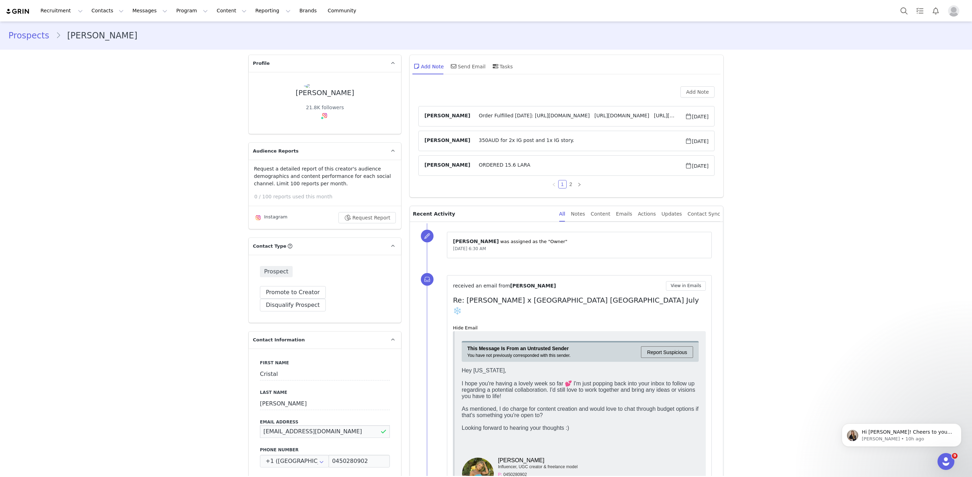
click at [322, 425] on input "cristaldalepartner@outlook.com" at bounding box center [325, 431] width 130 height 13
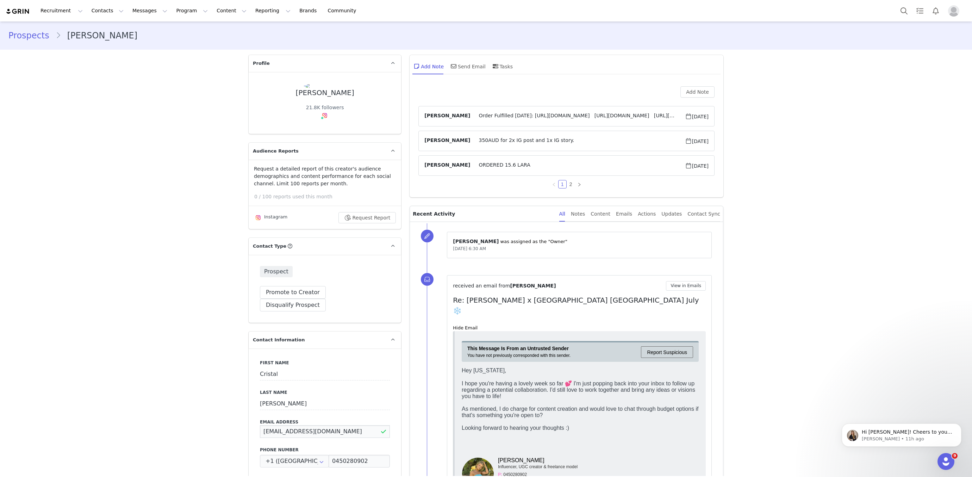
click at [321, 425] on input "cristaldalepartner@outlook.com" at bounding box center [325, 431] width 130 height 13
click at [320, 425] on input "cristaldalepartner@outlook.com" at bounding box center [325, 431] width 130 height 13
click at [319, 425] on input "cristaldalepartner@outlook.com" at bounding box center [325, 431] width 130 height 13
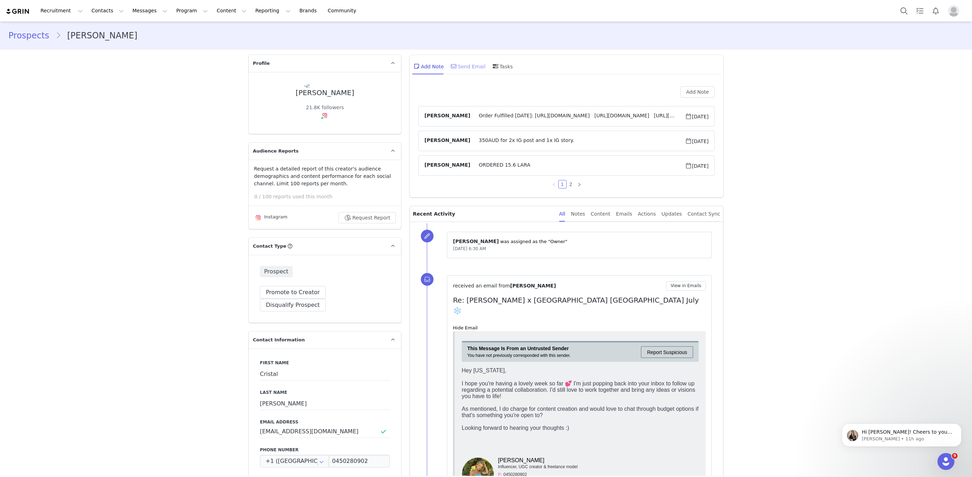
click at [468, 59] on div "Send Email" at bounding box center [467, 66] width 36 height 17
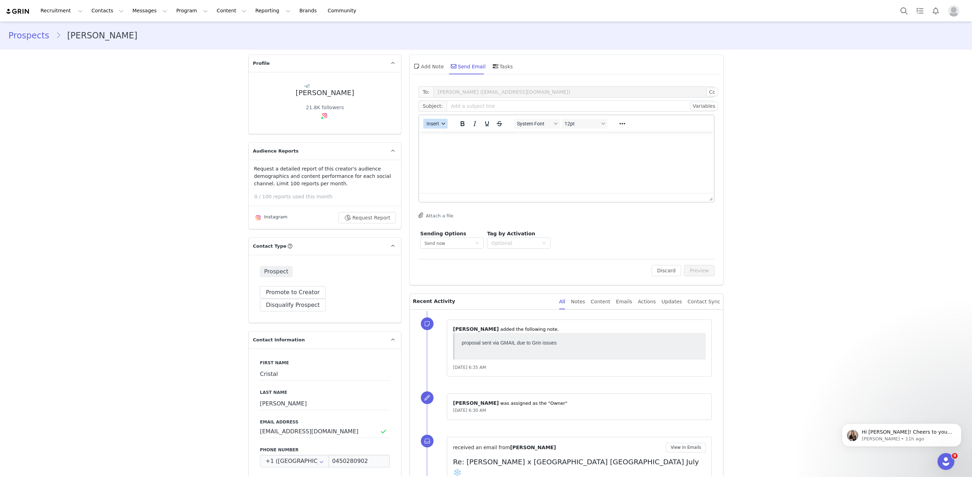
drag, startPoint x: 435, startPoint y: 120, endPoint x: 438, endPoint y: 127, distance: 7.3
click at [435, 120] on button "Insert" at bounding box center [435, 124] width 24 height 10
drag, startPoint x: 438, startPoint y: 127, endPoint x: 440, endPoint y: 133, distance: 7.0
click at [440, 133] on div "Insert Template" at bounding box center [460, 135] width 63 height 8
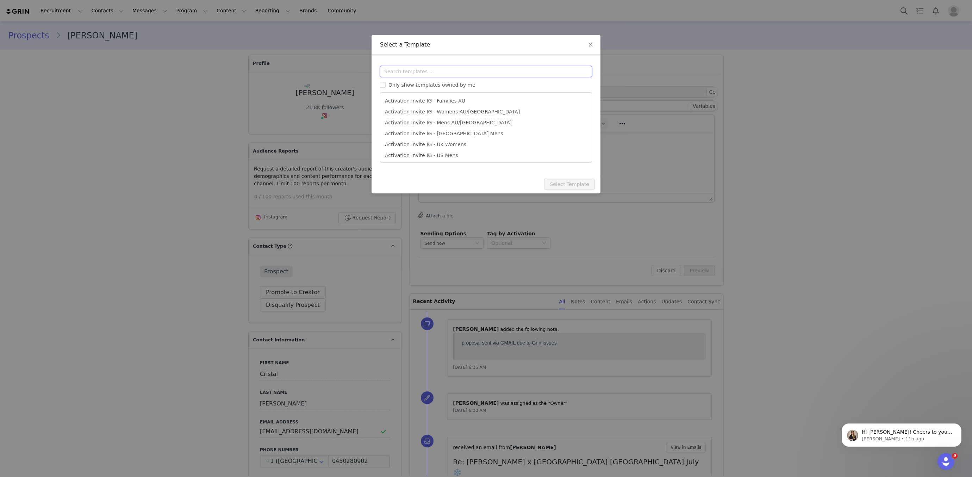
click at [434, 74] on input "text" at bounding box center [486, 71] width 212 height 11
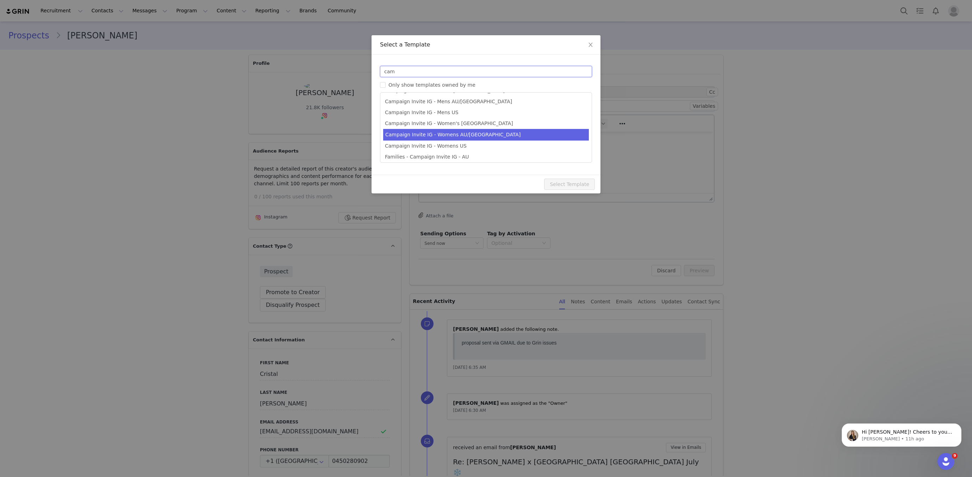
type input "cam"
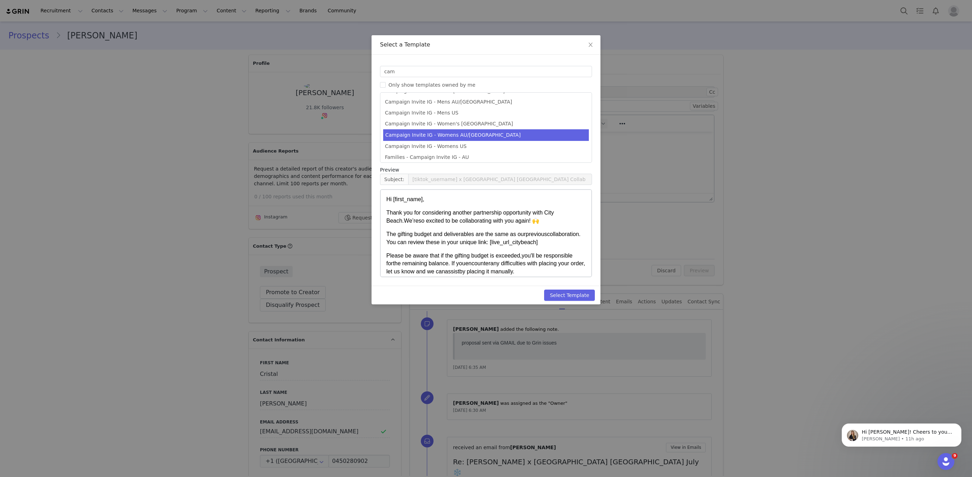
click at [455, 132] on li "Campaign Invite IG - Womens AU/NZ" at bounding box center [486, 135] width 206 height 12
type input "[instagram_username] X City Beach Australia"
drag, startPoint x: 567, startPoint y: 294, endPoint x: 575, endPoint y: 290, distance: 9.3
click at [566, 294] on button "Select Template" at bounding box center [569, 294] width 51 height 11
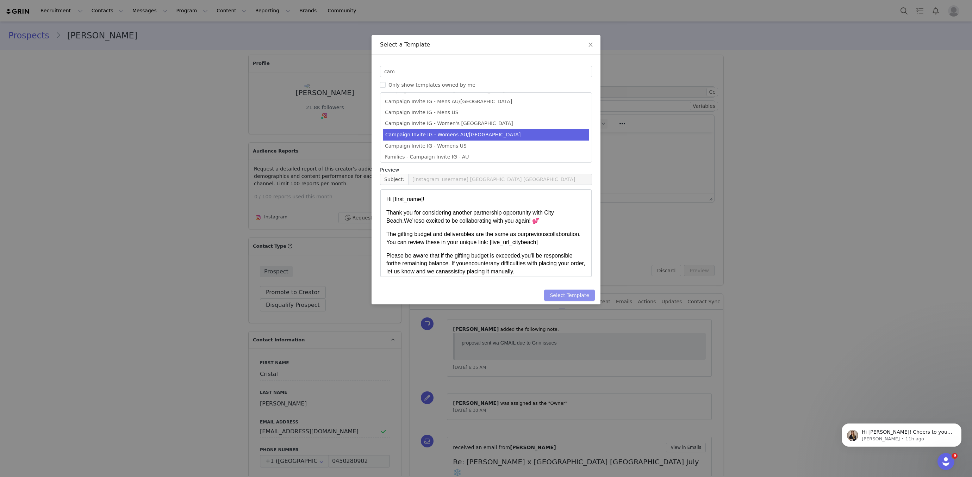
type input "[instagram_username] X City Beach Australia"
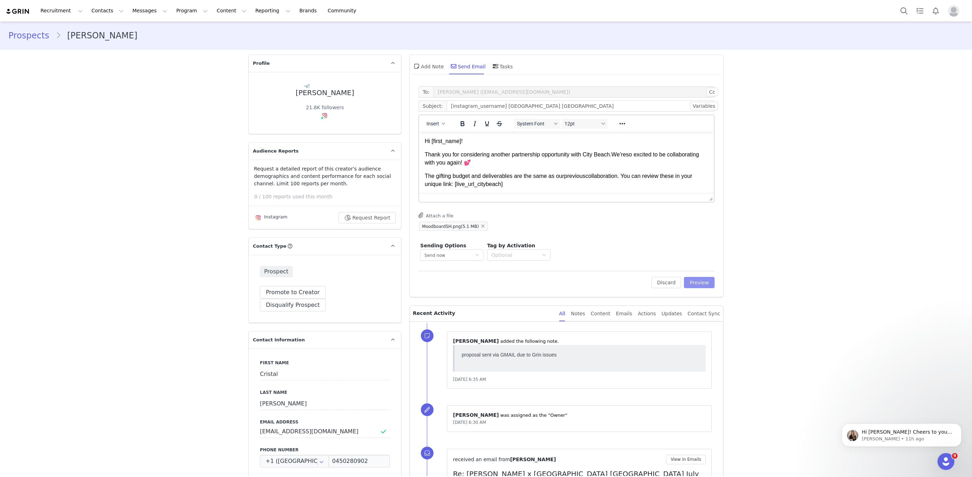
drag, startPoint x: 710, startPoint y: 278, endPoint x: 627, endPoint y: 212, distance: 106.5
click at [710, 278] on button "Preview" at bounding box center [699, 282] width 31 height 11
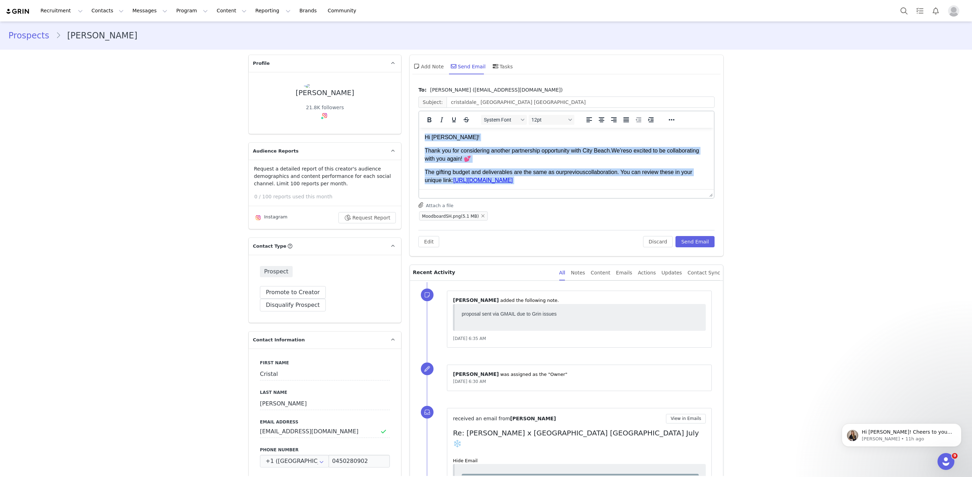
scroll to position [461, 0]
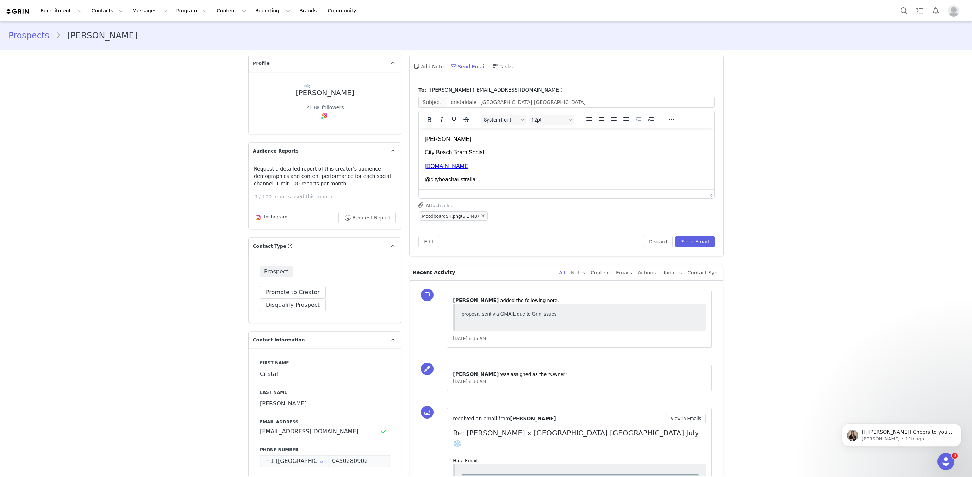
drag, startPoint x: 426, startPoint y: 135, endPoint x: 395, endPoint y: 307, distance: 174.2
copy body "Hi Cristal! Thank you for considering another partnership opportunity with City…"
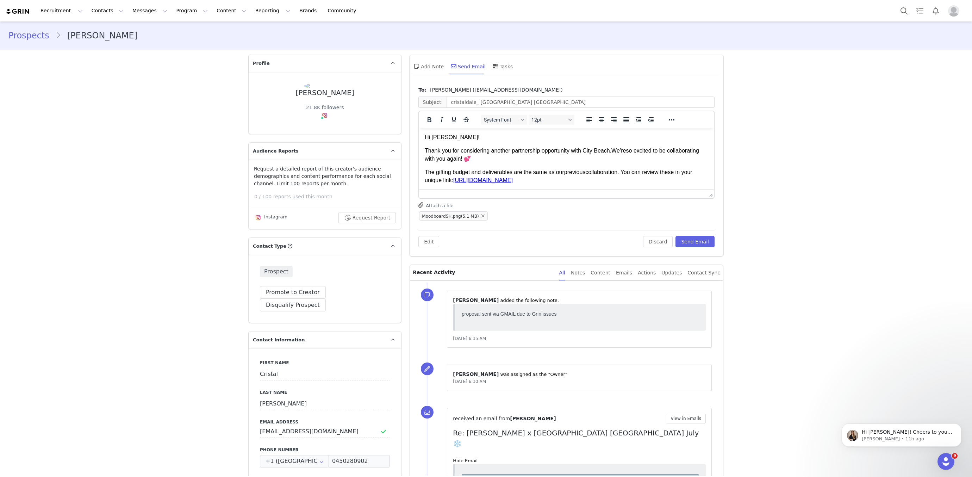
drag, startPoint x: 446, startPoint y: 139, endPoint x: 442, endPoint y: 139, distance: 4.2
click at [446, 139] on p "Hi Cristal!" at bounding box center [566, 137] width 283 height 8
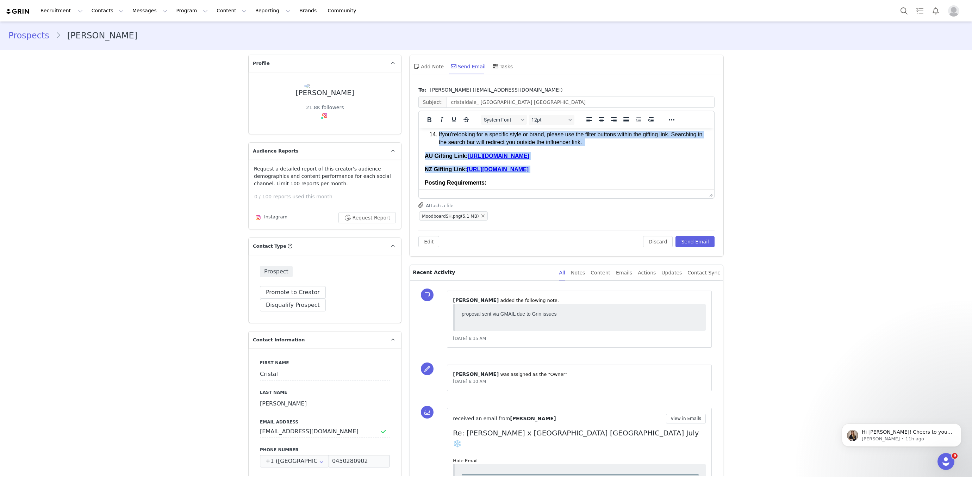
scroll to position [461, 0]
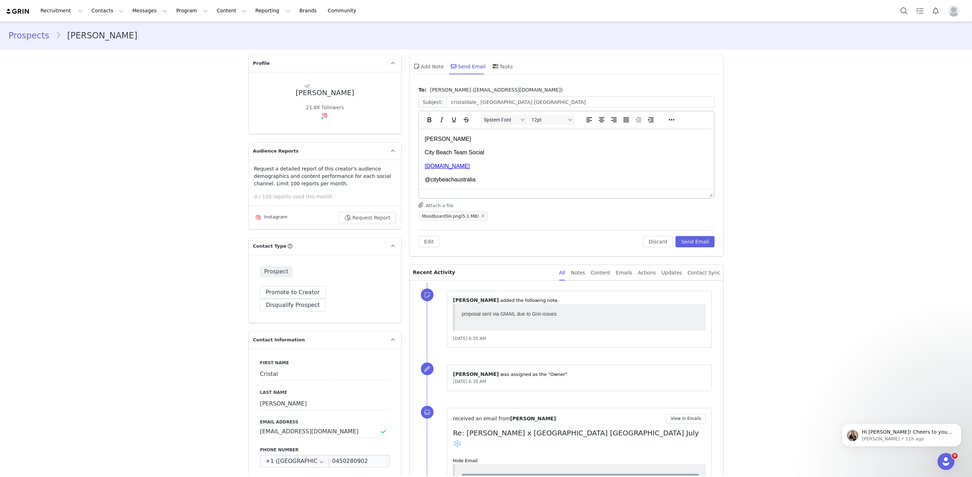
drag, startPoint x: 424, startPoint y: 135, endPoint x: 400, endPoint y: 308, distance: 174.6
copy body "Hi Cristal! Thank you for considering another partnership opportunity with City…"
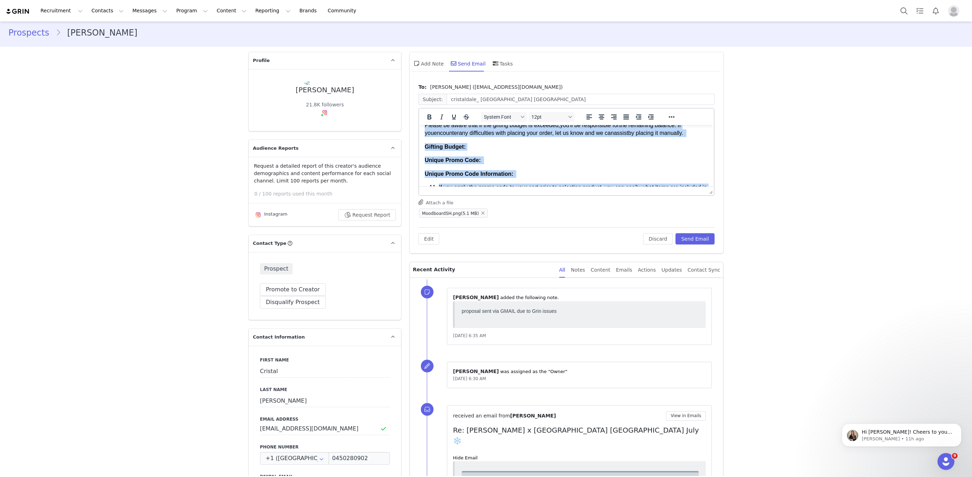
scroll to position [0, 0]
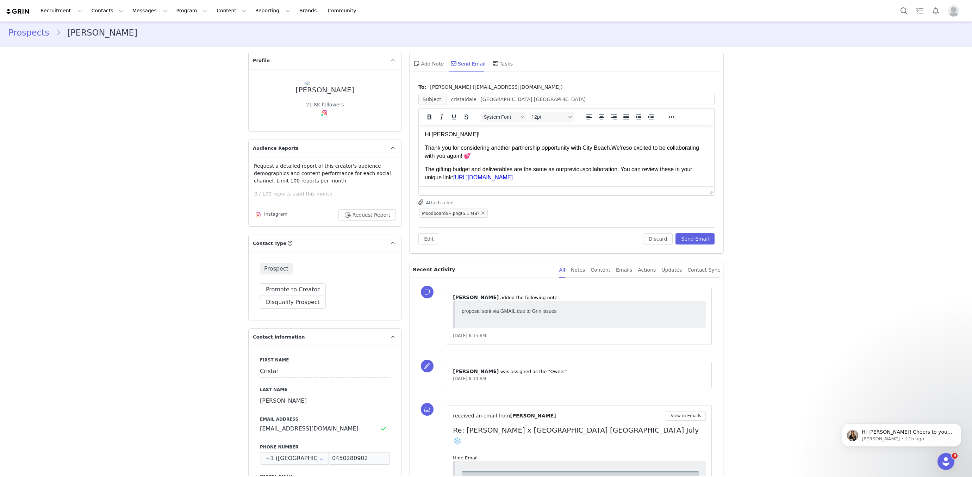
click at [471, 141] on body "Hi Cristal! Thank you for considering another partnership opportunity with City…" at bounding box center [566, 386] width 283 height 511
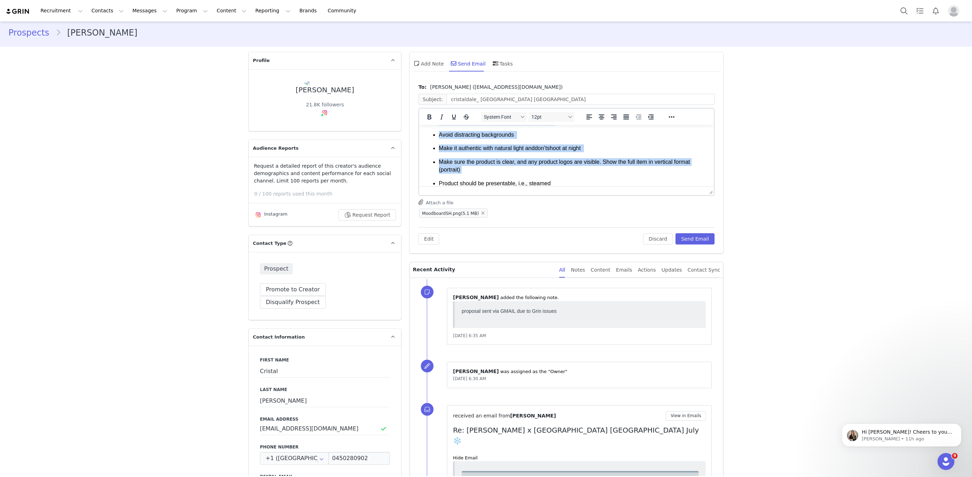
scroll to position [461, 0]
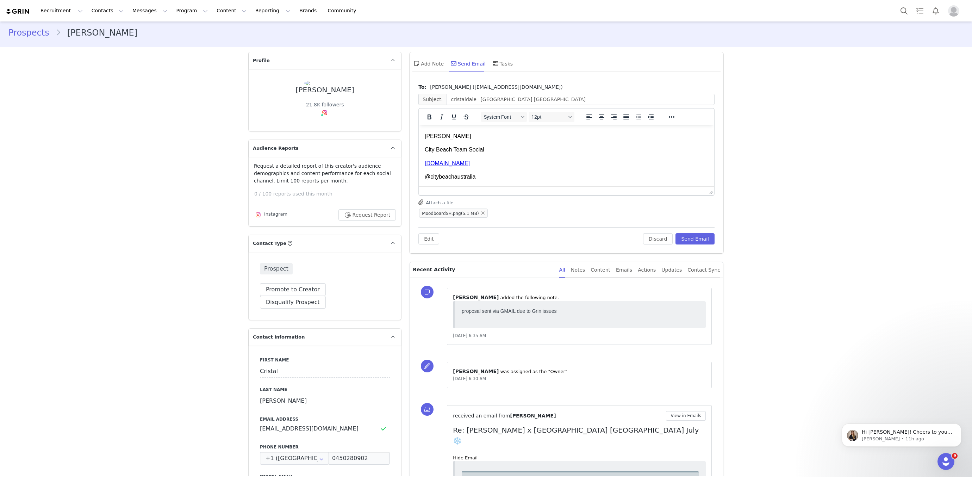
drag, startPoint x: 425, startPoint y: 134, endPoint x: 864, endPoint y: 453, distance: 543.2
copy body "Hi Cristal! Thank you for considering another partnership opportunity with City…"
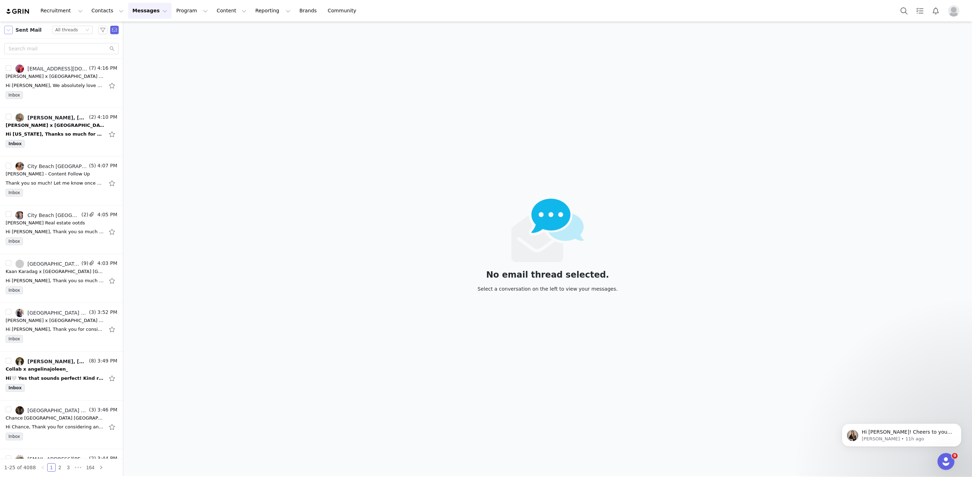
click at [8, 30] on button "button" at bounding box center [8, 30] width 8 height 8
click at [11, 49] on li "Inbox" at bounding box center [34, 53] width 60 height 11
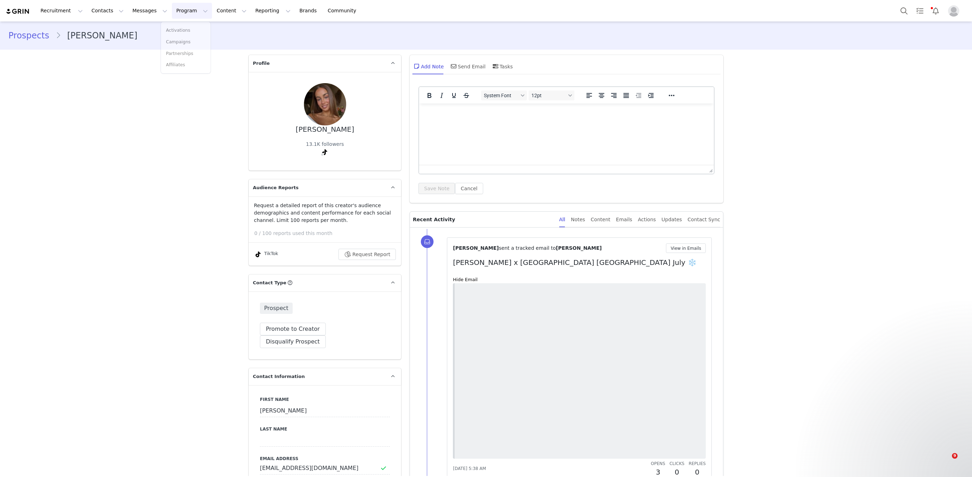
click at [129, 12] on button "Messages Messages" at bounding box center [149, 11] width 43 height 16
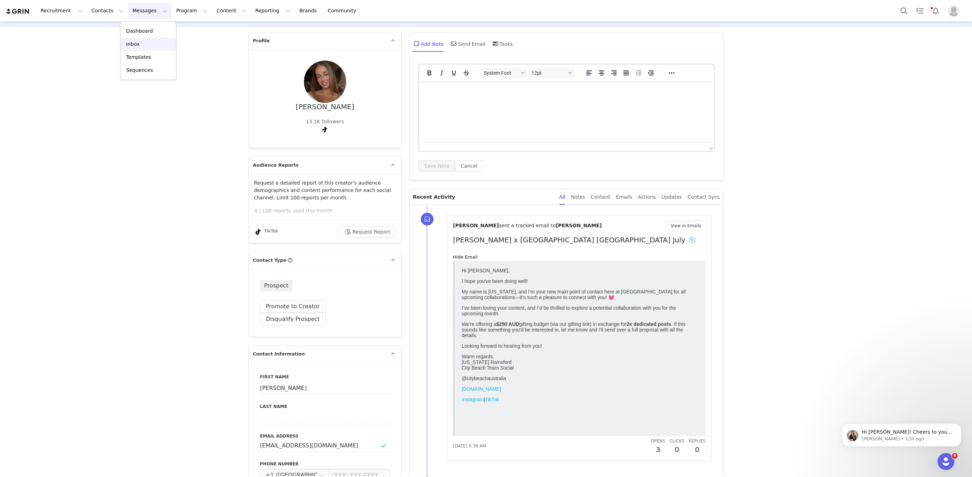
click at [145, 42] on div "Inbox" at bounding box center [148, 43] width 47 height 7
